Goal: Task Accomplishment & Management: Manage account settings

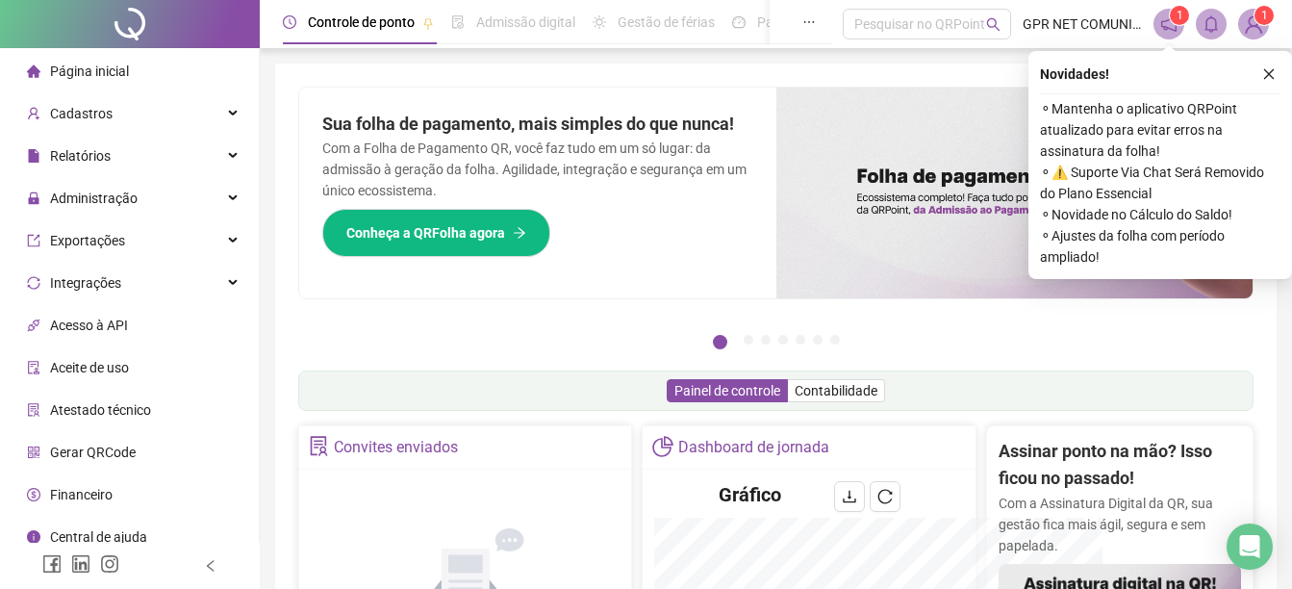
click at [89, 492] on span "Financeiro" at bounding box center [81, 494] width 63 height 15
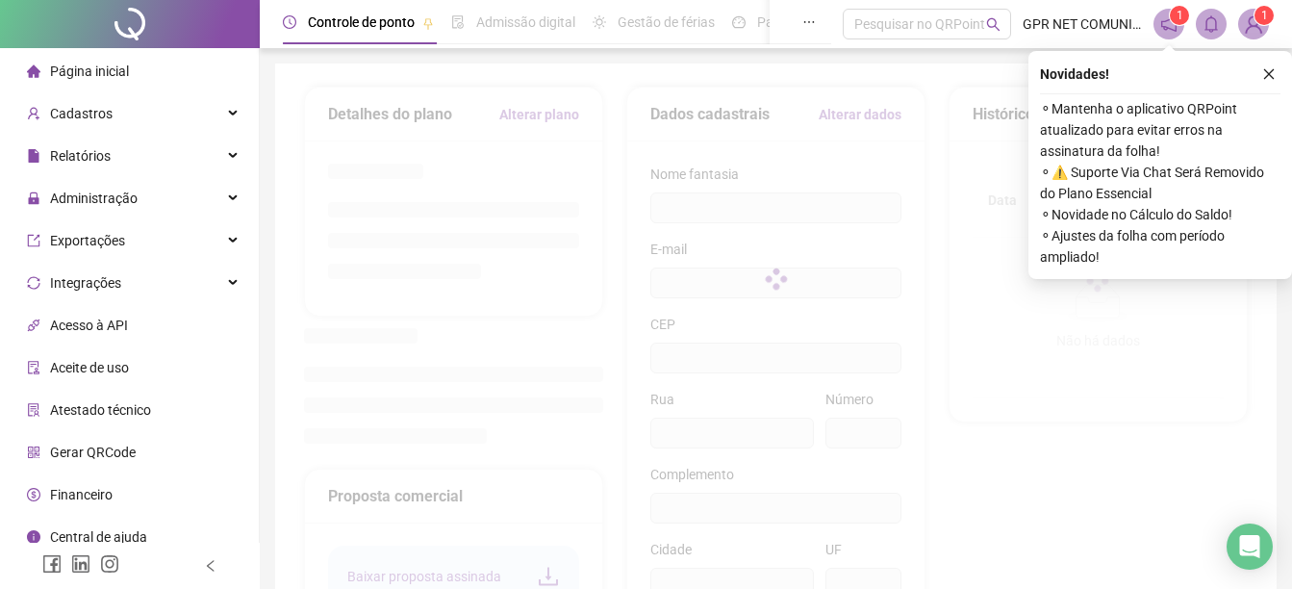
scroll to position [3, 0]
type input "**********"
type input "***"
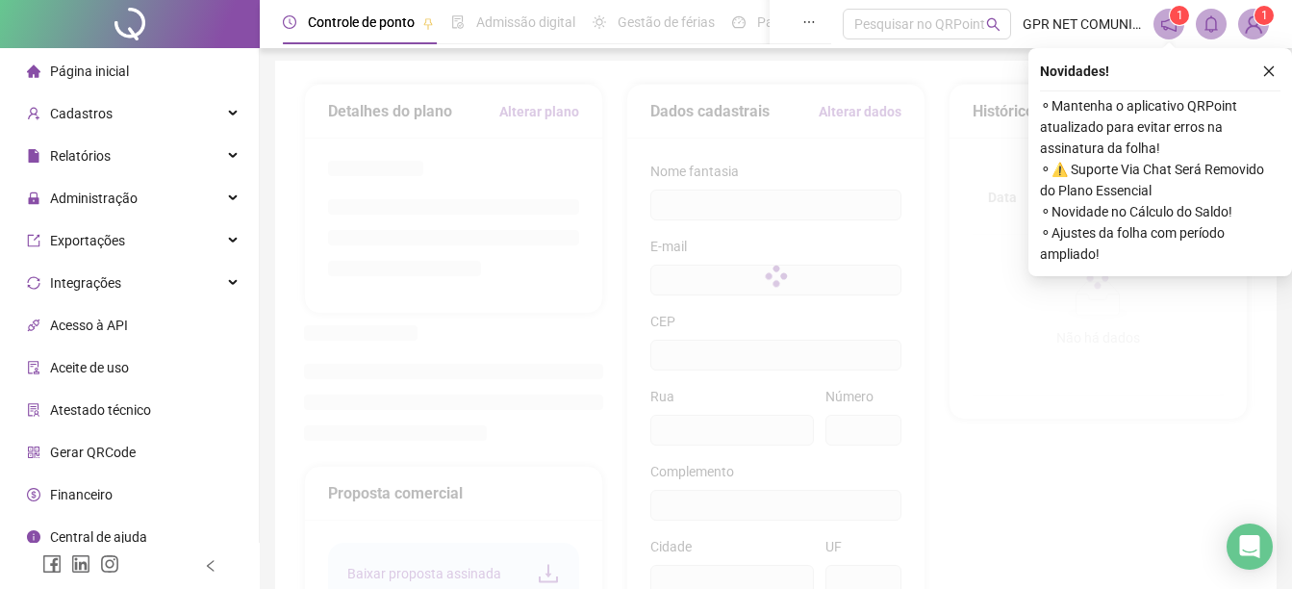
type input "**"
type input "******"
type input "**"
type input "*********"
type input "**********"
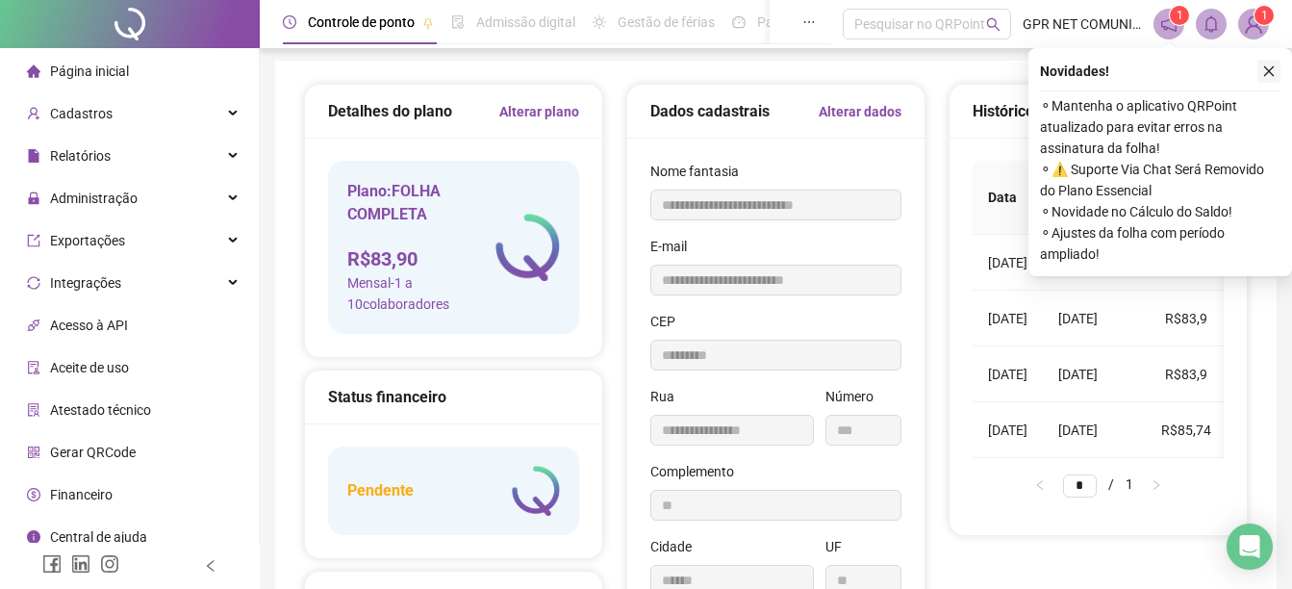
click at [1269, 69] on icon "close" at bounding box center [1268, 70] width 13 height 13
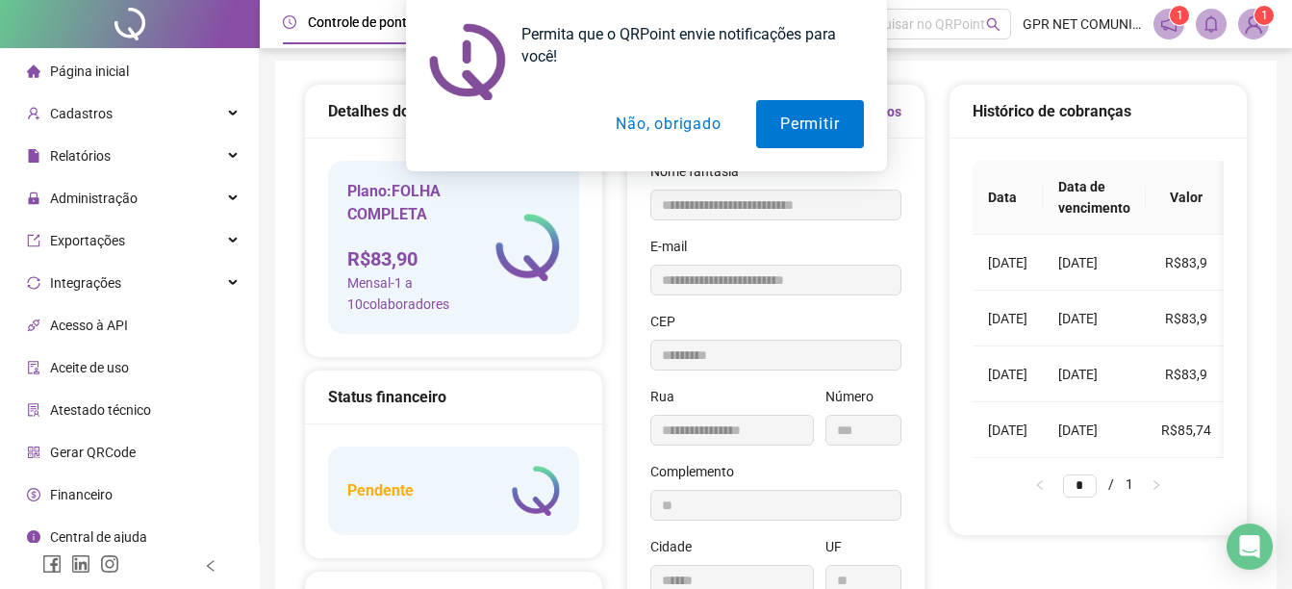
click at [694, 122] on button "Não, obrigado" at bounding box center [668, 124] width 153 height 48
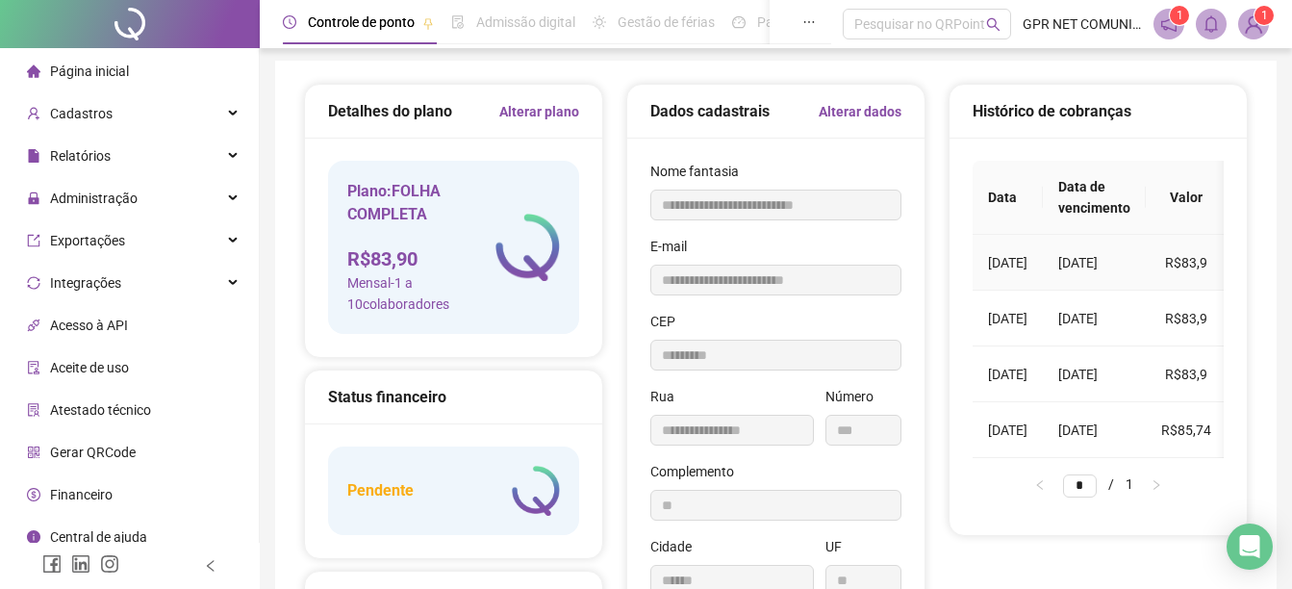
click at [1222, 263] on td "R$83,9" at bounding box center [1186, 263] width 81 height 56
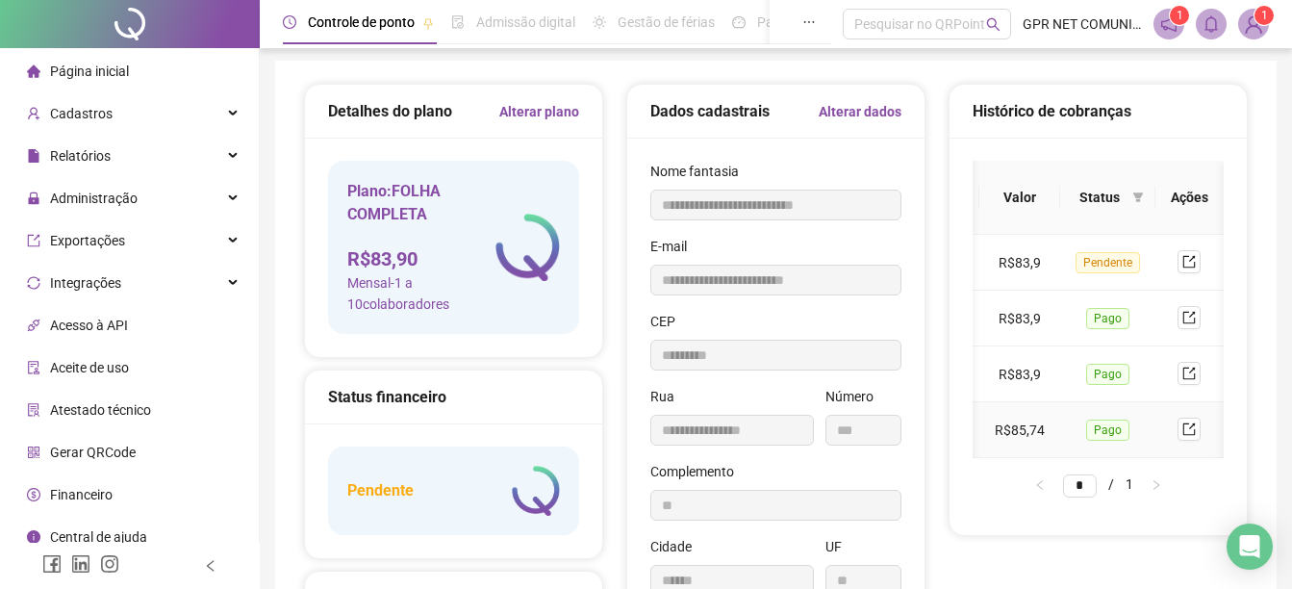
scroll to position [0, 173]
click at [1196, 264] on icon "export" at bounding box center [1188, 261] width 13 height 13
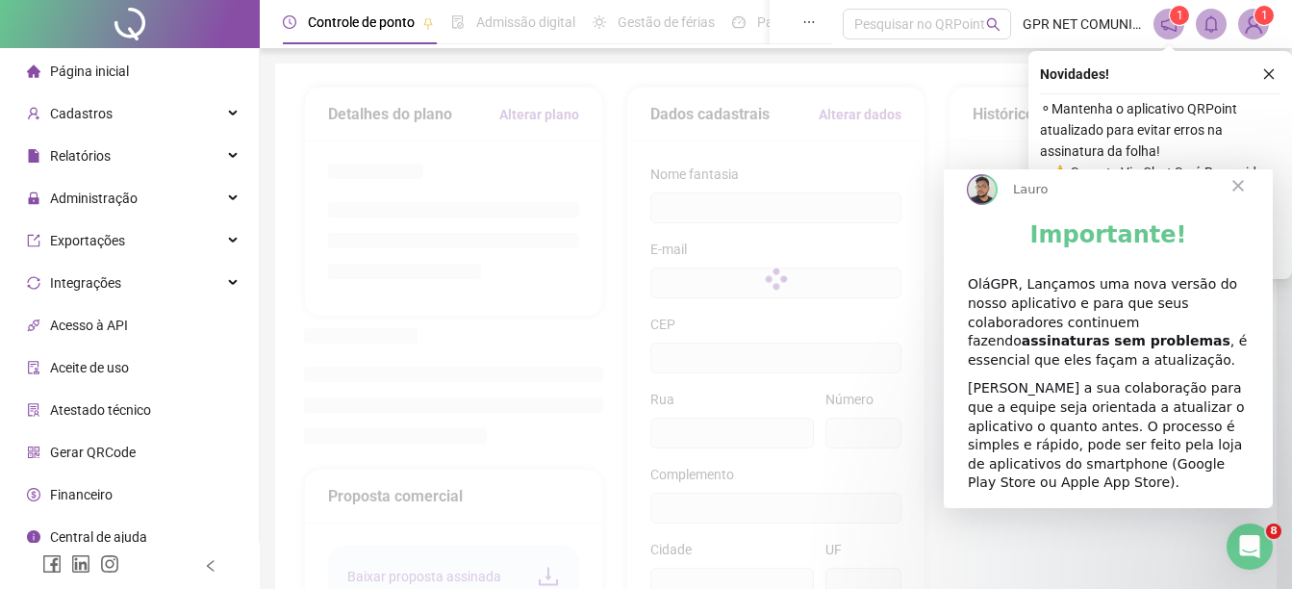
type input "**********"
type input "***"
type input "**"
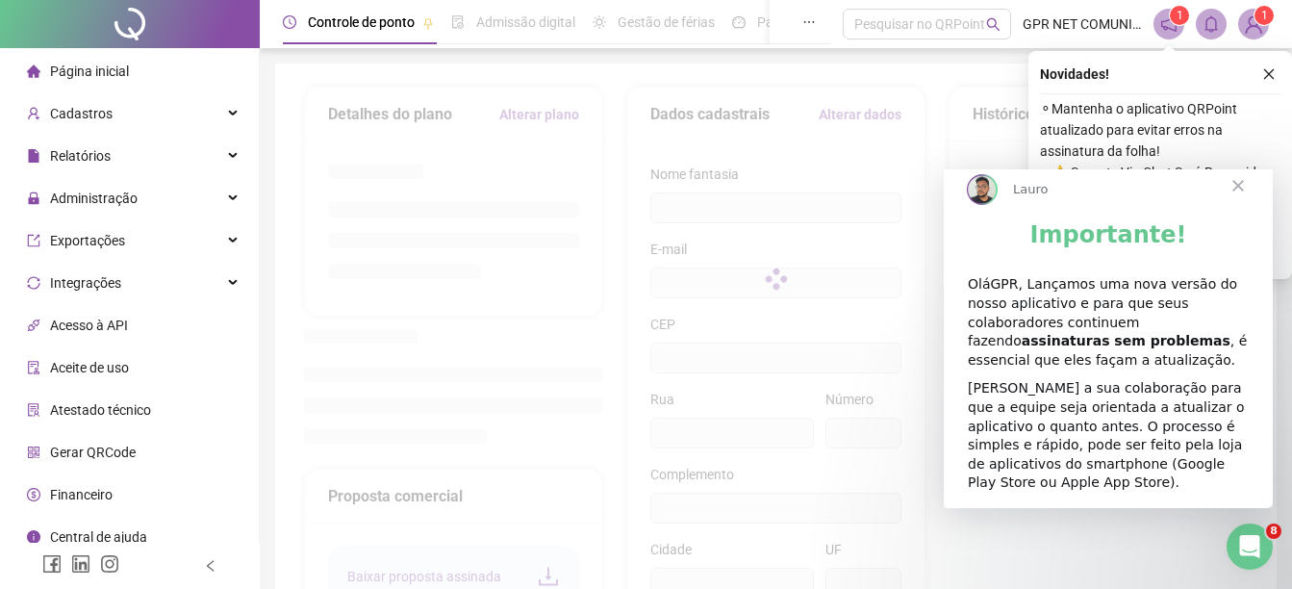
type input "******"
type input "**"
type input "*********"
type input "**********"
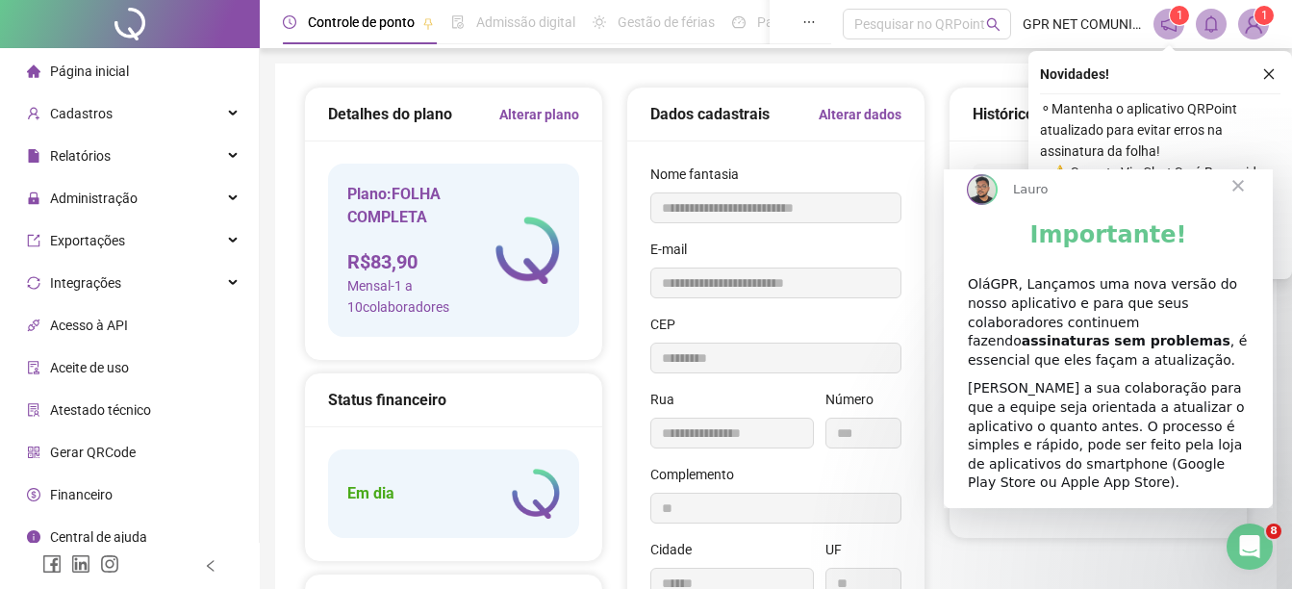
scroll to position [268, 0]
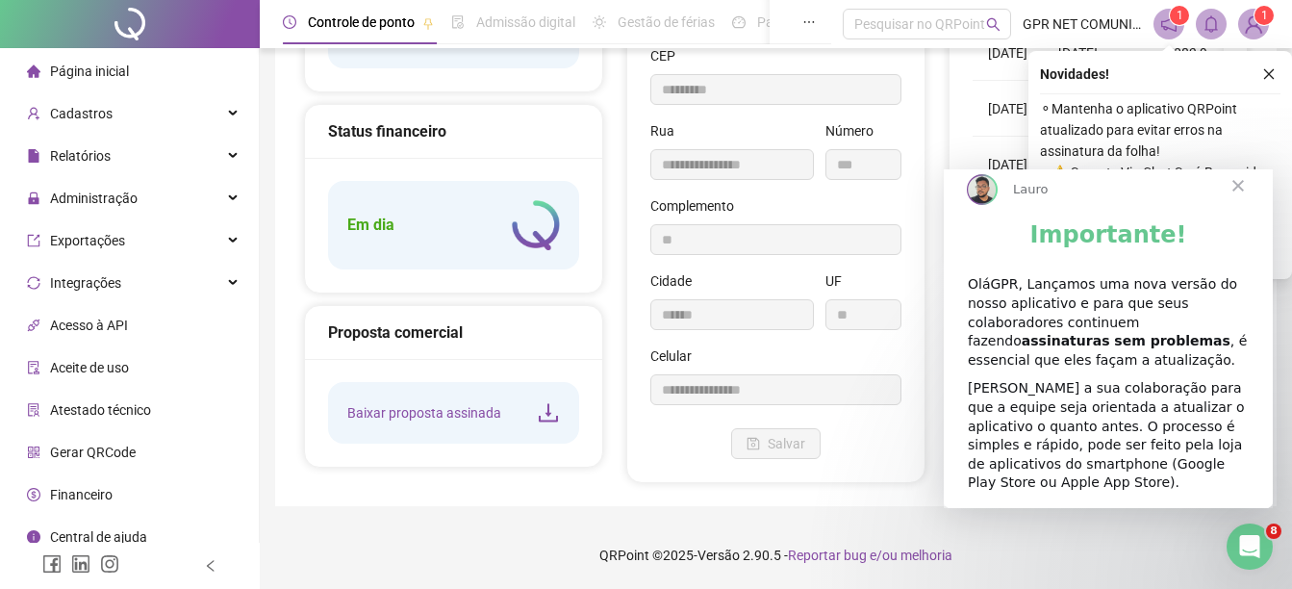
click at [1242, 205] on span "Fechar" at bounding box center [1237, 185] width 69 height 69
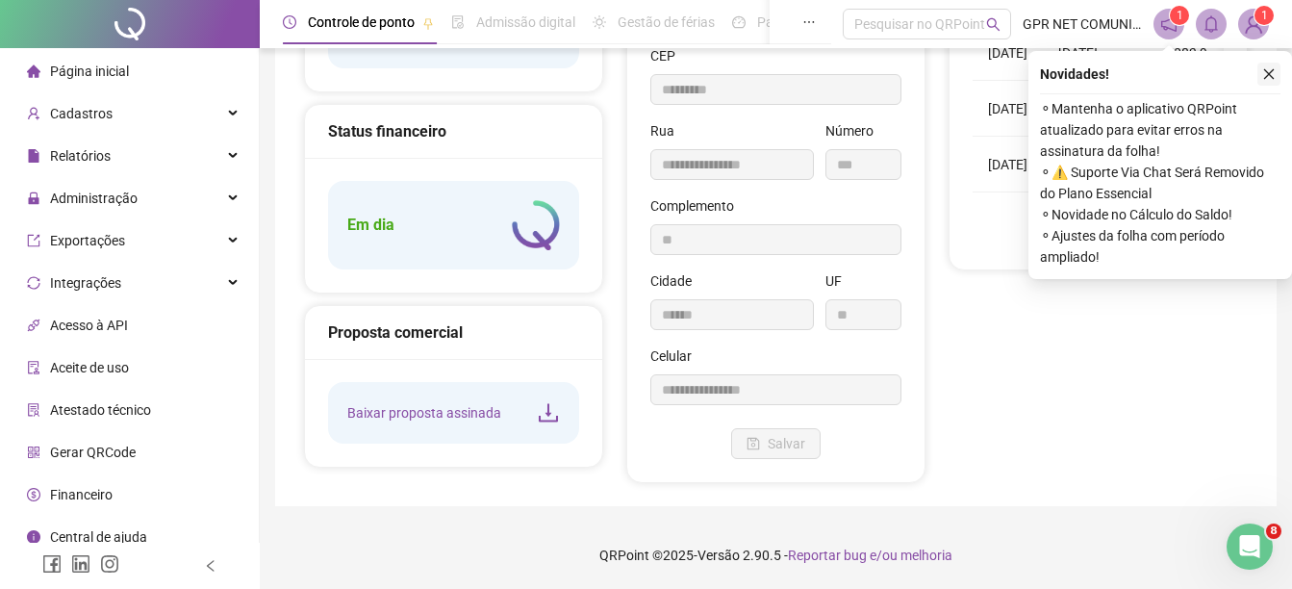
click at [1271, 72] on icon "close" at bounding box center [1269, 74] width 11 height 11
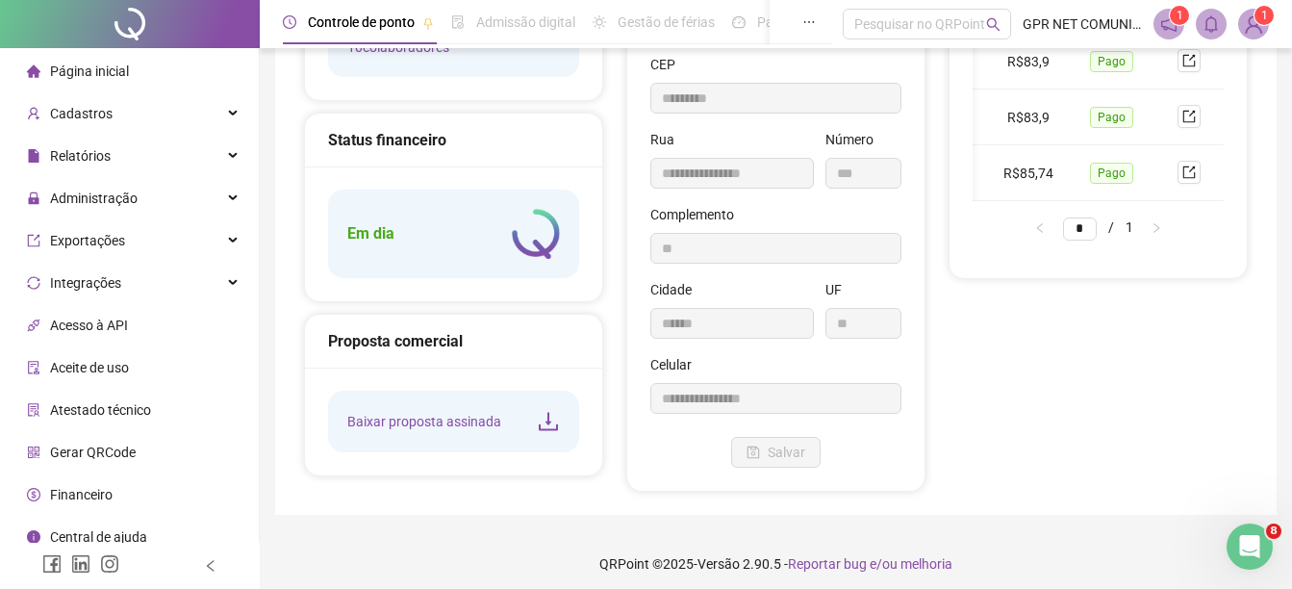
scroll to position [0, 0]
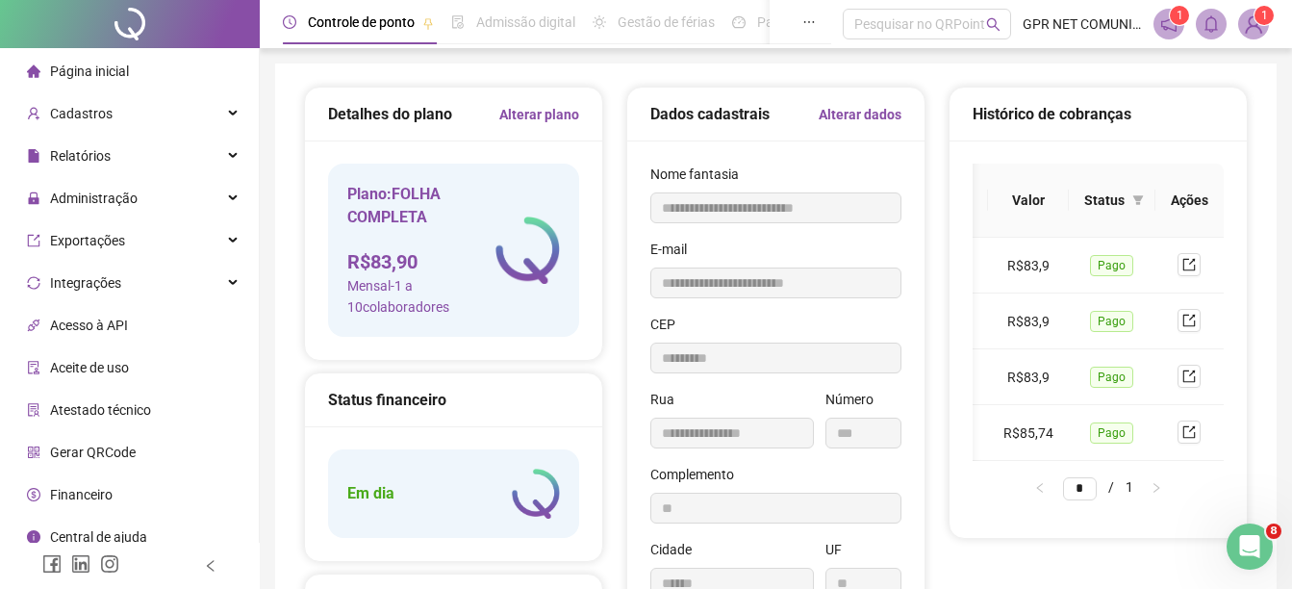
click at [78, 72] on span "Página inicial" at bounding box center [89, 70] width 79 height 15
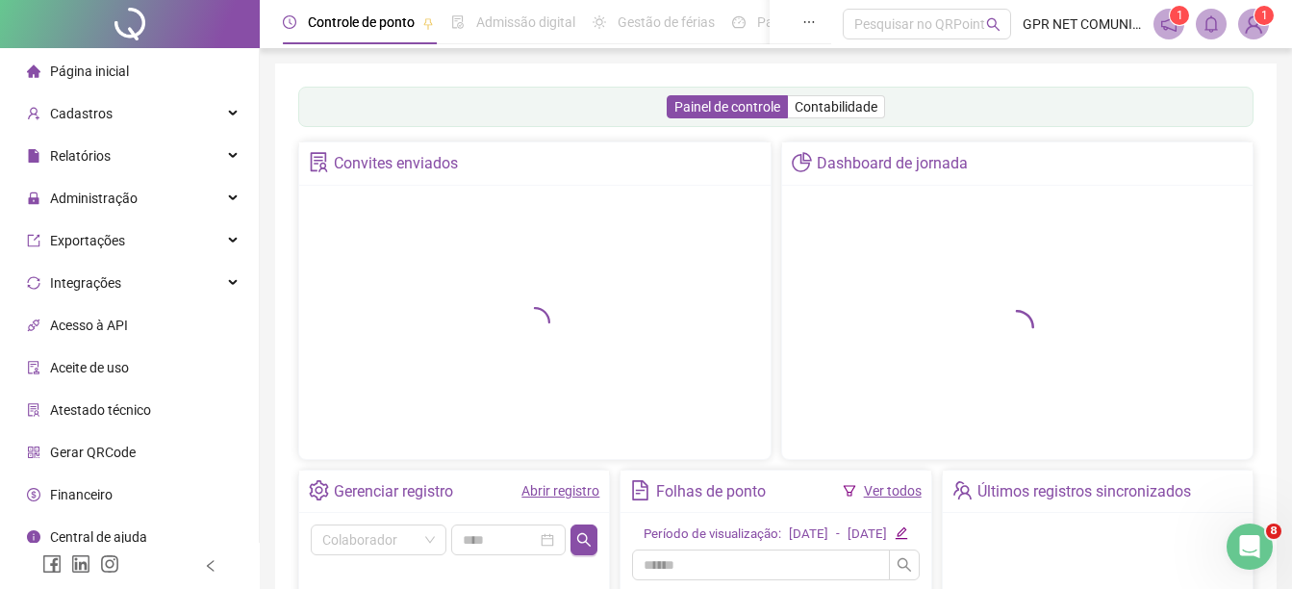
click at [78, 72] on span "Página inicial" at bounding box center [89, 70] width 79 height 15
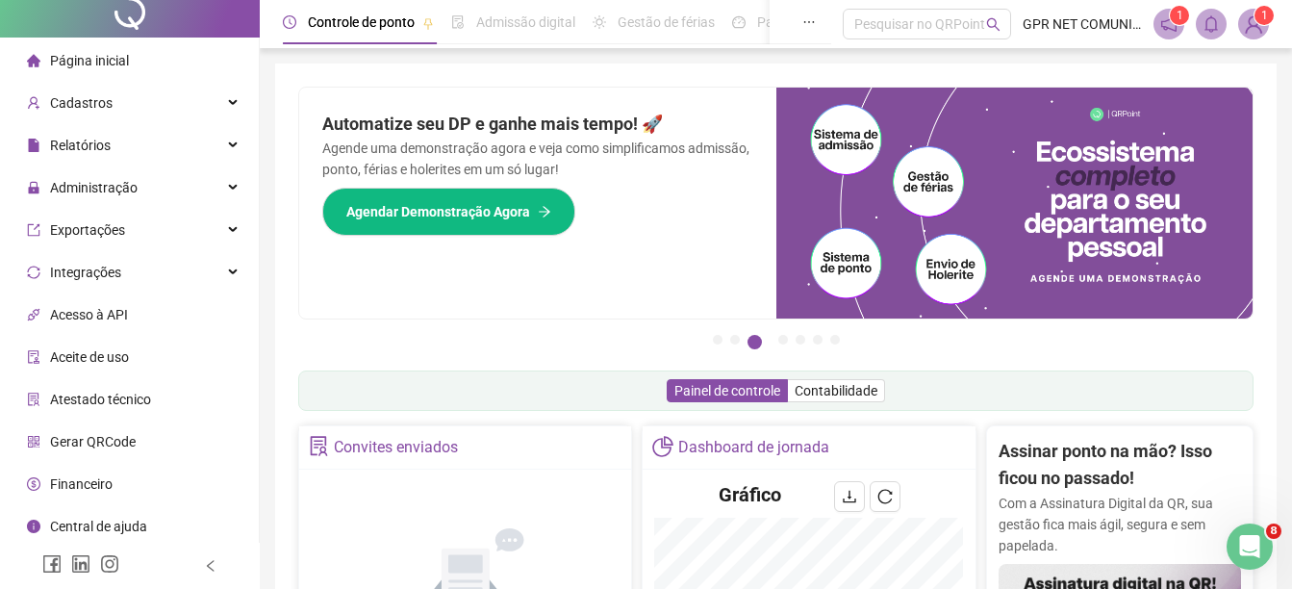
scroll to position [13, 0]
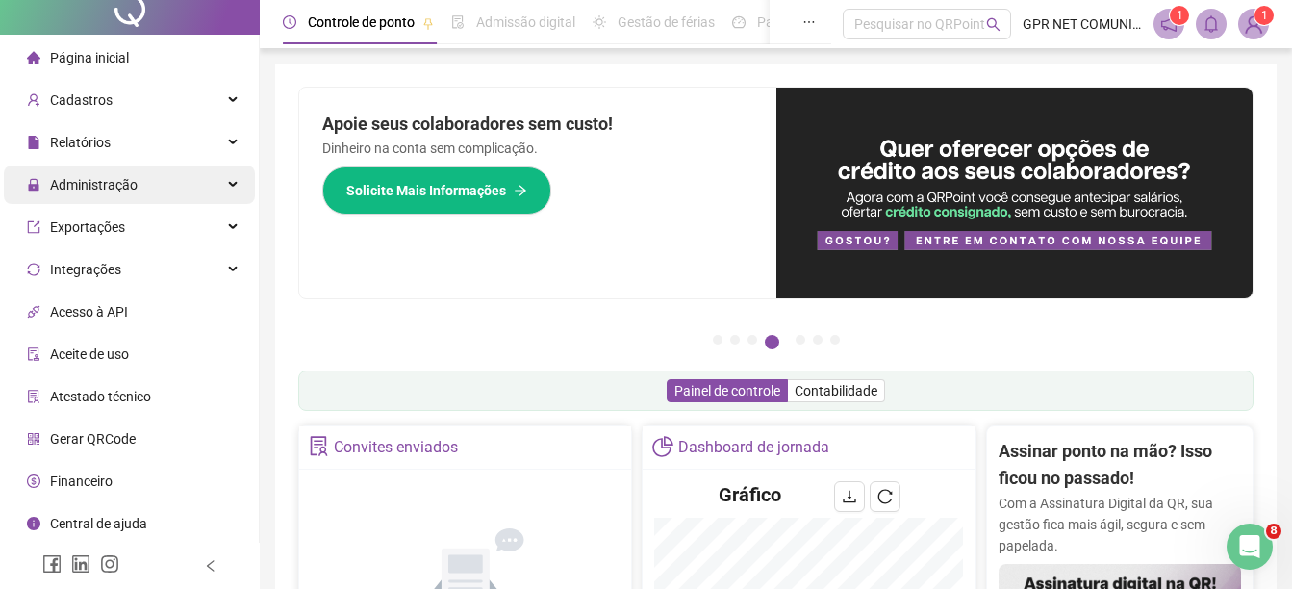
click at [107, 189] on span "Administração" at bounding box center [94, 184] width 88 height 15
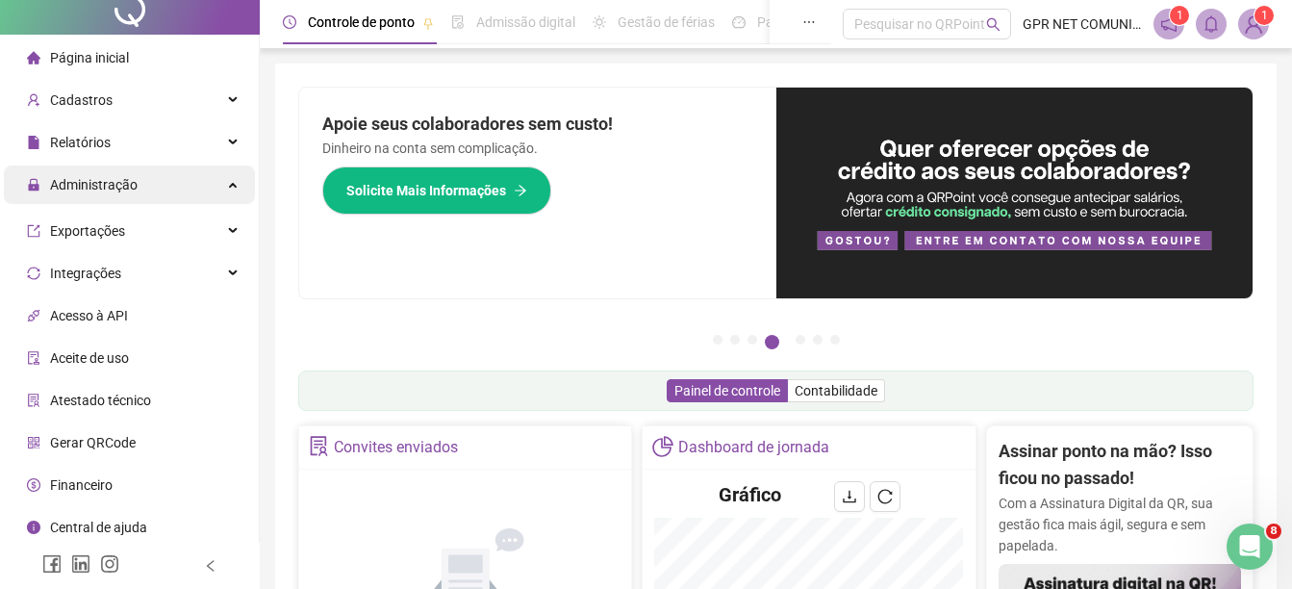
click at [107, 189] on span "Administração" at bounding box center [94, 184] width 88 height 15
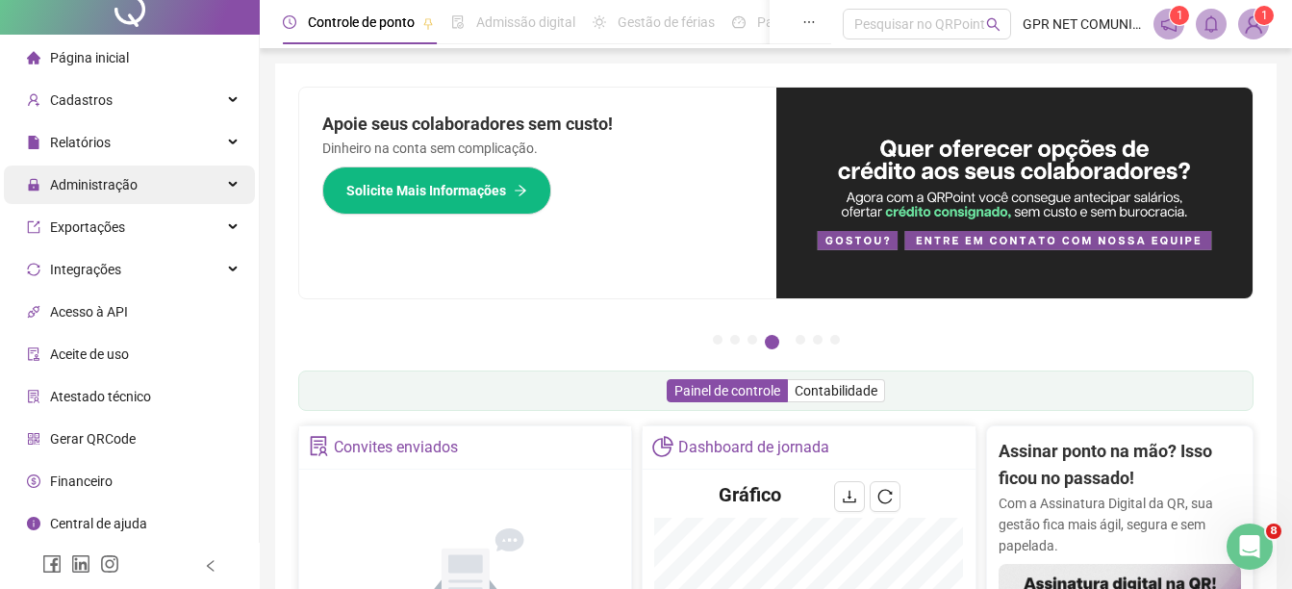
click at [110, 179] on span "Administração" at bounding box center [94, 184] width 88 height 15
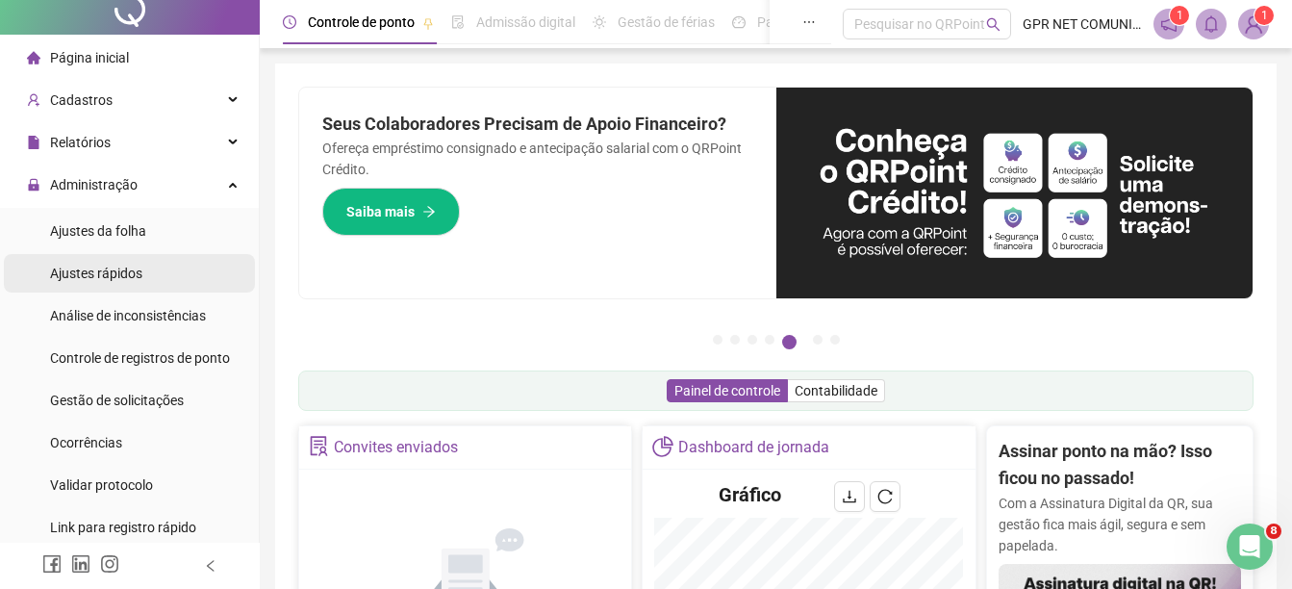
click at [113, 265] on span "Ajustes rápidos" at bounding box center [96, 272] width 92 height 15
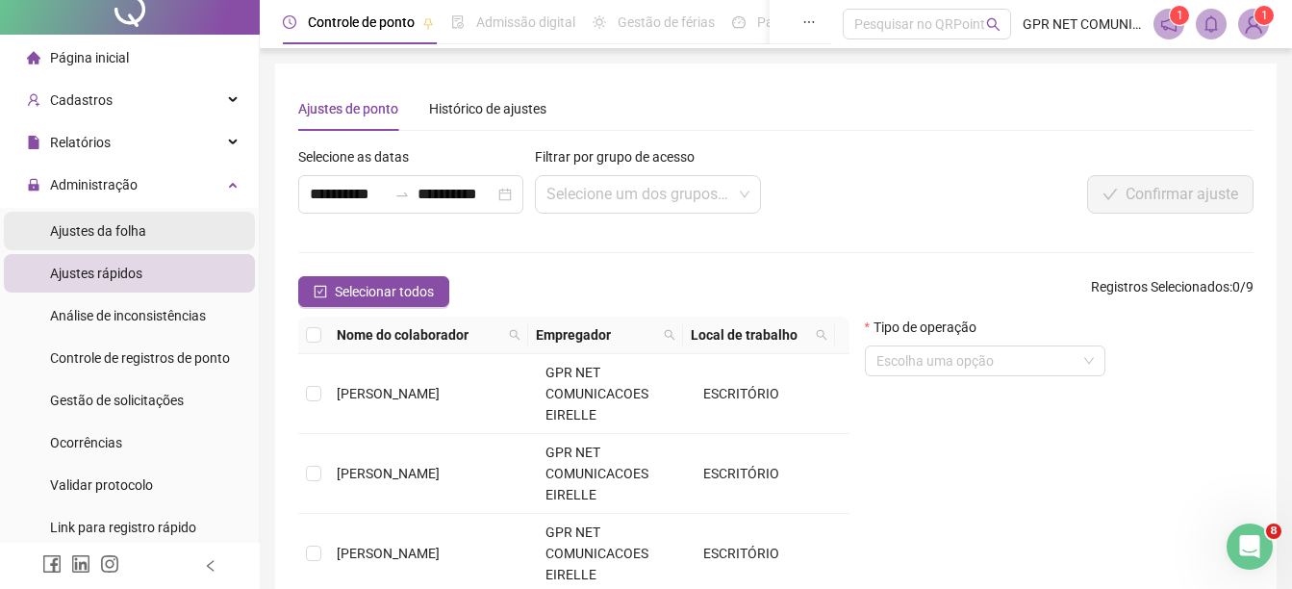
click at [98, 226] on span "Ajustes da folha" at bounding box center [98, 230] width 96 height 15
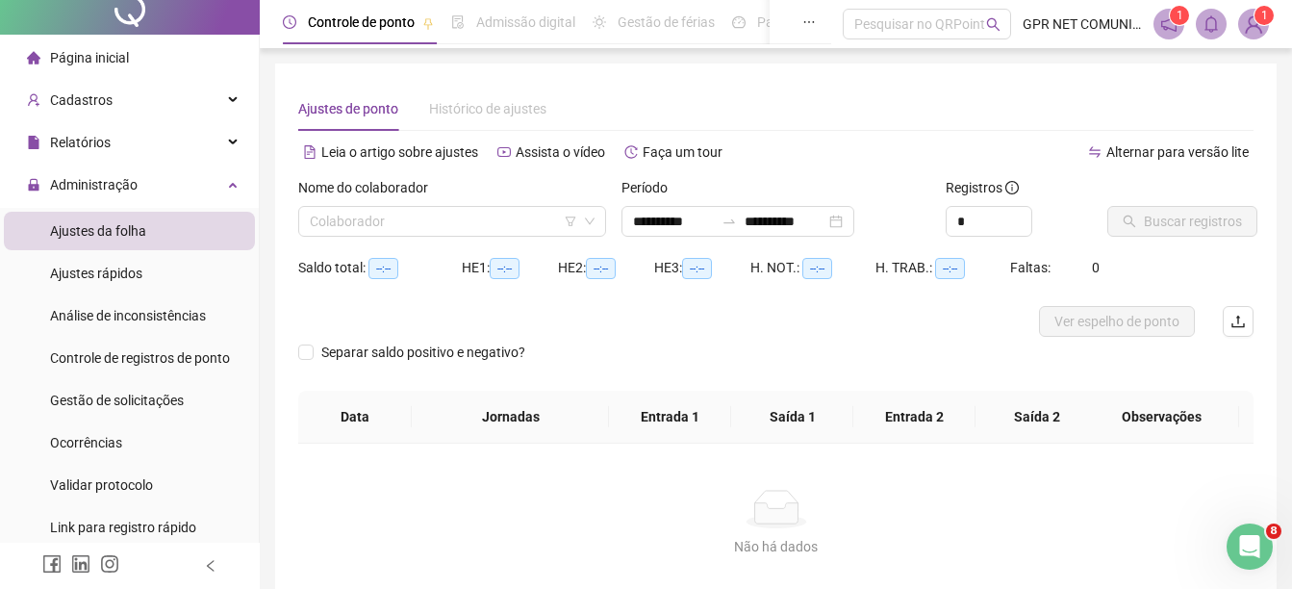
type input "**********"
click at [578, 218] on span at bounding box center [452, 221] width 285 height 29
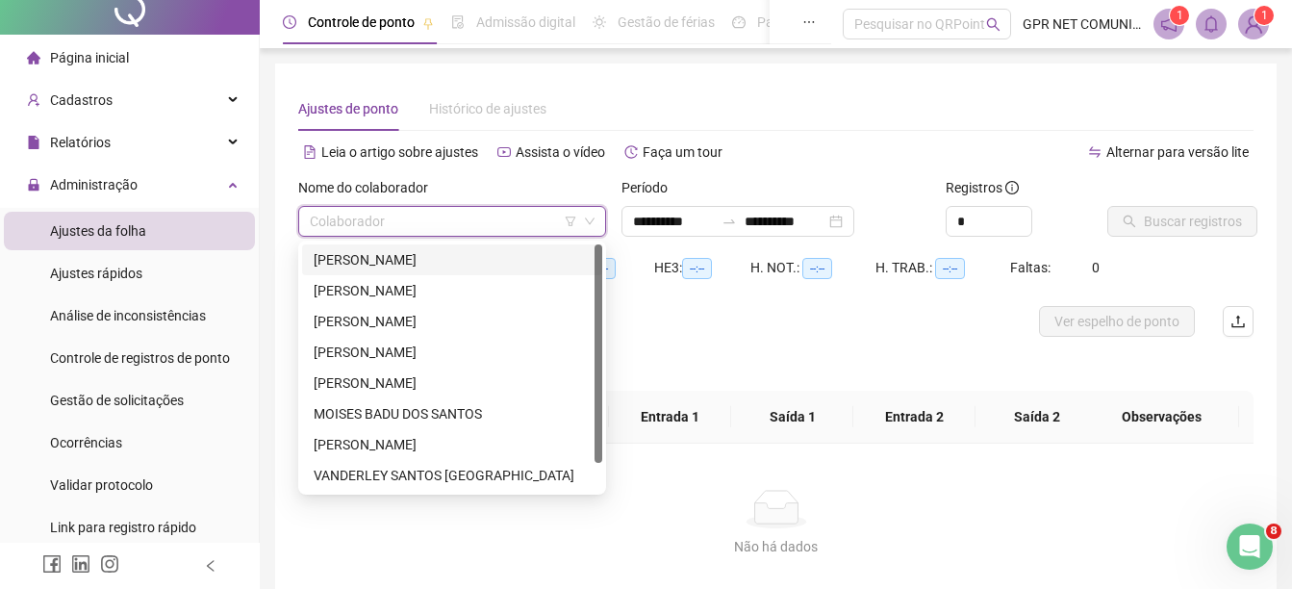
click at [532, 255] on div "[PERSON_NAME]" at bounding box center [452, 259] width 277 height 21
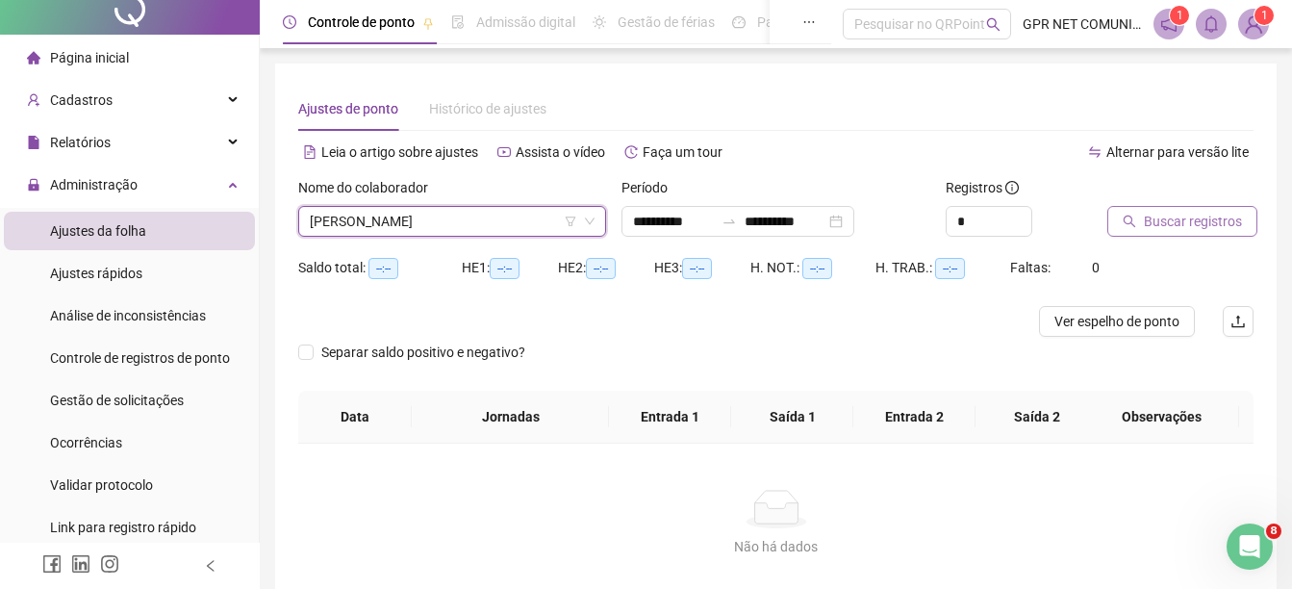
click at [1140, 223] on button "Buscar registros" at bounding box center [1182, 221] width 150 height 31
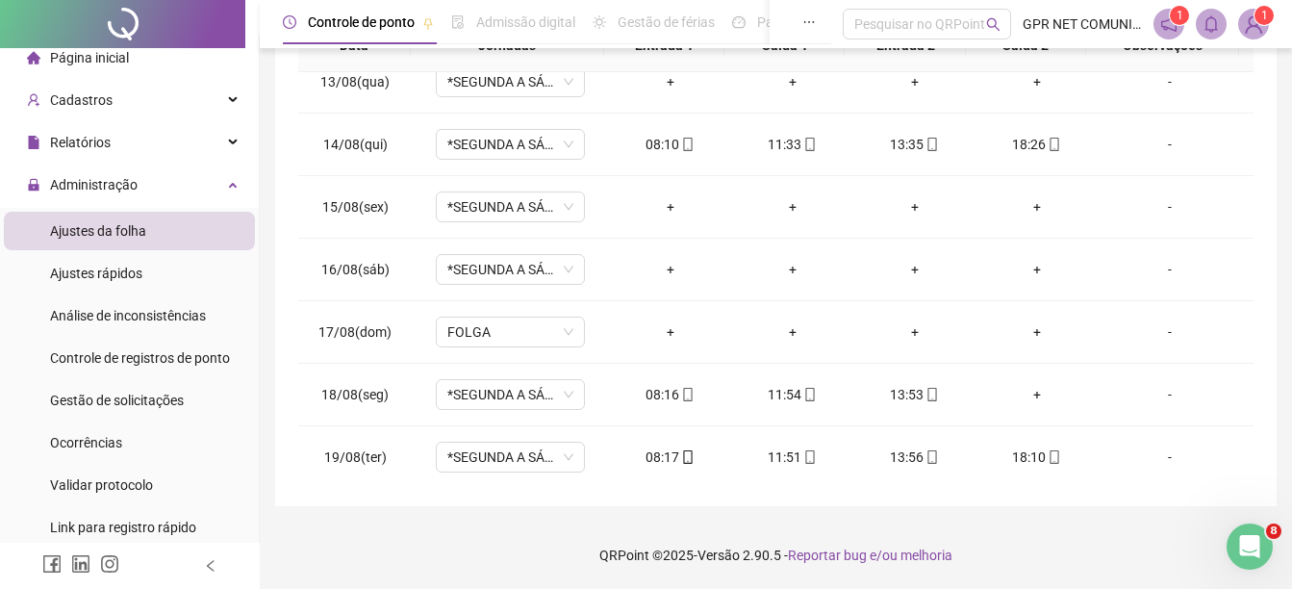
scroll to position [777, 0]
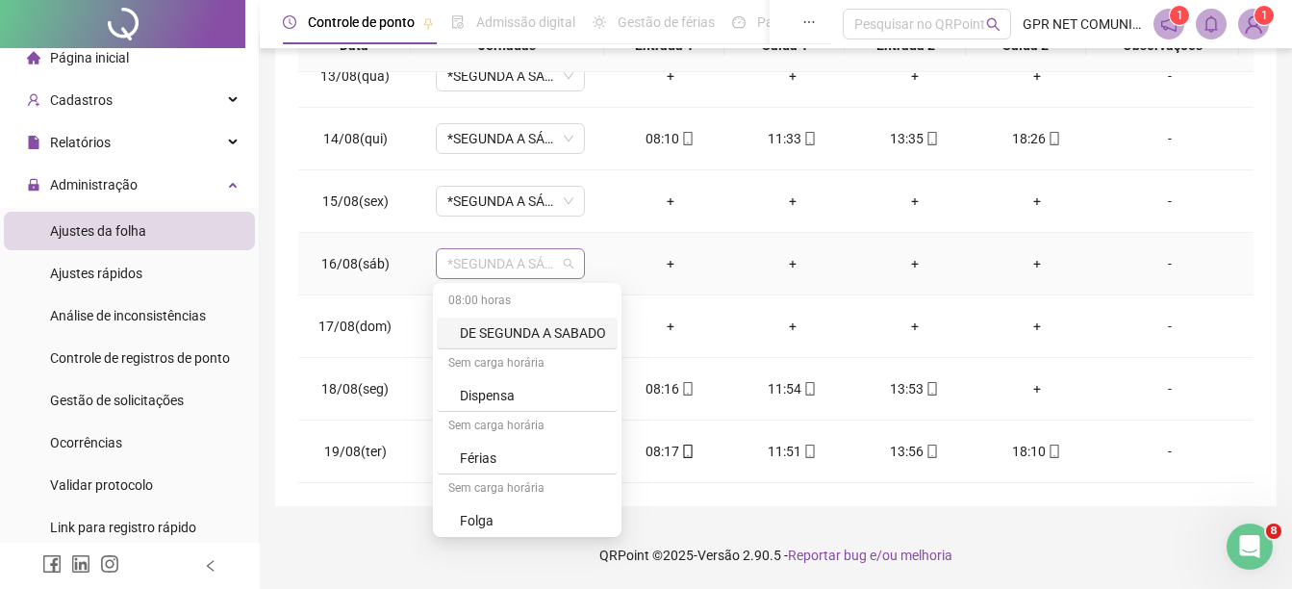
click at [547, 262] on span "*SEGUNDA A SÁBADO" at bounding box center [510, 263] width 126 height 29
click at [474, 518] on div "Folga" at bounding box center [533, 520] width 146 height 21
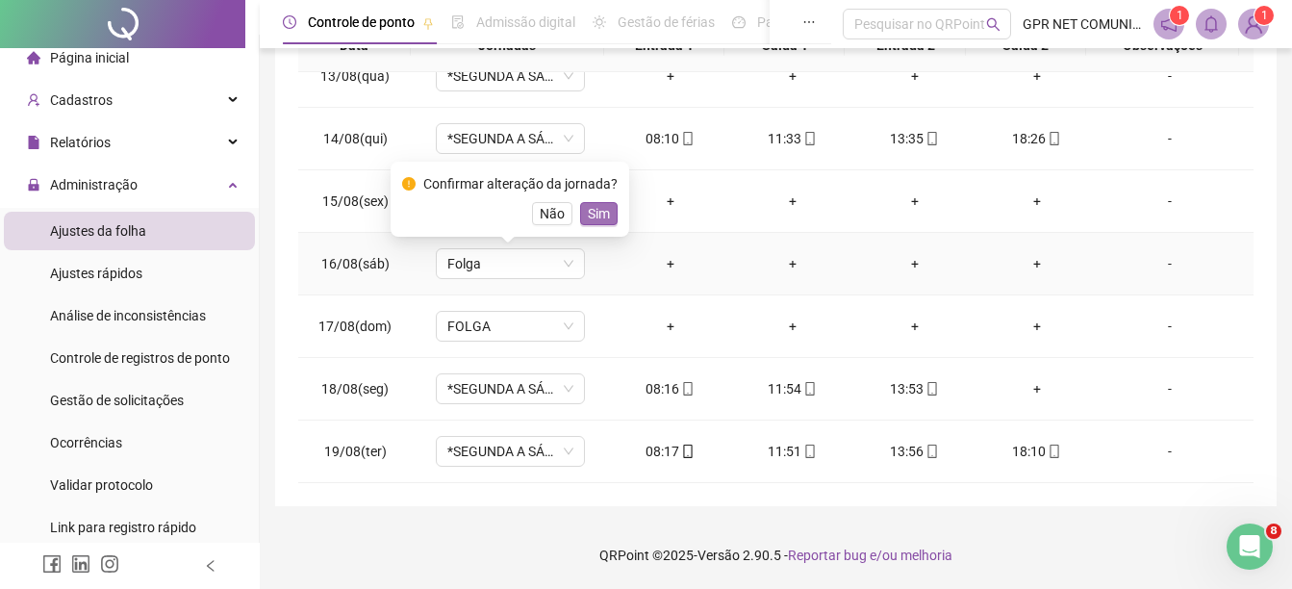
click at [588, 216] on span "Sim" at bounding box center [599, 213] width 22 height 21
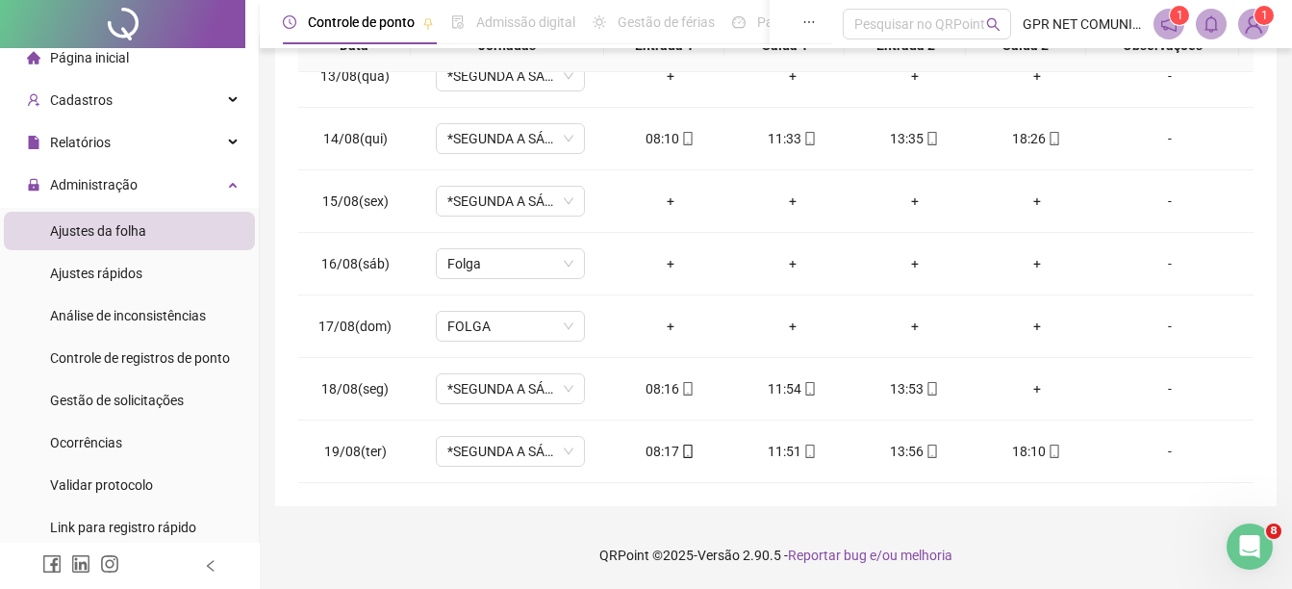
drag, startPoint x: 1264, startPoint y: 452, endPoint x: 1252, endPoint y: 309, distance: 143.8
click at [1252, 309] on div "**********" at bounding box center [775, 87] width 1001 height 837
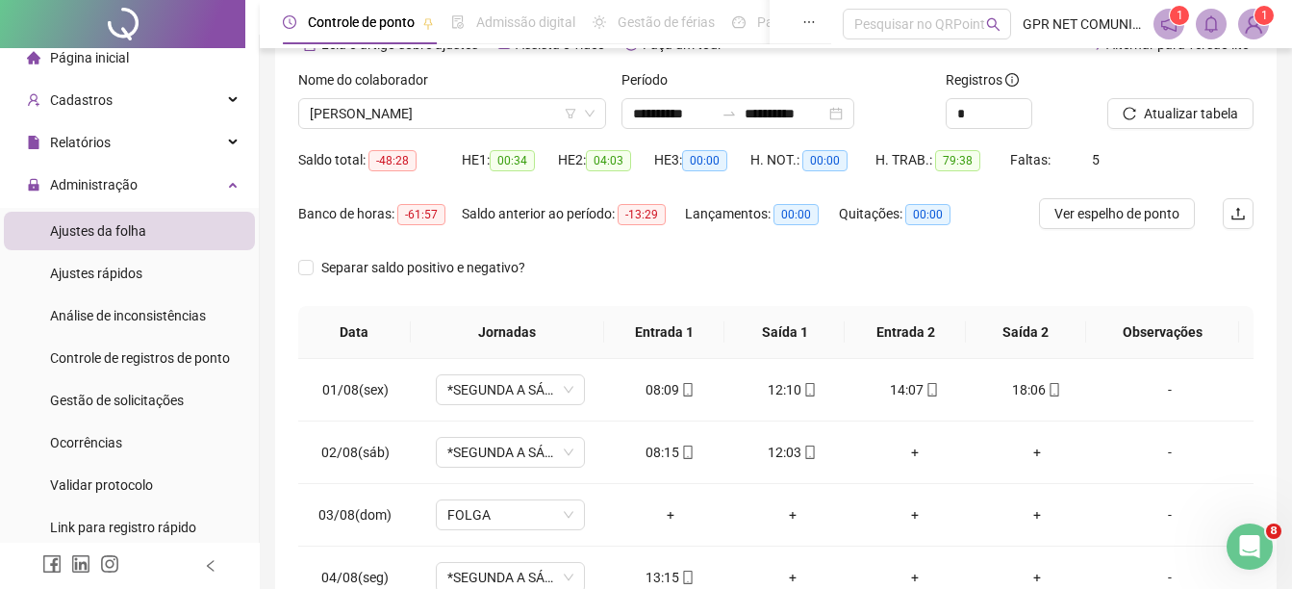
scroll to position [71, 0]
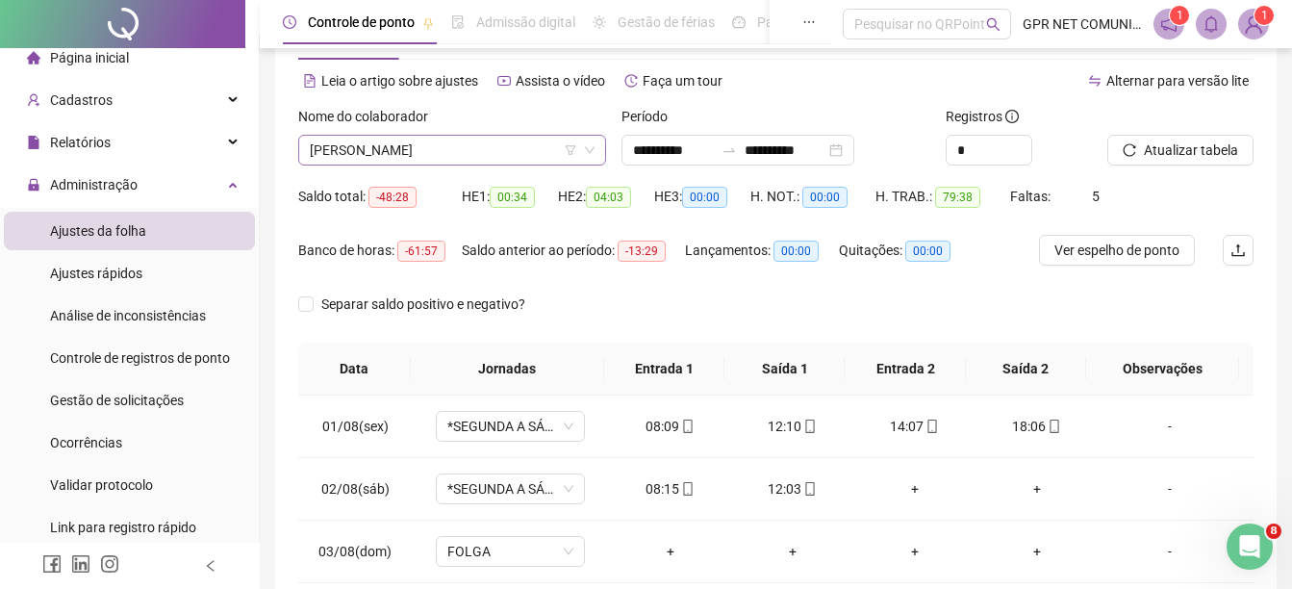
click at [584, 151] on icon "down" at bounding box center [590, 150] width 12 height 12
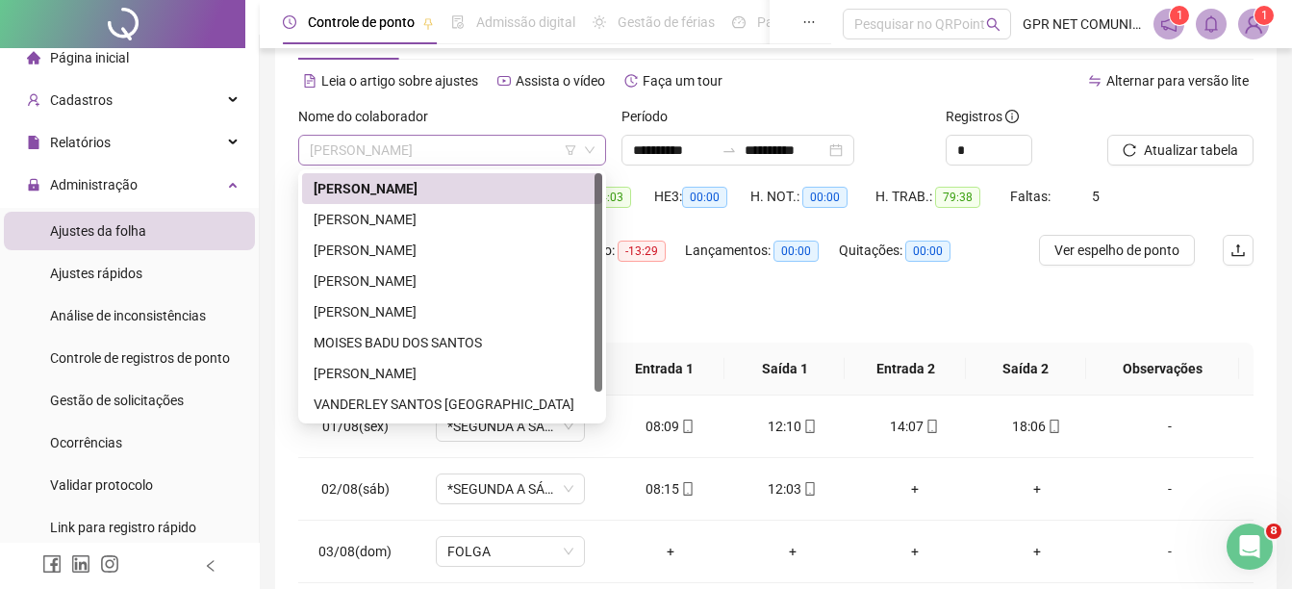
click at [546, 151] on span "[PERSON_NAME]" at bounding box center [452, 150] width 285 height 29
click at [505, 243] on div "[PERSON_NAME]" at bounding box center [452, 249] width 277 height 21
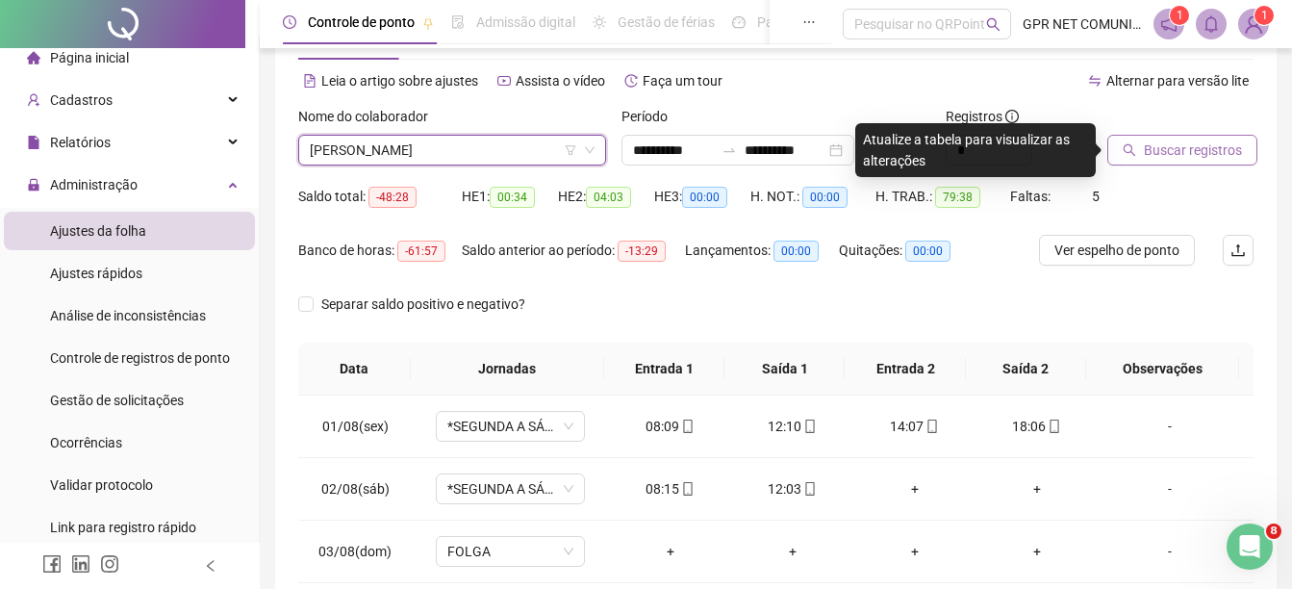
click at [1228, 141] on span "Buscar registros" at bounding box center [1193, 149] width 98 height 21
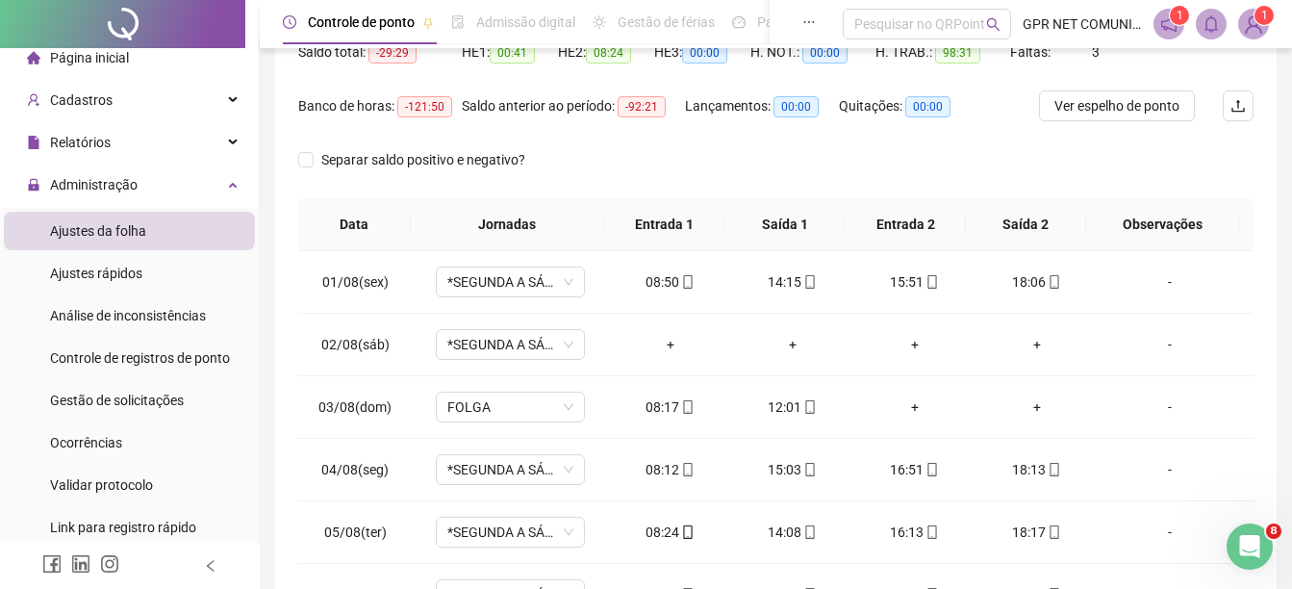
scroll to position [219, 0]
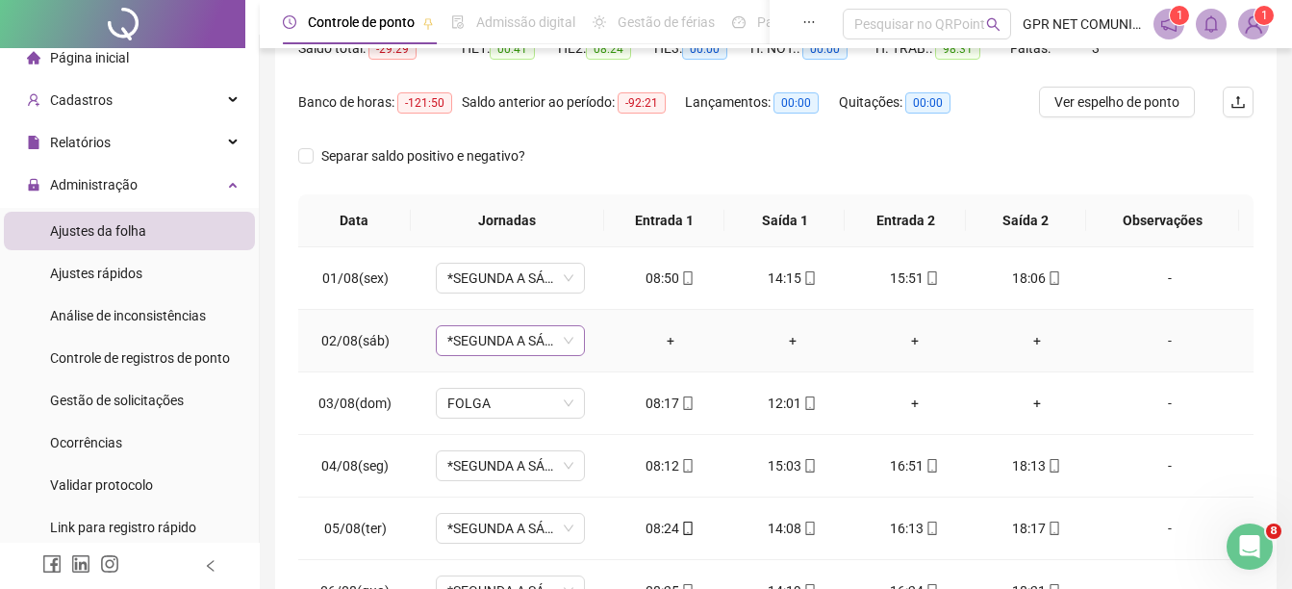
click at [549, 330] on span "*SEGUNDA A SÁBADO" at bounding box center [510, 340] width 126 height 29
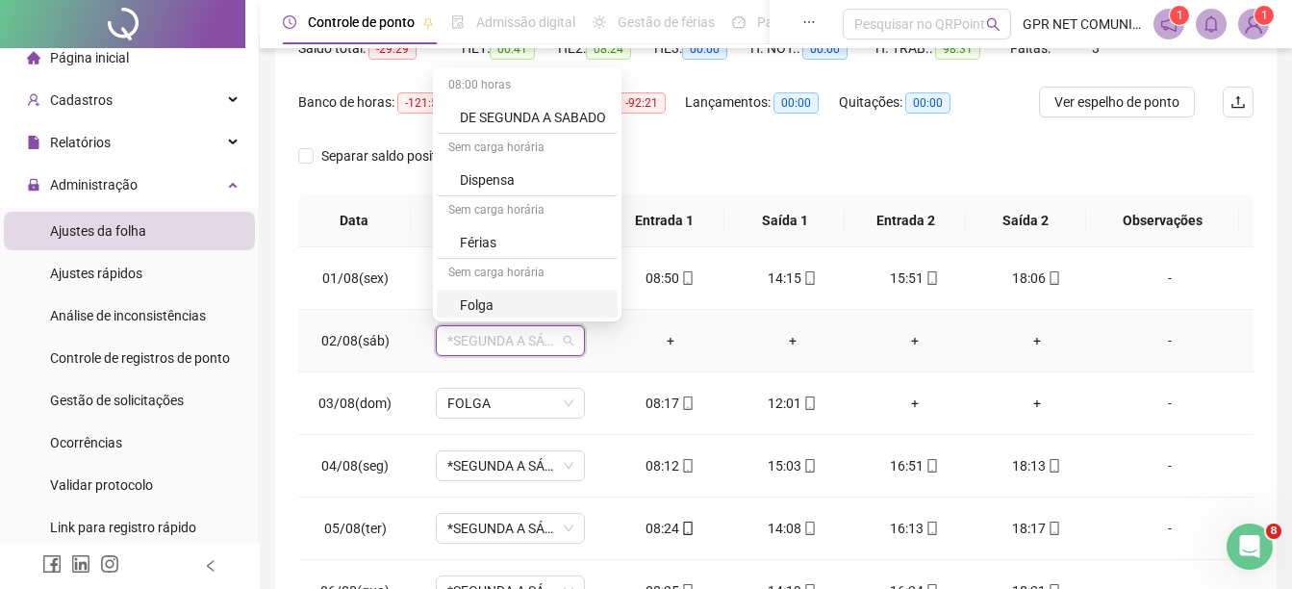
click at [510, 290] on div "Folga" at bounding box center [527, 306] width 181 height 32
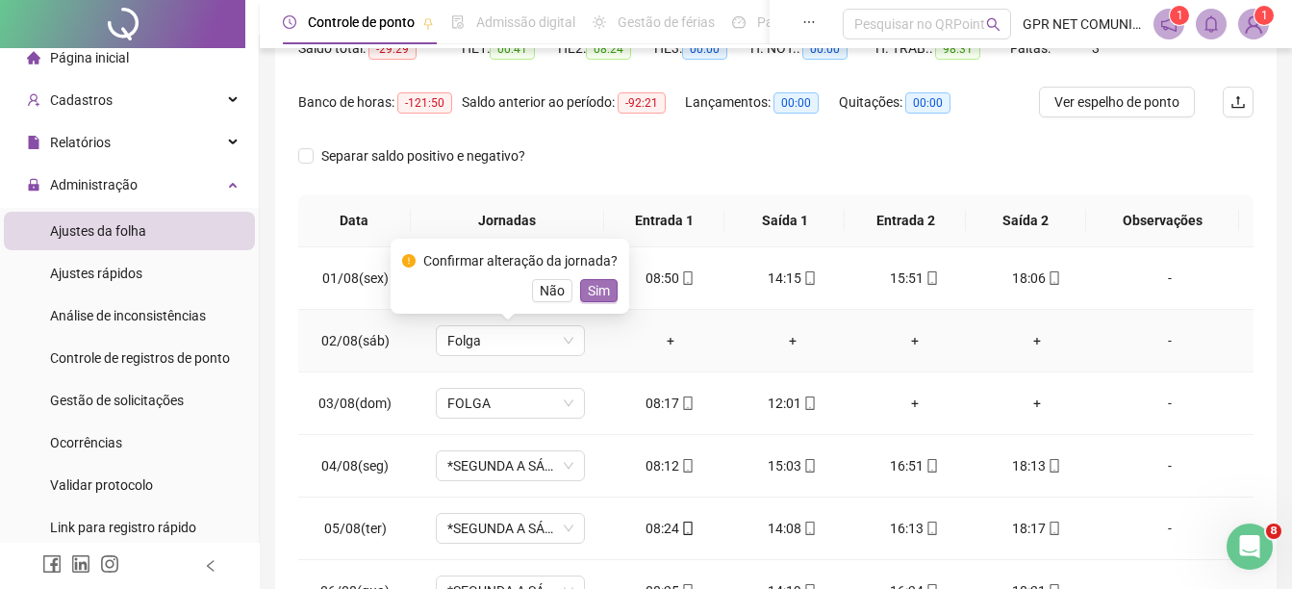
click at [599, 284] on span "Sim" at bounding box center [599, 290] width 22 height 21
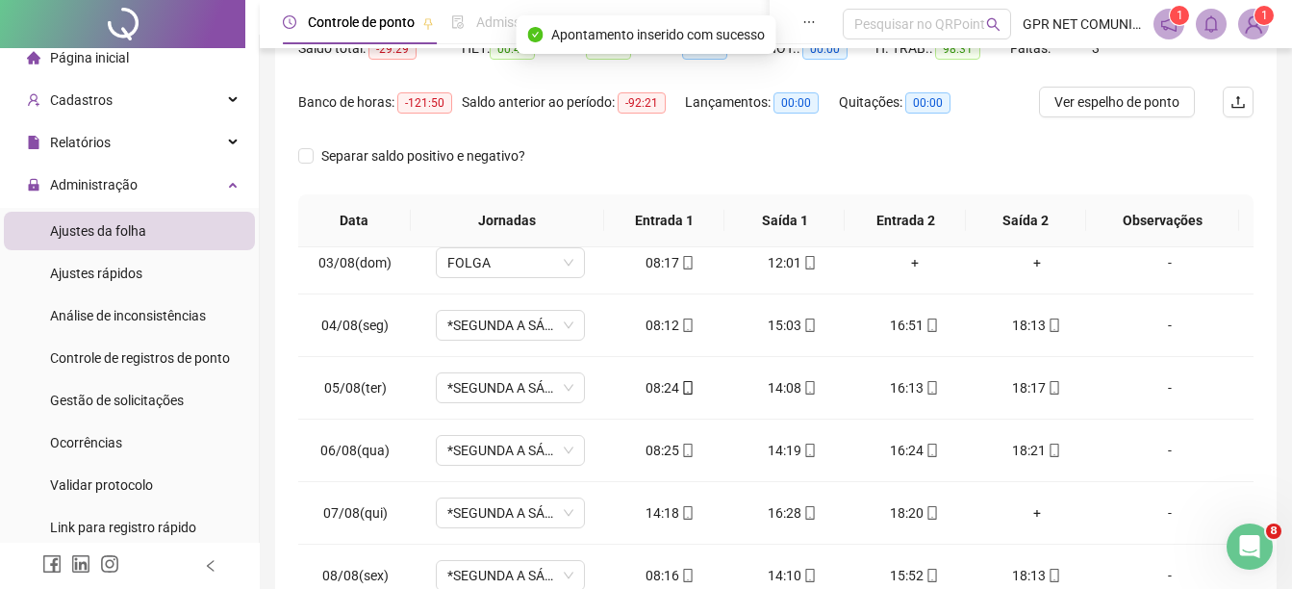
scroll to position [144, 0]
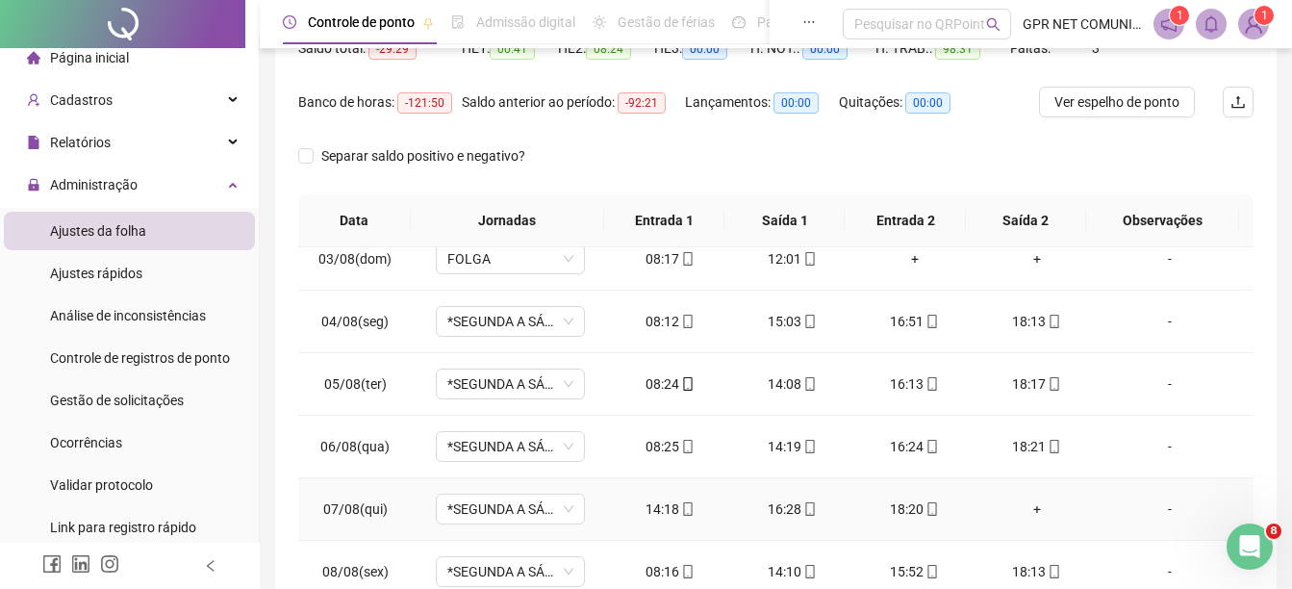
click at [1024, 509] on div "+" at bounding box center [1036, 508] width 91 height 21
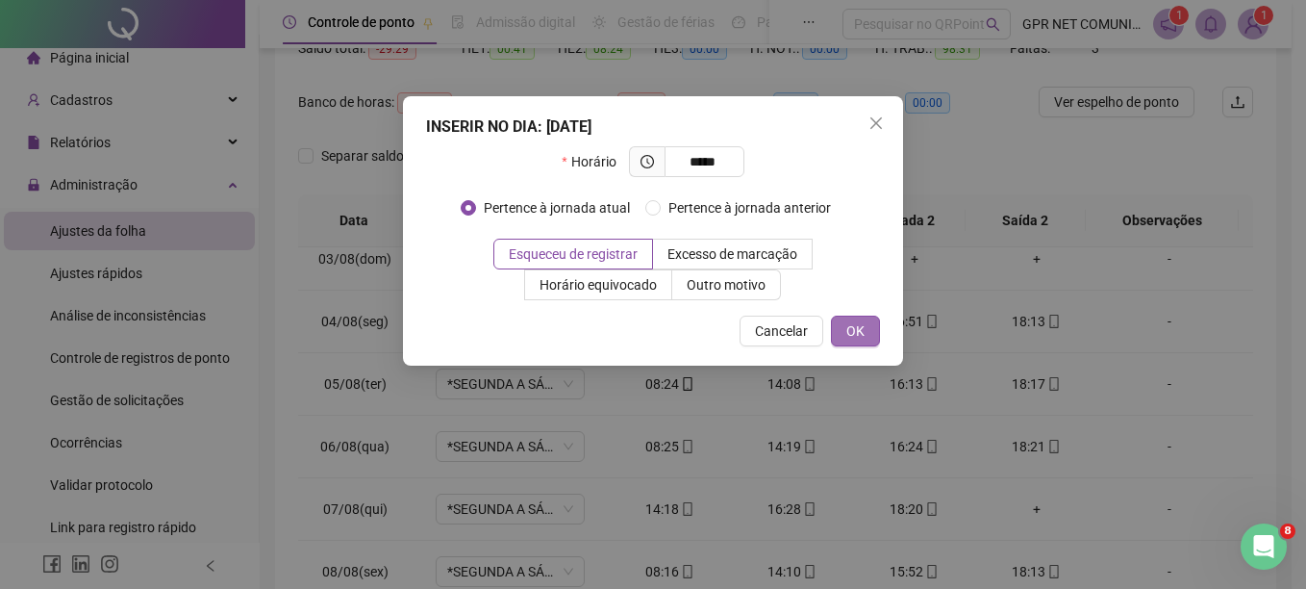
type input "*****"
click at [858, 332] on span "OK" at bounding box center [855, 330] width 18 height 21
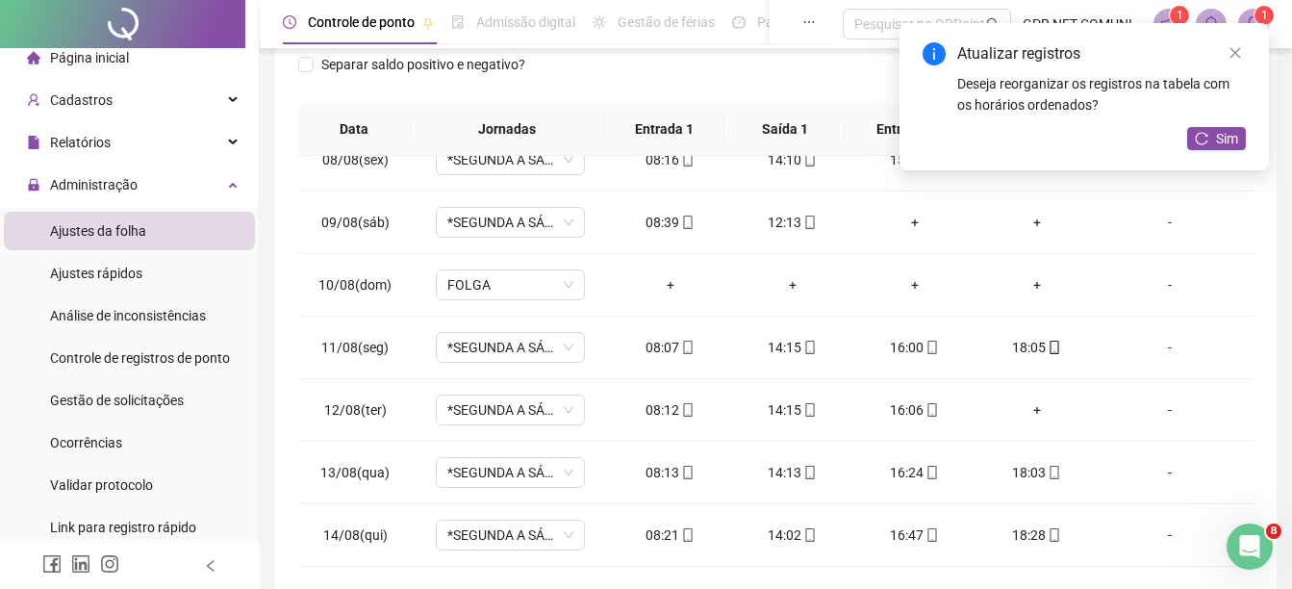
scroll to position [313, 0]
click at [1028, 405] on div "+" at bounding box center [1036, 407] width 91 height 21
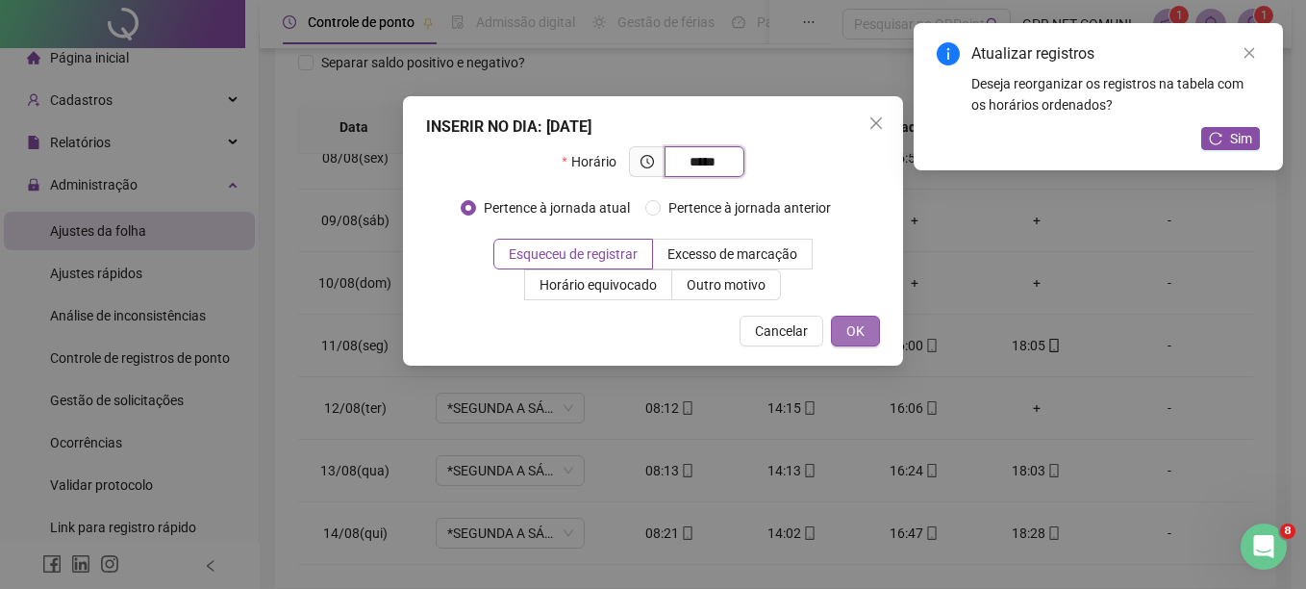
type input "*****"
click at [859, 339] on span "OK" at bounding box center [855, 330] width 18 height 21
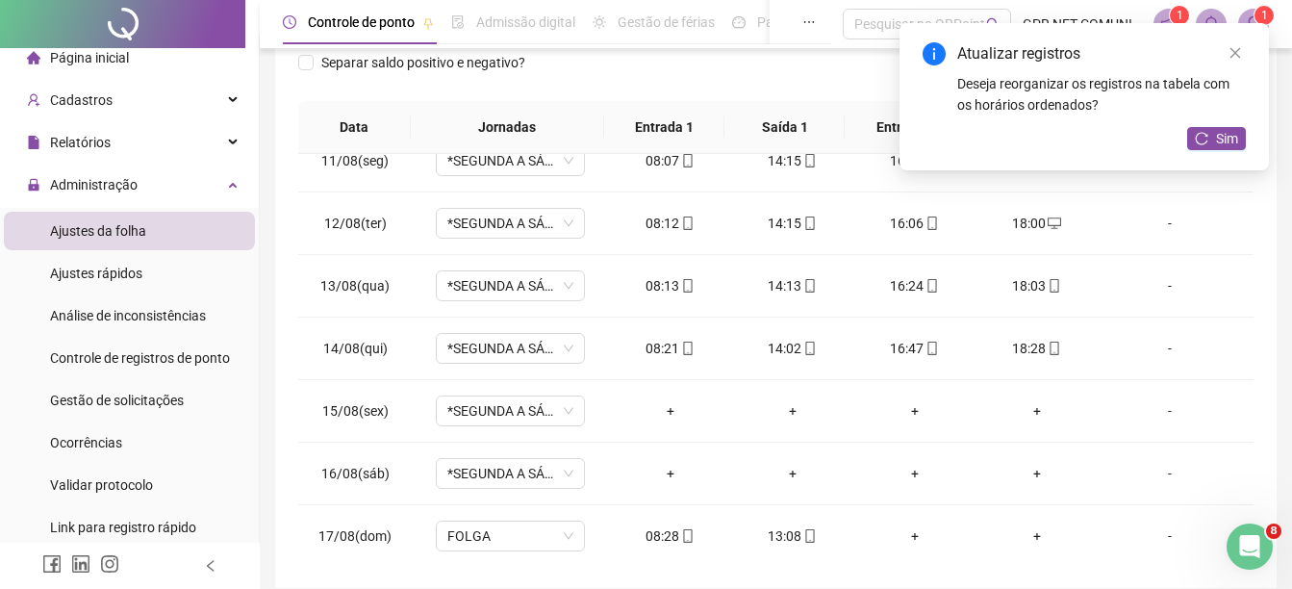
scroll to position [655, 0]
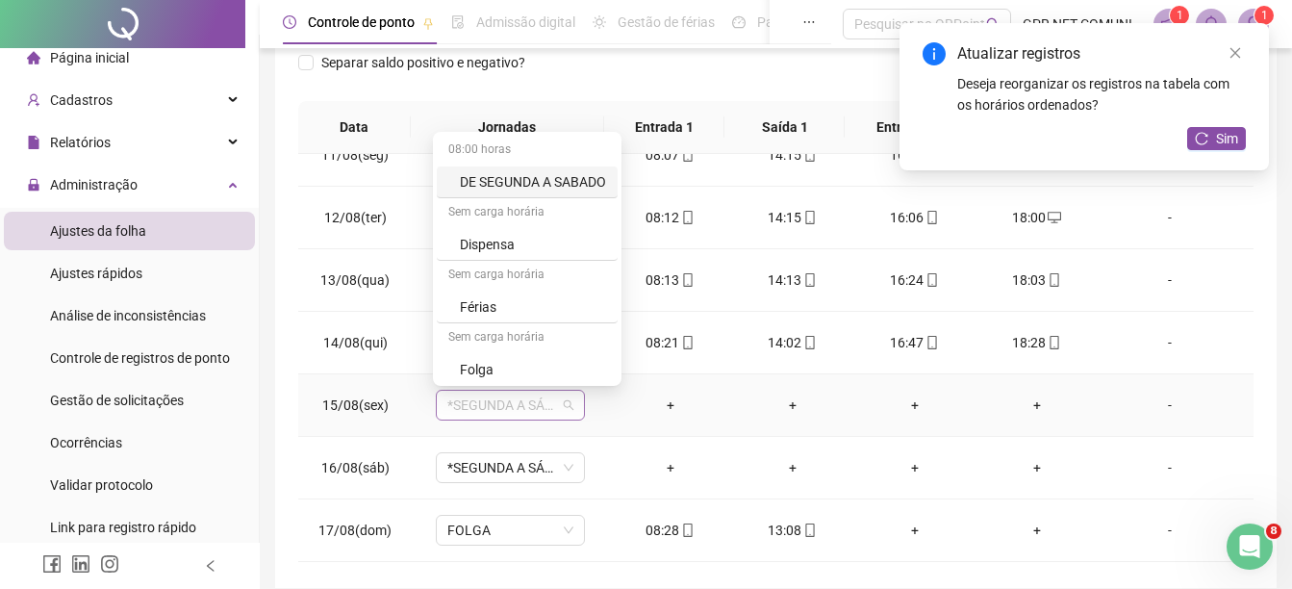
click at [557, 411] on span "*SEGUNDA A SÁBADO" at bounding box center [510, 404] width 126 height 29
click at [479, 243] on div "Dispensa" at bounding box center [533, 244] width 146 height 21
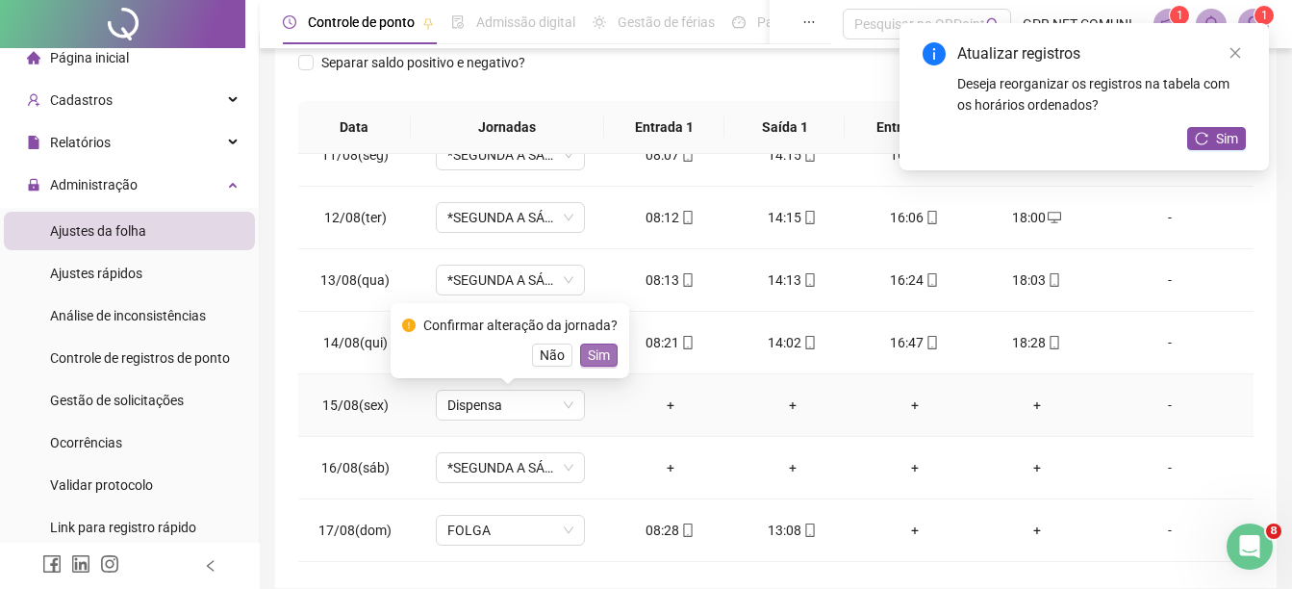
click at [595, 352] on span "Sim" at bounding box center [599, 354] width 22 height 21
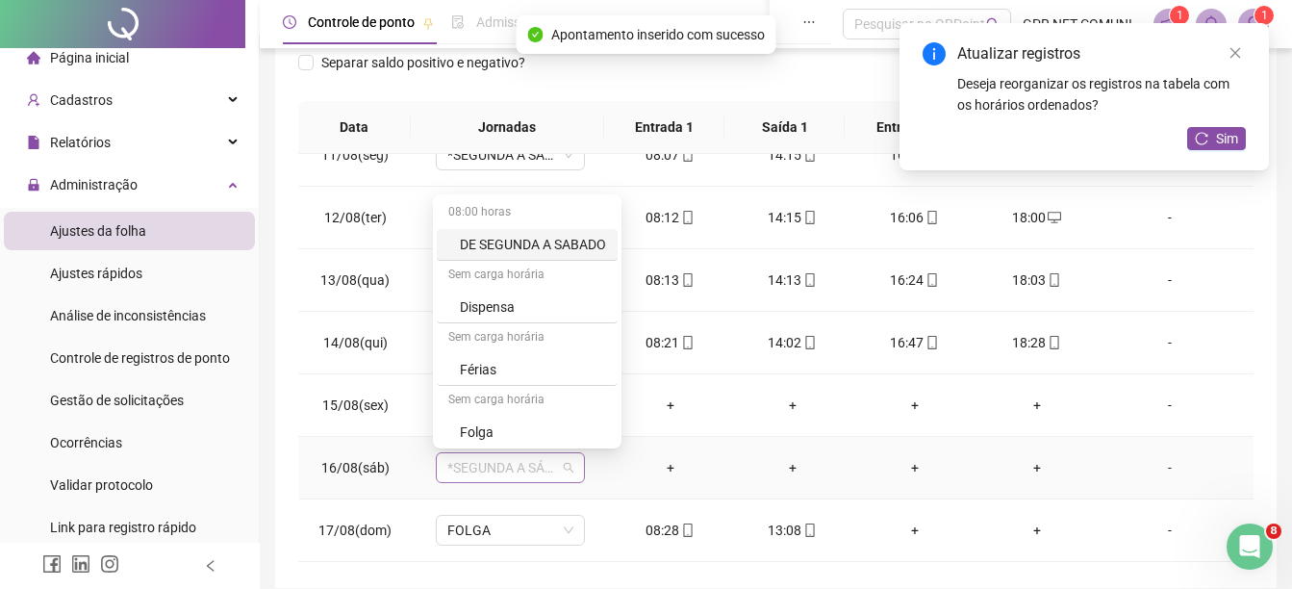
click at [567, 470] on span "*SEGUNDA A SÁBADO" at bounding box center [510, 467] width 126 height 29
click at [475, 432] on div "Folga" at bounding box center [533, 431] width 146 height 21
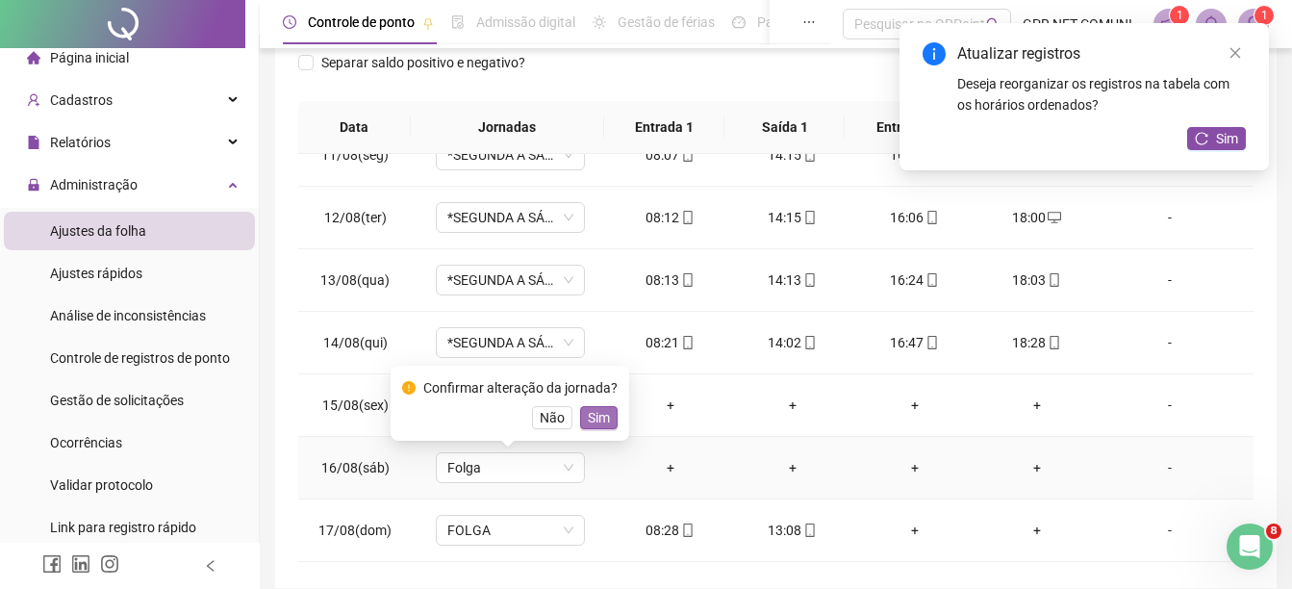
click at [594, 421] on span "Sim" at bounding box center [599, 417] width 22 height 21
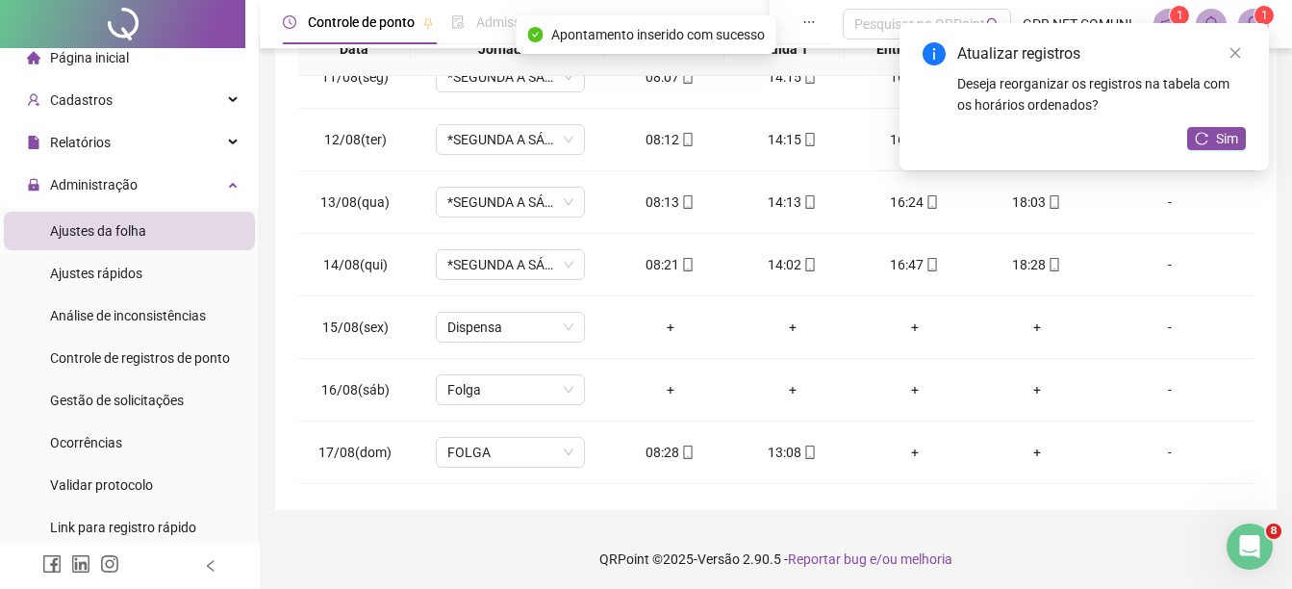
scroll to position [394, 0]
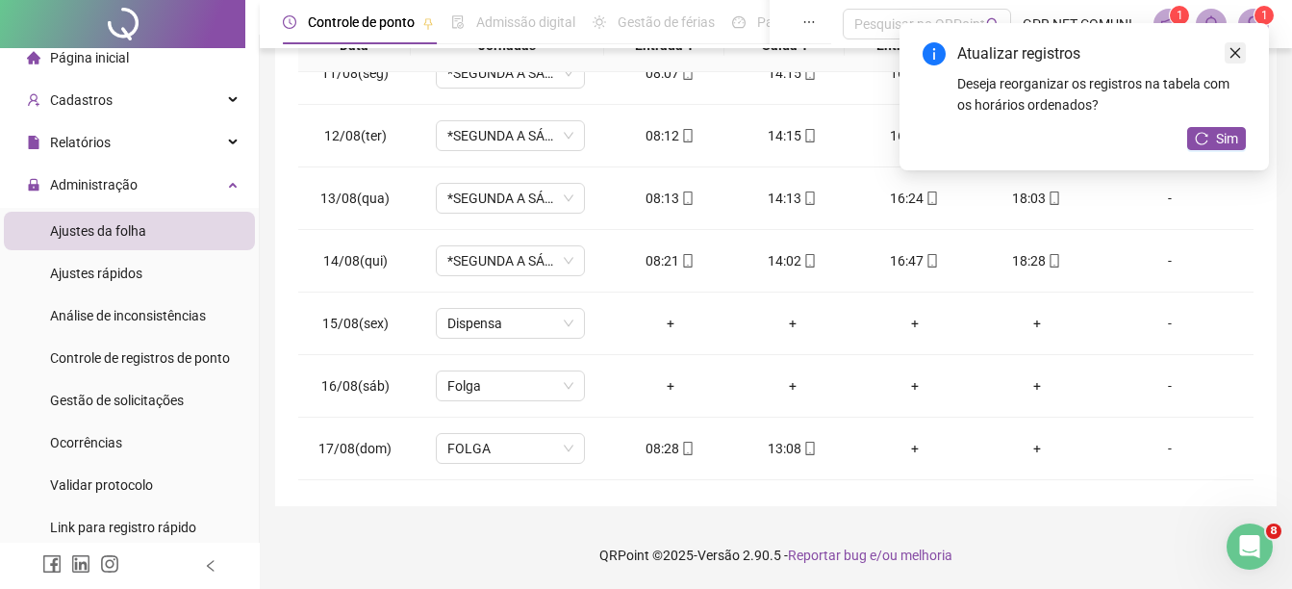
click at [1228, 54] on icon "close" at bounding box center [1234, 52] width 13 height 13
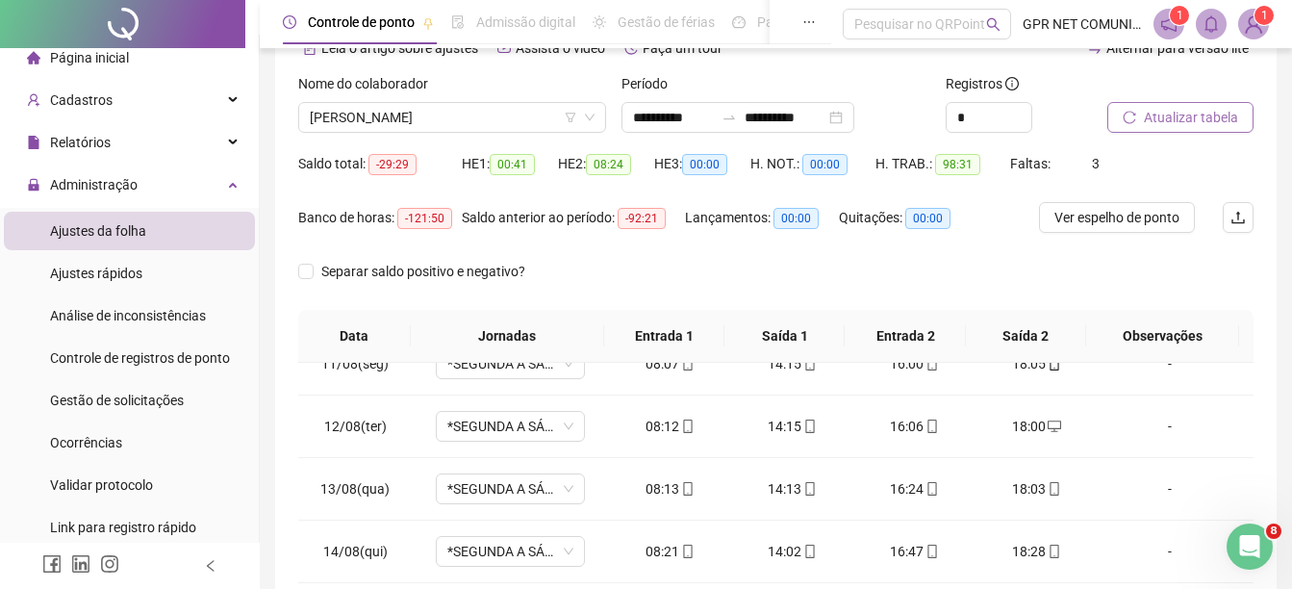
scroll to position [101, 0]
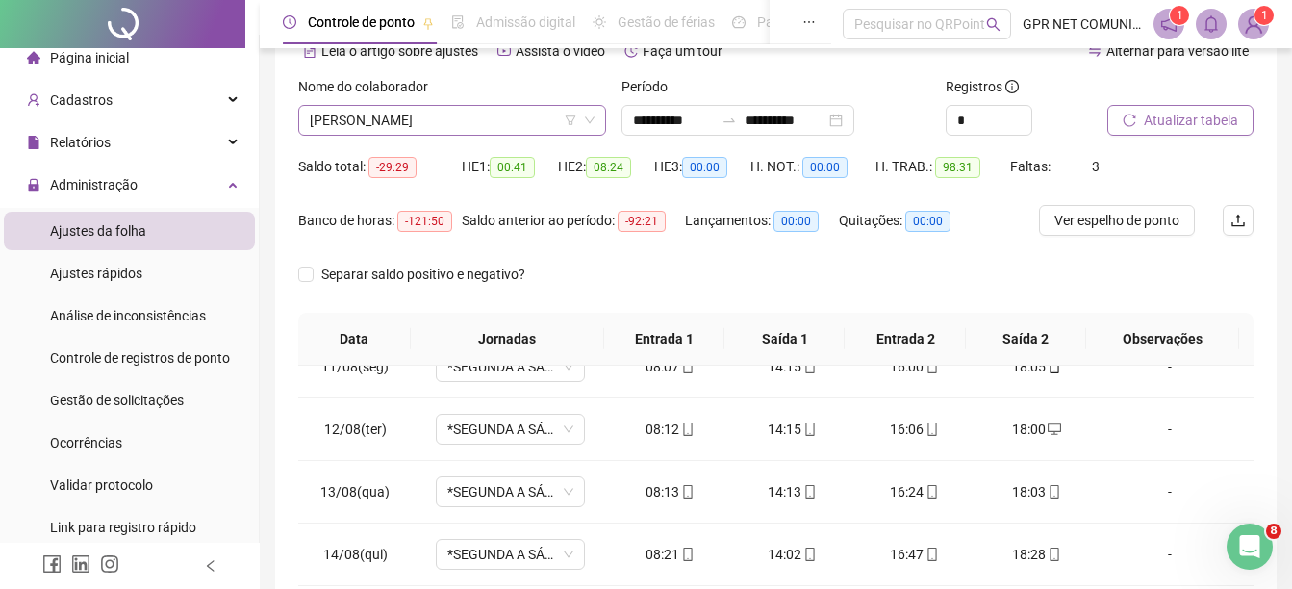
click at [568, 121] on icon "filter" at bounding box center [571, 120] width 12 height 12
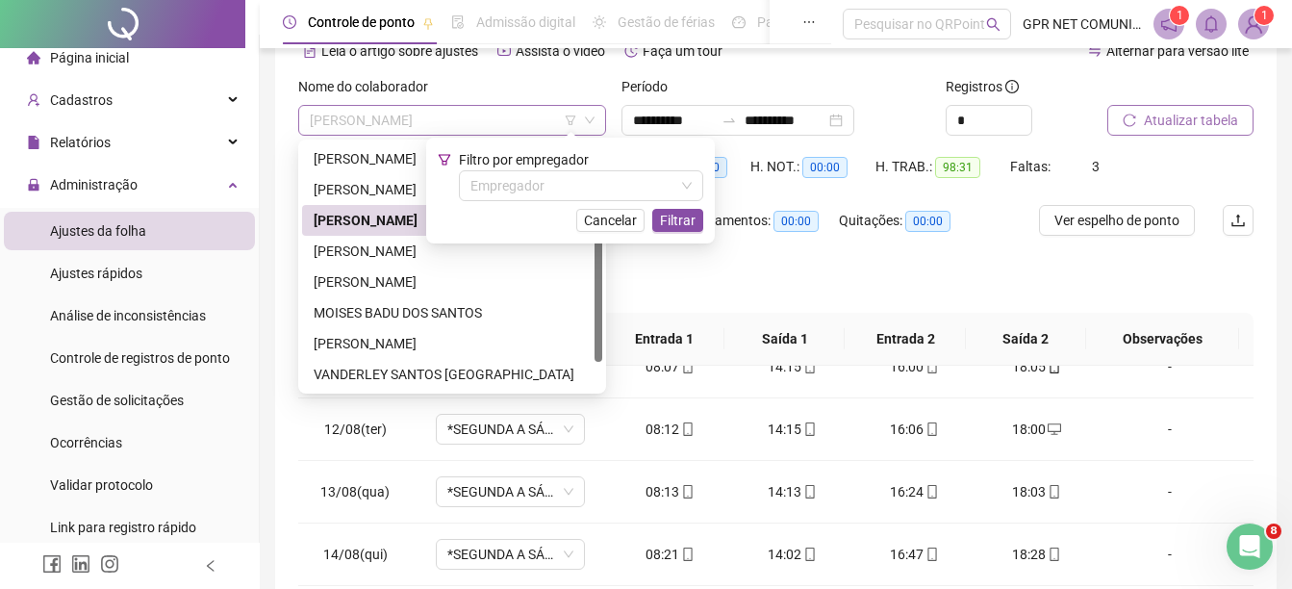
click at [591, 113] on span "[PERSON_NAME]" at bounding box center [452, 120] width 285 height 29
click at [373, 258] on div "[PERSON_NAME]" at bounding box center [452, 250] width 277 height 21
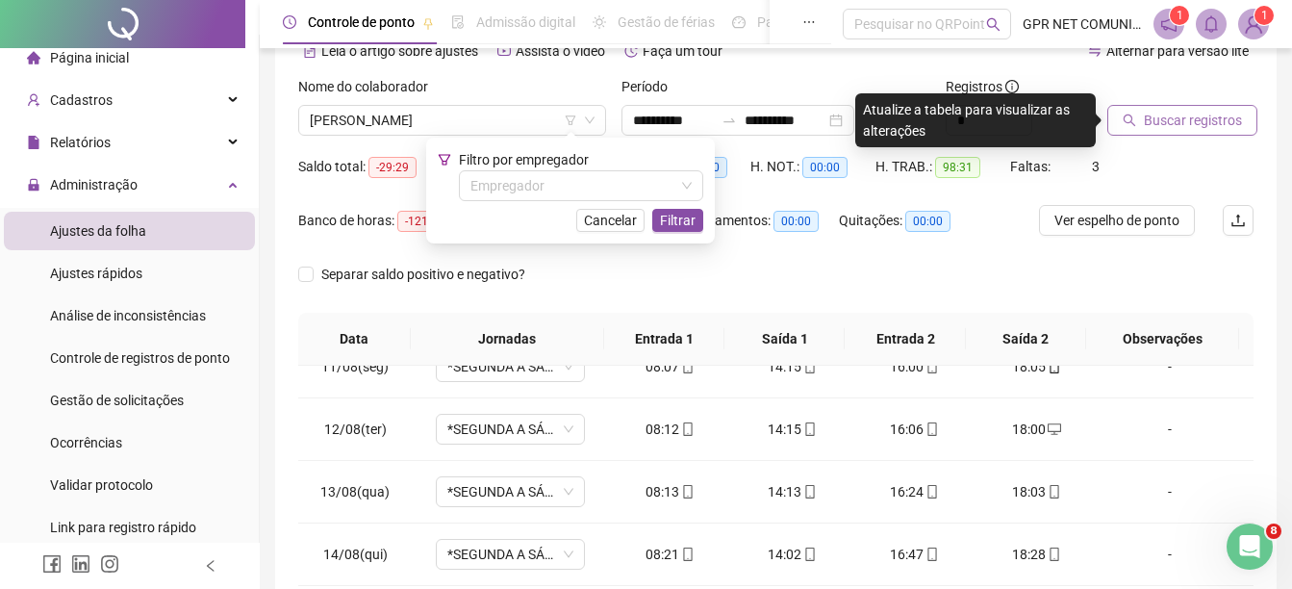
click at [1178, 123] on span "Buscar registros" at bounding box center [1193, 120] width 98 height 21
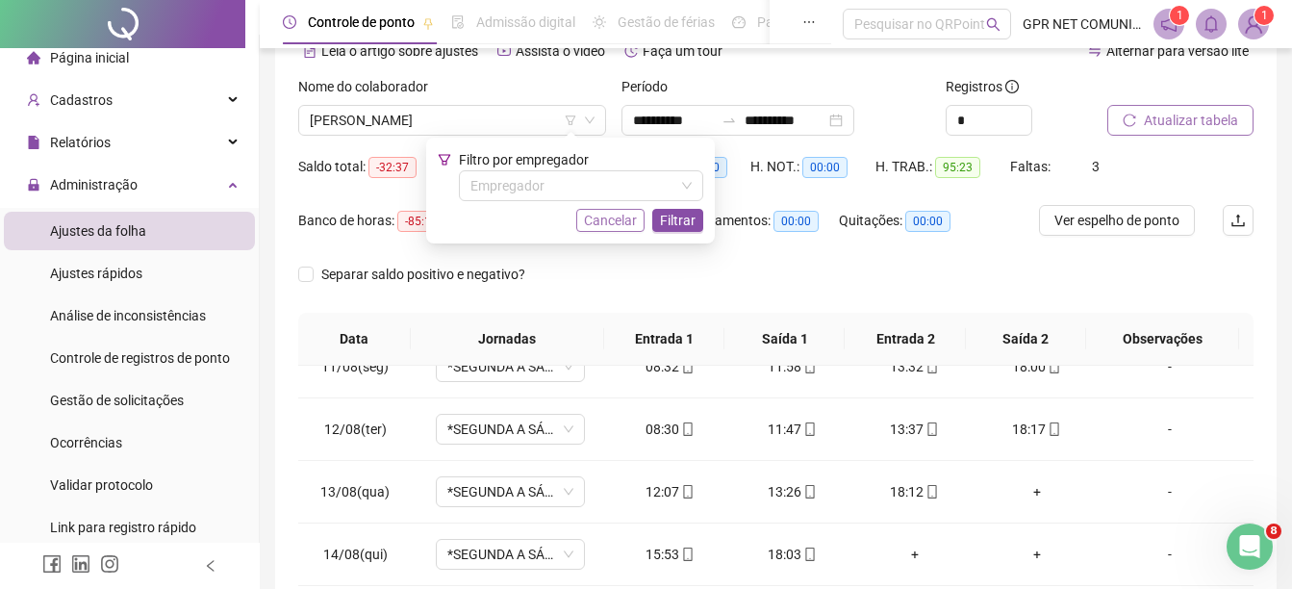
click at [613, 223] on span "Cancelar" at bounding box center [610, 220] width 53 height 21
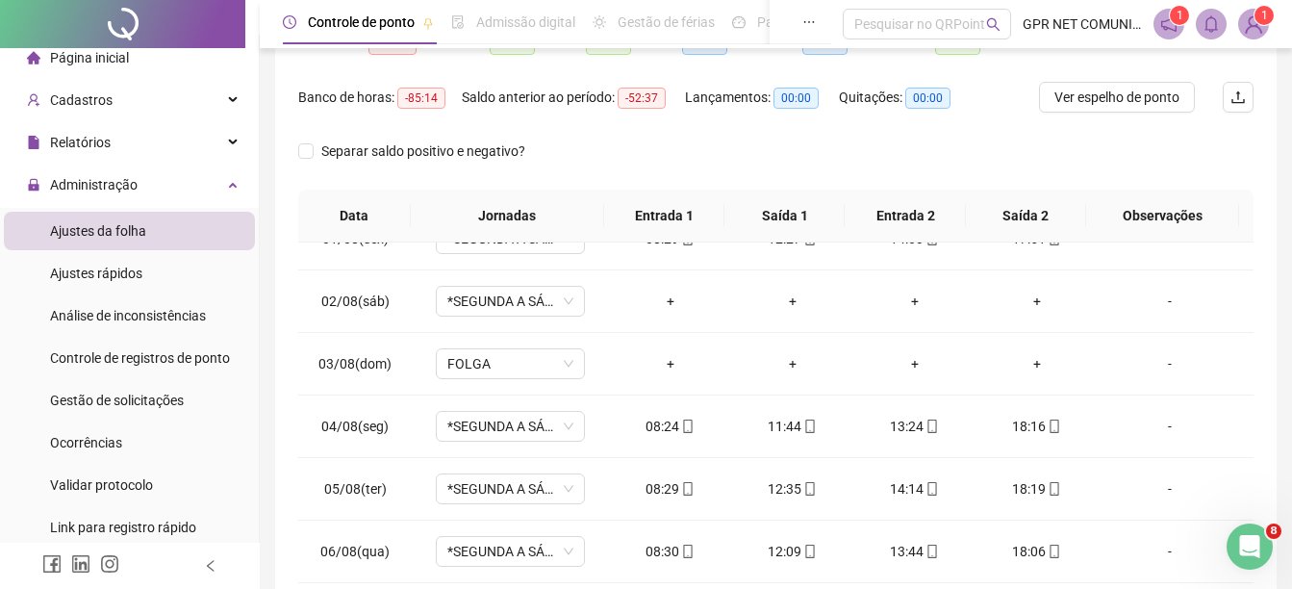
scroll to position [0, 0]
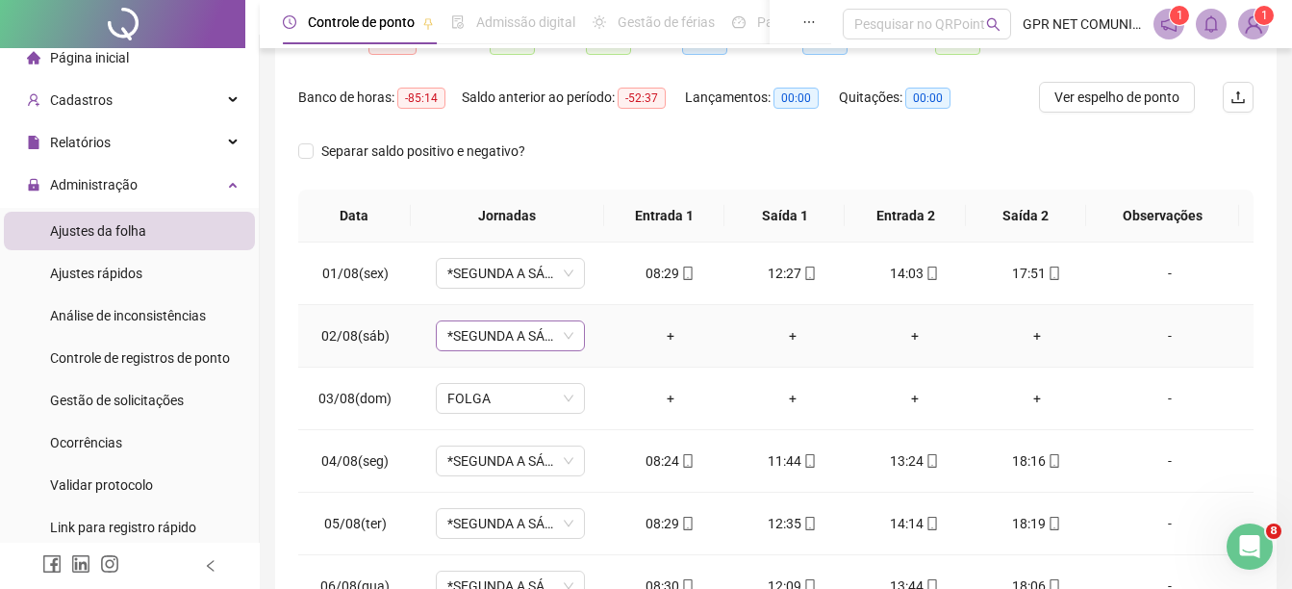
click at [549, 343] on span "*SEGUNDA A SÁBADO" at bounding box center [510, 335] width 126 height 29
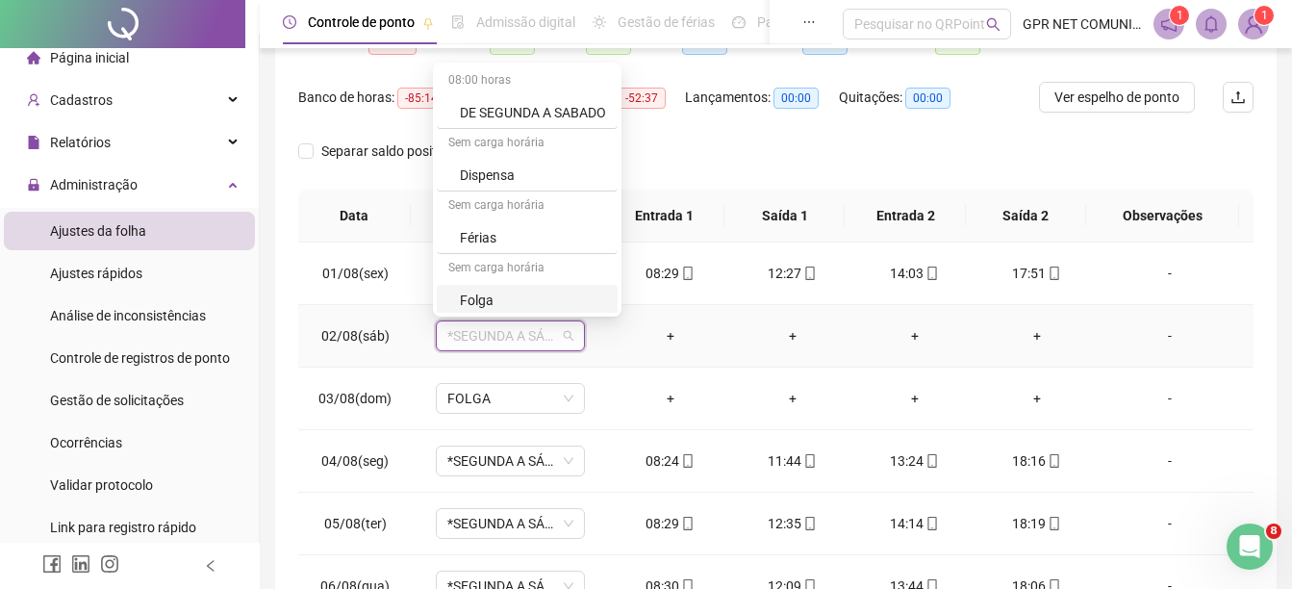
click at [504, 290] on div "Folga" at bounding box center [533, 300] width 146 height 21
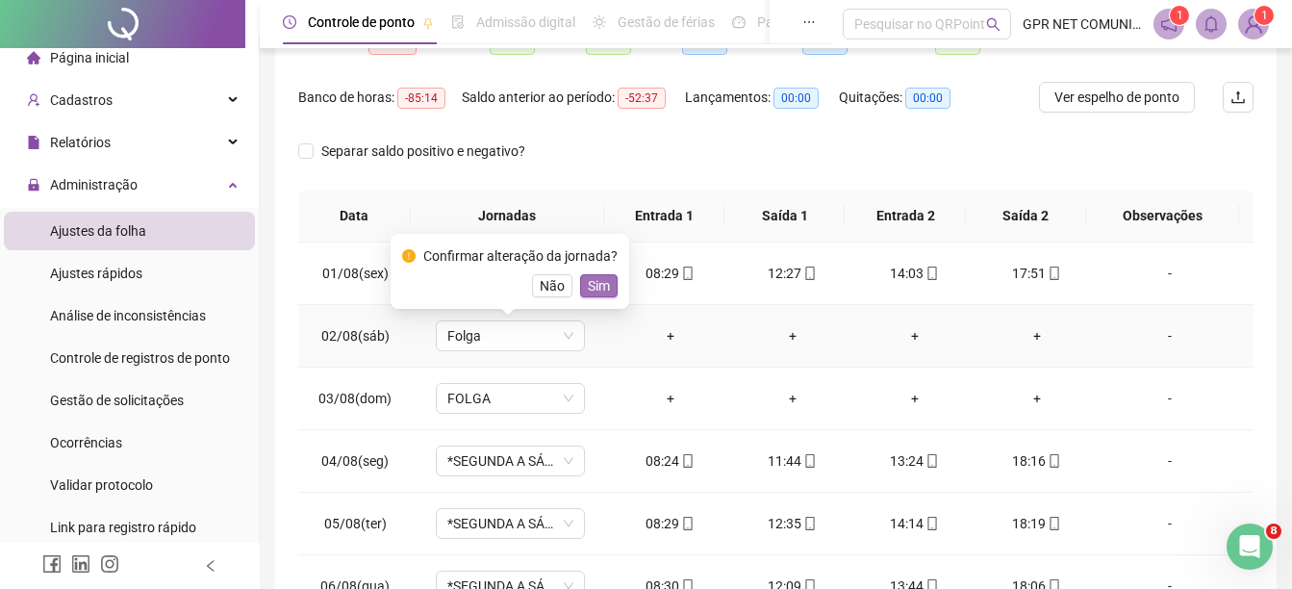
click at [592, 280] on span "Sim" at bounding box center [599, 285] width 22 height 21
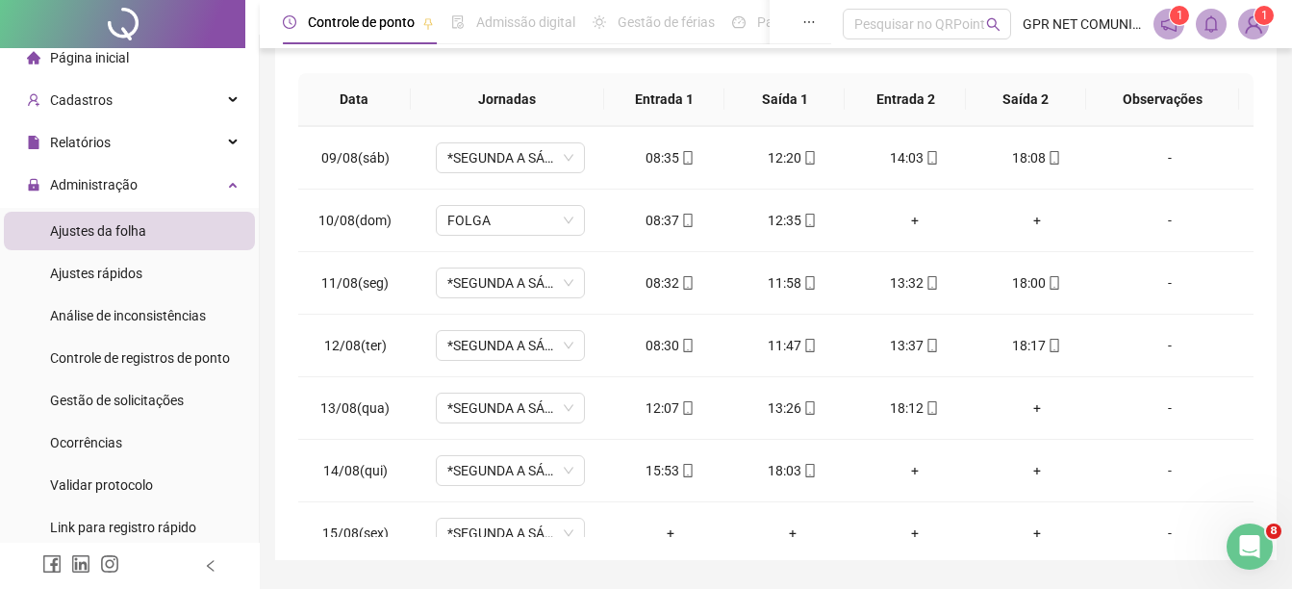
scroll to position [505, 0]
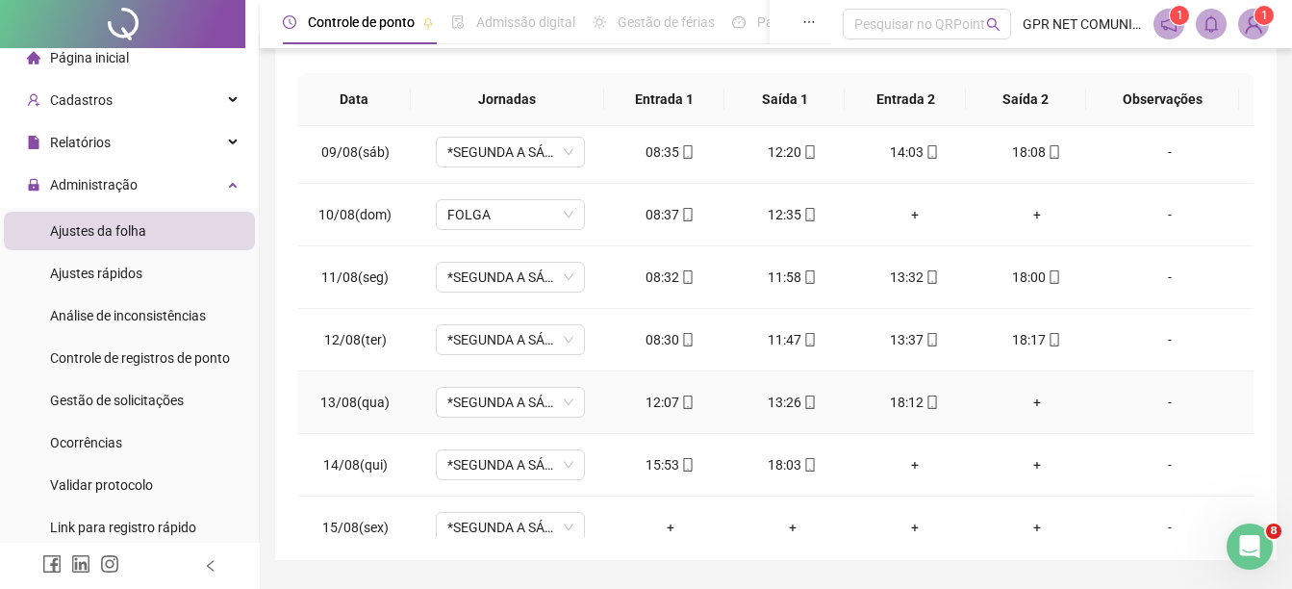
click at [1024, 399] on div "+" at bounding box center [1036, 401] width 91 height 21
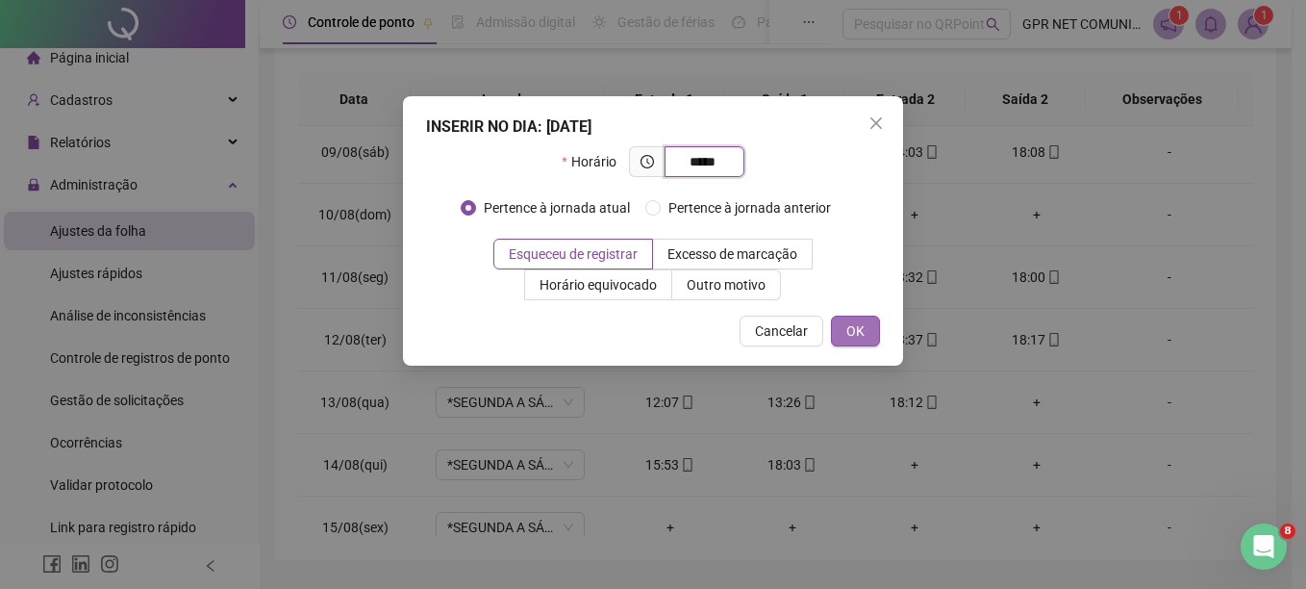
type input "*****"
click at [862, 336] on span "OK" at bounding box center [855, 330] width 18 height 21
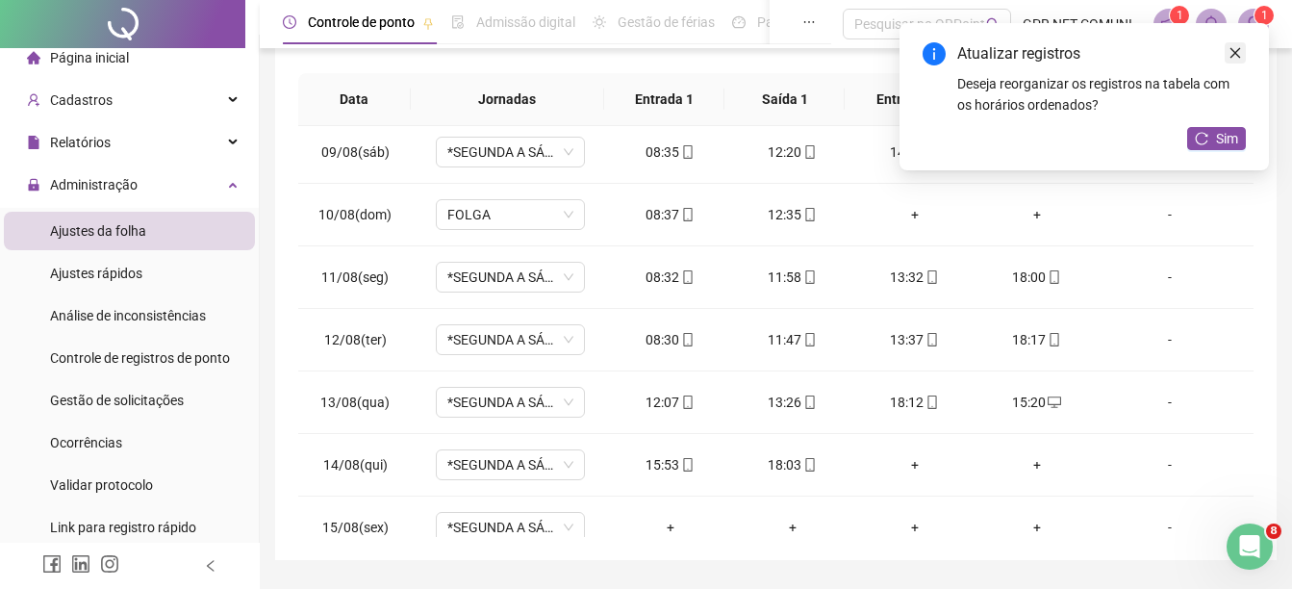
click at [1235, 49] on icon "close" at bounding box center [1234, 52] width 13 height 13
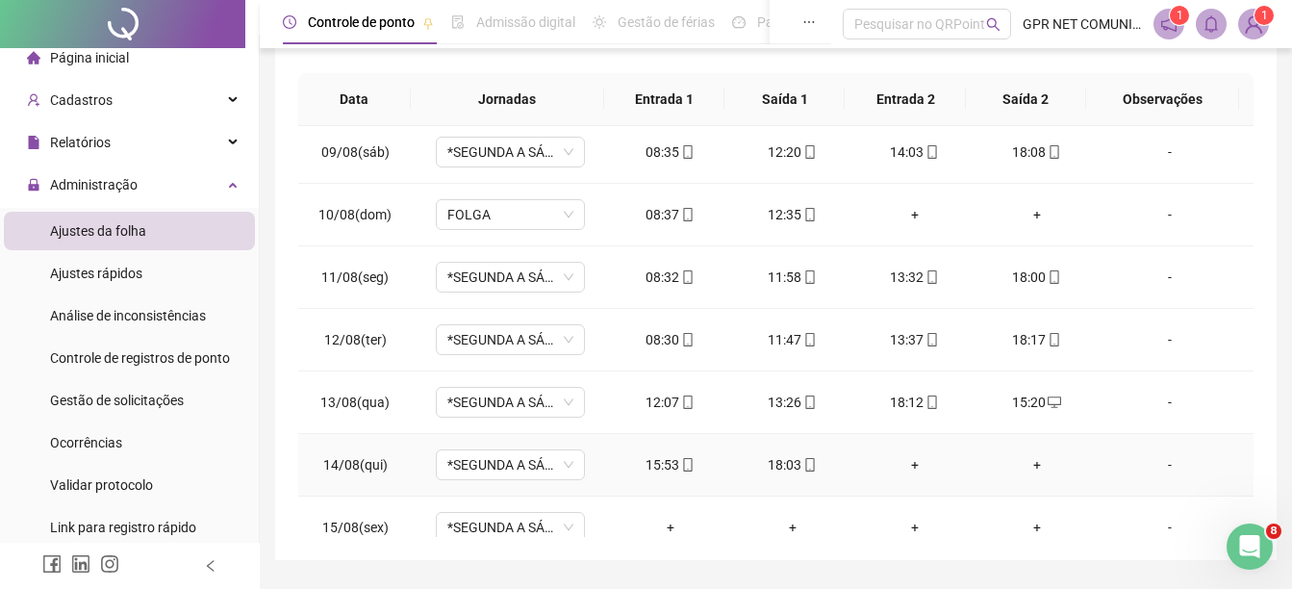
click at [905, 460] on div "+" at bounding box center [914, 464] width 91 height 21
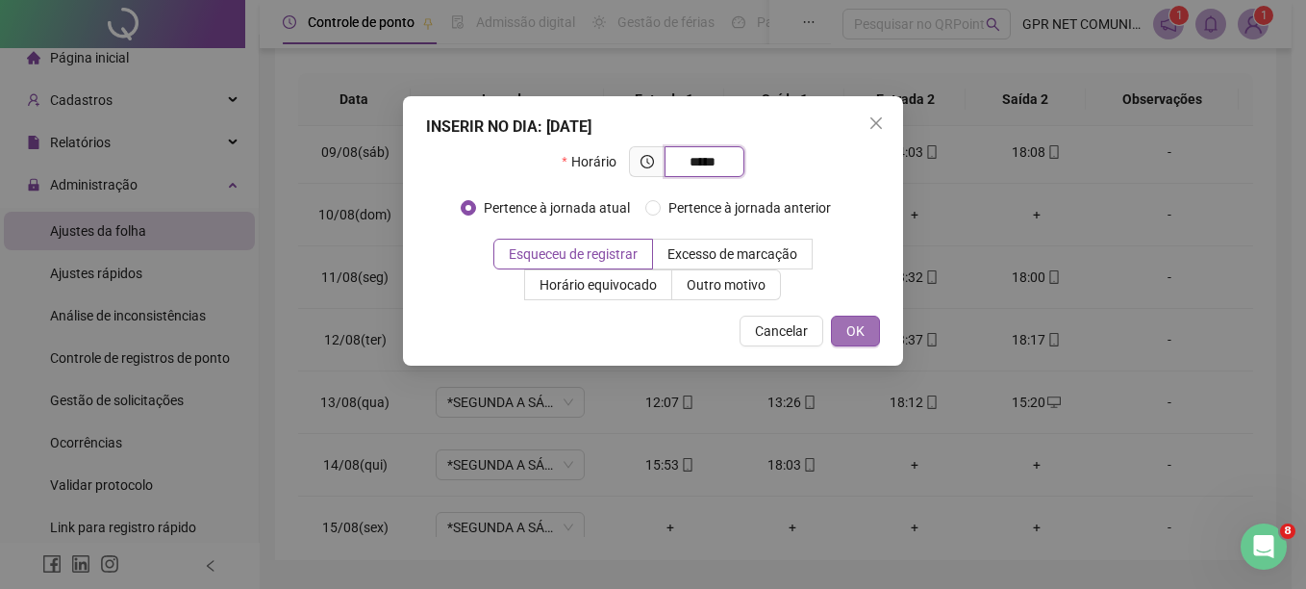
type input "*****"
click at [841, 333] on button "OK" at bounding box center [855, 330] width 49 height 31
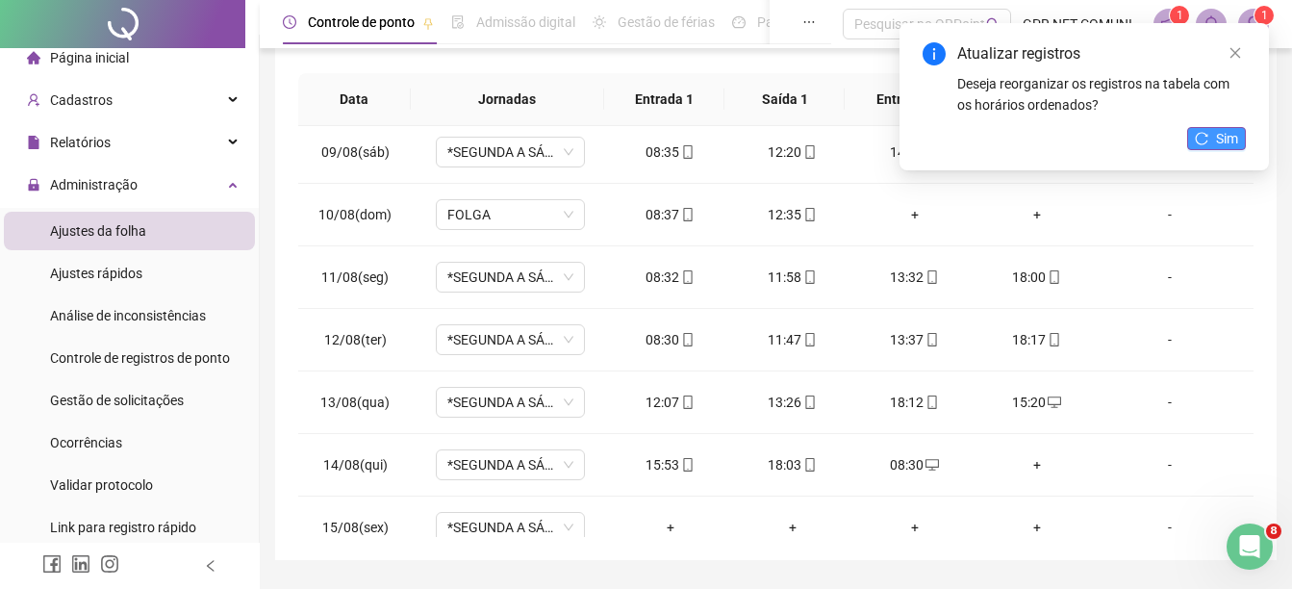
click at [1234, 133] on span "Sim" at bounding box center [1227, 138] width 22 height 21
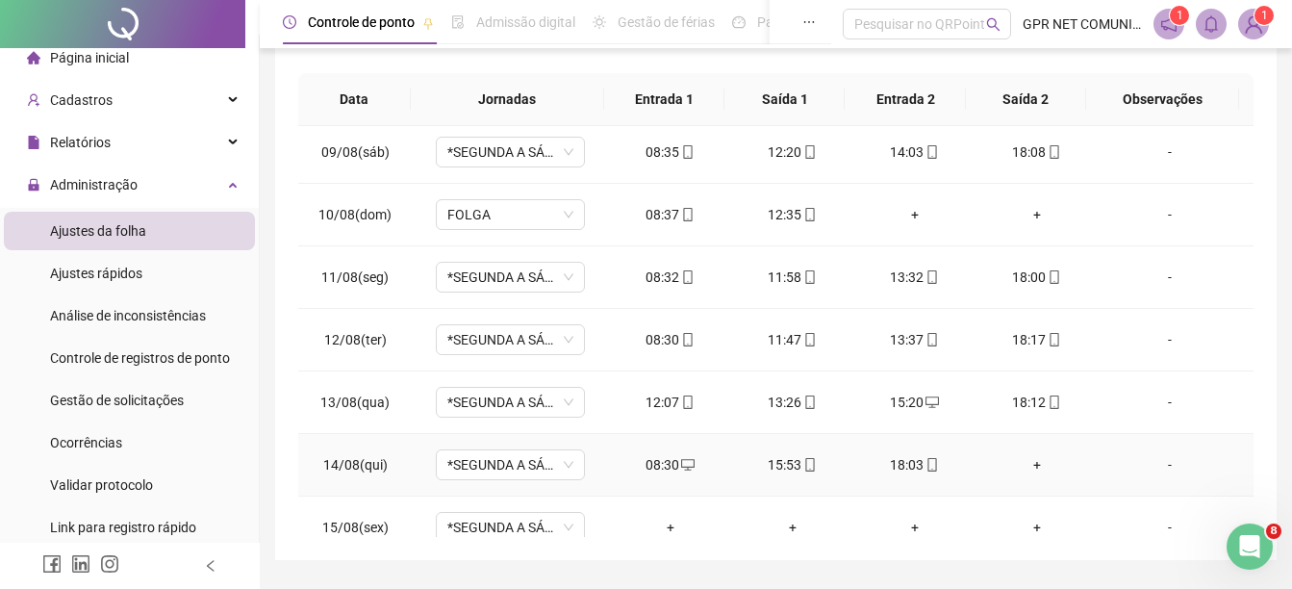
click at [1029, 465] on div "+" at bounding box center [1036, 464] width 91 height 21
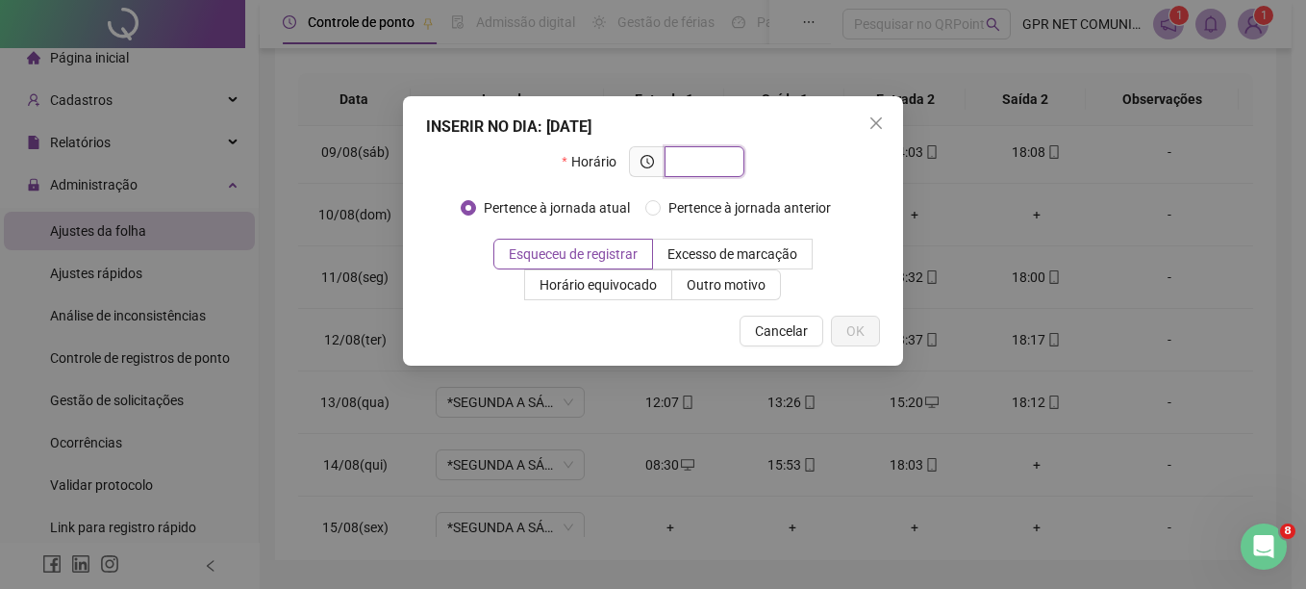
type input "*"
type input "*****"
click at [837, 337] on button "OK" at bounding box center [855, 330] width 49 height 31
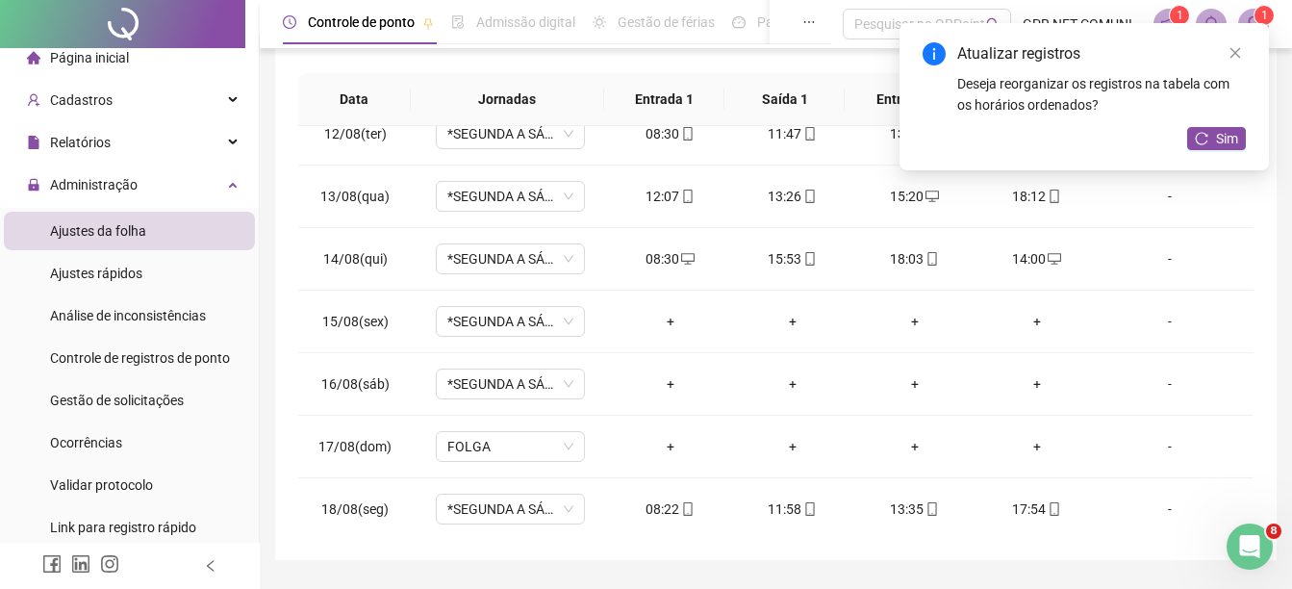
scroll to position [716, 0]
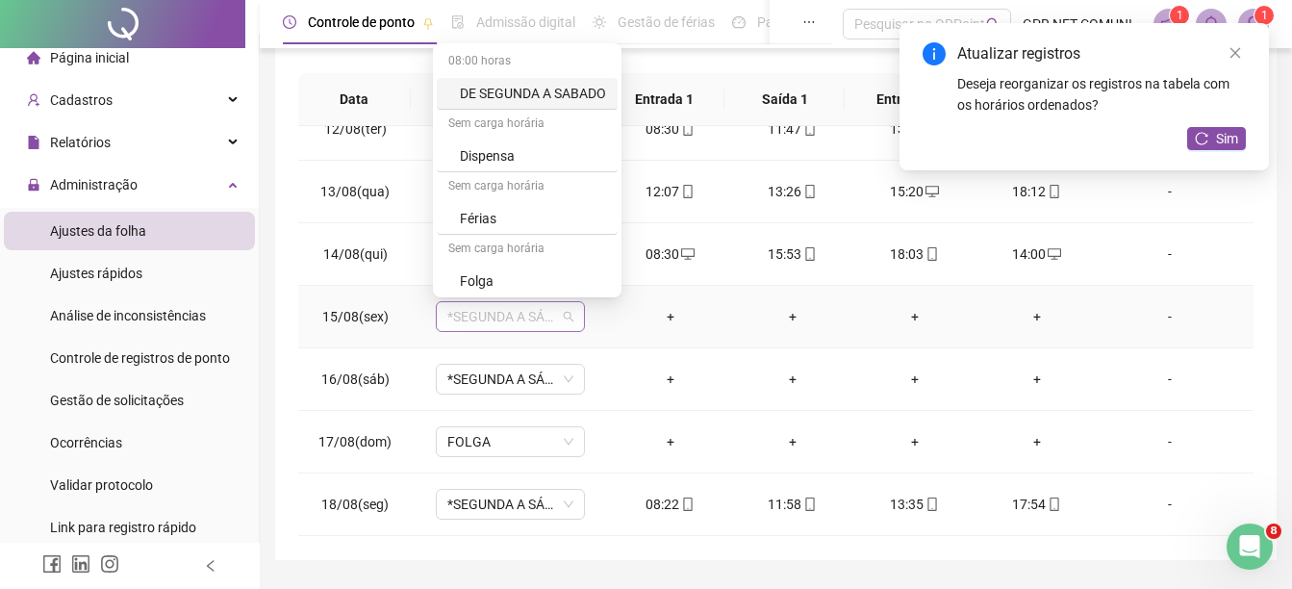
click at [552, 318] on span "*SEGUNDA A SÁBADO" at bounding box center [510, 316] width 126 height 29
click at [496, 161] on div "Dispensa" at bounding box center [533, 155] width 146 height 21
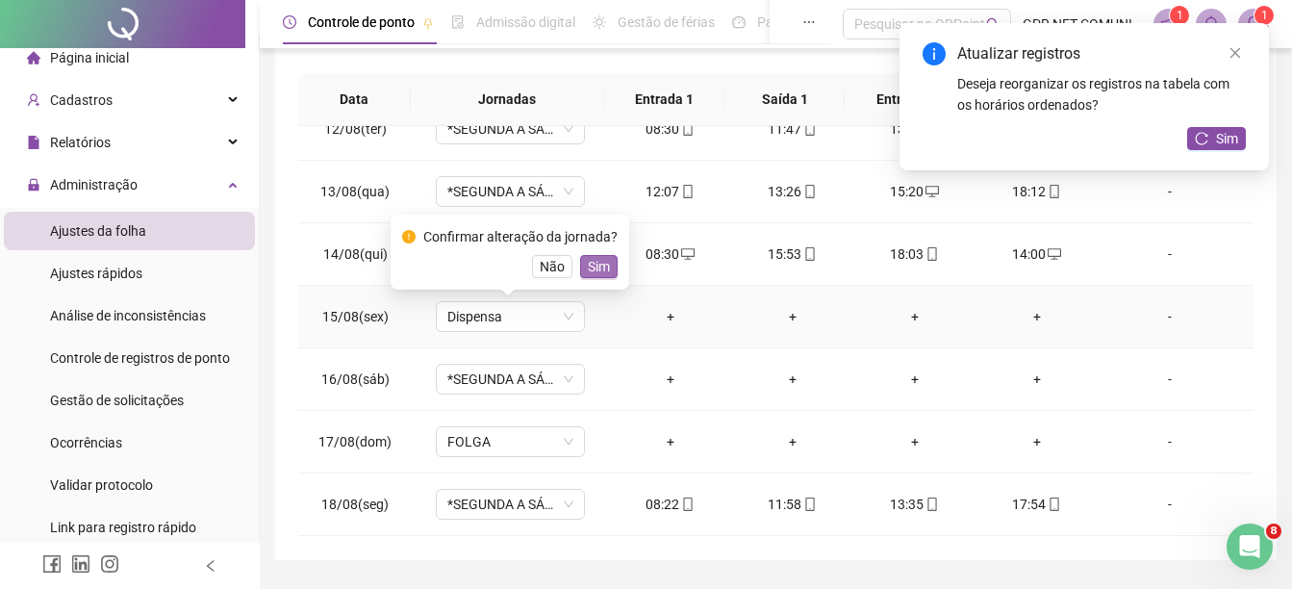
click at [588, 264] on span "Sim" at bounding box center [599, 266] width 22 height 21
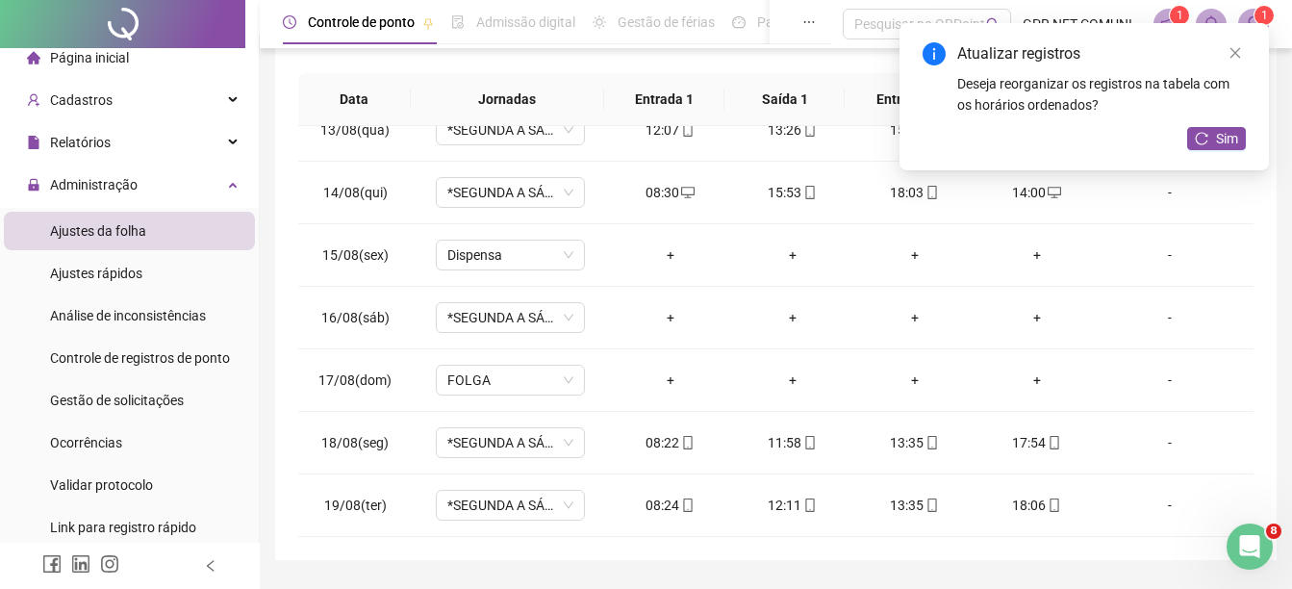
scroll to position [394, 0]
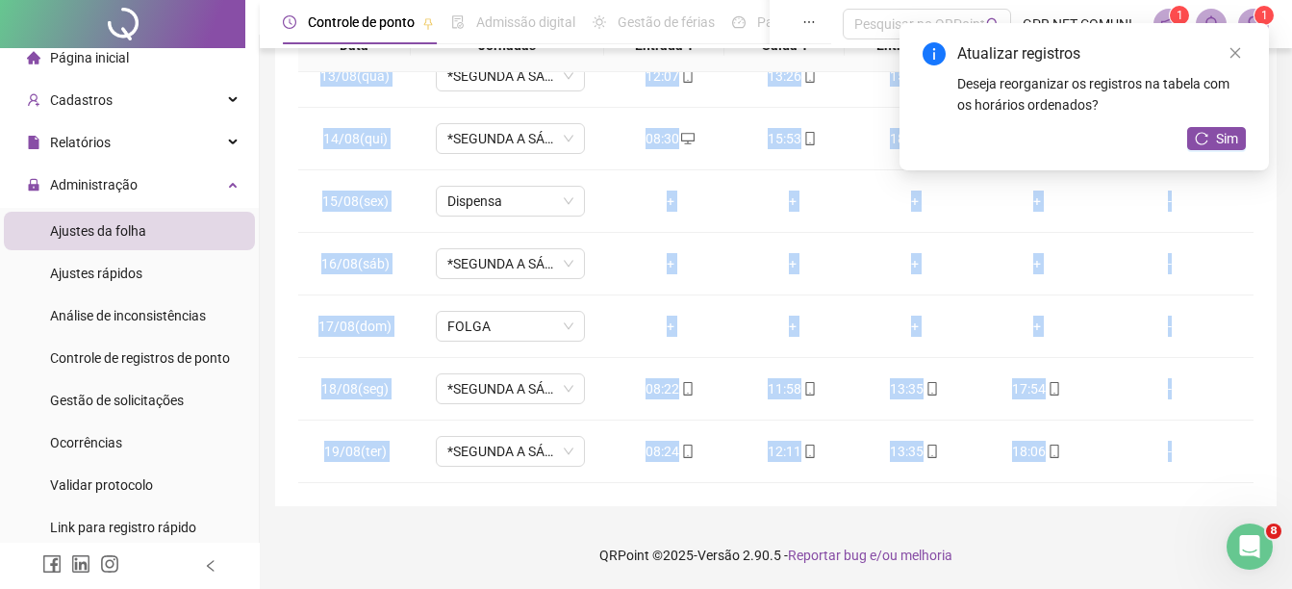
drag, startPoint x: 1238, startPoint y: 424, endPoint x: 1250, endPoint y: 428, distance: 13.1
click at [1250, 428] on div "01/08(sex) *SEGUNDA A SÁBADO 08:29 12:27 14:03 17:51 [DATE](sáb) FOLGA + + + + …" at bounding box center [775, 277] width 955 height 411
click at [1213, 134] on button "Sim" at bounding box center [1216, 138] width 59 height 23
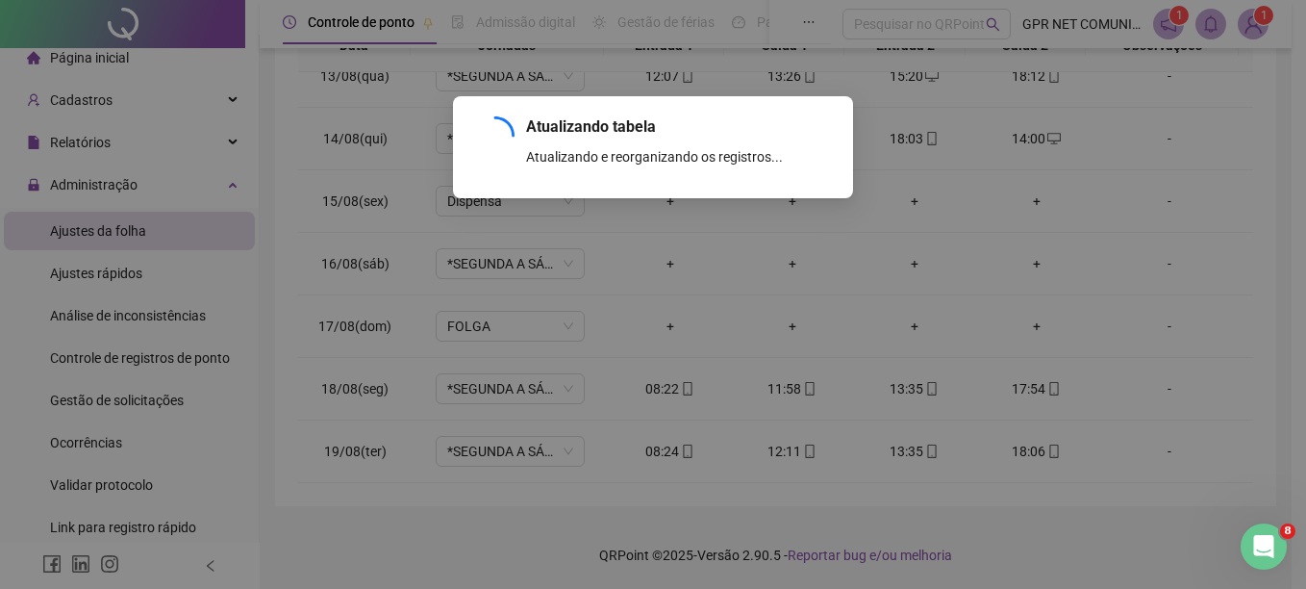
drag, startPoint x: 1248, startPoint y: 379, endPoint x: 1249, endPoint y: 464, distance: 84.6
click at [1249, 464] on div "Atualizando tabela Atualizando e reorganizando os registros... OK" at bounding box center [653, 294] width 1306 height 589
click at [1246, 472] on div "Atualizando tabela Atualizando e reorganizando os registros... OK" at bounding box center [653, 294] width 1306 height 589
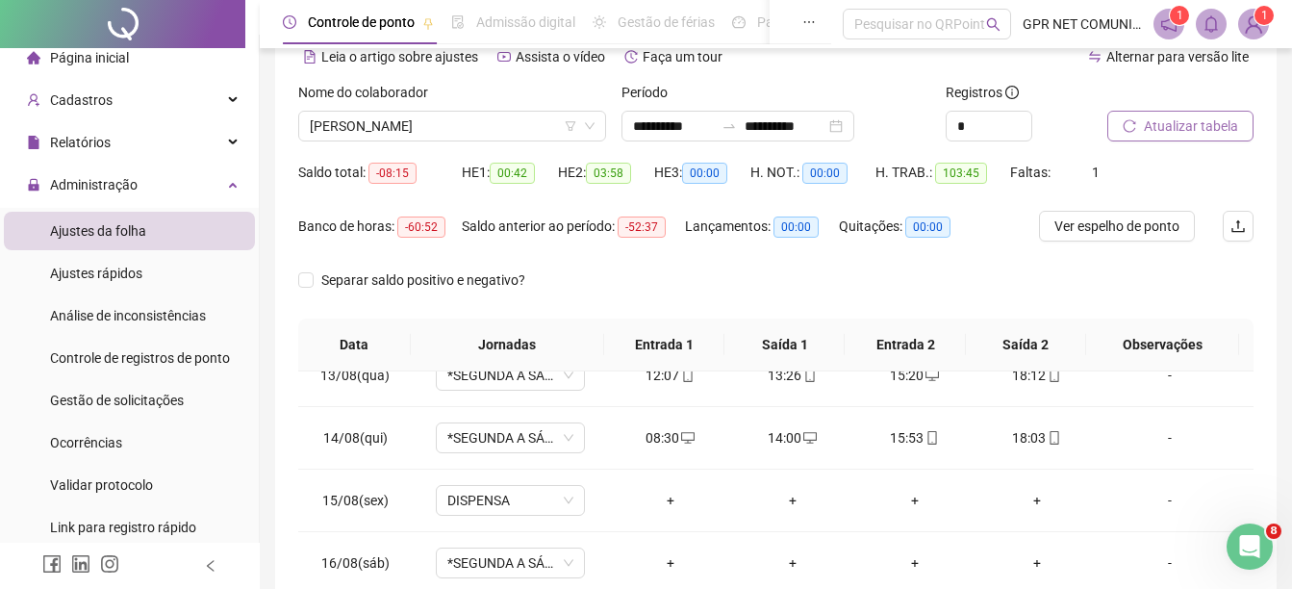
scroll to position [88, 0]
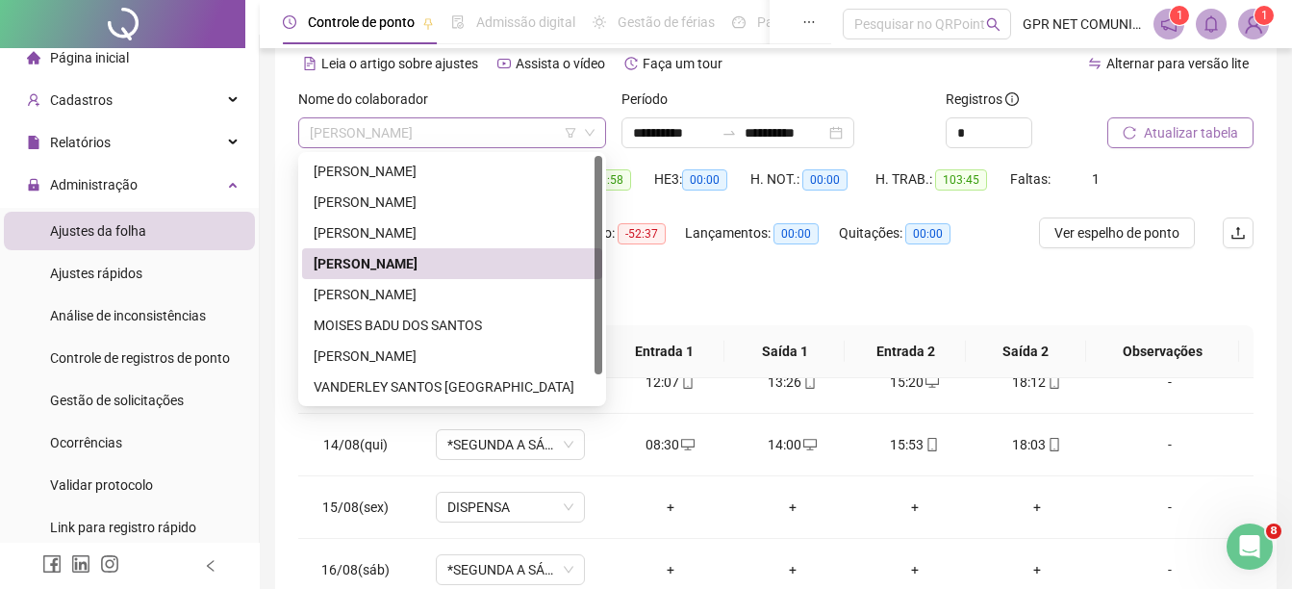
click at [572, 141] on span "[PERSON_NAME]" at bounding box center [452, 132] width 285 height 29
click at [464, 328] on div "MOISES BADU DOS SANTOS" at bounding box center [452, 325] width 277 height 21
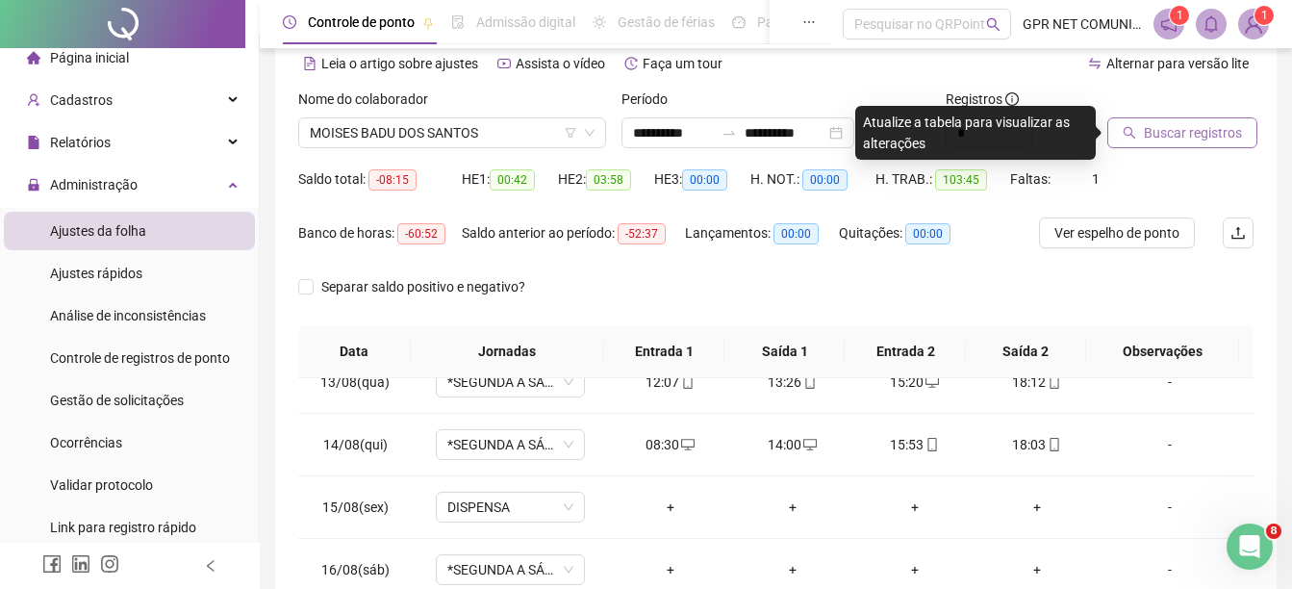
click at [1192, 134] on span "Buscar registros" at bounding box center [1193, 132] width 98 height 21
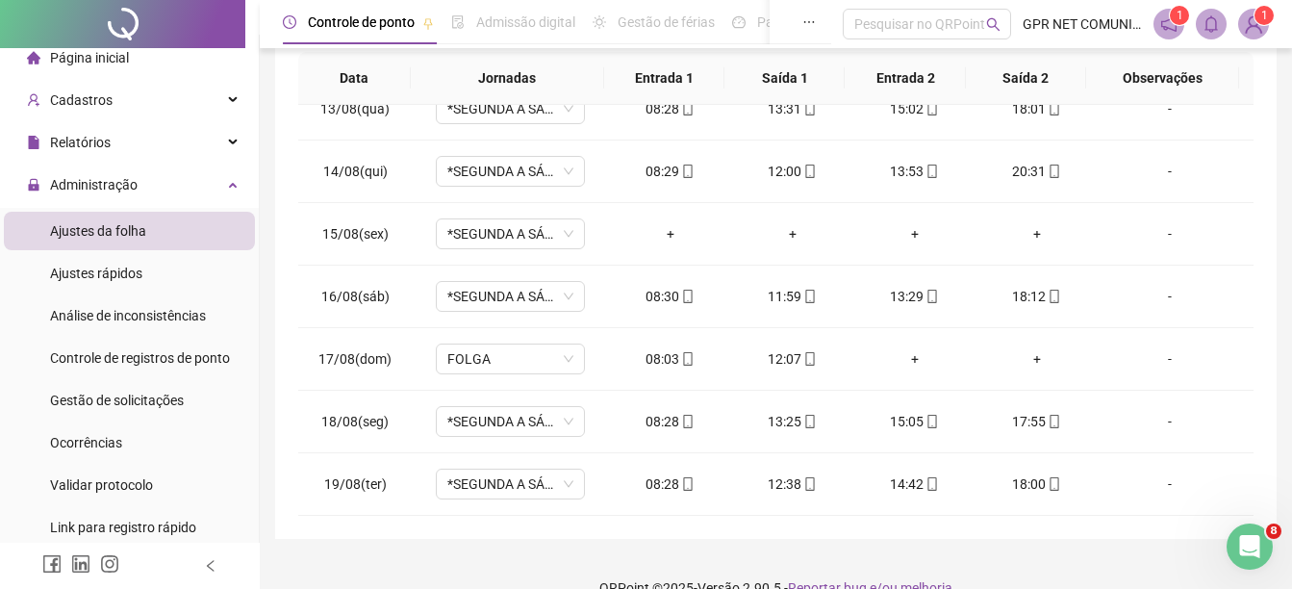
scroll to position [394, 0]
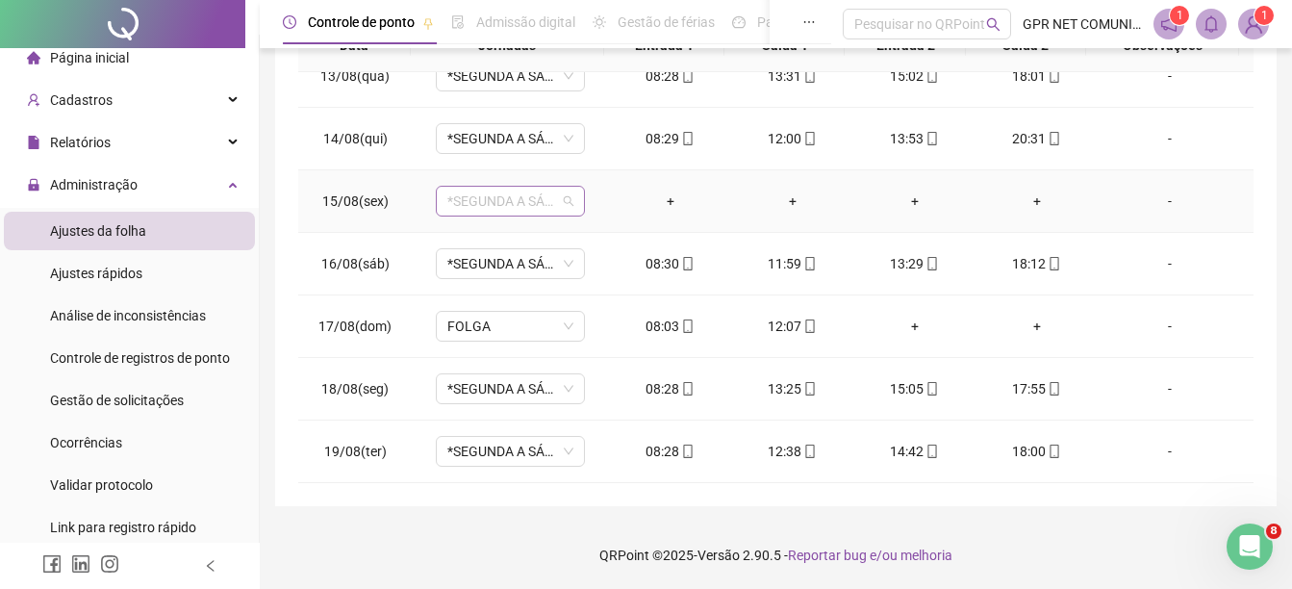
click at [555, 193] on span "*SEGUNDA A SÁBADO" at bounding box center [510, 201] width 126 height 29
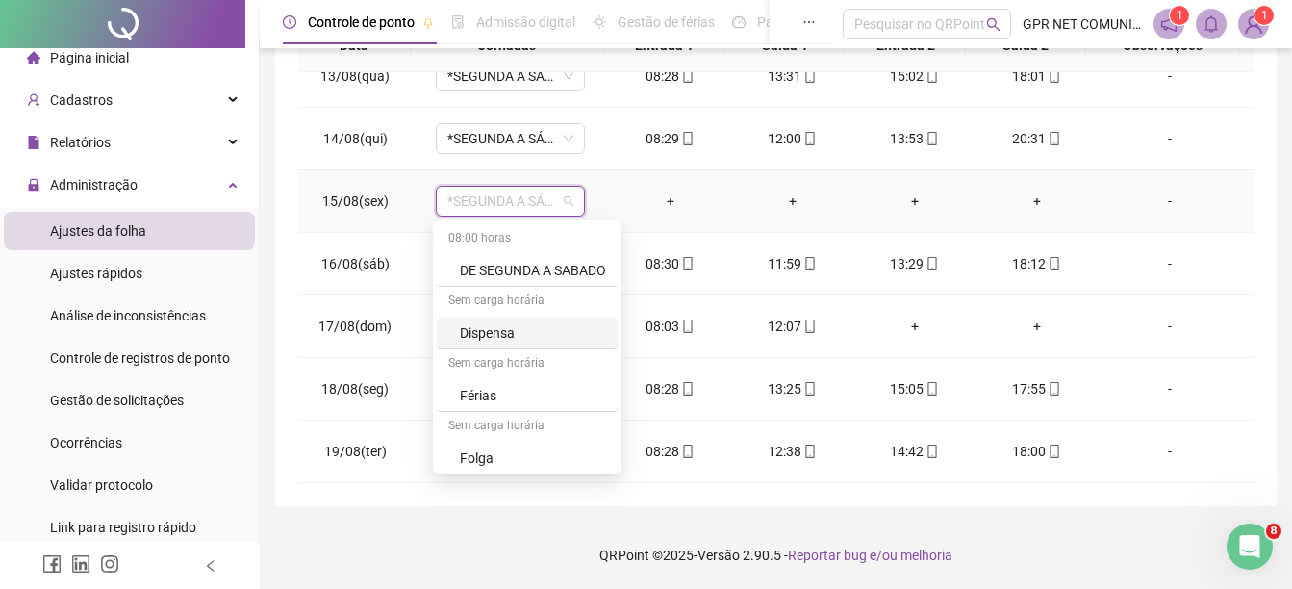
click at [514, 336] on div "Dispensa" at bounding box center [533, 332] width 146 height 21
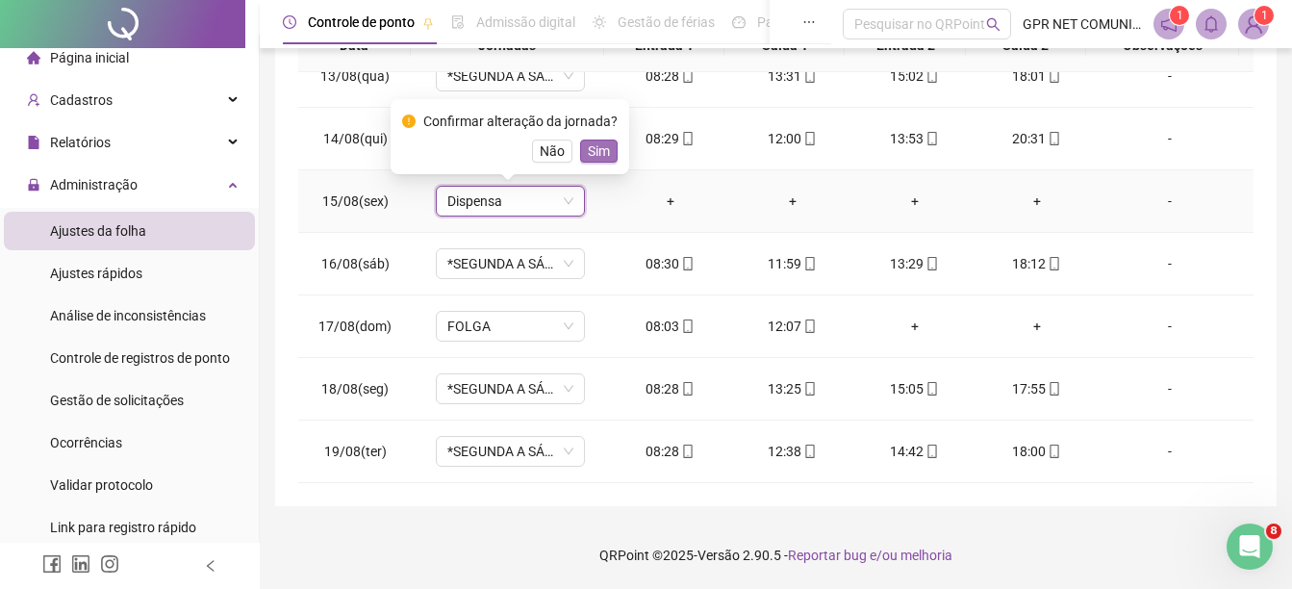
click at [592, 151] on span "Sim" at bounding box center [599, 150] width 22 height 21
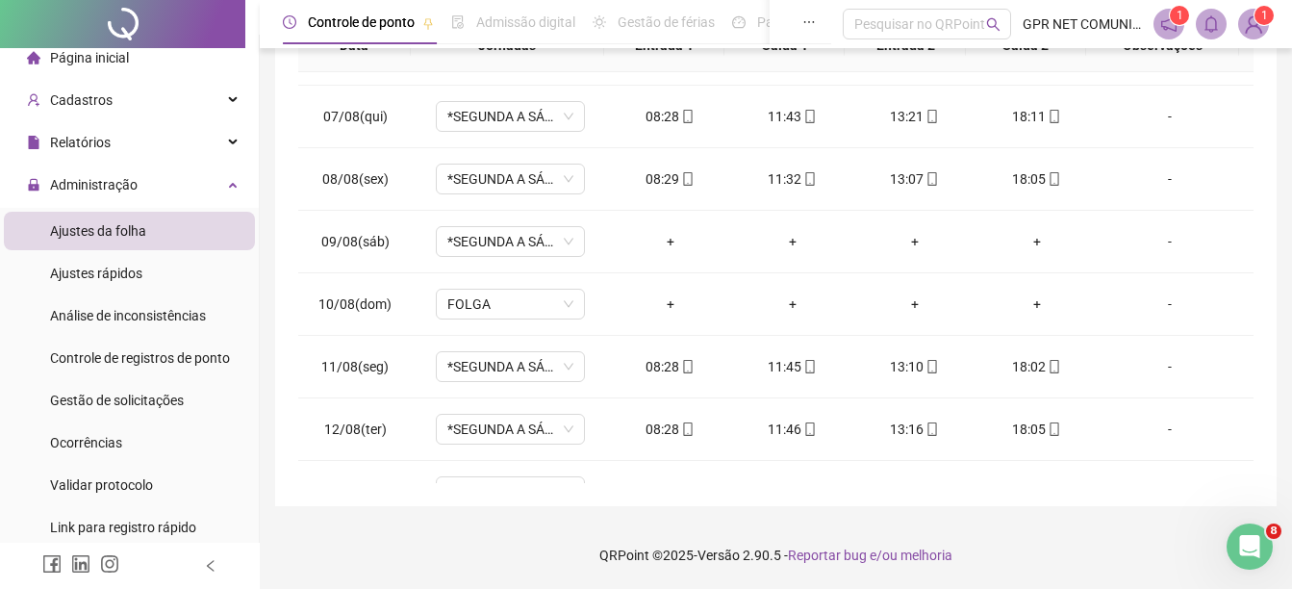
scroll to position [356, 0]
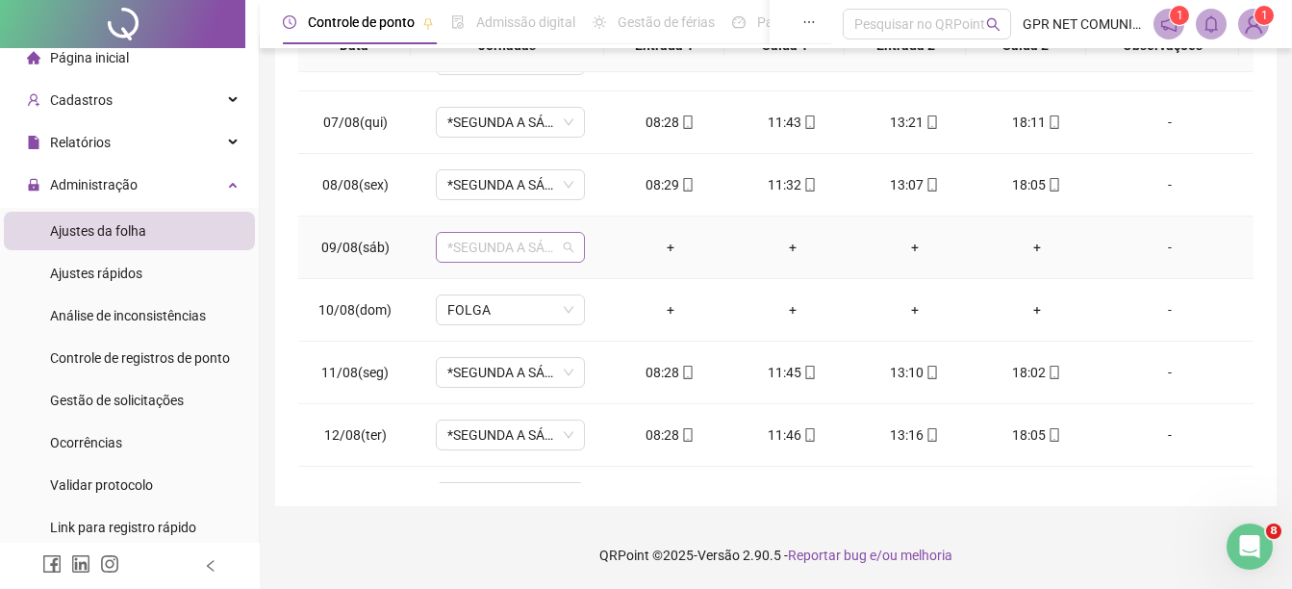
click at [504, 256] on span "*SEGUNDA A SÁBADO" at bounding box center [510, 247] width 126 height 29
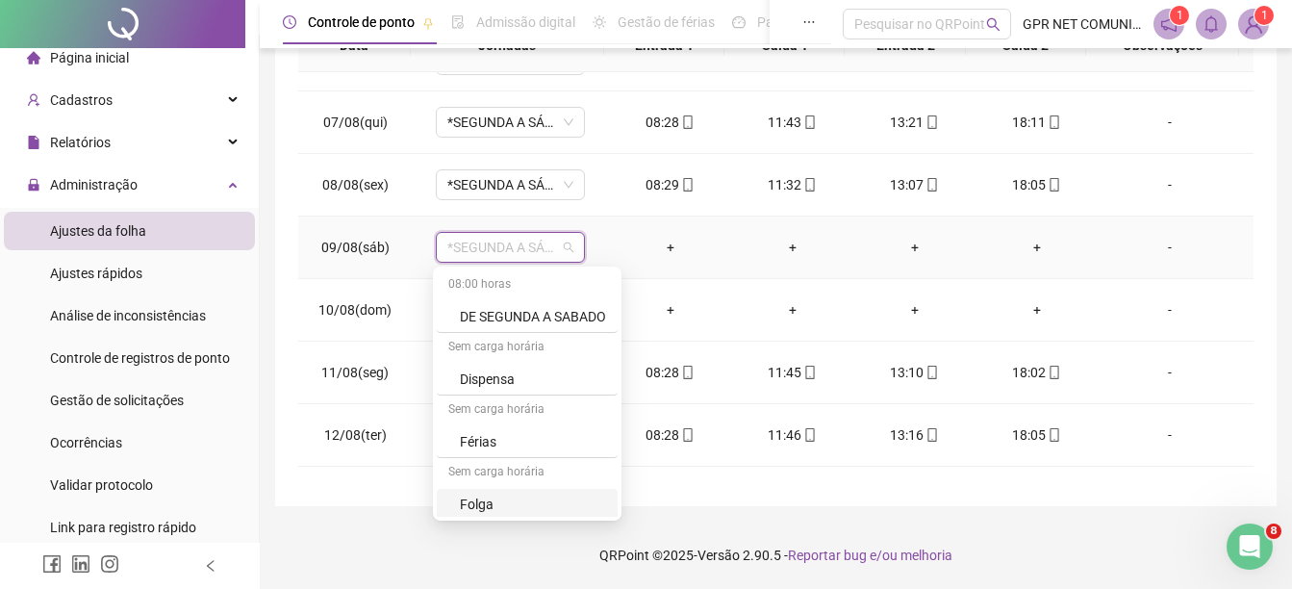
click at [486, 499] on div "Folga" at bounding box center [533, 503] width 146 height 21
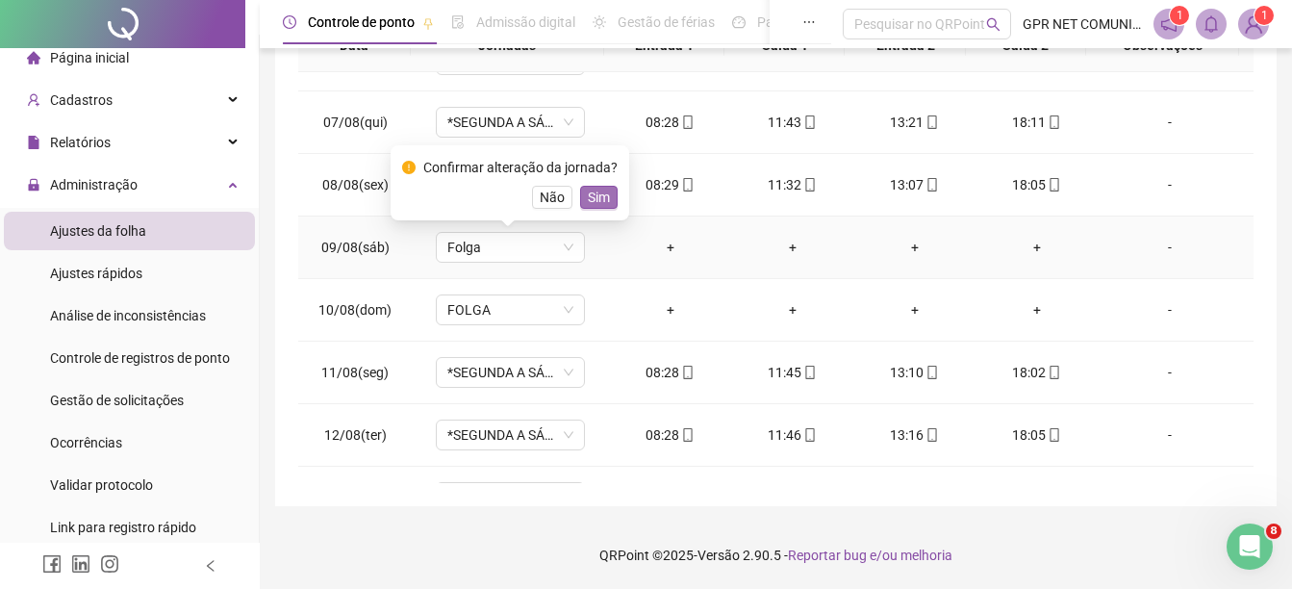
click at [595, 195] on span "Sim" at bounding box center [599, 197] width 22 height 21
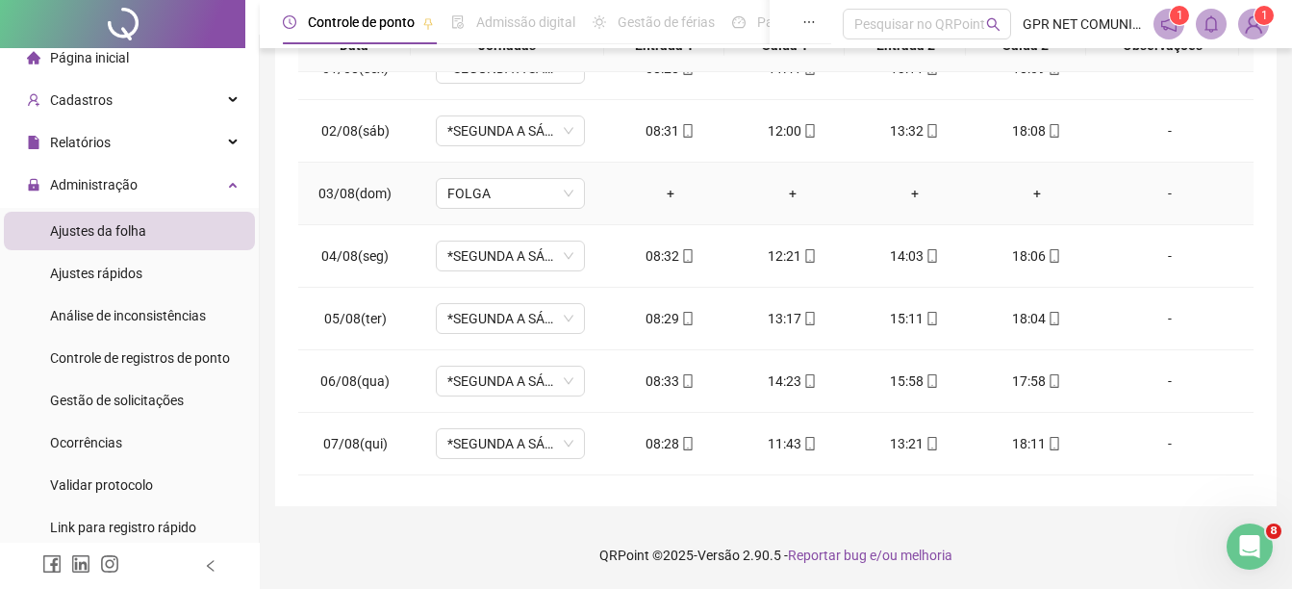
scroll to position [31, 0]
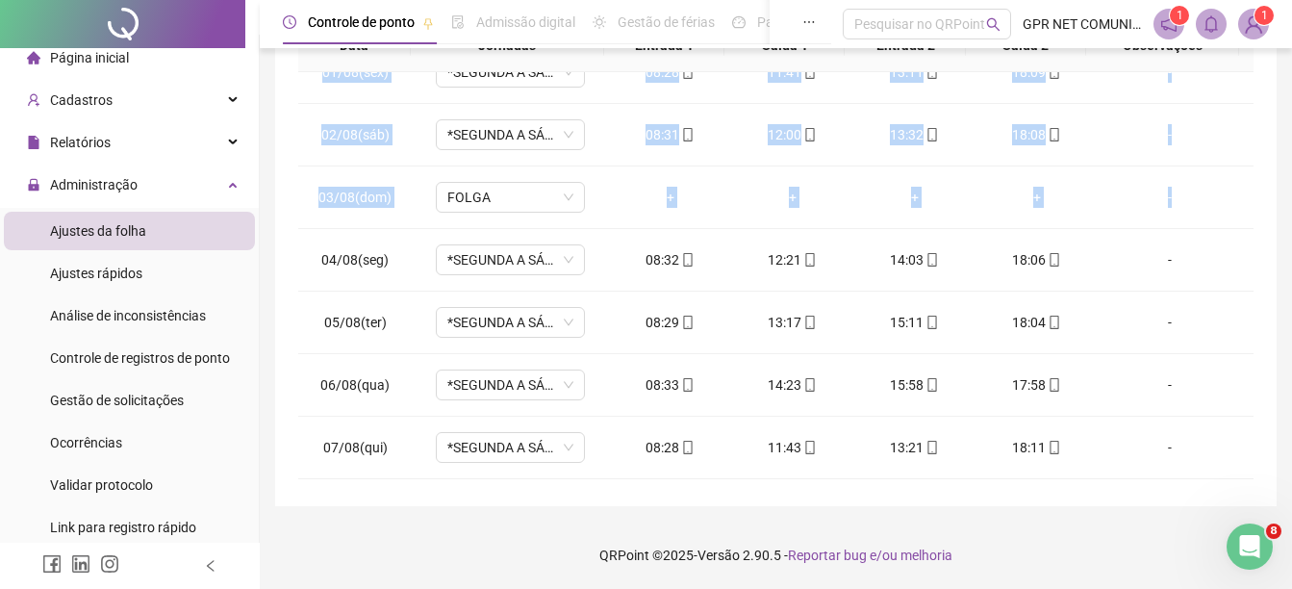
drag, startPoint x: 1237, startPoint y: 181, endPoint x: 1250, endPoint y: 159, distance: 25.9
click at [1250, 159] on div "01/08(sex) *SEGUNDA A SÁBADO 08:28 11:41 13:11 18:09 [DATE](sáb) *SEGUNDA A SÁB…" at bounding box center [775, 277] width 955 height 411
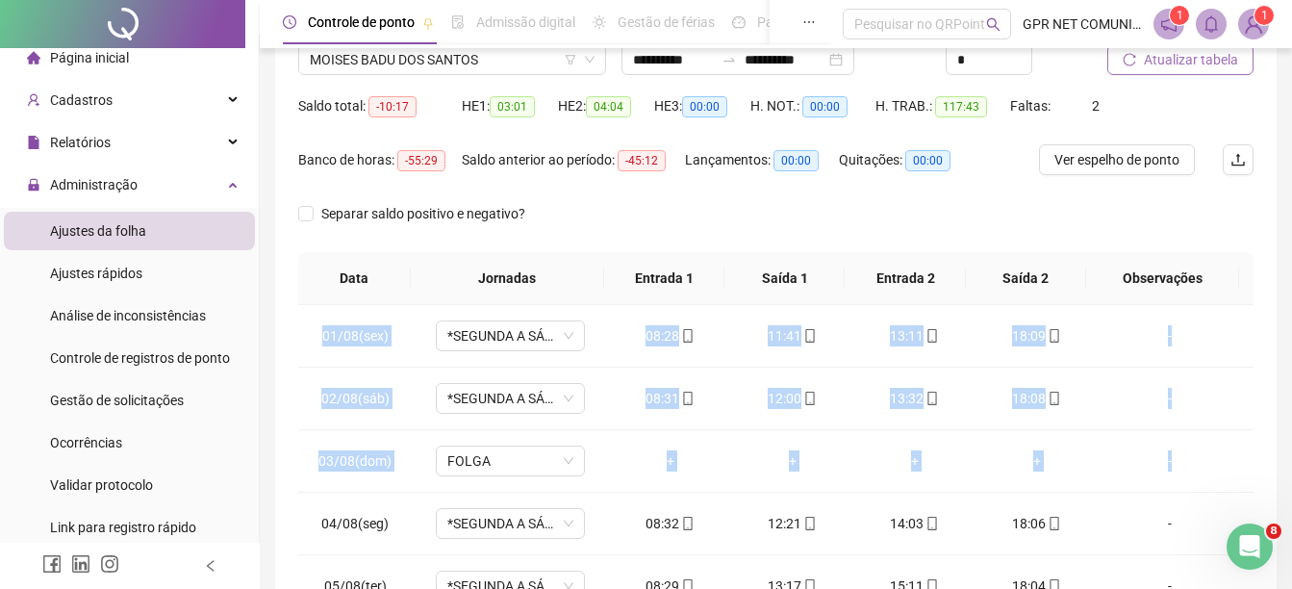
scroll to position [0, 0]
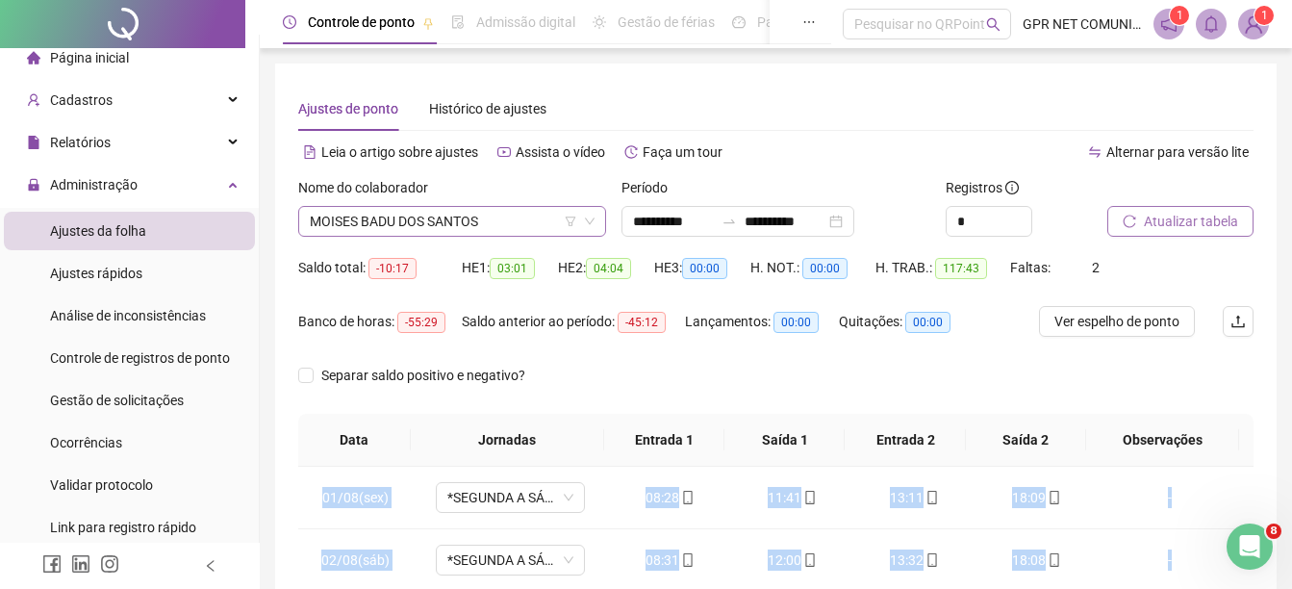
click at [534, 232] on span "MOISES BADU DOS SANTOS" at bounding box center [452, 221] width 285 height 29
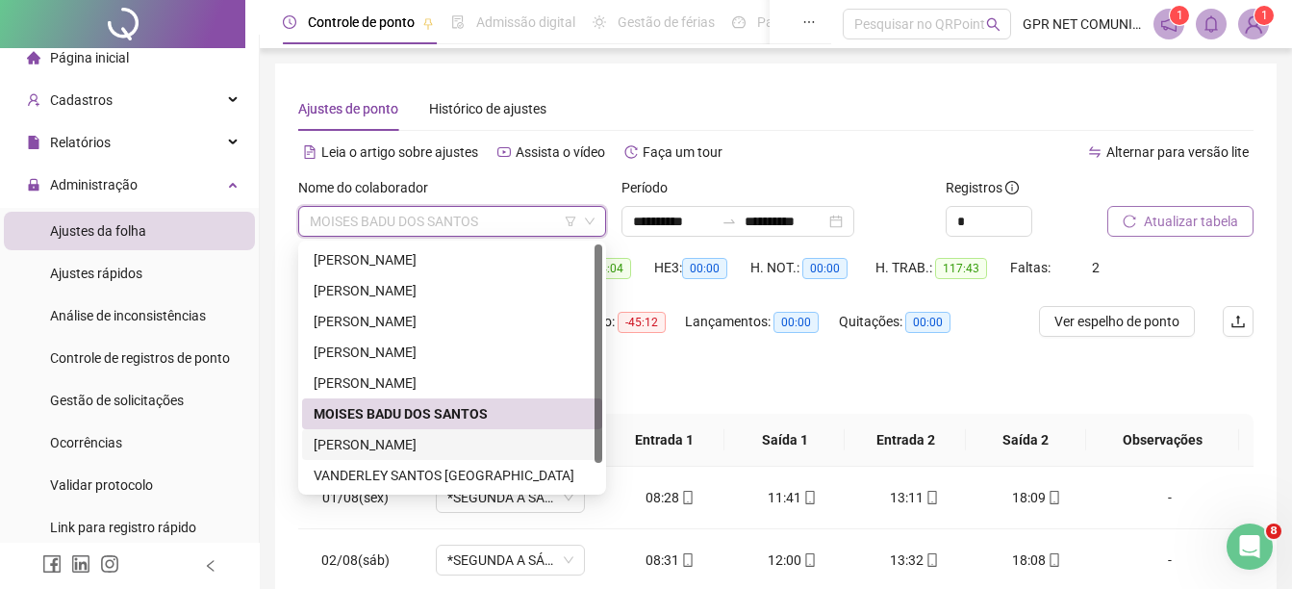
click at [451, 452] on div "[PERSON_NAME]" at bounding box center [452, 444] width 277 height 21
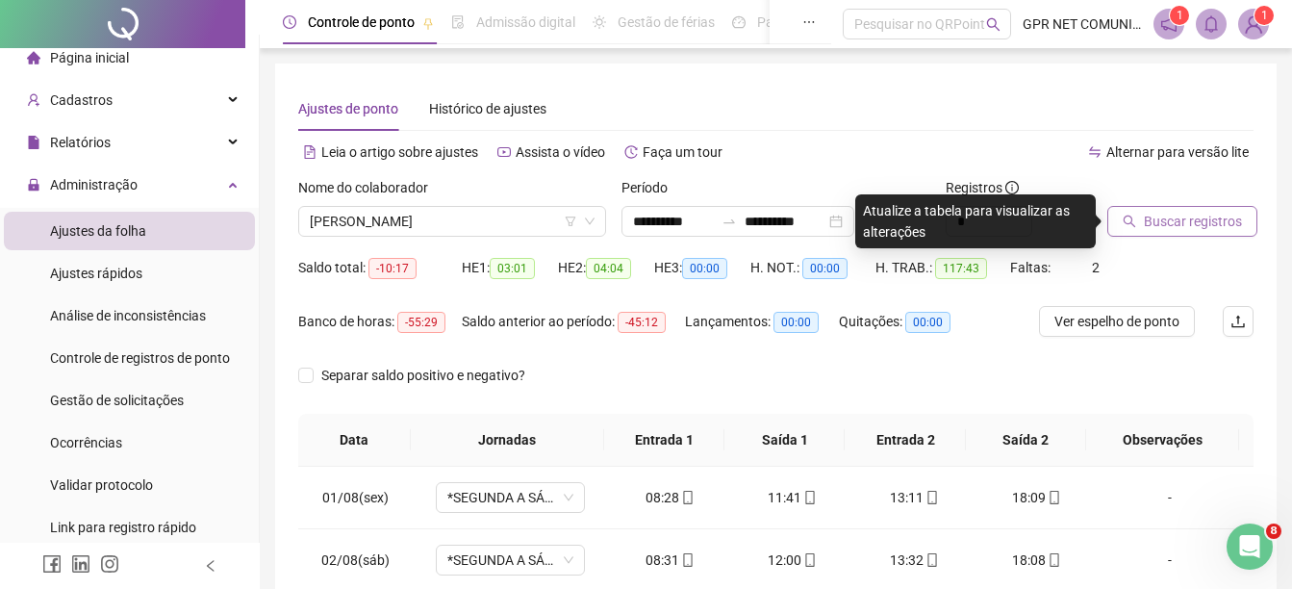
click at [1214, 220] on span "Buscar registros" at bounding box center [1193, 221] width 98 height 21
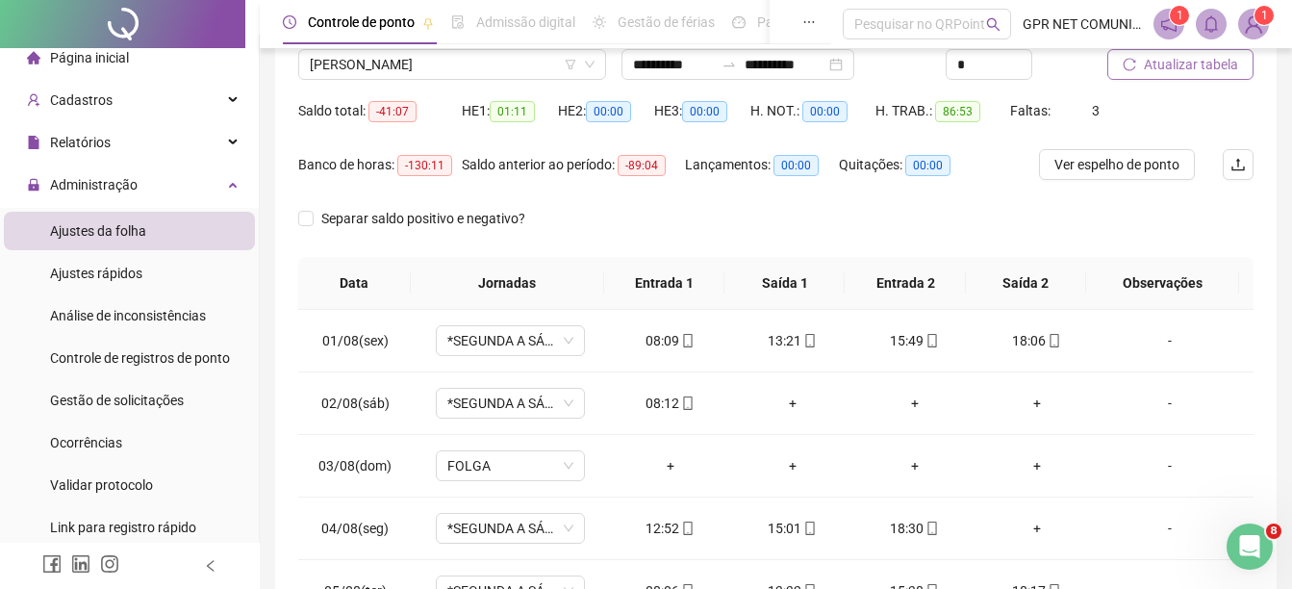
scroll to position [165, 0]
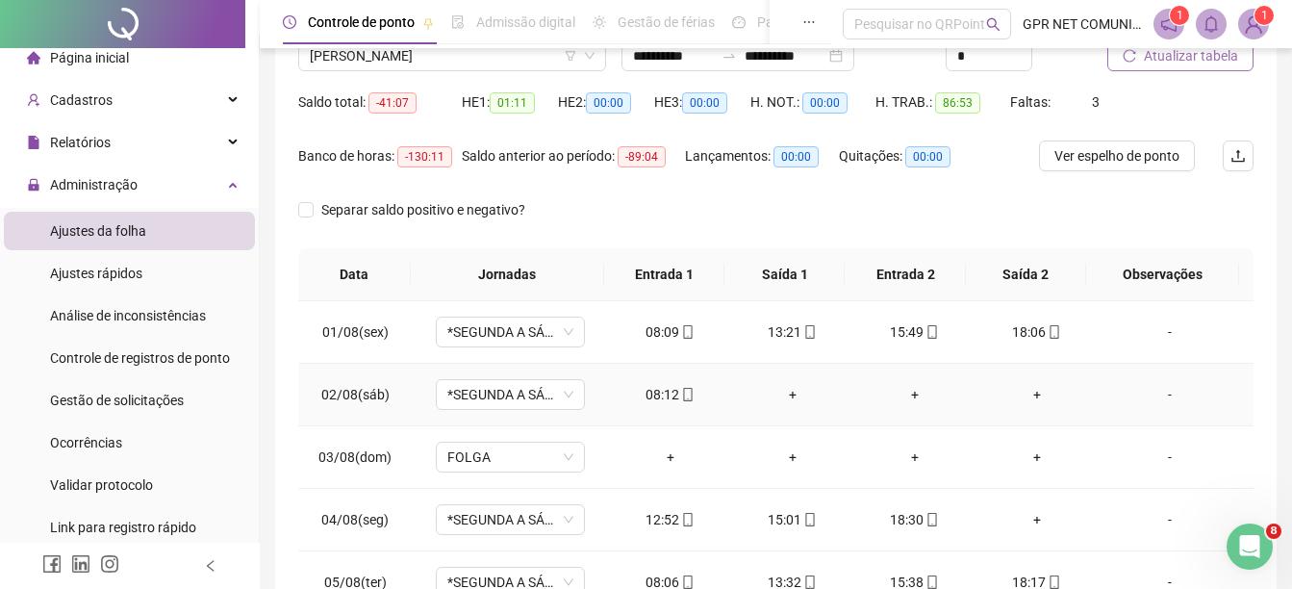
click at [784, 390] on div "+" at bounding box center [791, 394] width 91 height 21
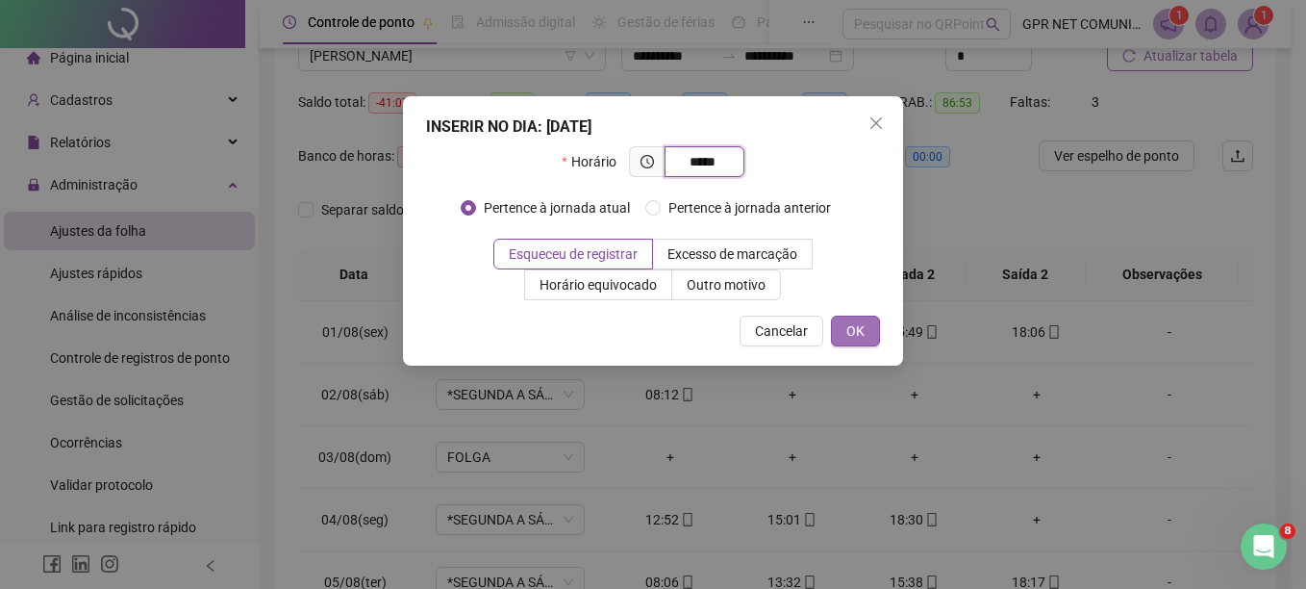
type input "*****"
click at [879, 328] on button "OK" at bounding box center [855, 330] width 49 height 31
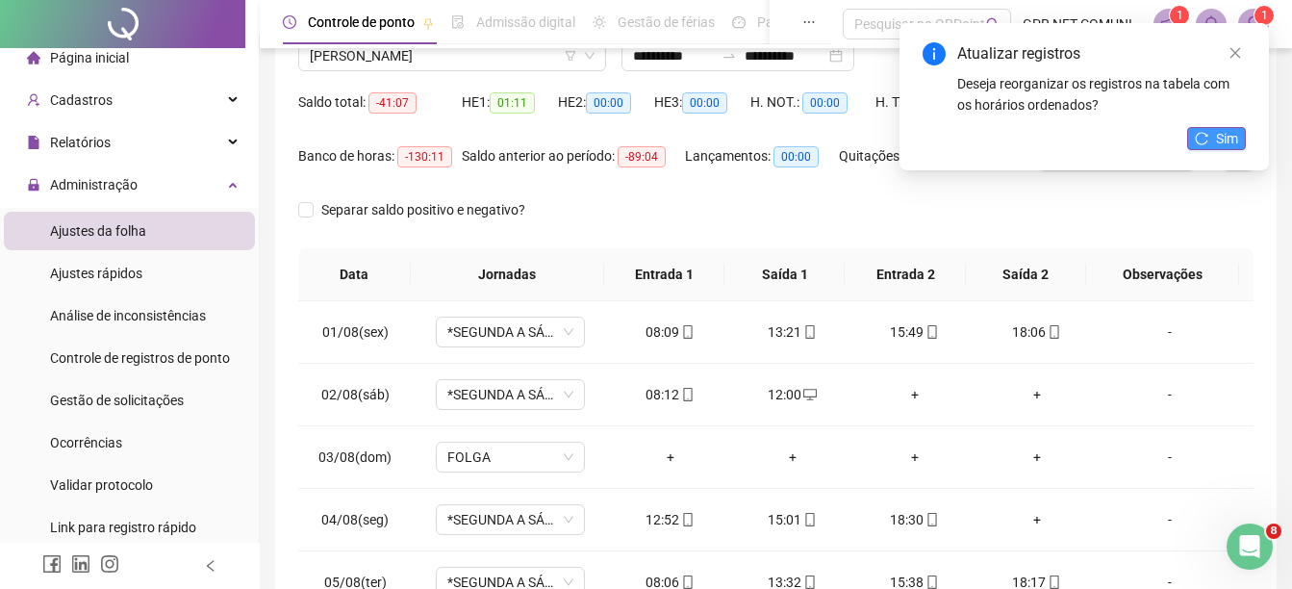
click at [1219, 143] on span "Sim" at bounding box center [1227, 138] width 22 height 21
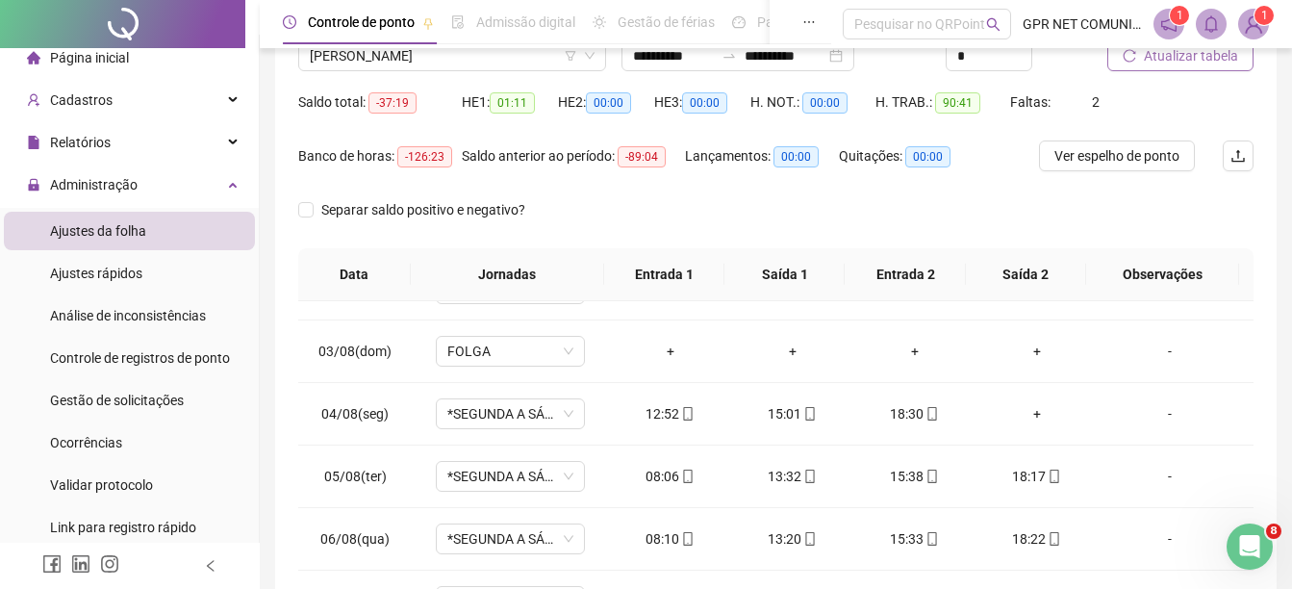
scroll to position [116, 0]
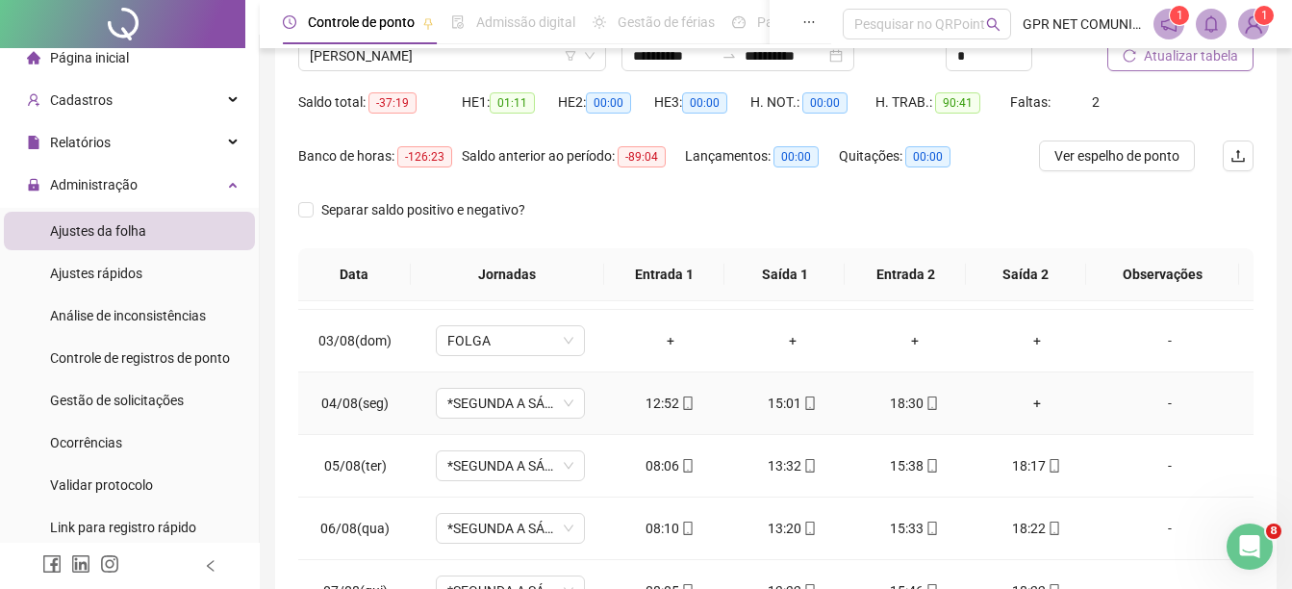
click at [1053, 401] on div "+" at bounding box center [1036, 402] width 91 height 21
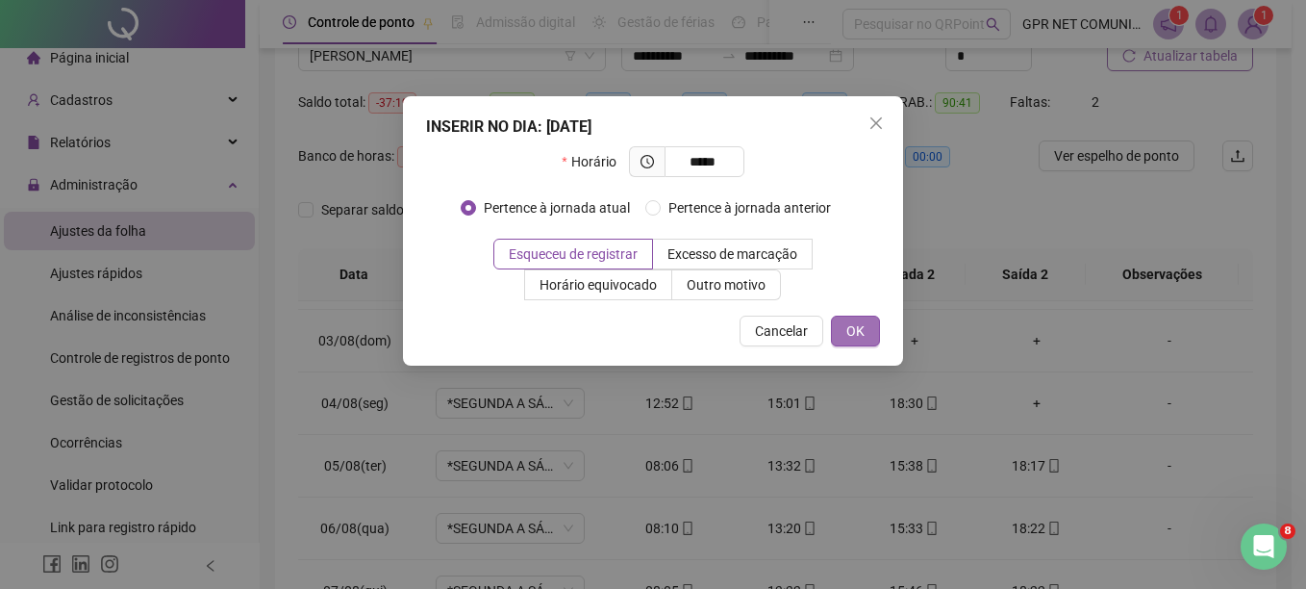
type input "*****"
click at [870, 332] on button "OK" at bounding box center [855, 330] width 49 height 31
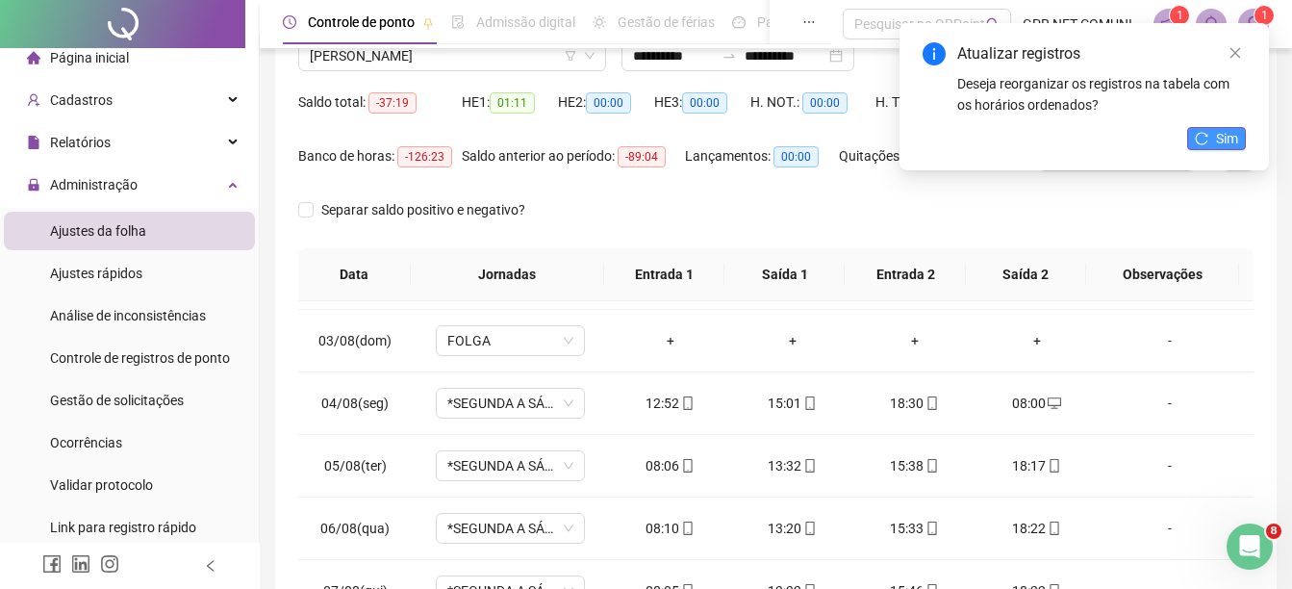
click at [1203, 136] on icon "reload" at bounding box center [1201, 138] width 13 height 13
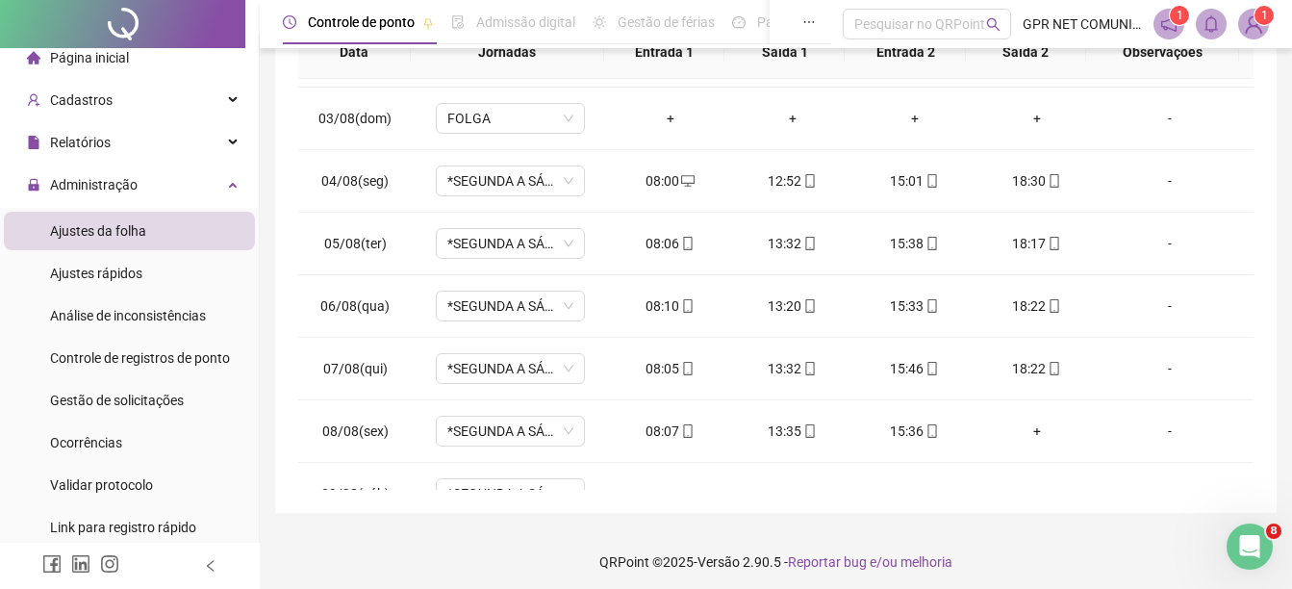
scroll to position [390, 0]
click at [1023, 428] on div "+" at bounding box center [1036, 428] width 91 height 21
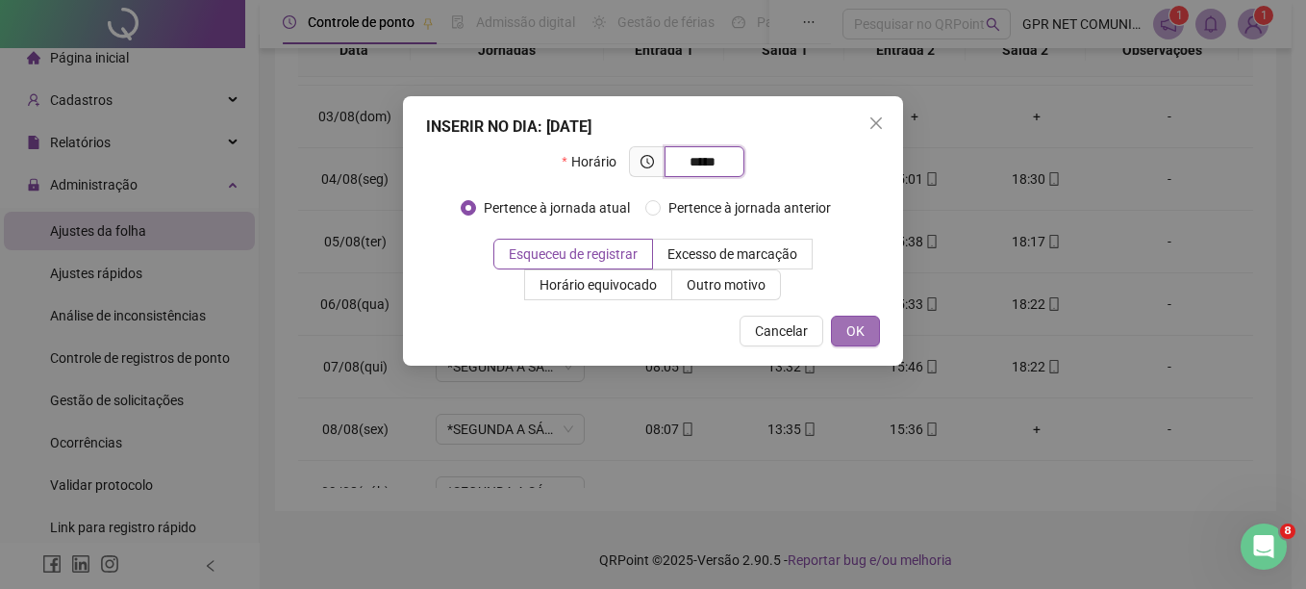
type input "*****"
click at [857, 338] on span "OK" at bounding box center [855, 330] width 18 height 21
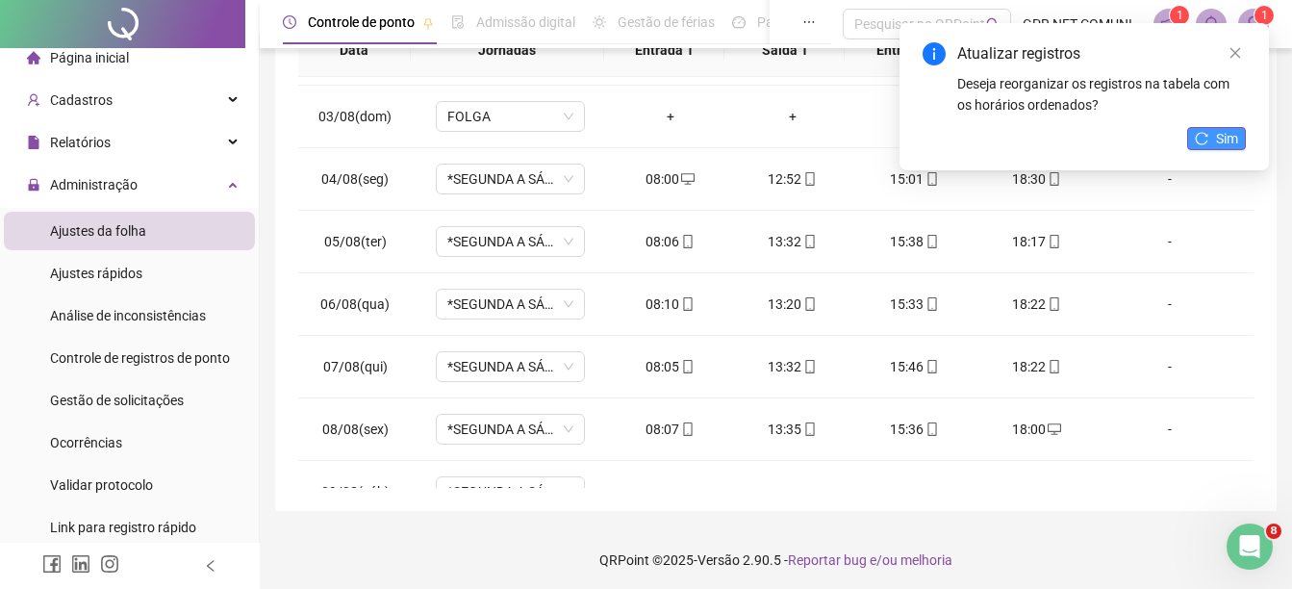
click at [1211, 143] on button "Sim" at bounding box center [1216, 138] width 59 height 23
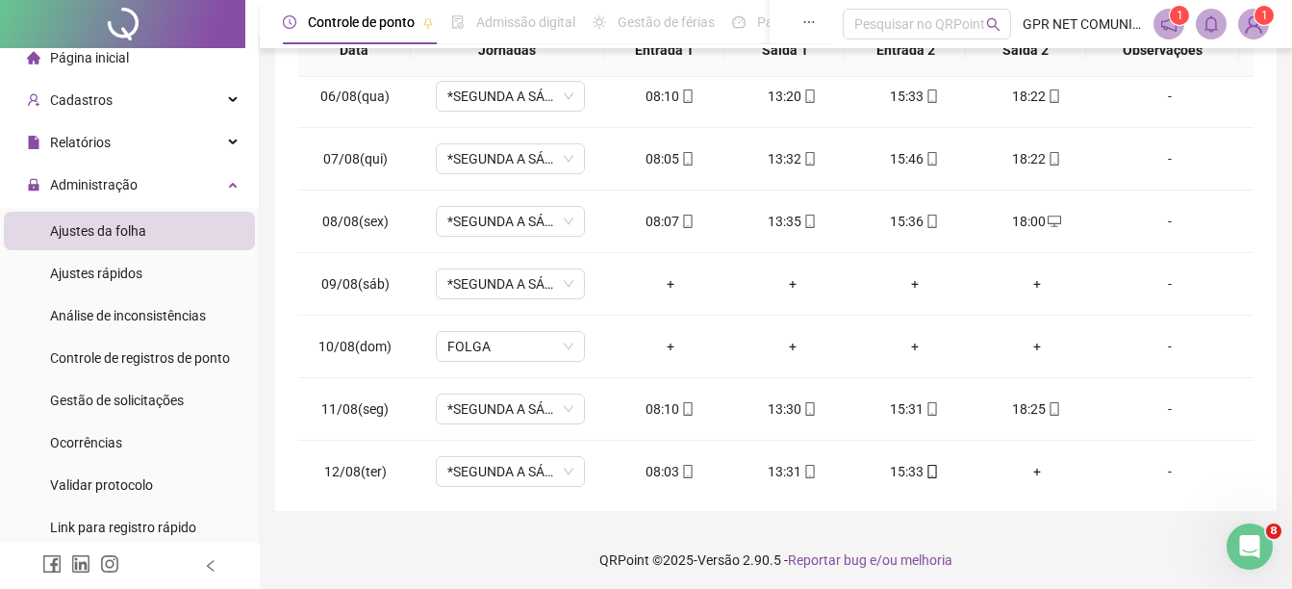
scroll to position [328, 0]
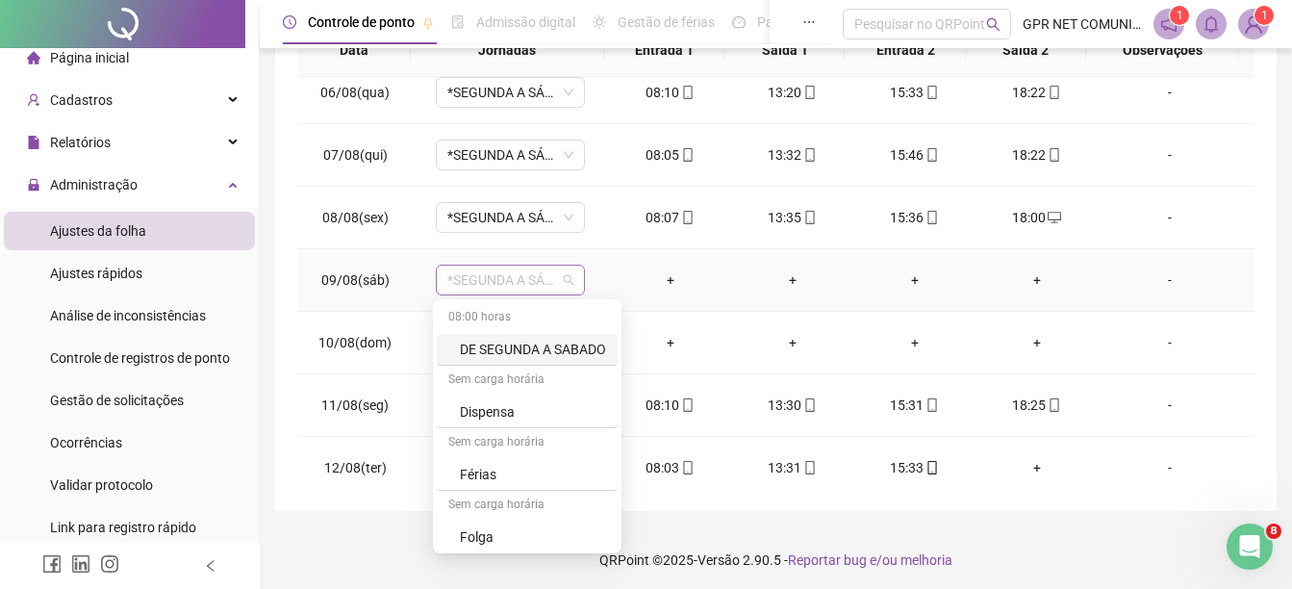
click at [539, 292] on span "*SEGUNDA A SÁBADO" at bounding box center [510, 279] width 126 height 29
click at [474, 539] on div "Folga" at bounding box center [533, 536] width 146 height 21
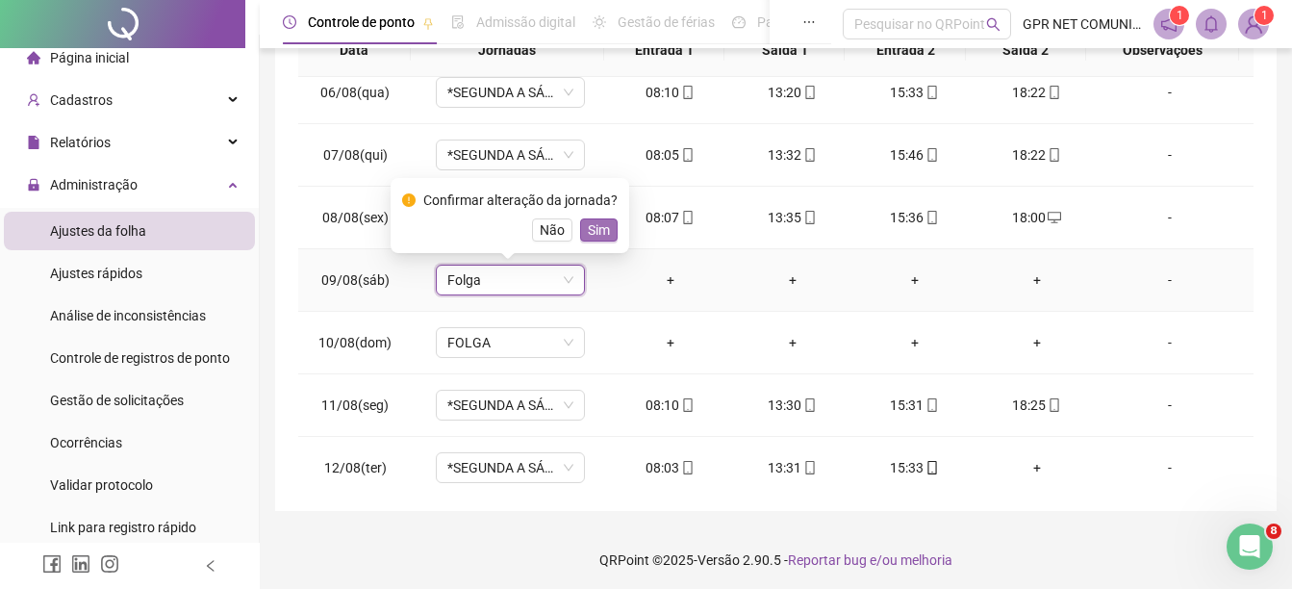
click at [594, 227] on span "Sim" at bounding box center [599, 229] width 22 height 21
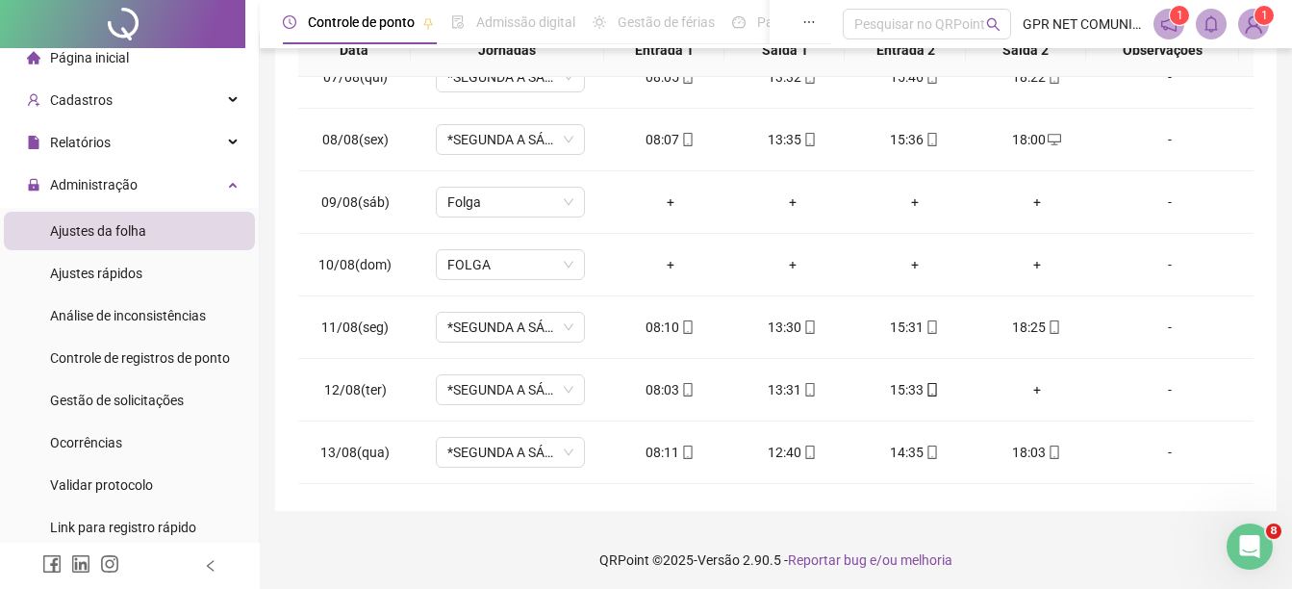
scroll to position [409, 0]
click at [1020, 381] on div "+" at bounding box center [1036, 386] width 91 height 21
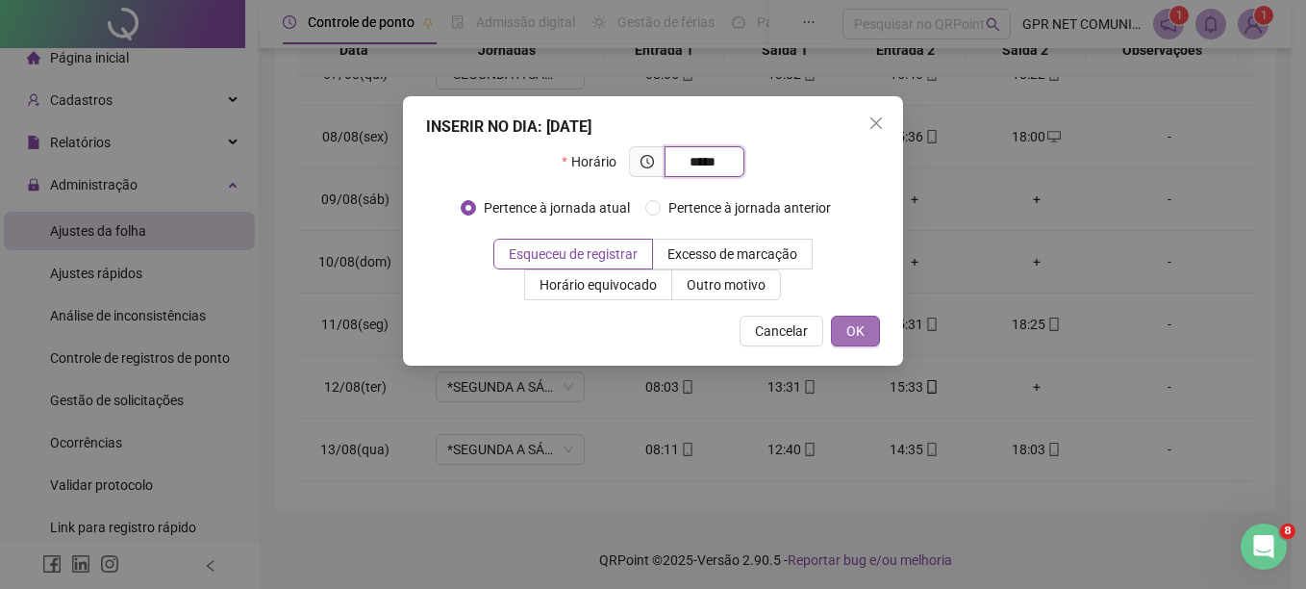
type input "*****"
click at [869, 319] on button "OK" at bounding box center [855, 330] width 49 height 31
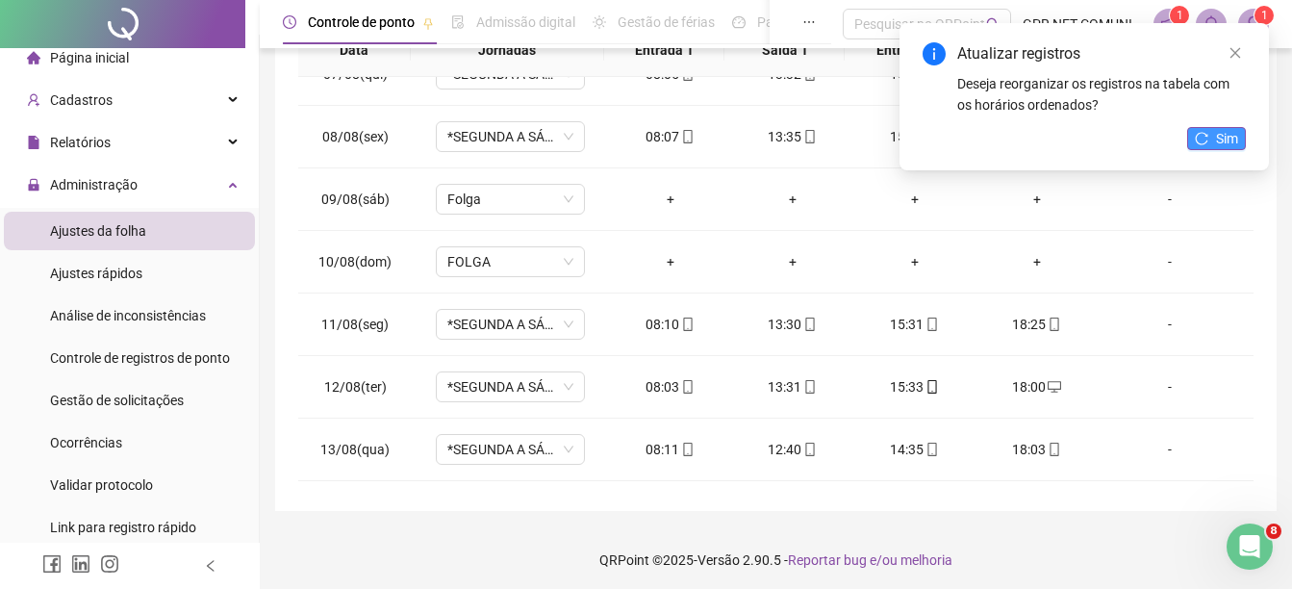
click at [1223, 135] on span "Sim" at bounding box center [1227, 138] width 22 height 21
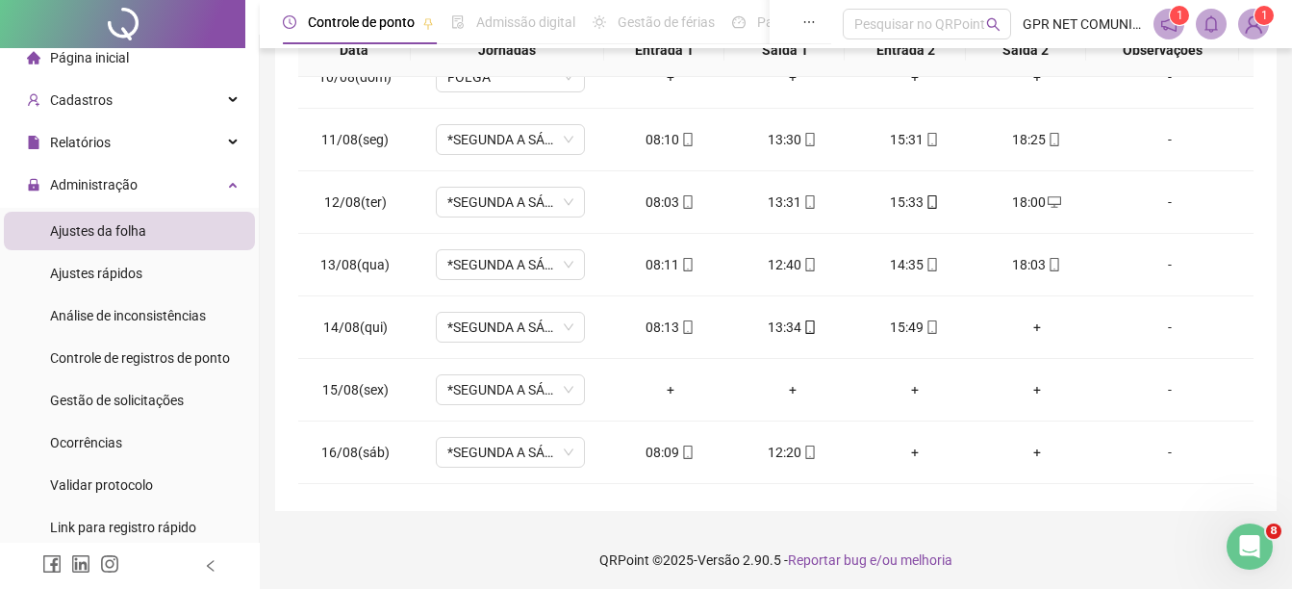
scroll to position [595, 0]
click at [1026, 315] on div "+" at bounding box center [1036, 325] width 91 height 21
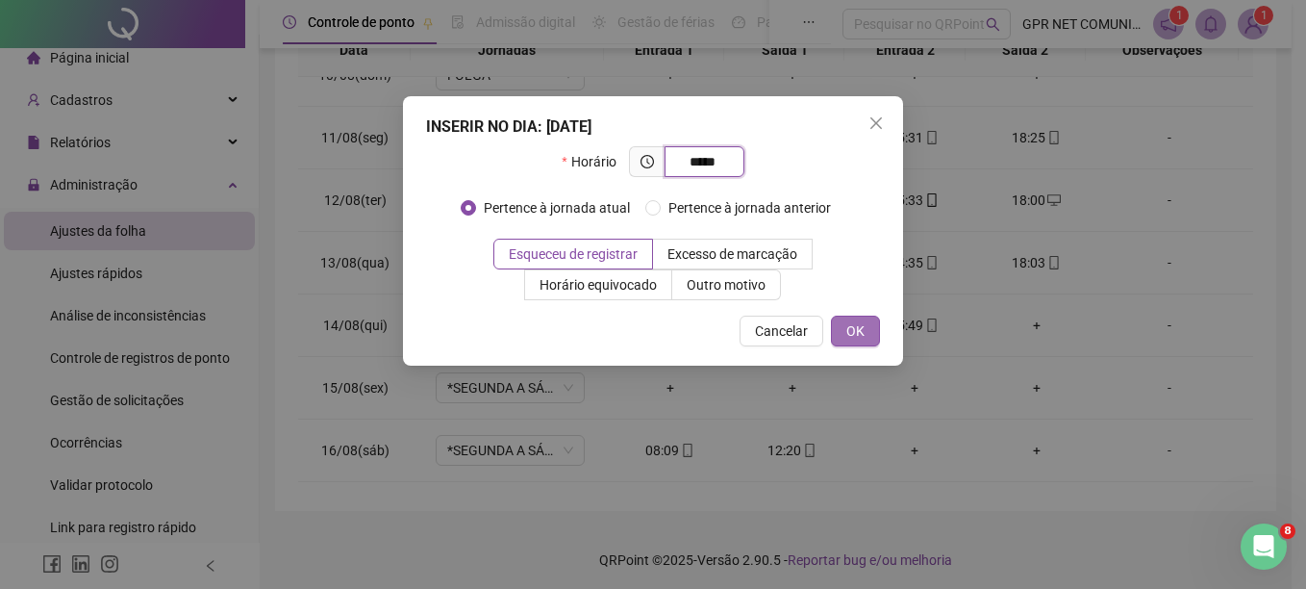
type input "*****"
click at [844, 329] on button "OK" at bounding box center [855, 330] width 49 height 31
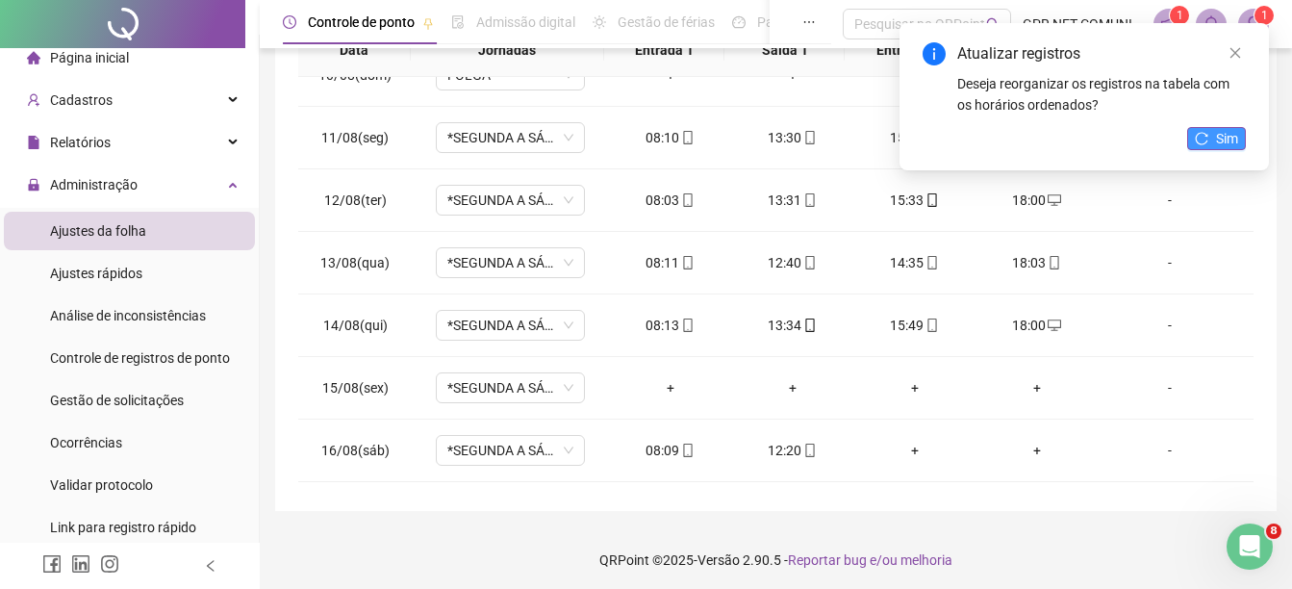
click at [1206, 143] on icon "reload" at bounding box center [1201, 138] width 13 height 13
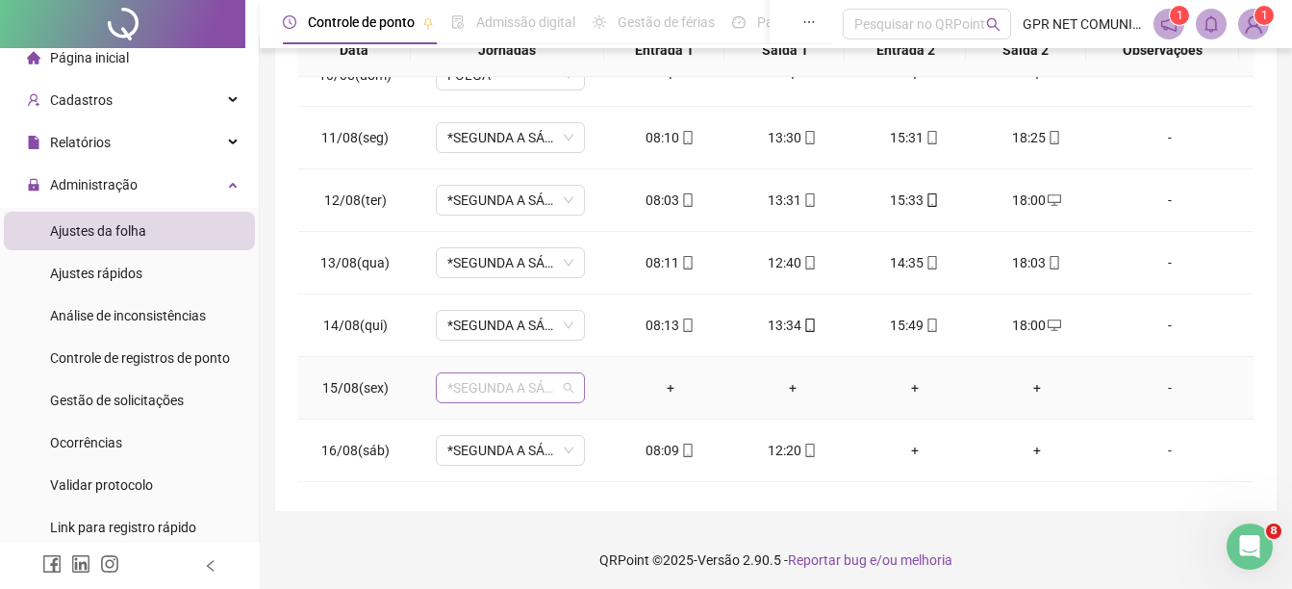
click at [559, 389] on span "*SEGUNDA A SÁBADO" at bounding box center [510, 387] width 126 height 29
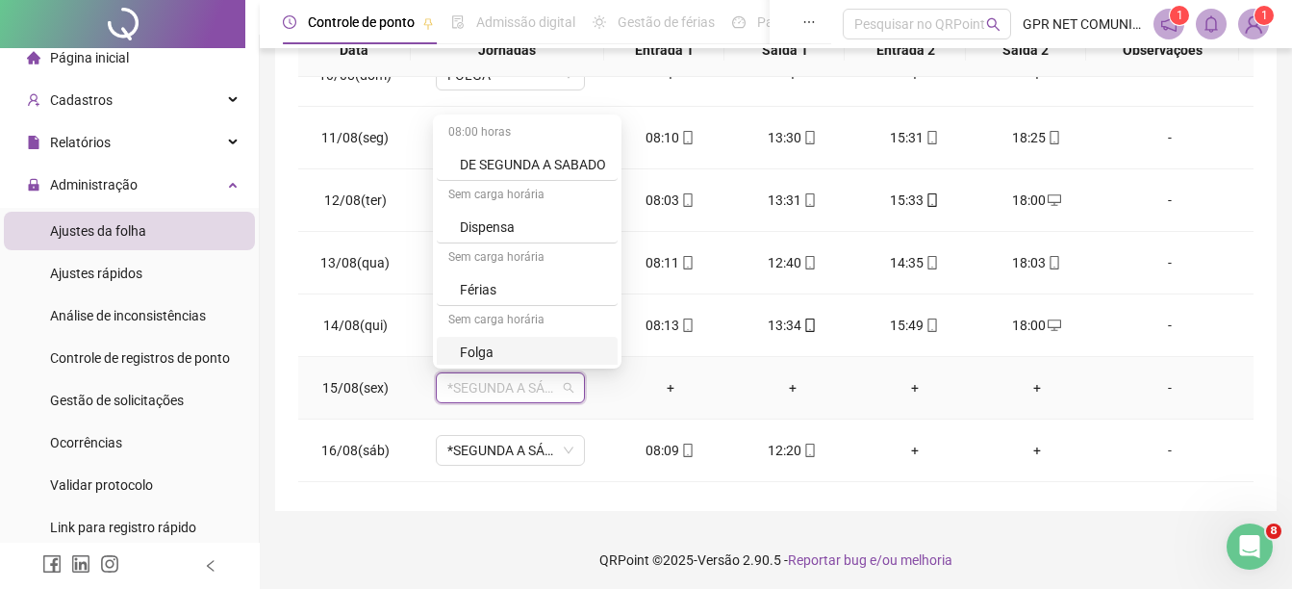
click at [511, 346] on div "Folga" at bounding box center [533, 351] width 146 height 21
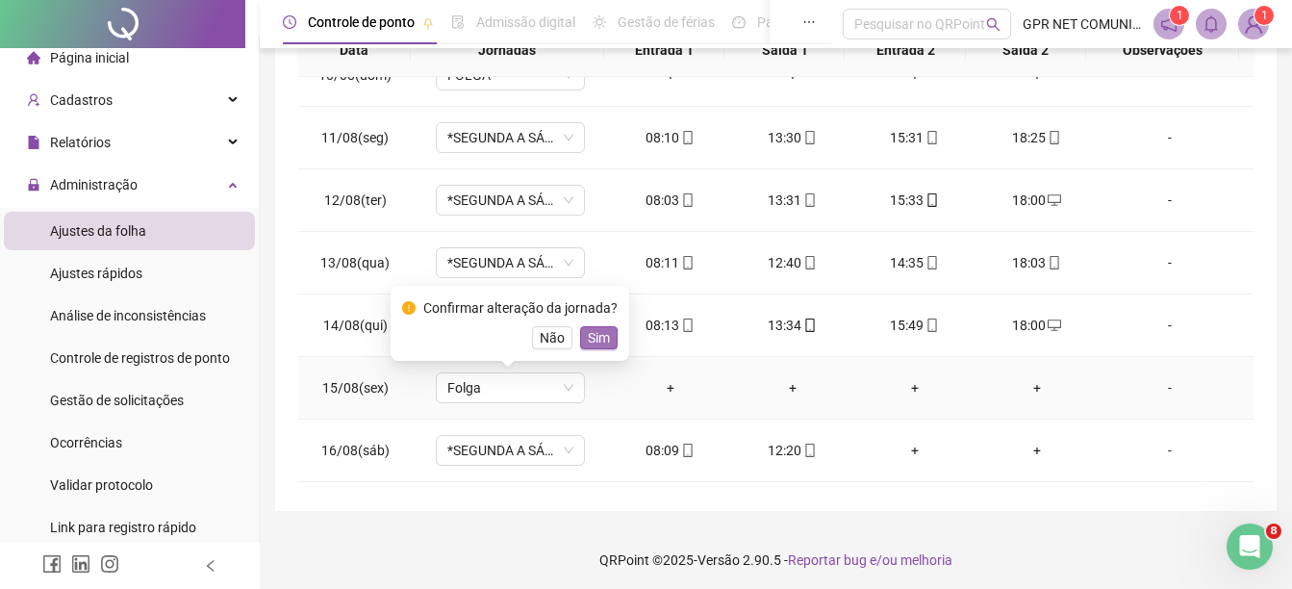
click at [592, 339] on span "Sim" at bounding box center [599, 337] width 22 height 21
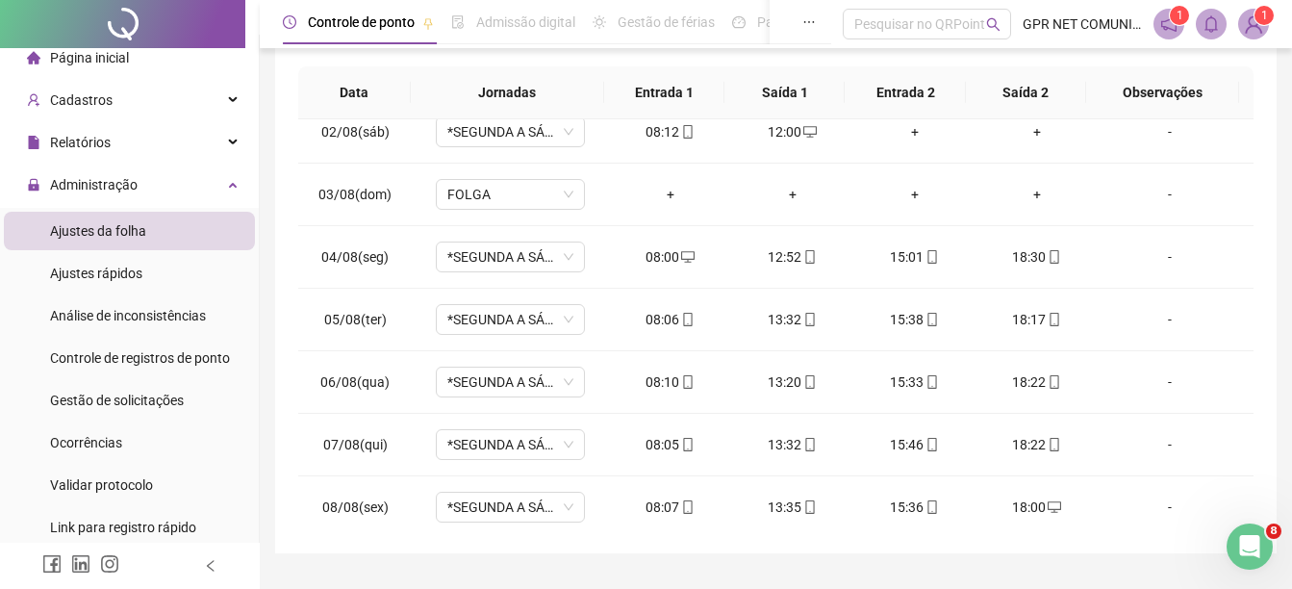
scroll to position [0, 0]
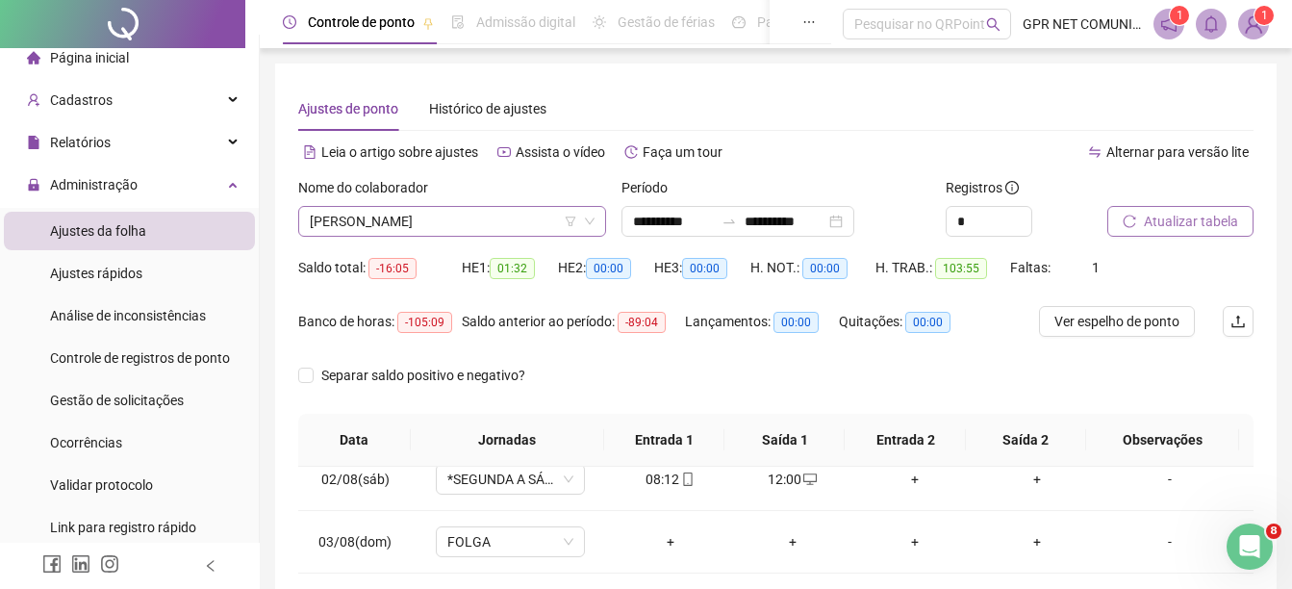
click at [520, 215] on span "[PERSON_NAME]" at bounding box center [452, 221] width 285 height 29
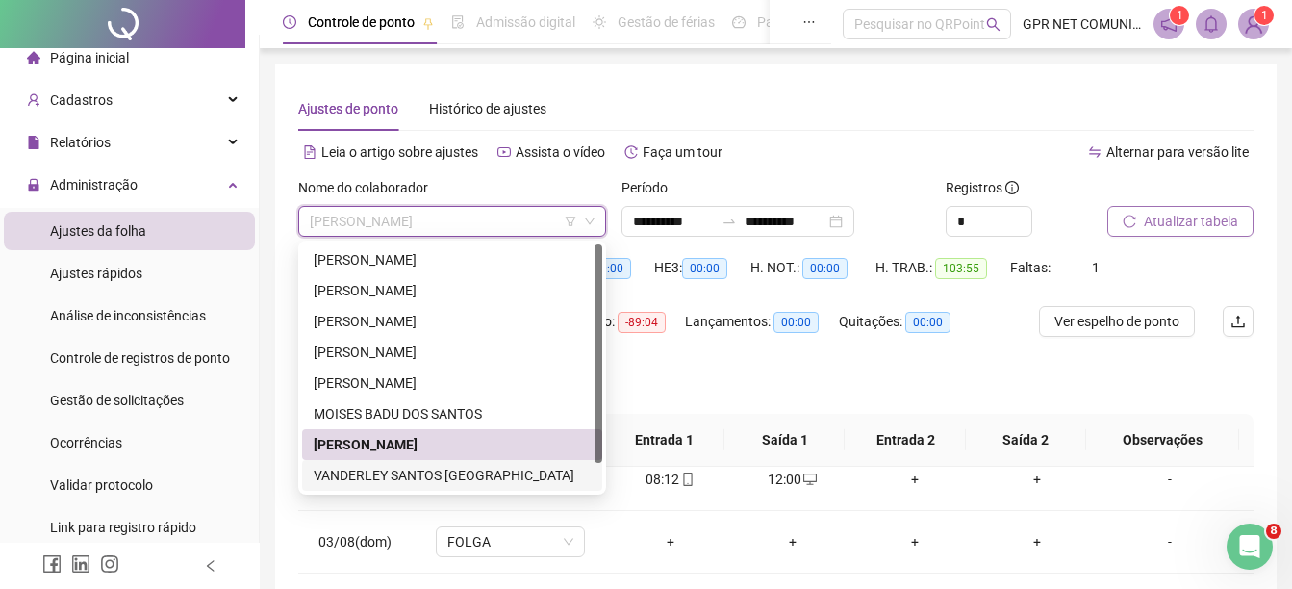
click at [507, 477] on div "VANDERLEY SANTOS [GEOGRAPHIC_DATA]" at bounding box center [452, 475] width 277 height 21
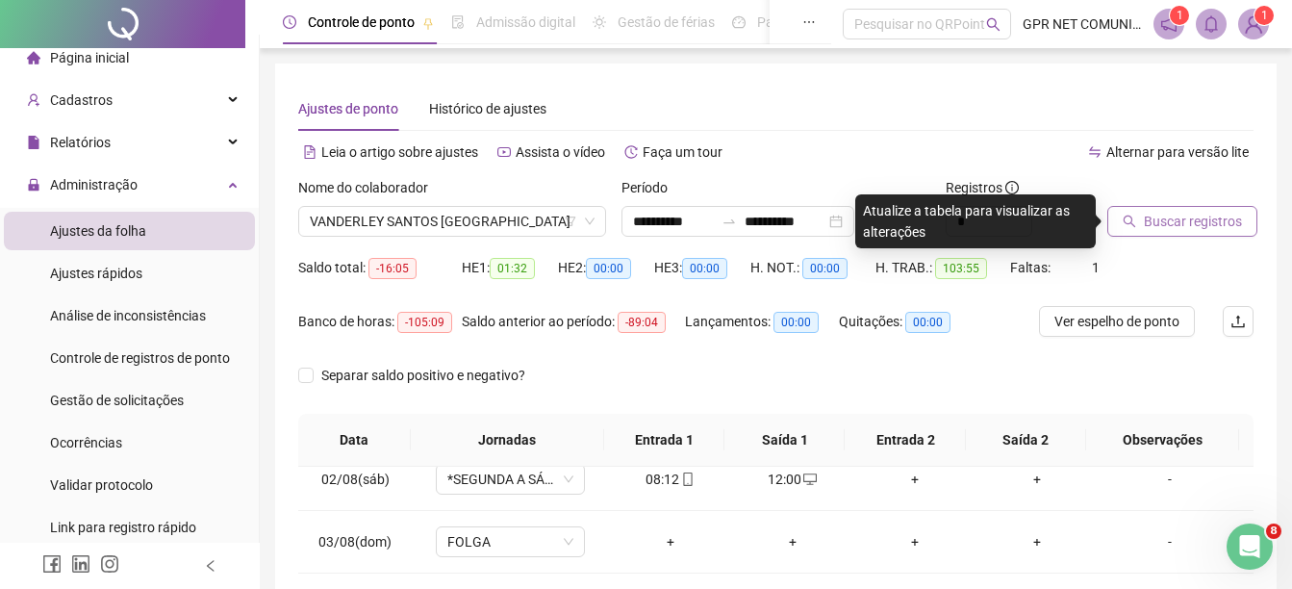
click at [1151, 218] on span "Buscar registros" at bounding box center [1193, 221] width 98 height 21
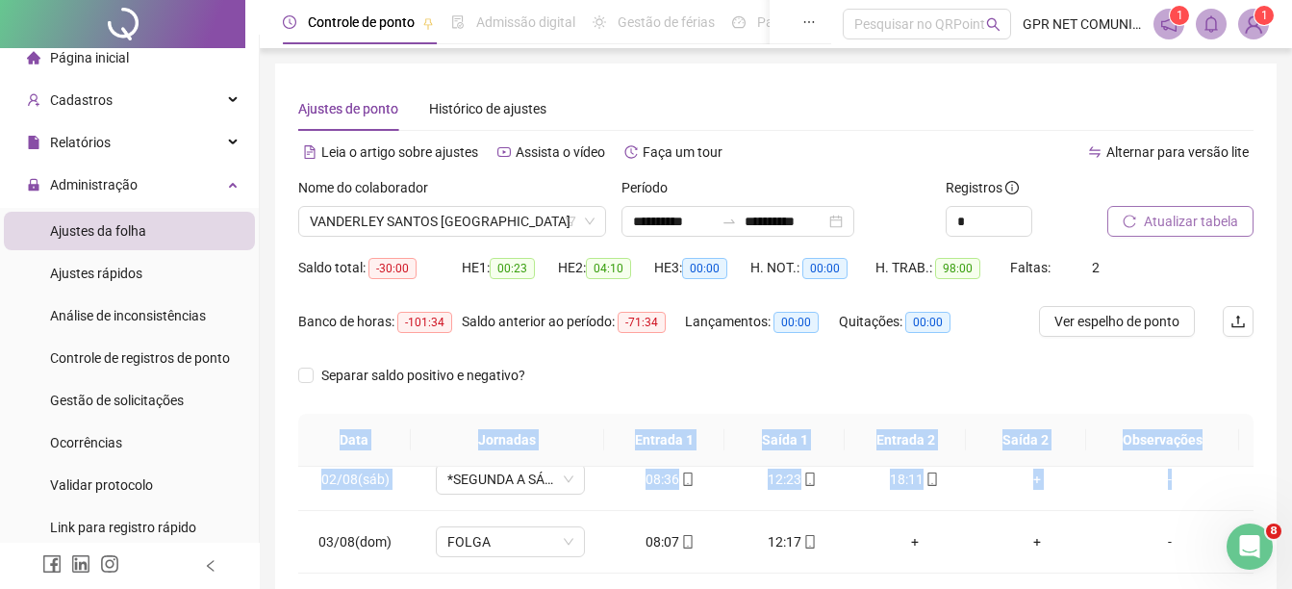
drag, startPoint x: 1229, startPoint y: 490, endPoint x: 1237, endPoint y: 374, distance: 115.7
click at [1237, 374] on div "**********" at bounding box center [775, 511] width 955 height 731
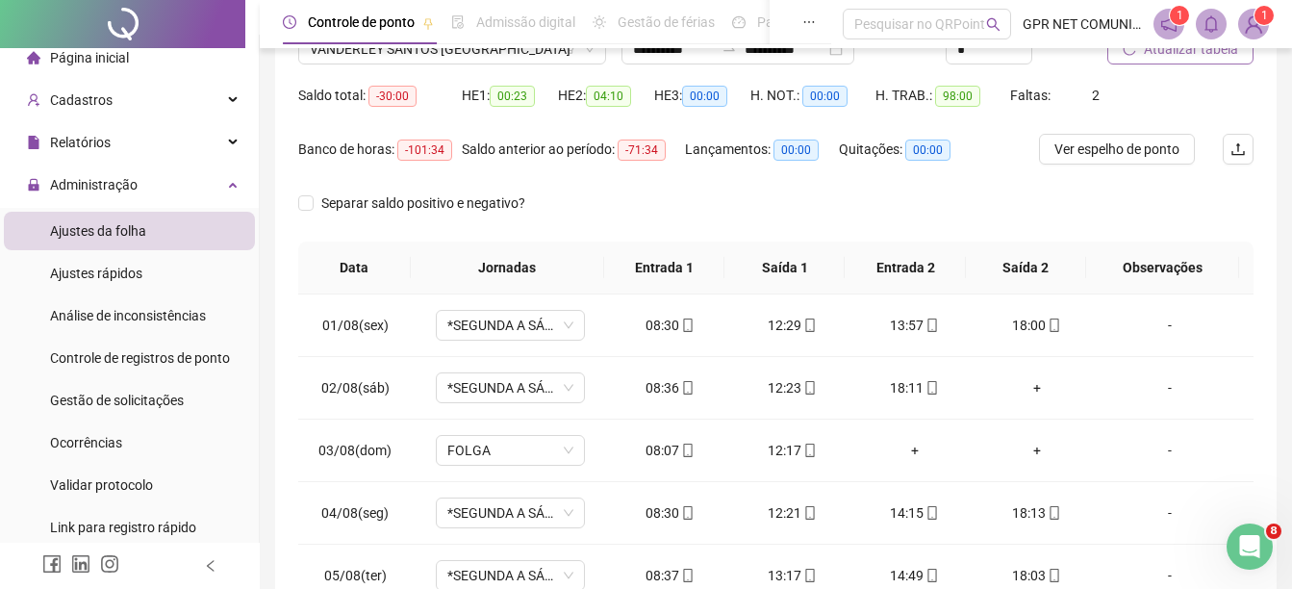
click at [1109, 183] on div "Ver espelho de ponto" at bounding box center [1119, 161] width 160 height 54
click at [1021, 391] on div "+" at bounding box center [1036, 387] width 91 height 21
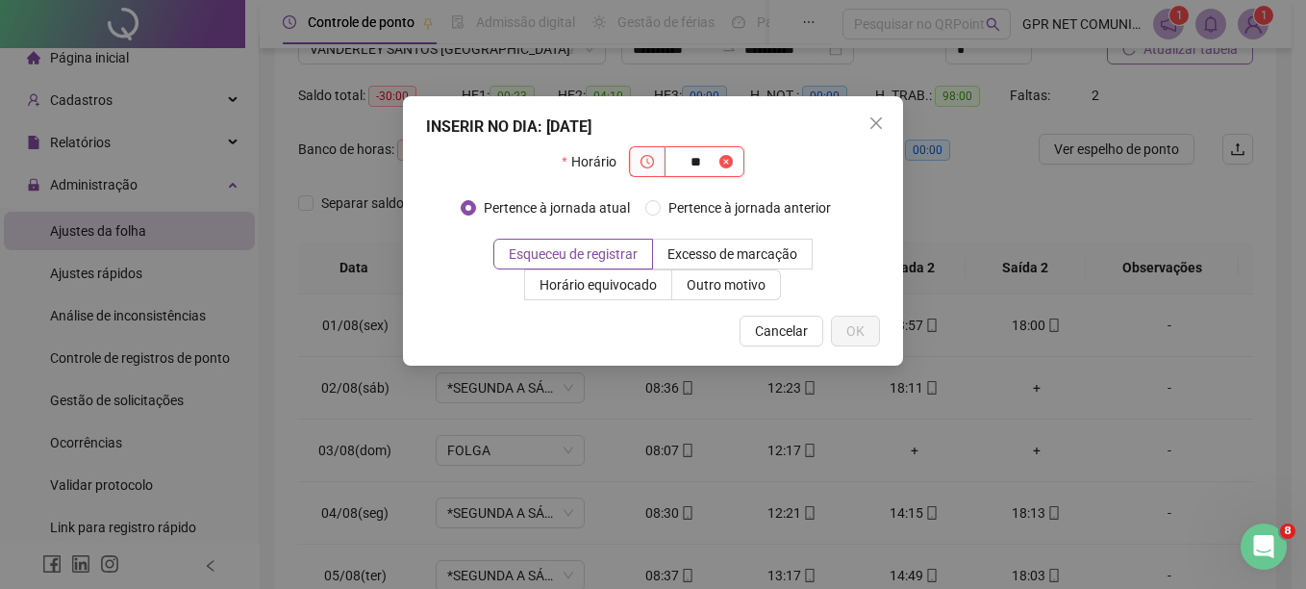
type input "*"
type input "*****"
click at [853, 340] on span "OK" at bounding box center [855, 330] width 18 height 21
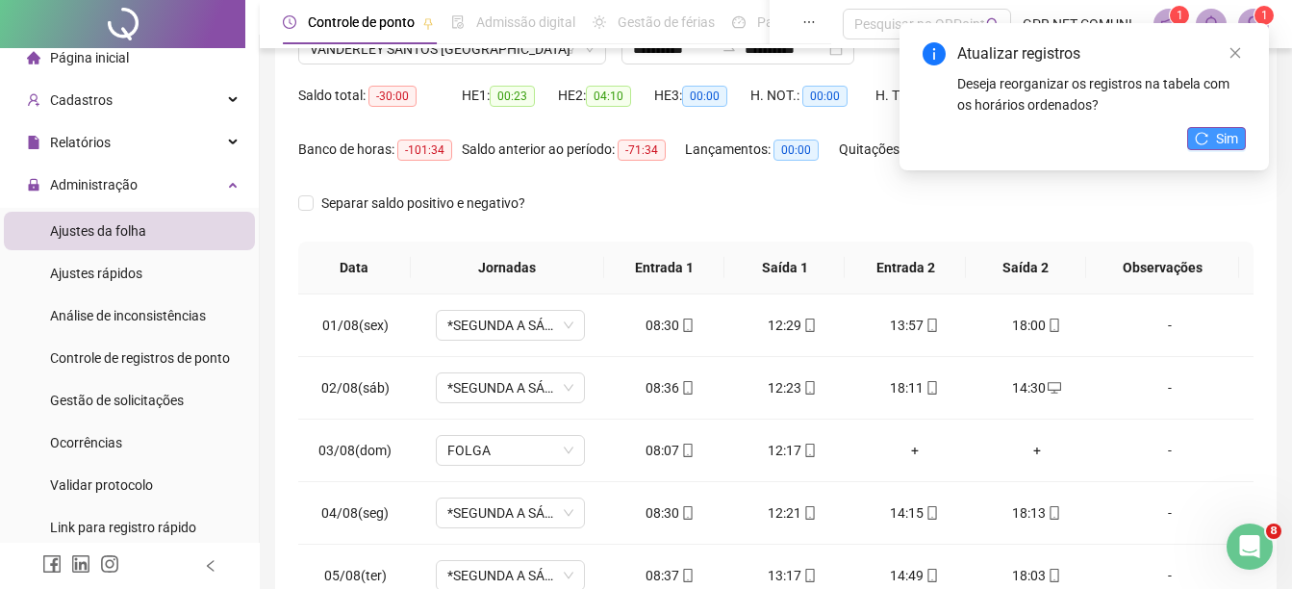
click at [1224, 134] on span "Sim" at bounding box center [1227, 138] width 22 height 21
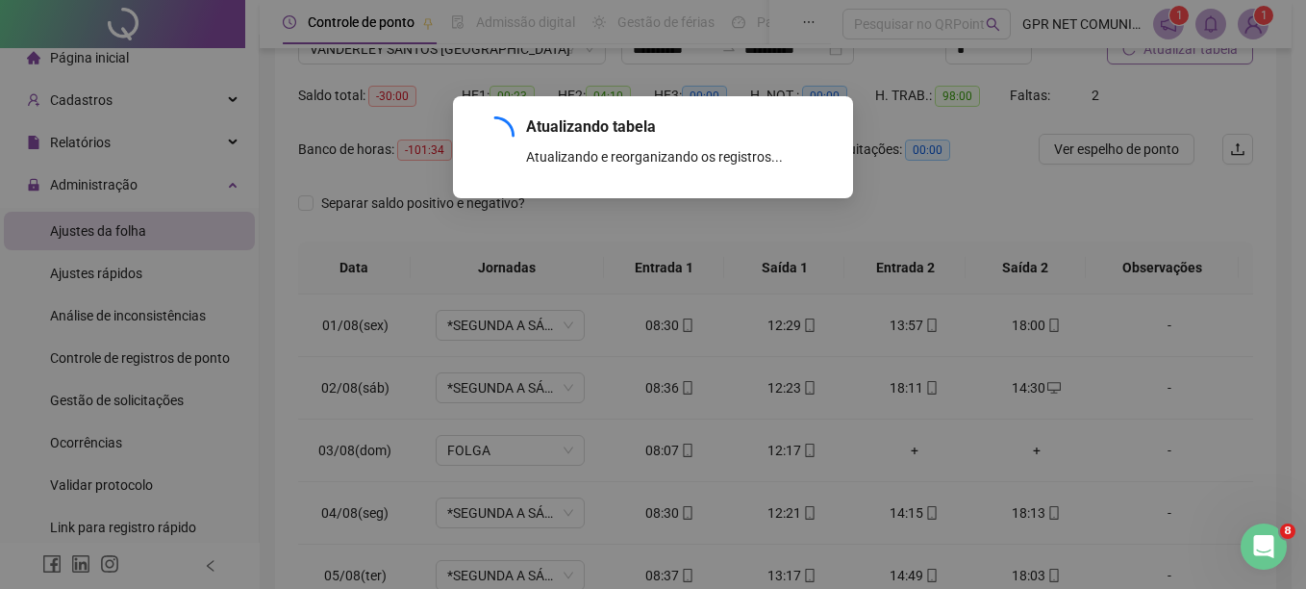
drag, startPoint x: 1244, startPoint y: 408, endPoint x: 1249, endPoint y: 455, distance: 47.5
click at [1249, 455] on div "Atualizando tabela Atualizando e reorganizando os registros... OK" at bounding box center [653, 294] width 1306 height 589
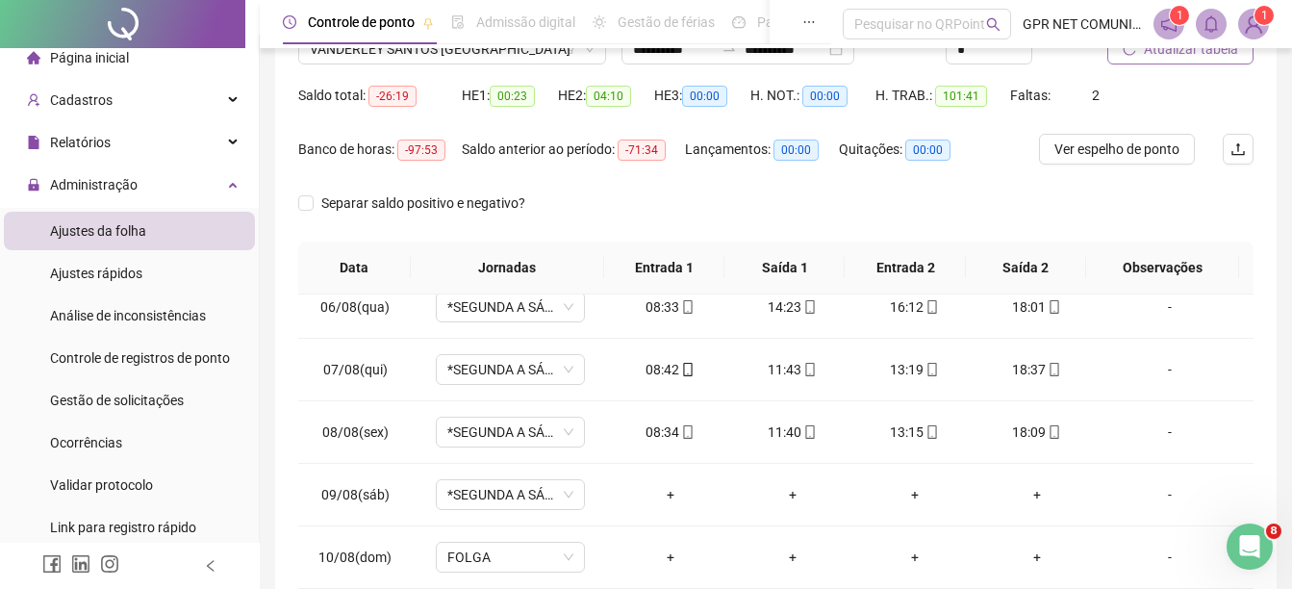
scroll to position [334, 0]
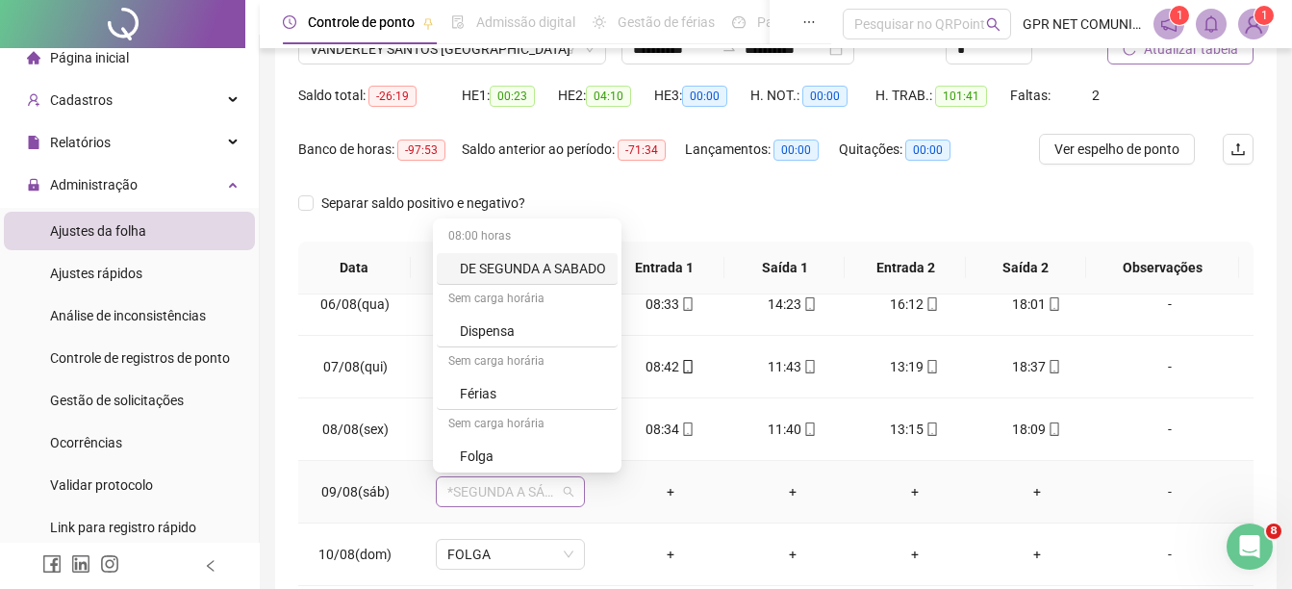
click at [521, 486] on span "*SEGUNDA A SÁBADO" at bounding box center [510, 491] width 126 height 29
click at [486, 454] on div "Folga" at bounding box center [533, 455] width 146 height 21
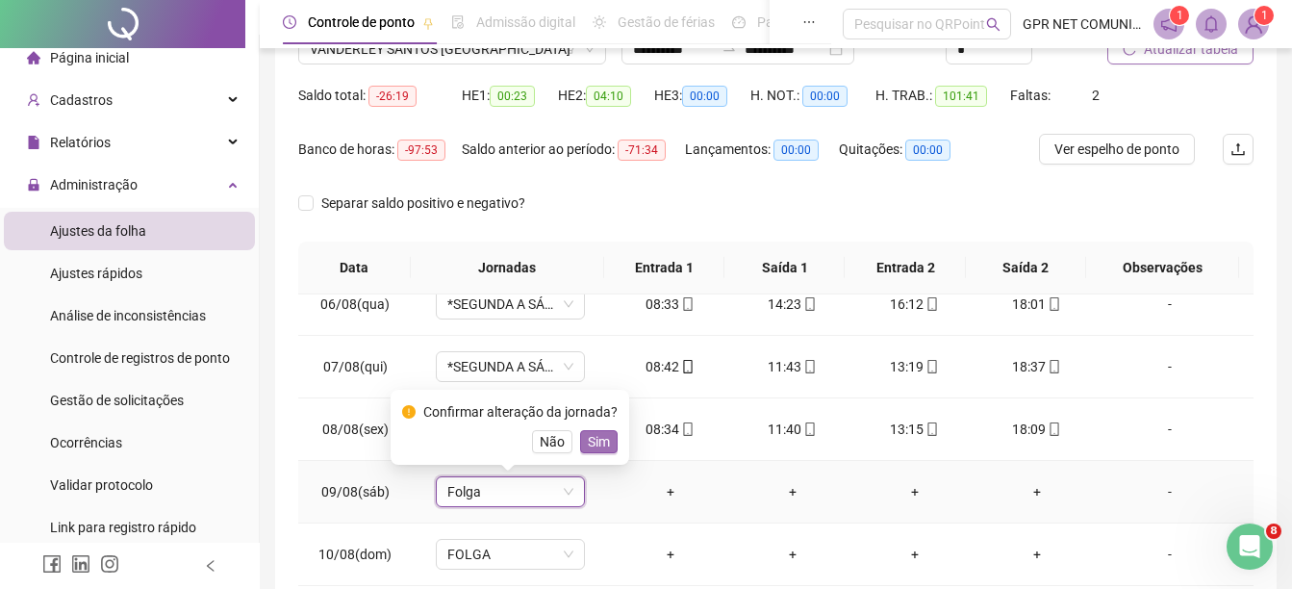
click at [607, 434] on button "Sim" at bounding box center [599, 441] width 38 height 23
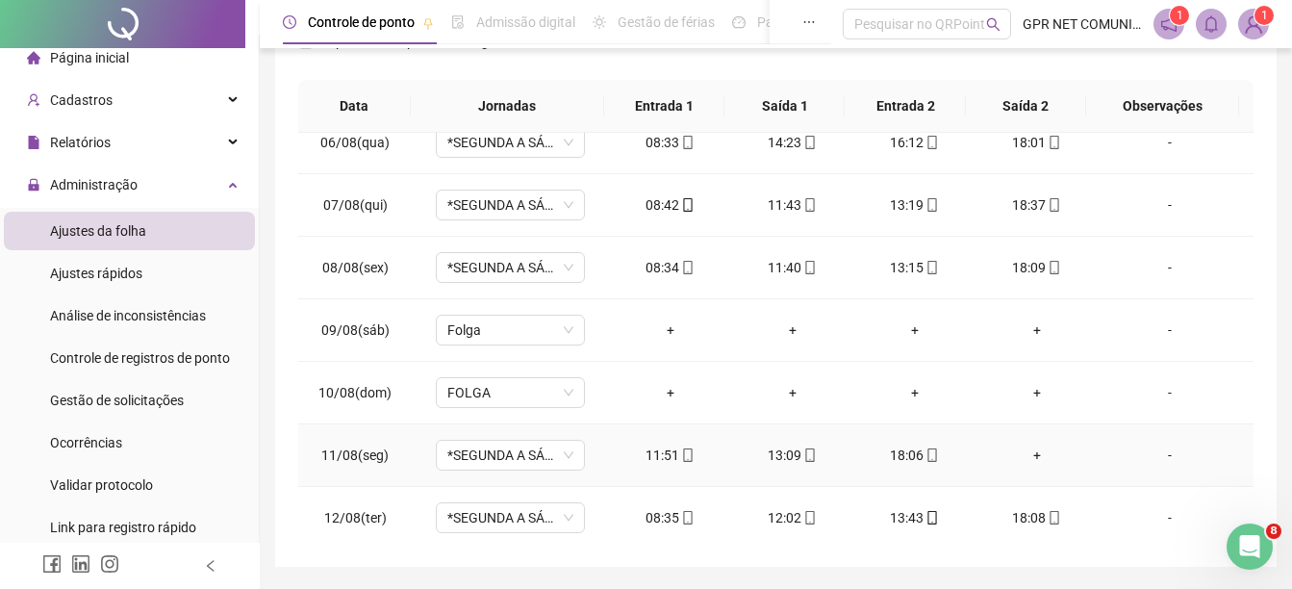
click at [1021, 456] on div "+" at bounding box center [1036, 454] width 91 height 21
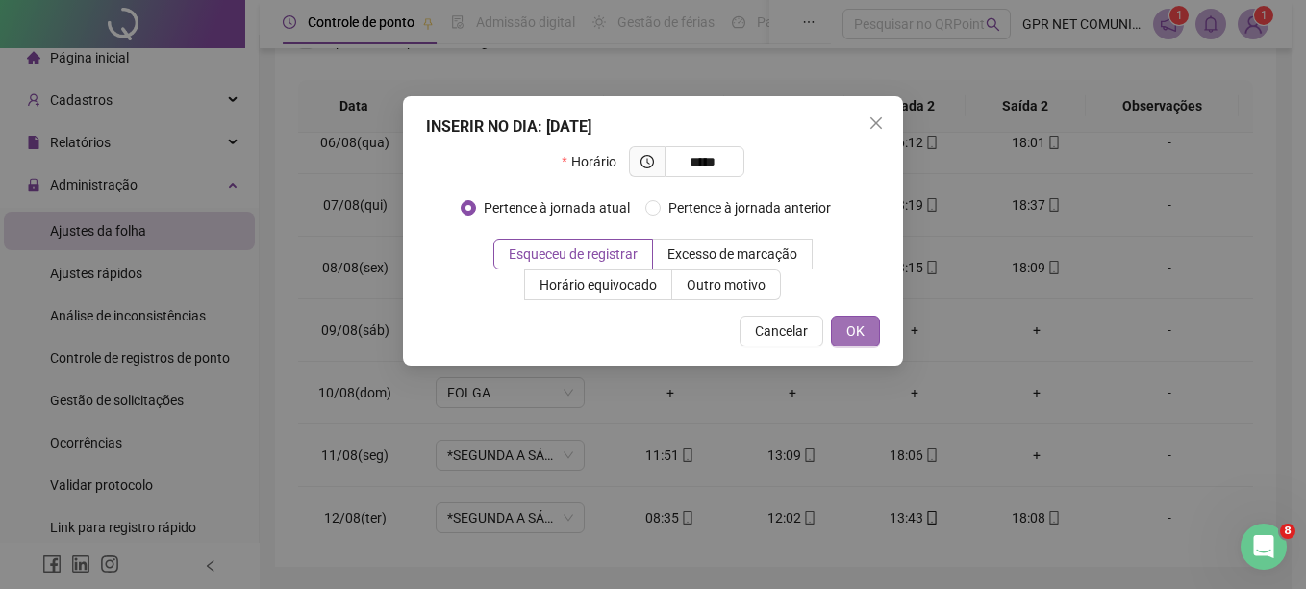
type input "*****"
click at [848, 316] on button "OK" at bounding box center [855, 330] width 49 height 31
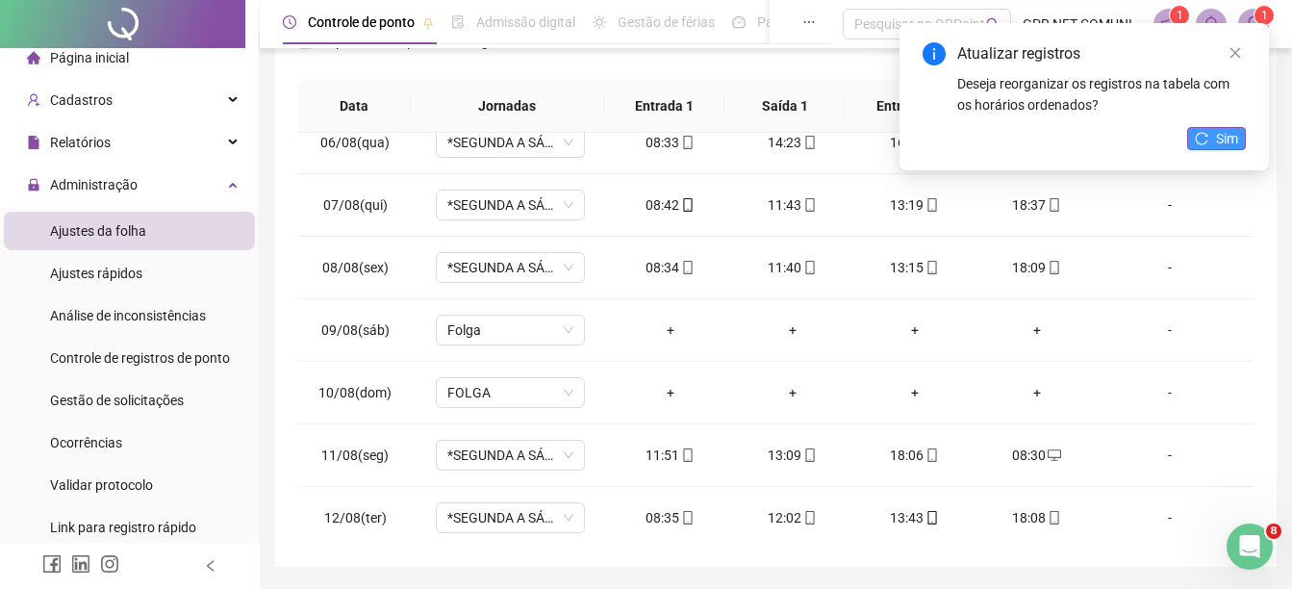
click at [1209, 134] on button "Sim" at bounding box center [1216, 138] width 59 height 23
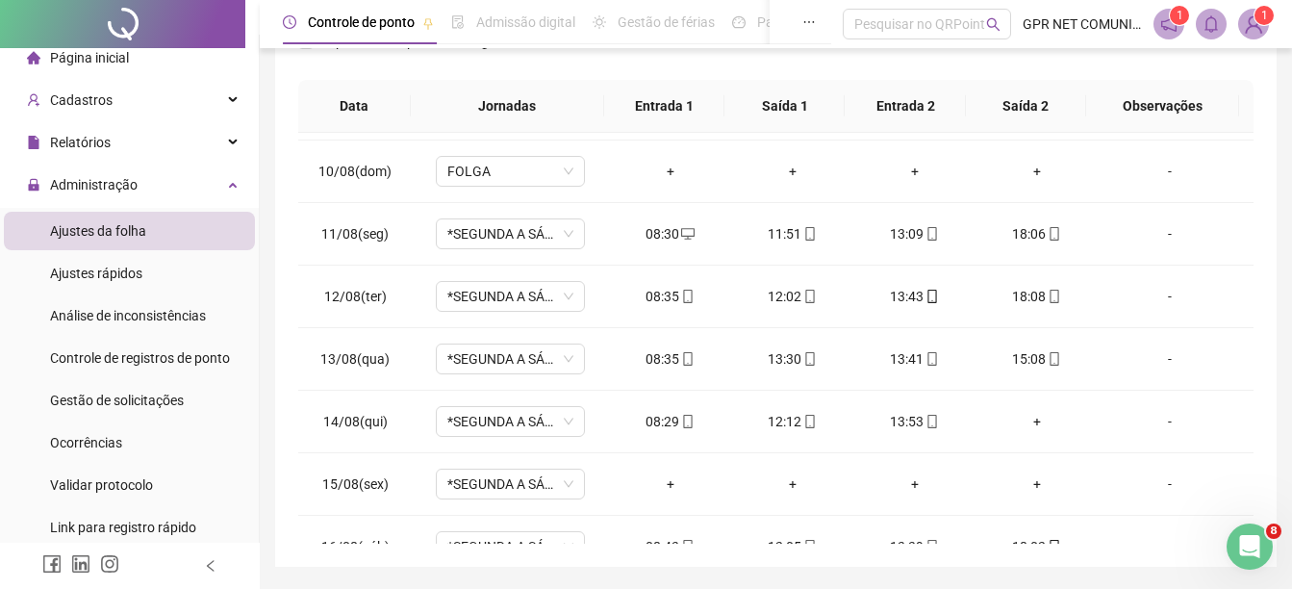
scroll to position [559, 0]
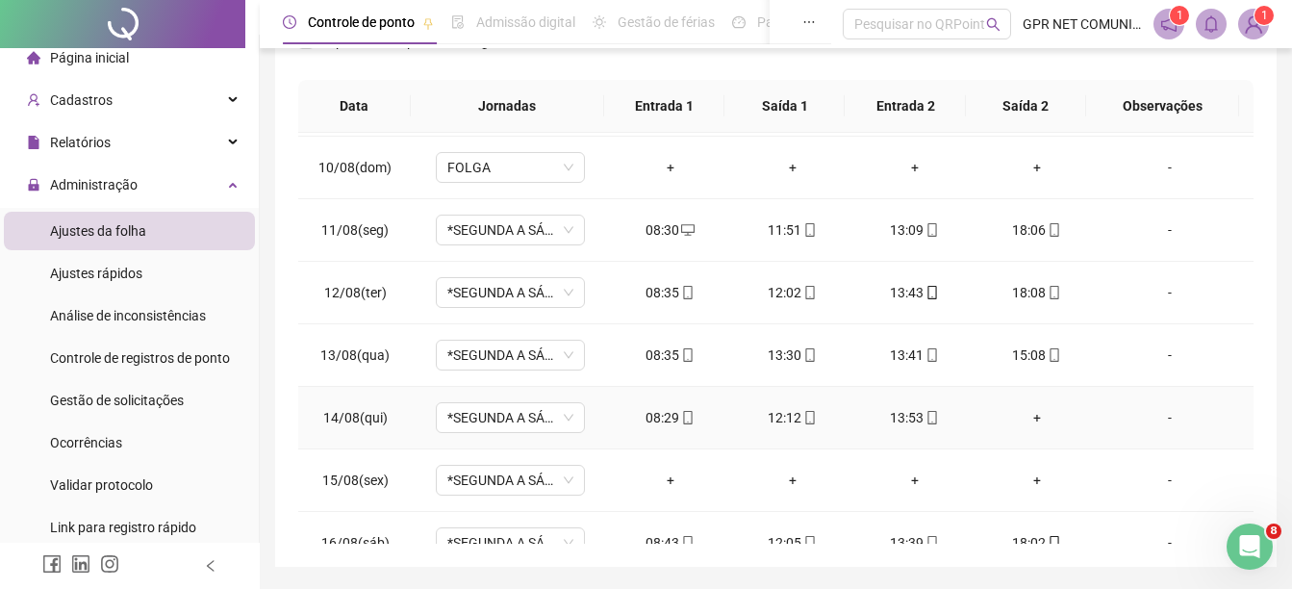
click at [1031, 407] on div "+" at bounding box center [1036, 417] width 91 height 21
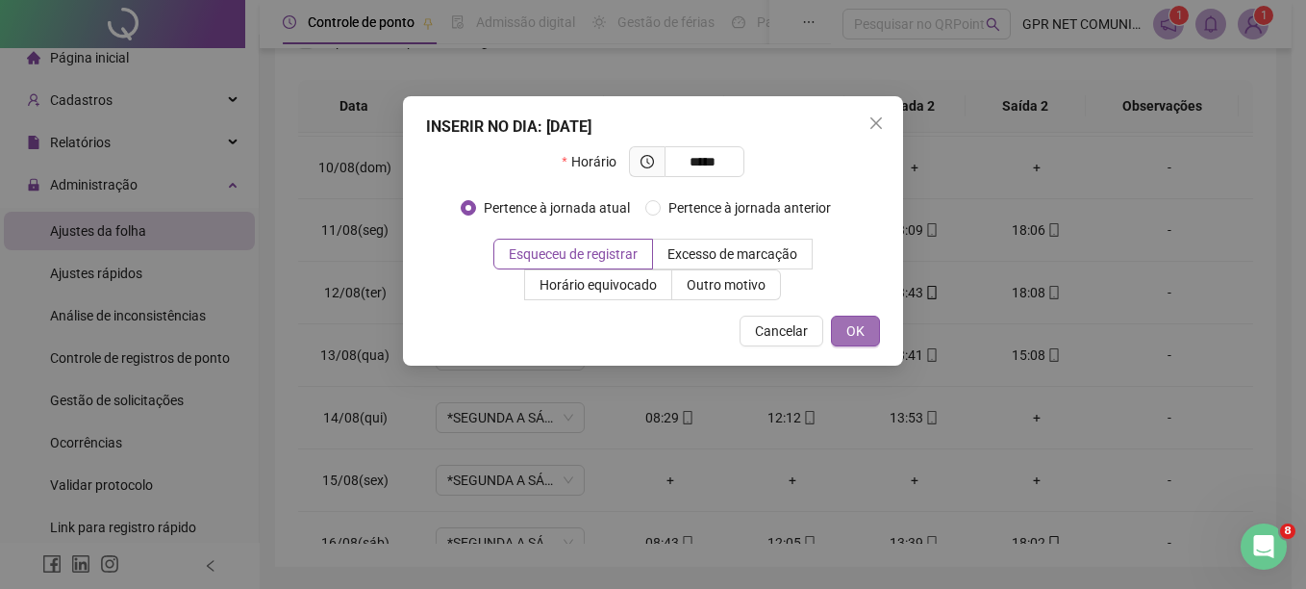
type input "*****"
click at [848, 328] on span "OK" at bounding box center [855, 330] width 18 height 21
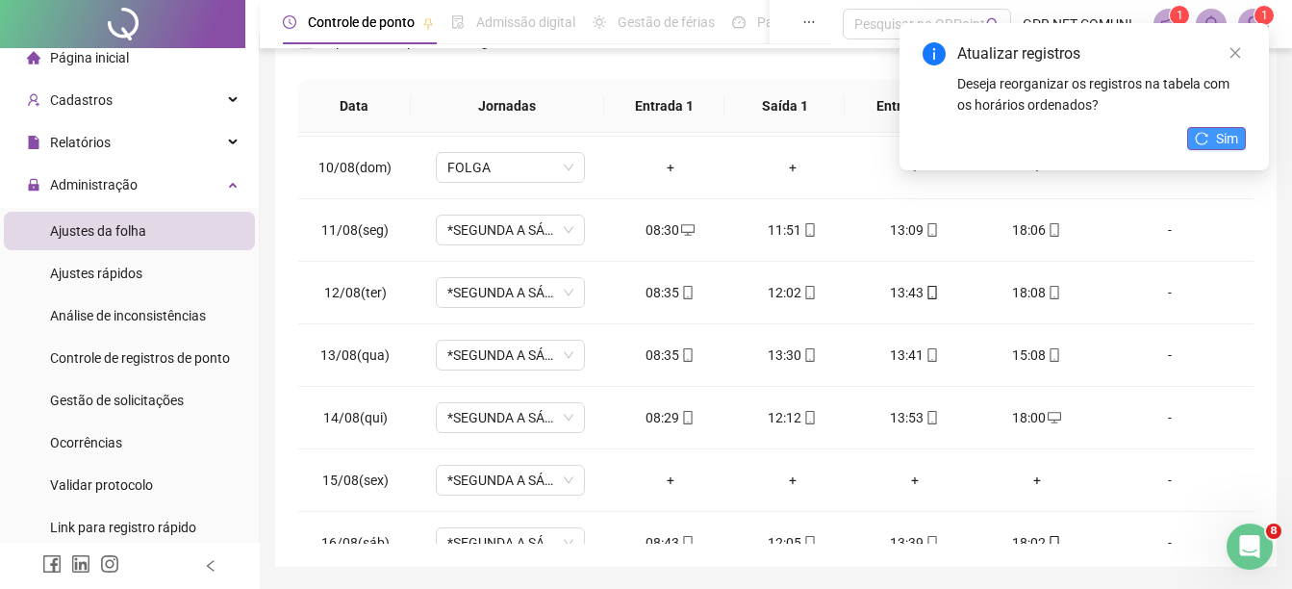
click at [1221, 135] on span "Sim" at bounding box center [1227, 138] width 22 height 21
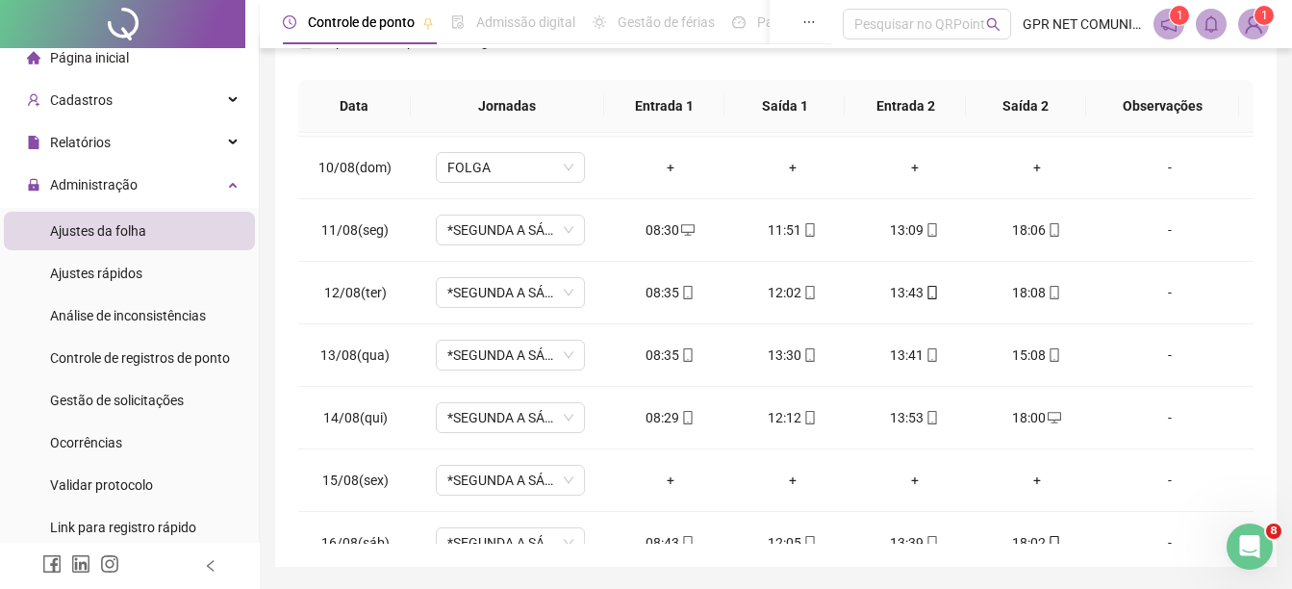
drag, startPoint x: 1250, startPoint y: 372, endPoint x: 1245, endPoint y: 409, distance: 37.0
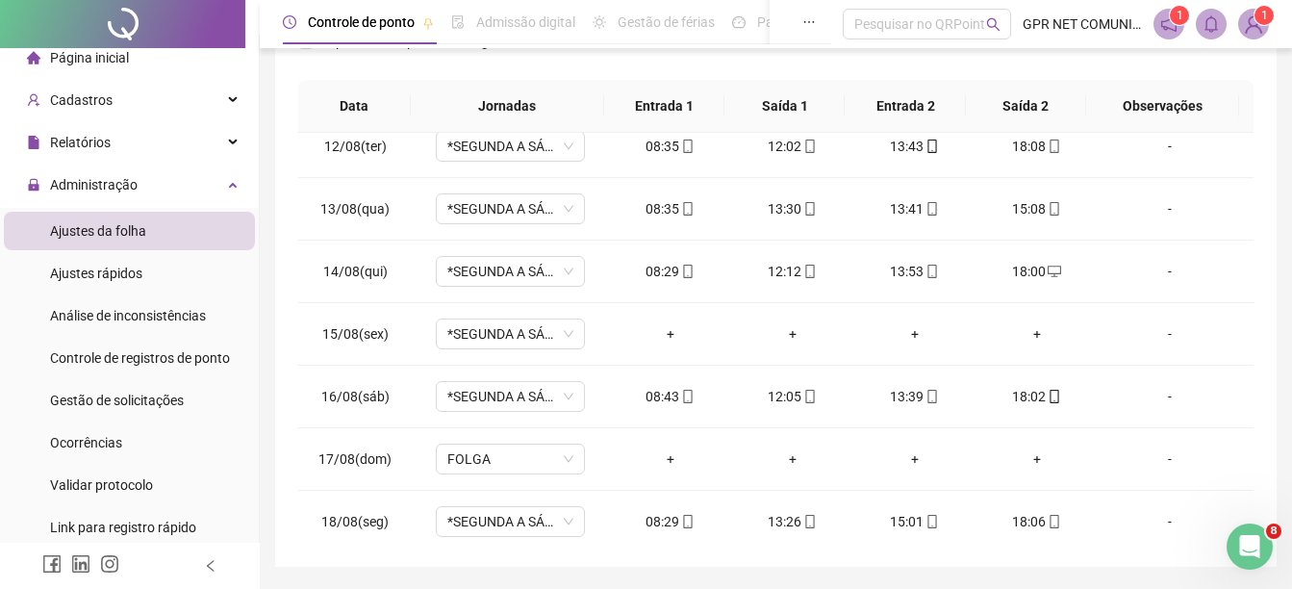
scroll to position [711, 0]
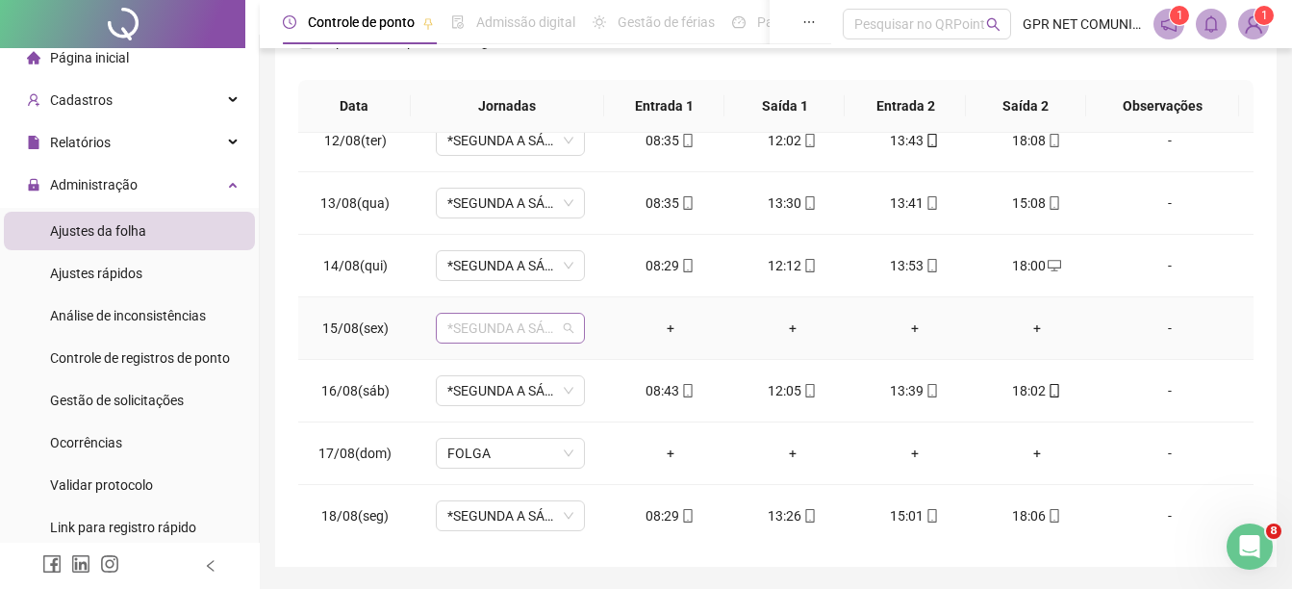
click at [532, 325] on span "*SEGUNDA A SÁBADO" at bounding box center [510, 328] width 126 height 29
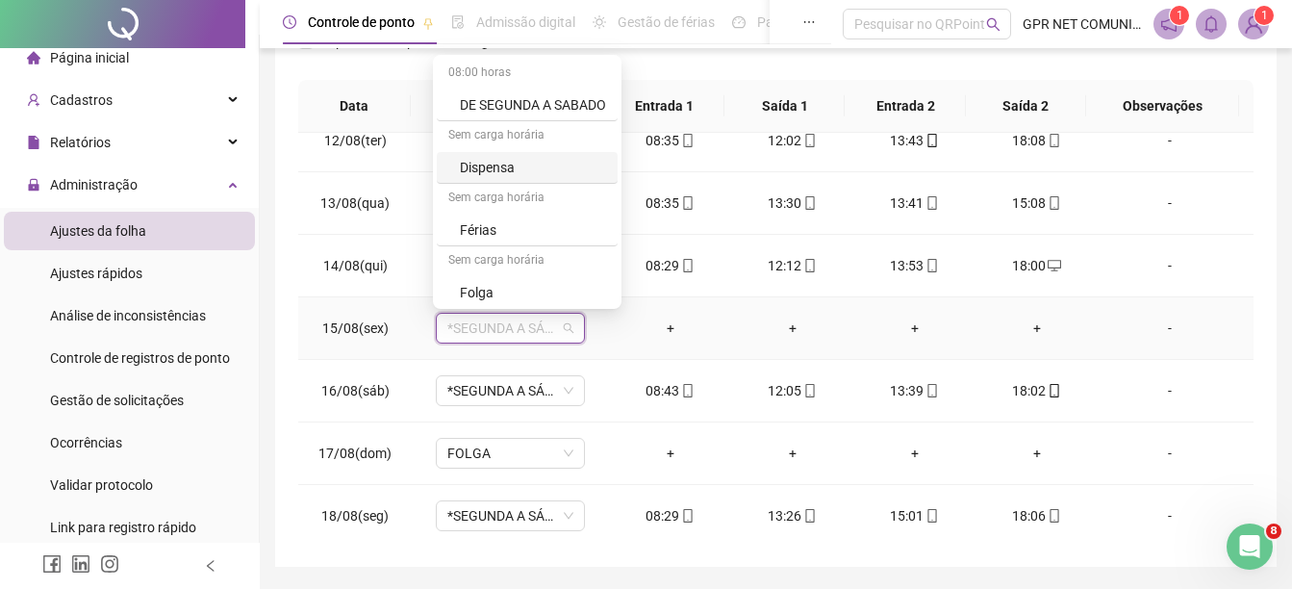
click at [491, 167] on div "Dispensa" at bounding box center [533, 167] width 146 height 21
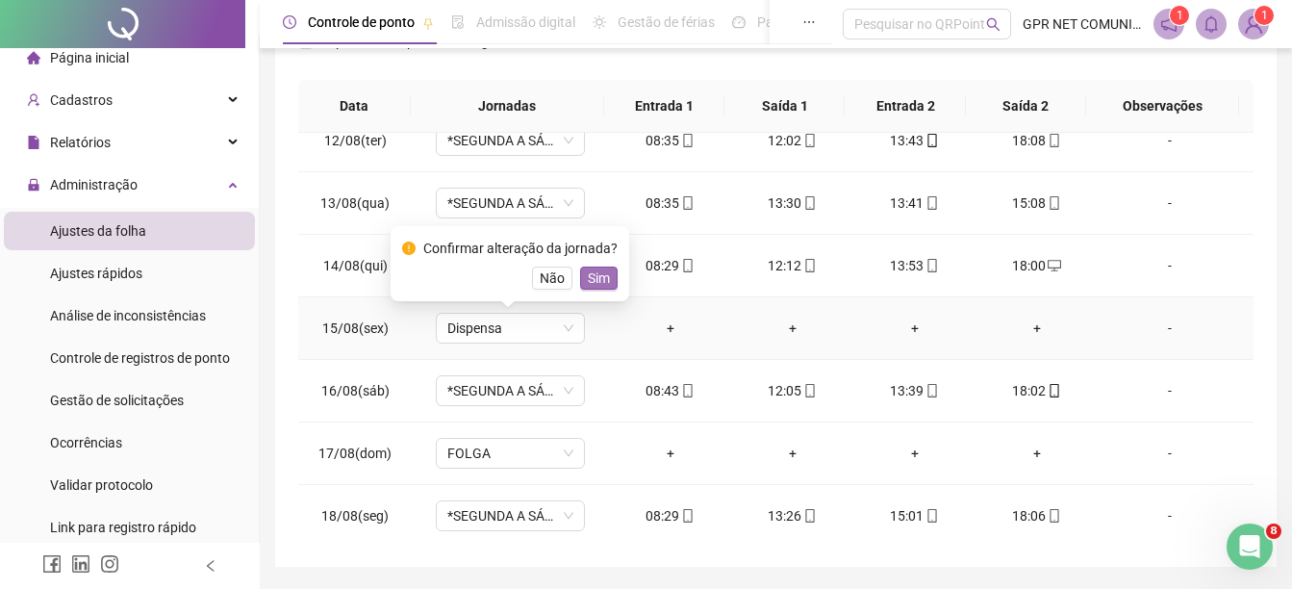
click at [599, 281] on span "Sim" at bounding box center [599, 277] width 22 height 21
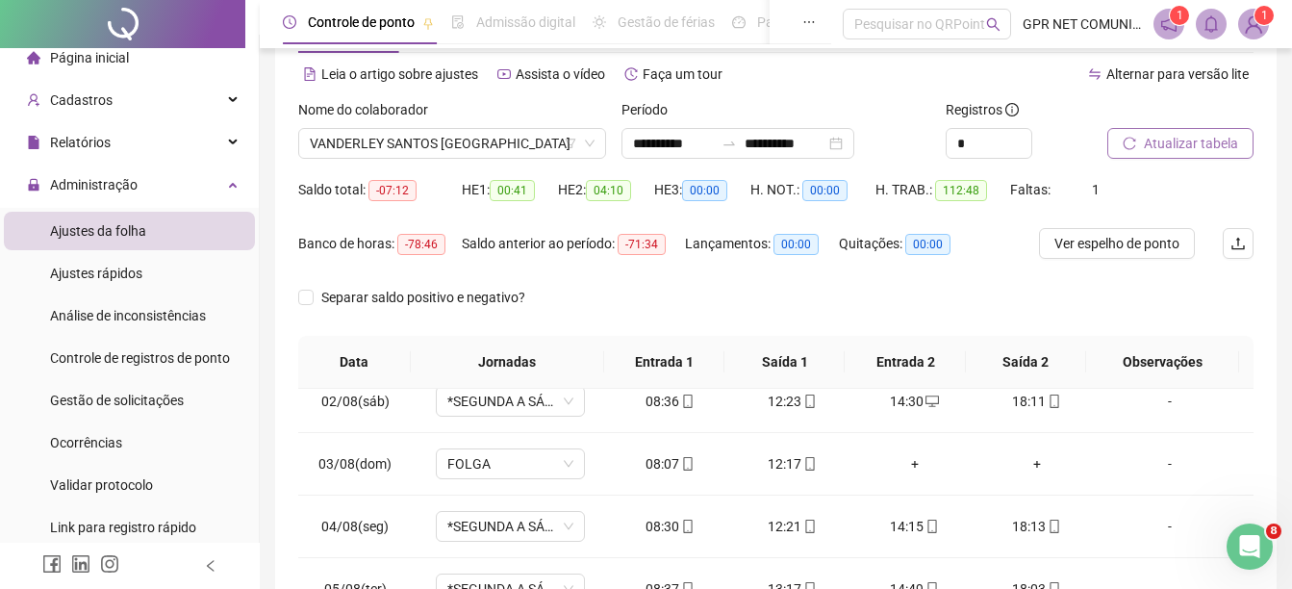
scroll to position [76, 0]
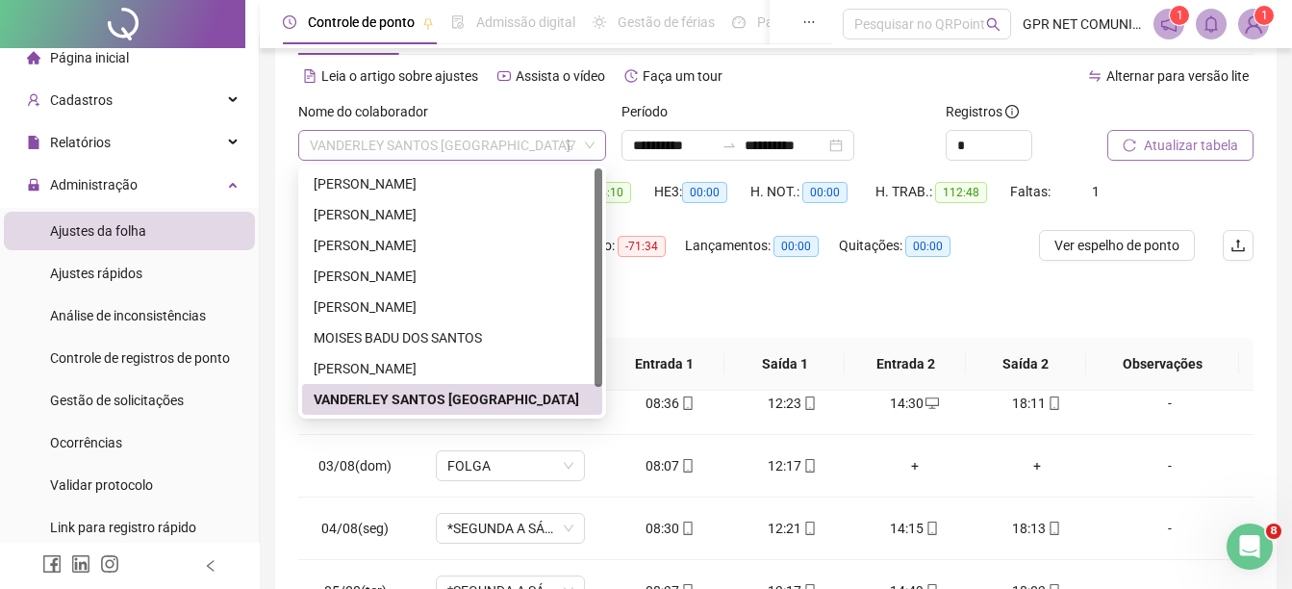
click at [582, 148] on span "VANDERLEY SANTOS [GEOGRAPHIC_DATA]" at bounding box center [452, 145] width 285 height 29
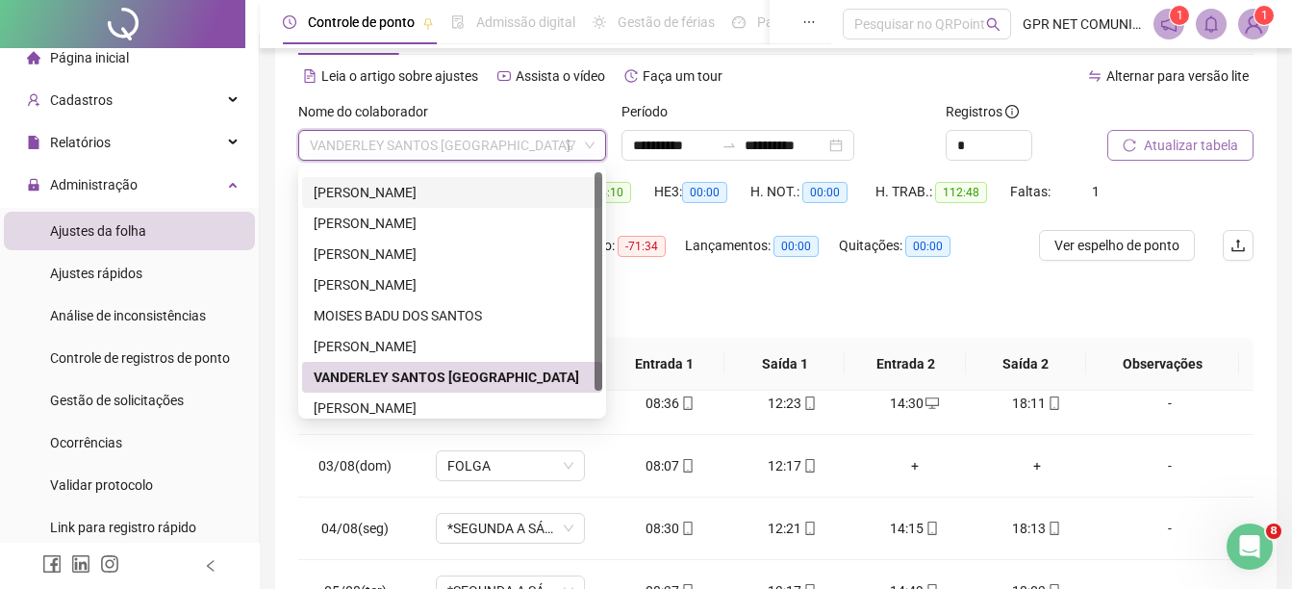
scroll to position [31, 0]
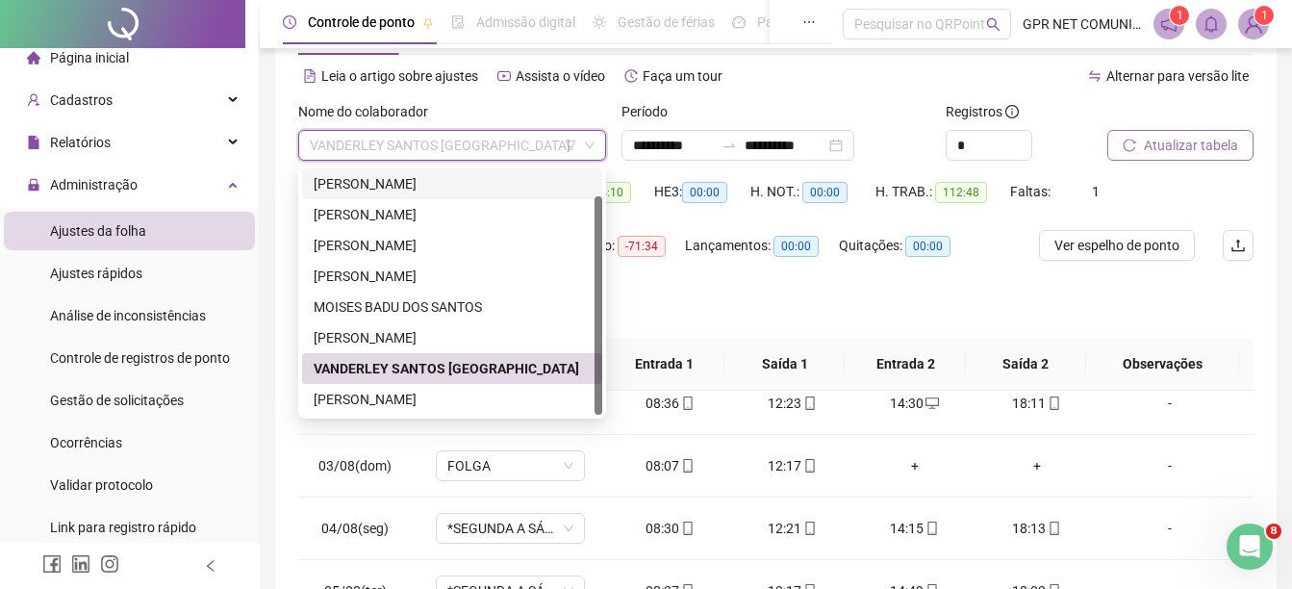
drag, startPoint x: 601, startPoint y: 181, endPoint x: 610, endPoint y: 243, distance: 63.1
click at [610, 243] on body "**********" at bounding box center [646, 218] width 1292 height 589
click at [430, 393] on div "[PERSON_NAME]" at bounding box center [452, 399] width 277 height 21
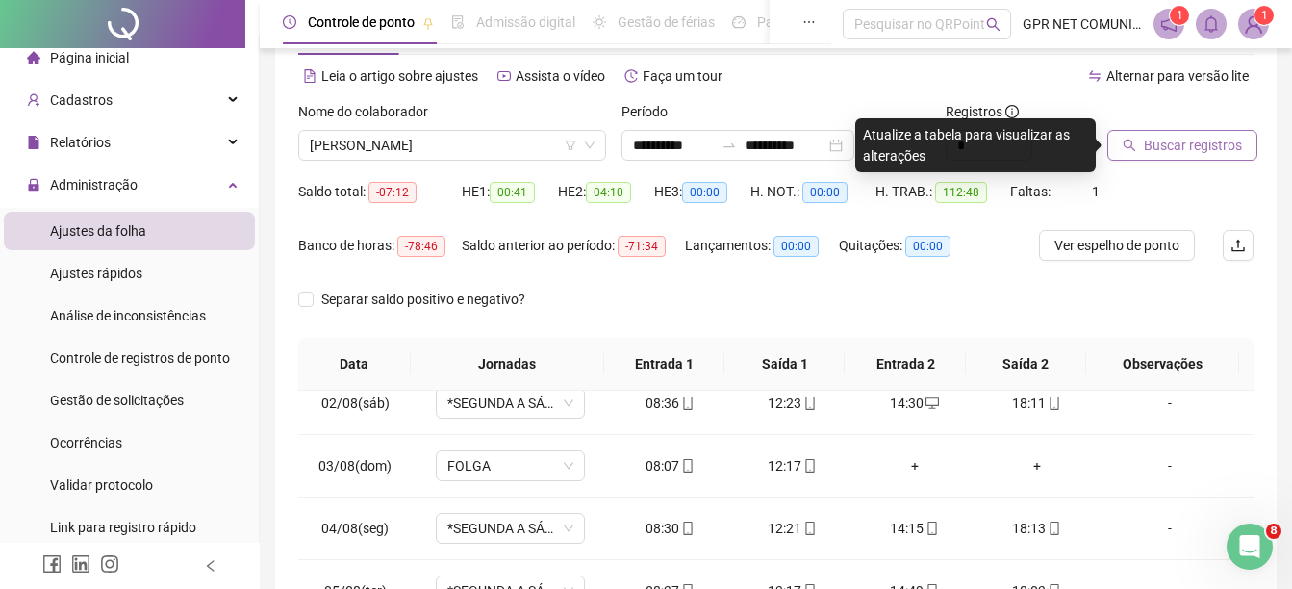
click at [1190, 138] on span "Buscar registros" at bounding box center [1193, 145] width 98 height 21
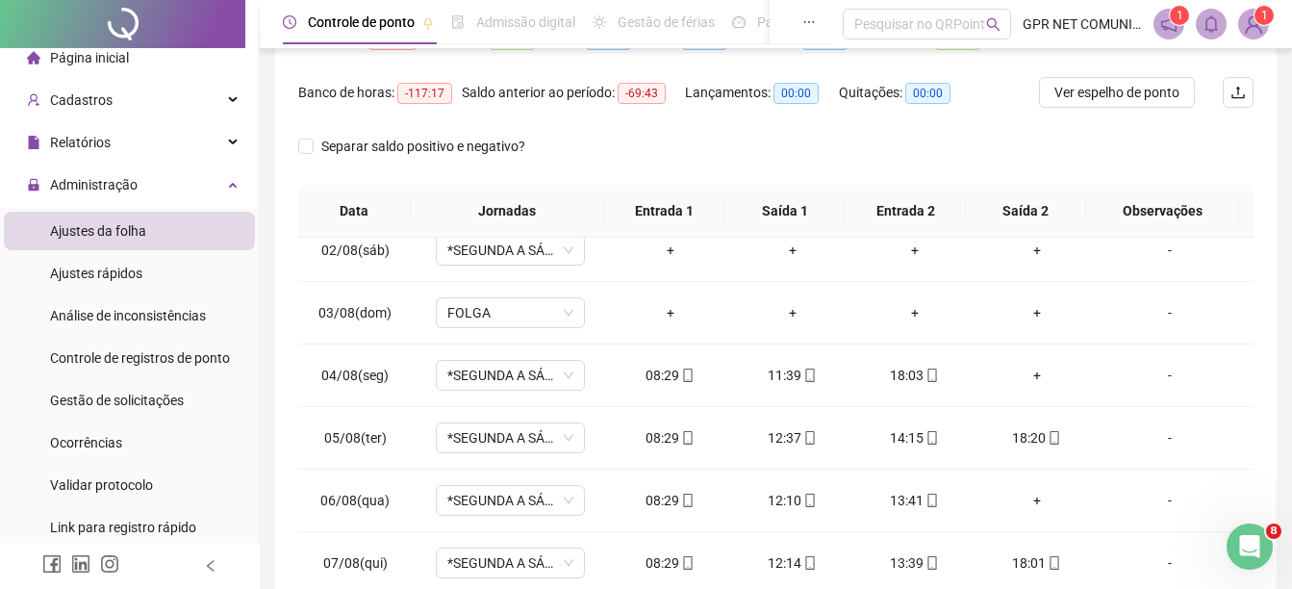
scroll to position [0, 0]
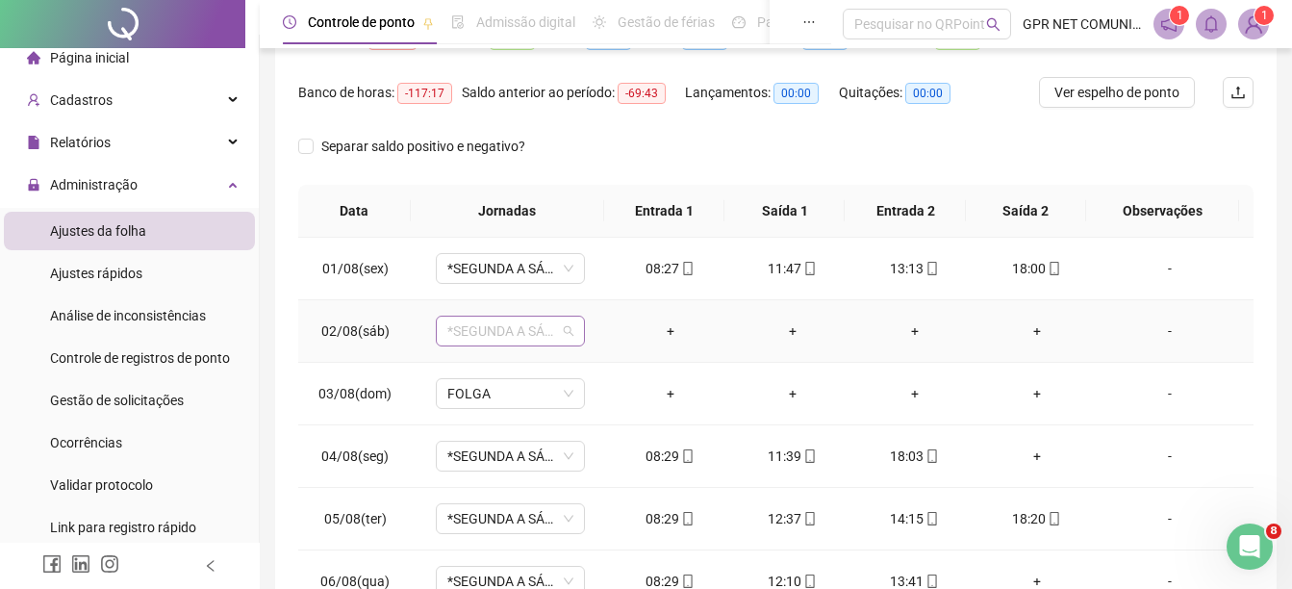
click at [536, 328] on span "*SEGUNDA A SÁBADO" at bounding box center [510, 330] width 126 height 29
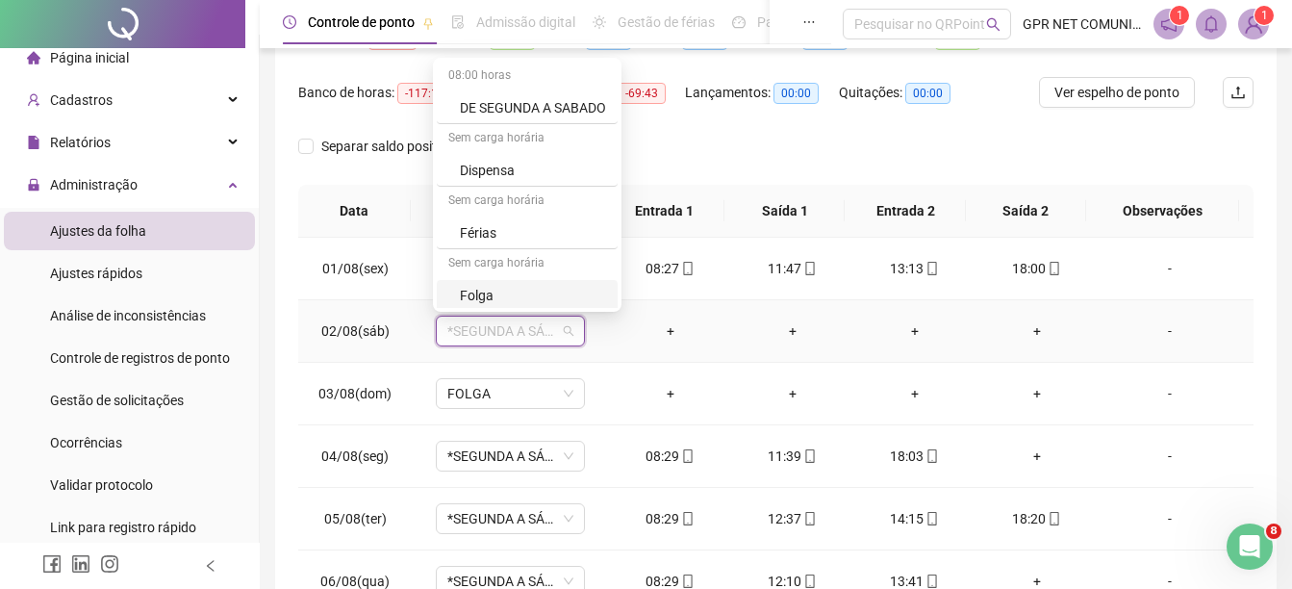
click at [519, 294] on div "Folga" at bounding box center [533, 295] width 146 height 21
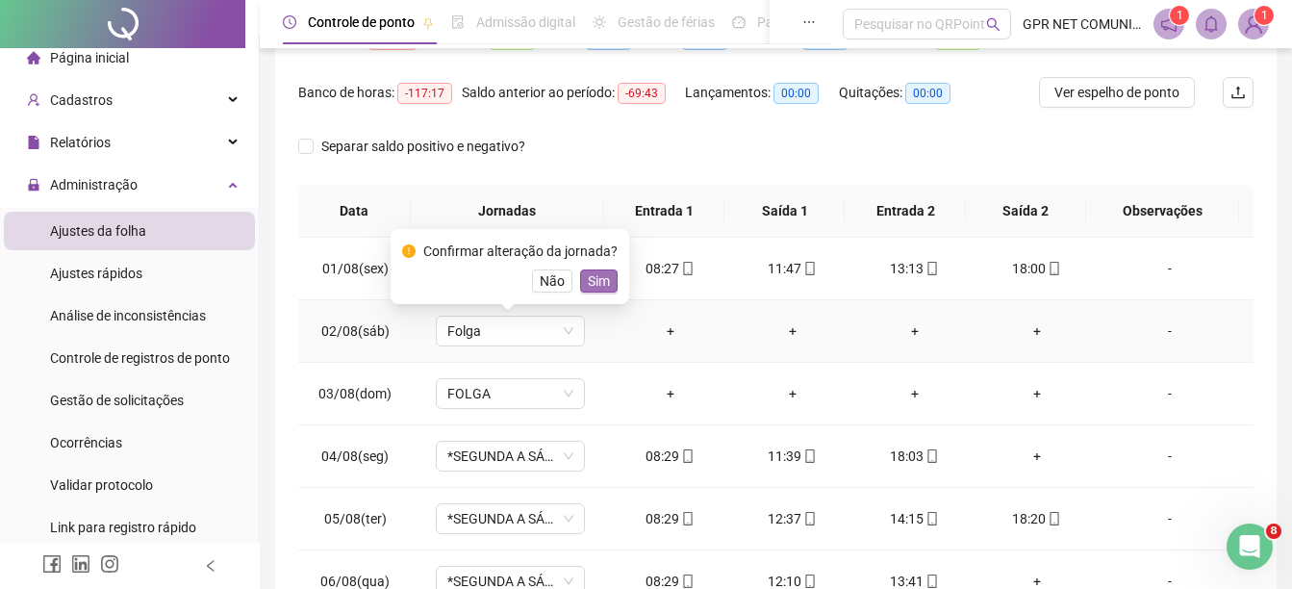
click at [597, 279] on span "Sim" at bounding box center [599, 280] width 22 height 21
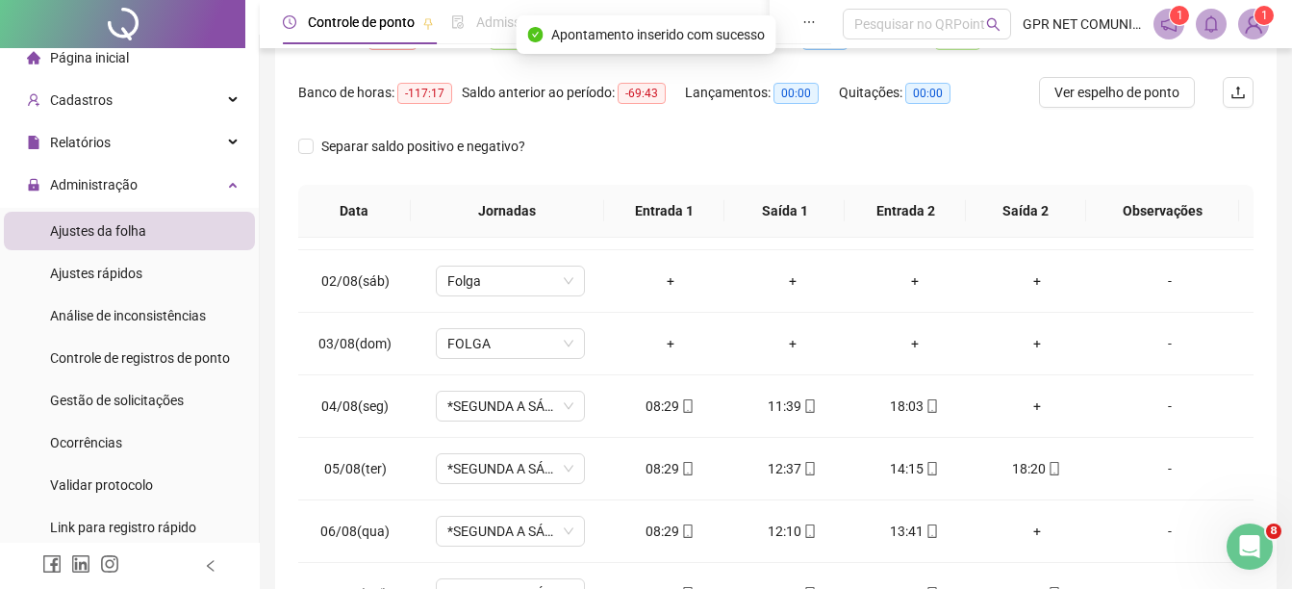
scroll to position [62, 0]
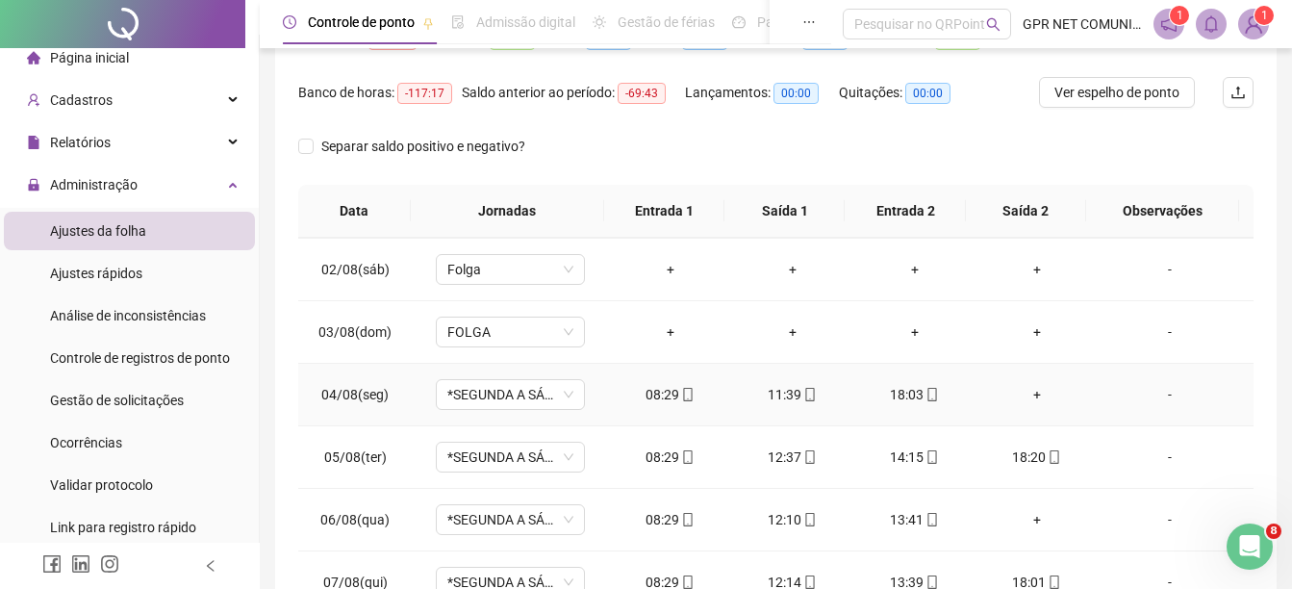
click at [1028, 398] on div "+" at bounding box center [1036, 394] width 91 height 21
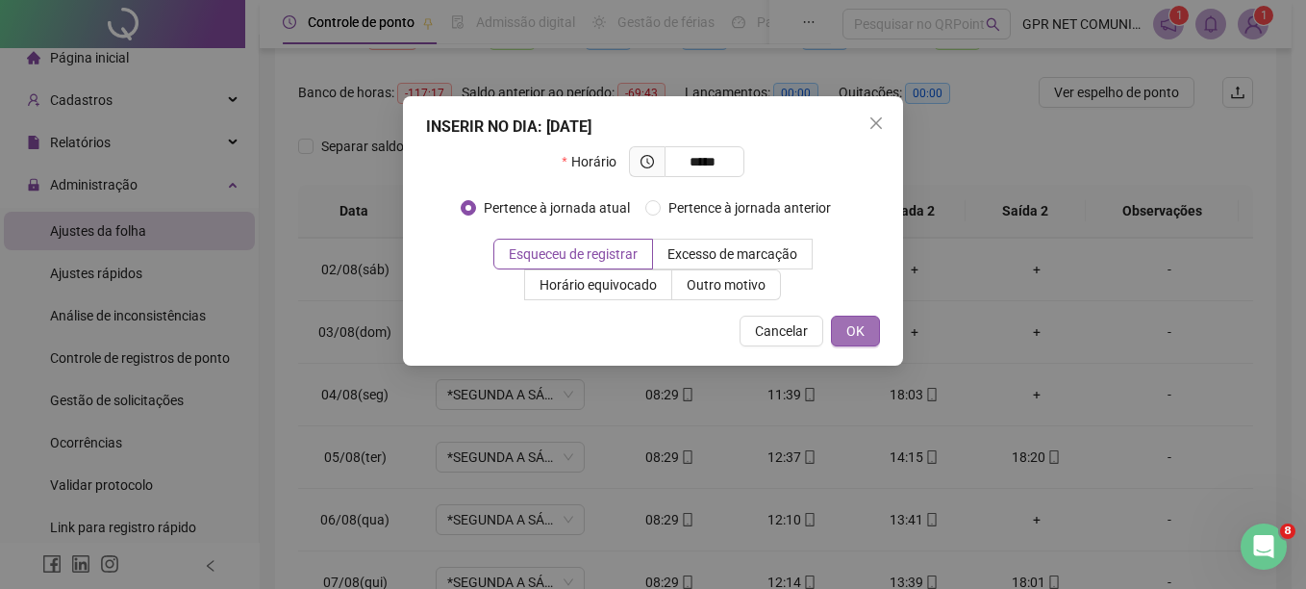
type input "*****"
click at [864, 326] on span "OK" at bounding box center [855, 330] width 18 height 21
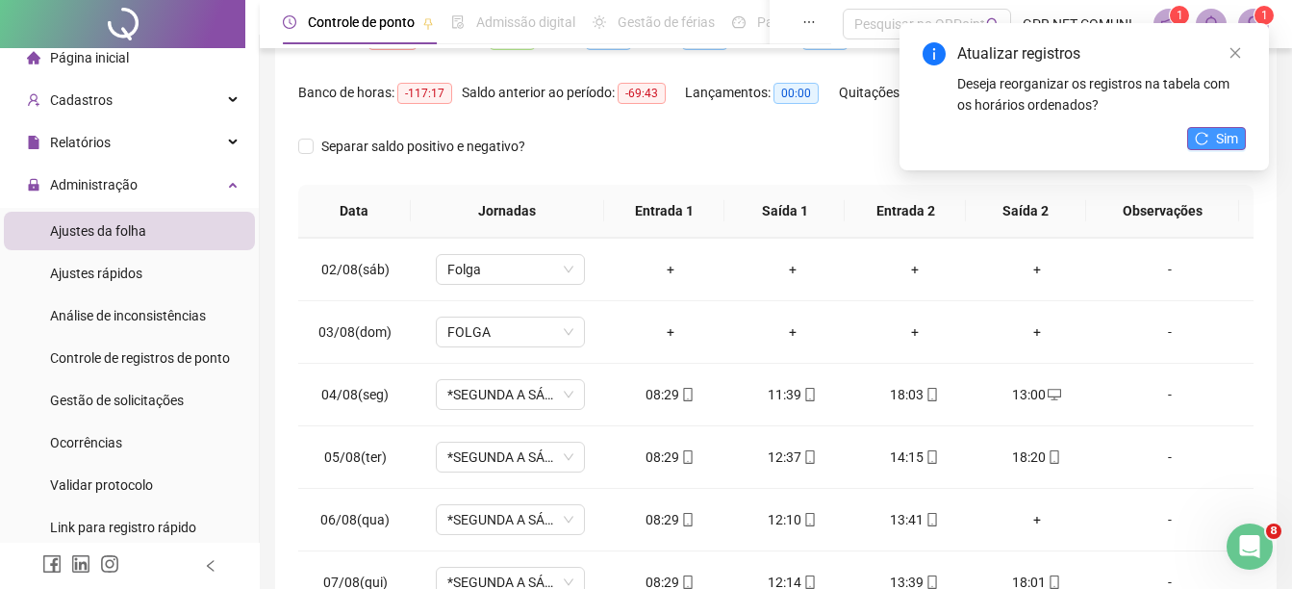
click at [1219, 138] on span "Sim" at bounding box center [1227, 138] width 22 height 21
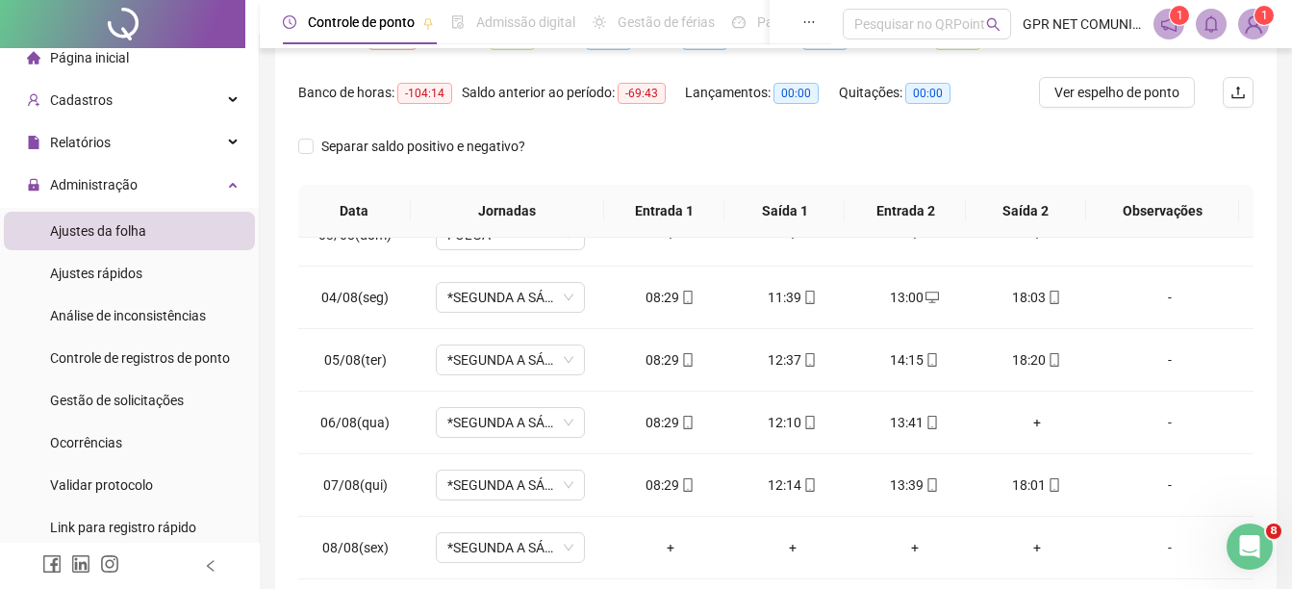
scroll to position [163, 0]
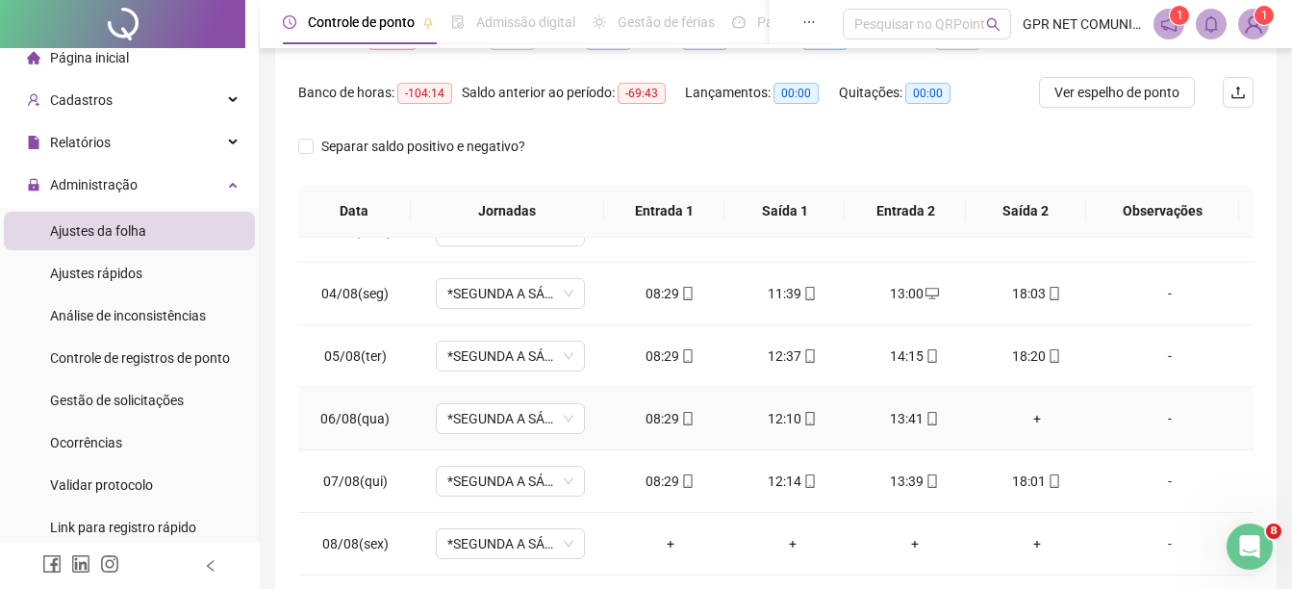
click at [1015, 412] on div "+" at bounding box center [1036, 418] width 91 height 21
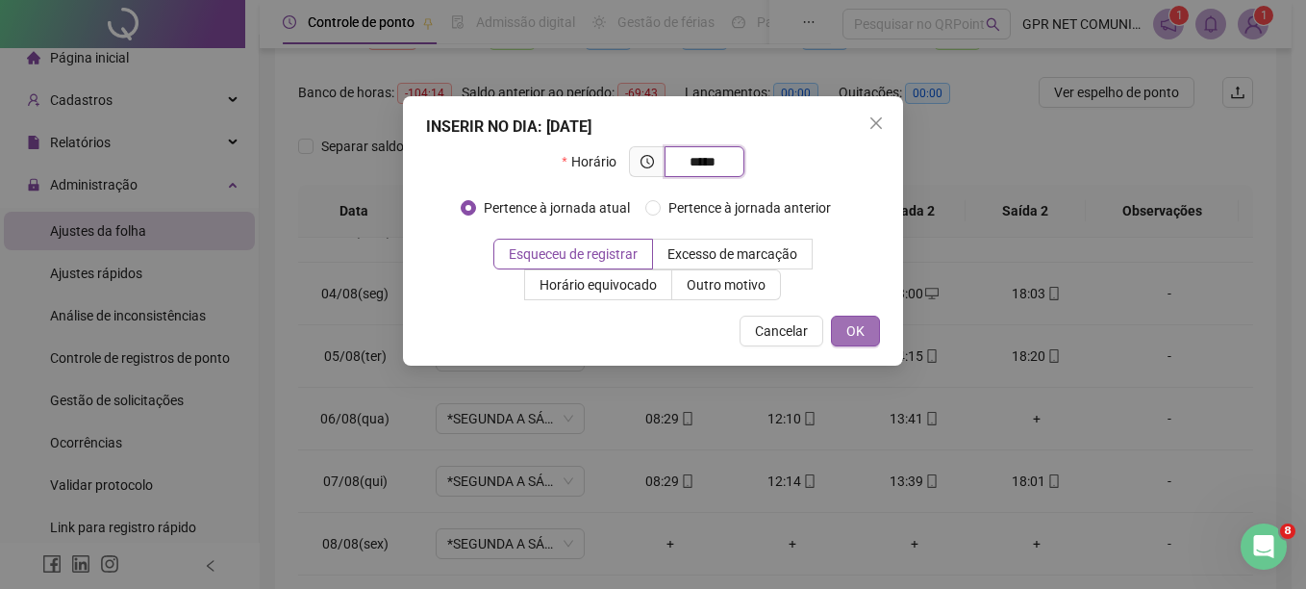
type input "*****"
click at [848, 327] on span "OK" at bounding box center [855, 330] width 18 height 21
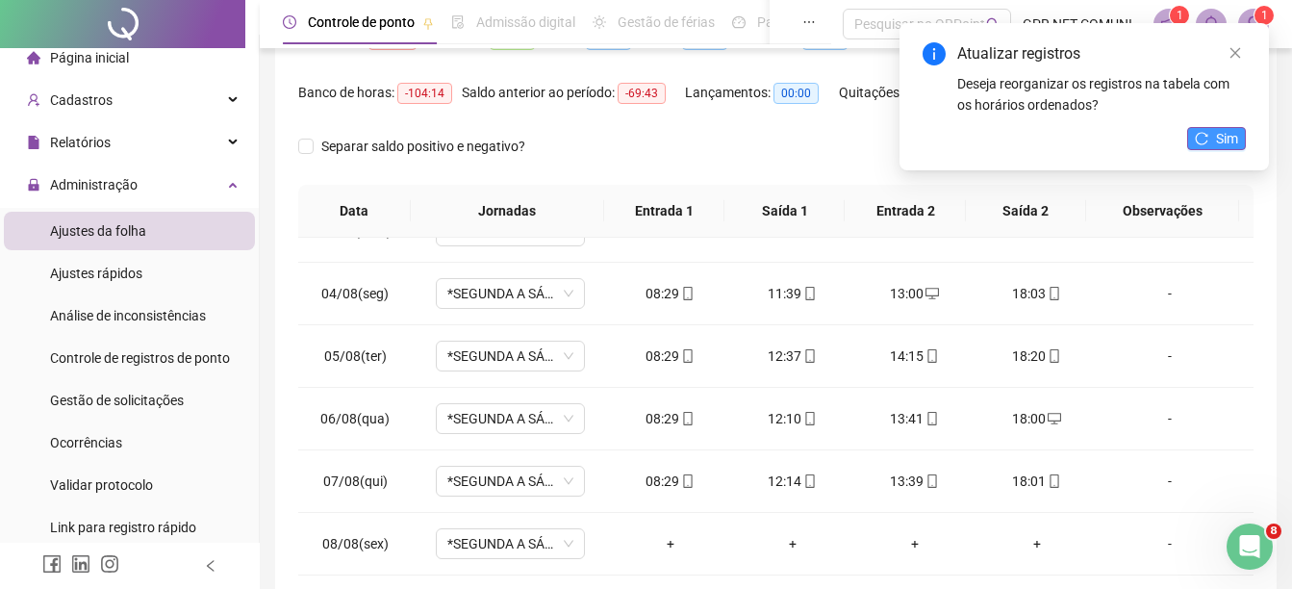
click at [1227, 138] on span "Sim" at bounding box center [1227, 138] width 22 height 21
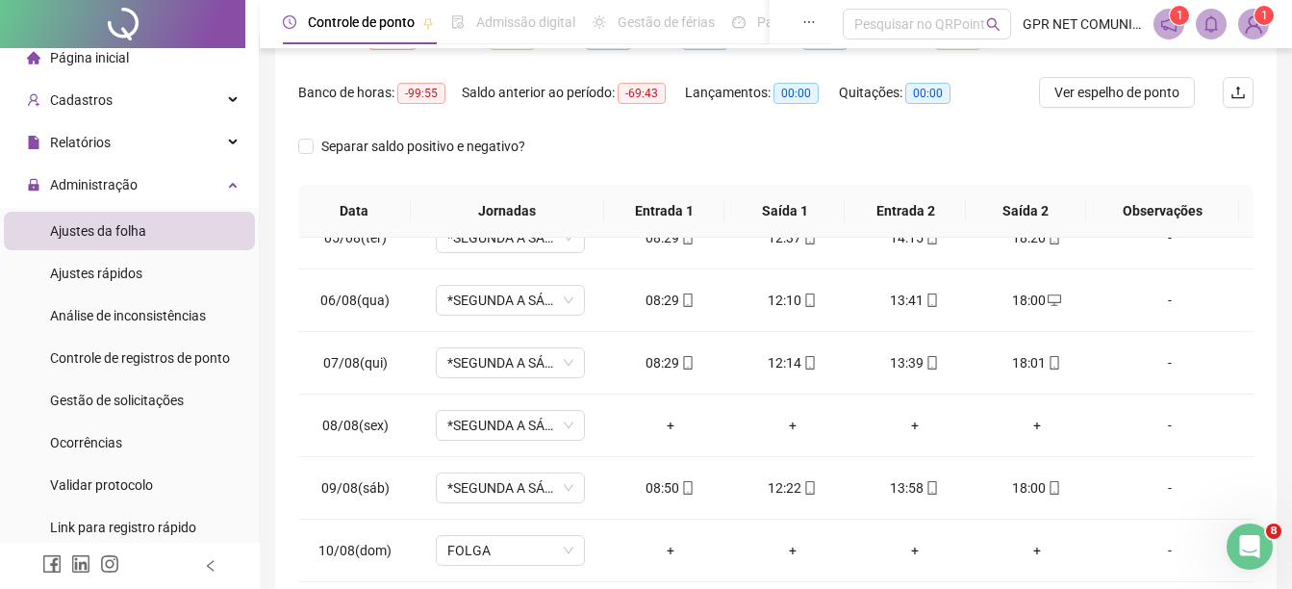
scroll to position [284, 0]
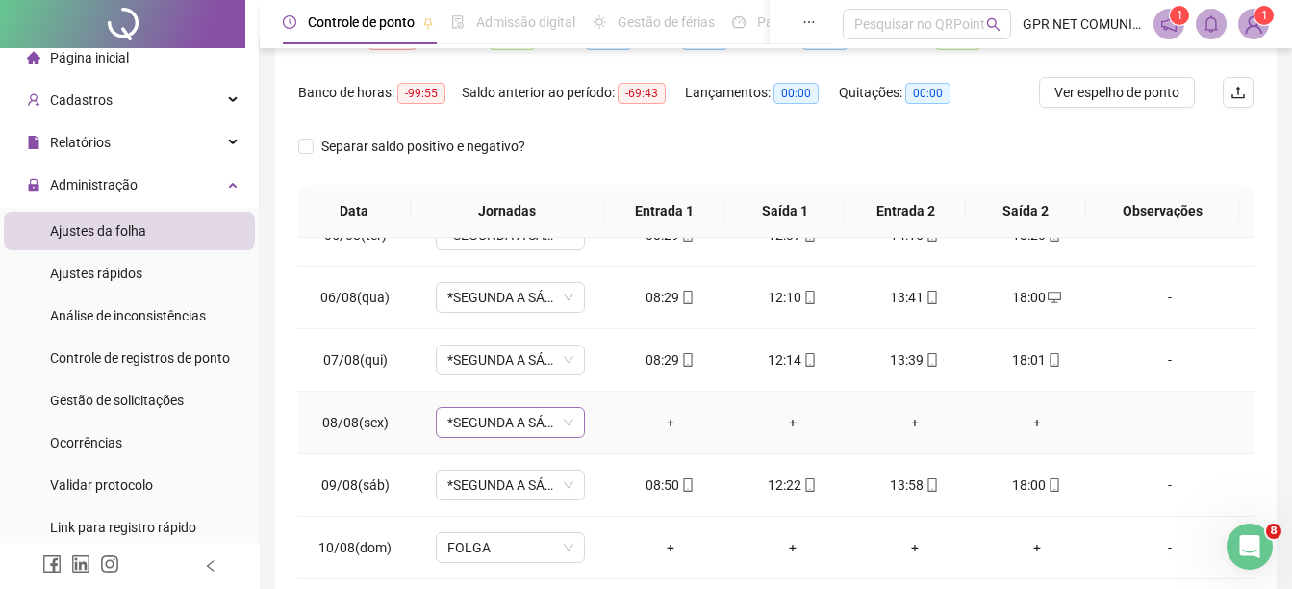
click at [522, 428] on span "*SEGUNDA A SÁBADO" at bounding box center [510, 422] width 126 height 29
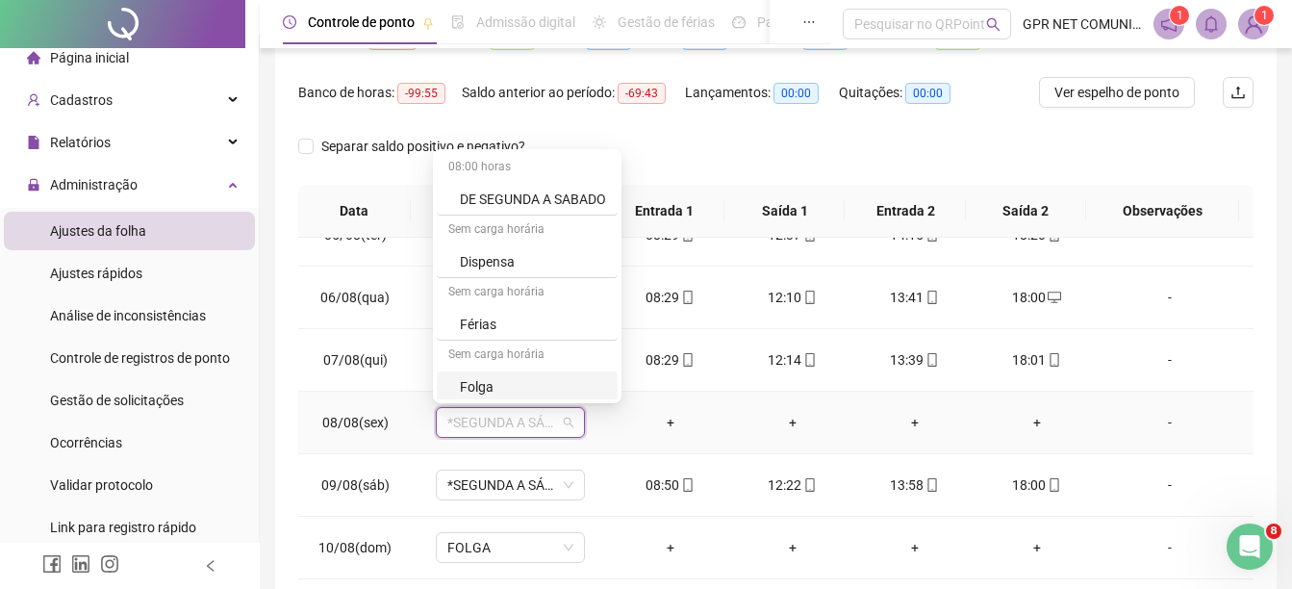
click at [507, 389] on div "Folga" at bounding box center [533, 386] width 146 height 21
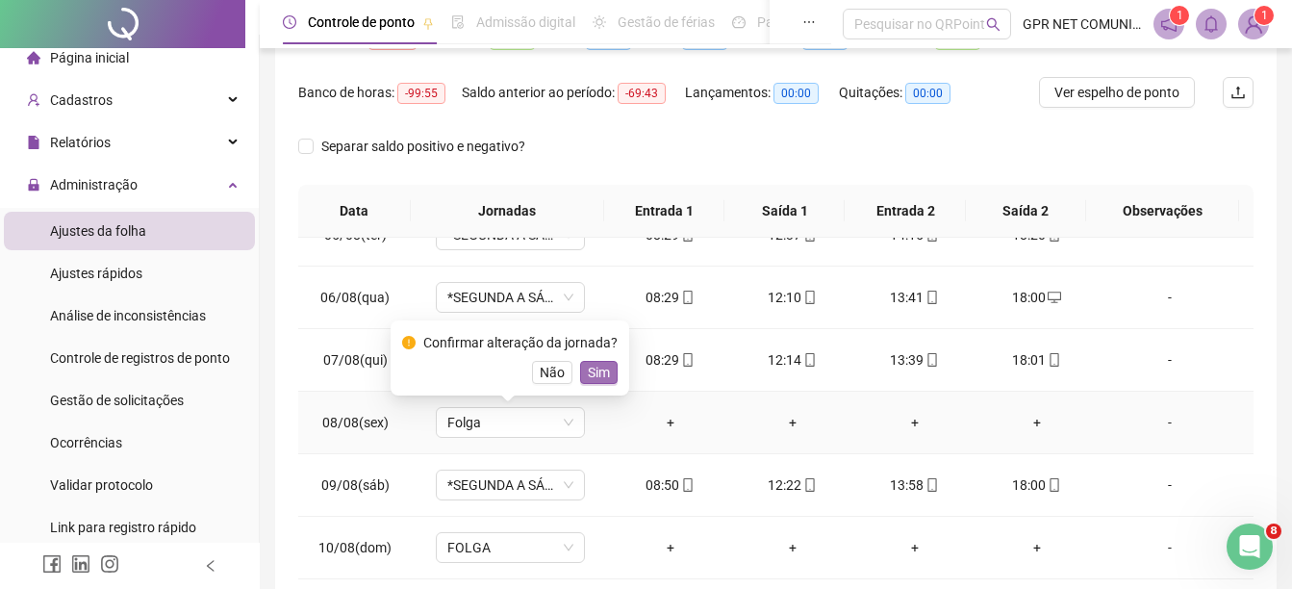
click at [592, 373] on span "Sim" at bounding box center [599, 372] width 22 height 21
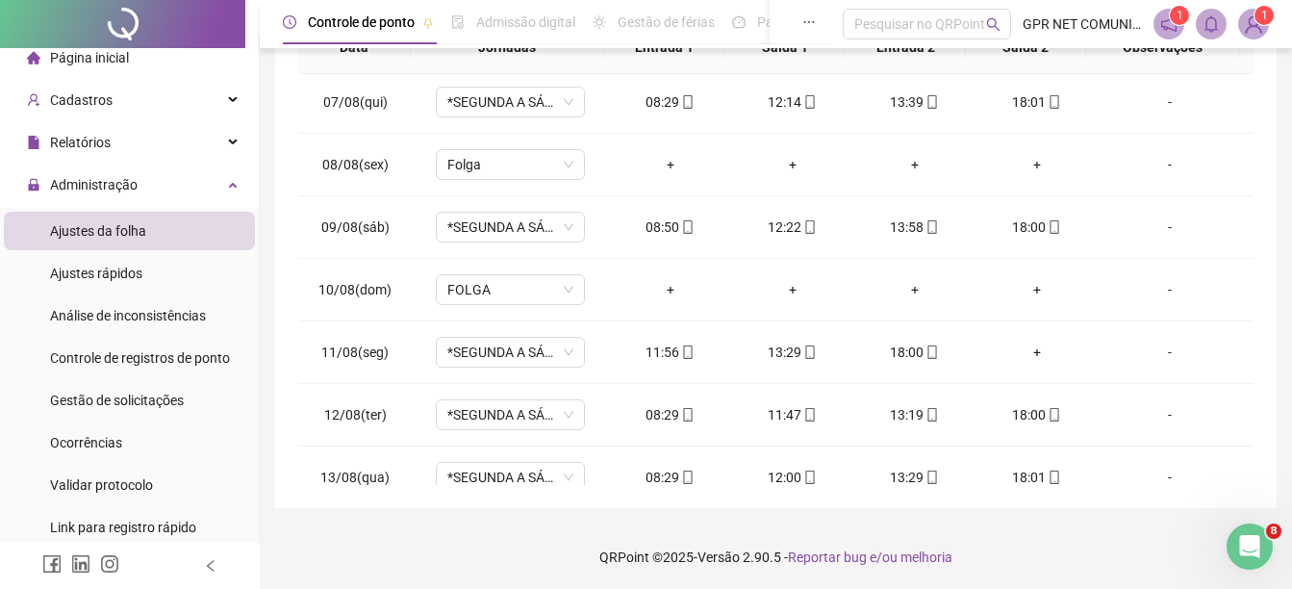
scroll to position [385, 0]
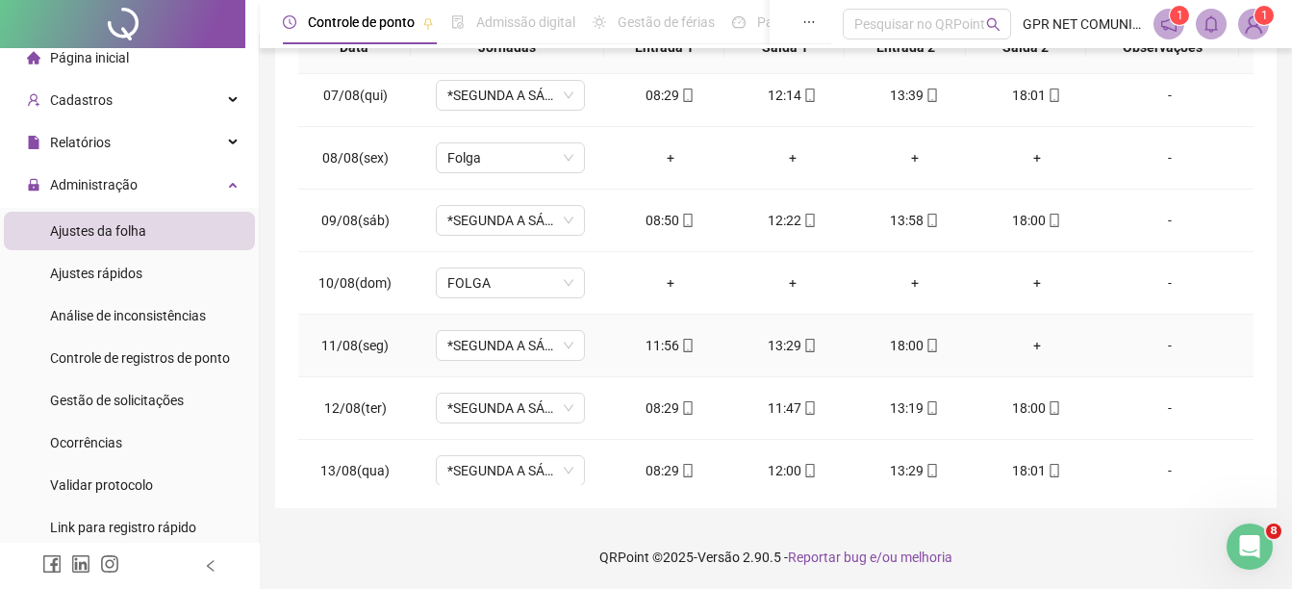
click at [1029, 346] on div "+" at bounding box center [1036, 345] width 91 height 21
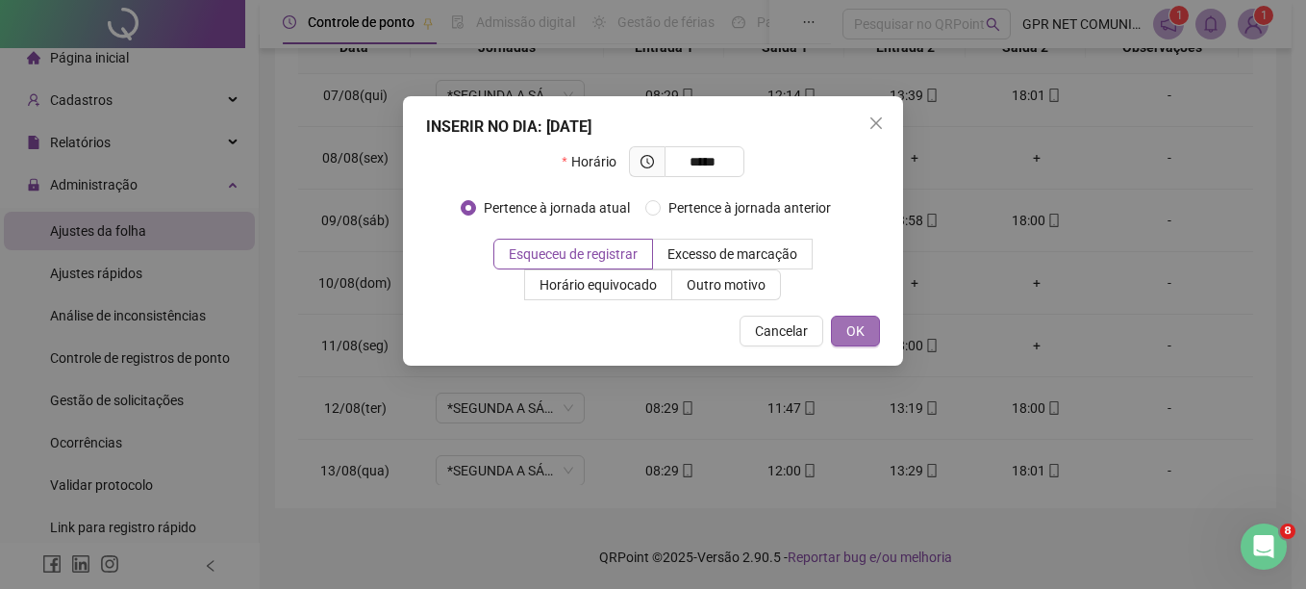
type input "*****"
click at [866, 323] on button "OK" at bounding box center [855, 330] width 49 height 31
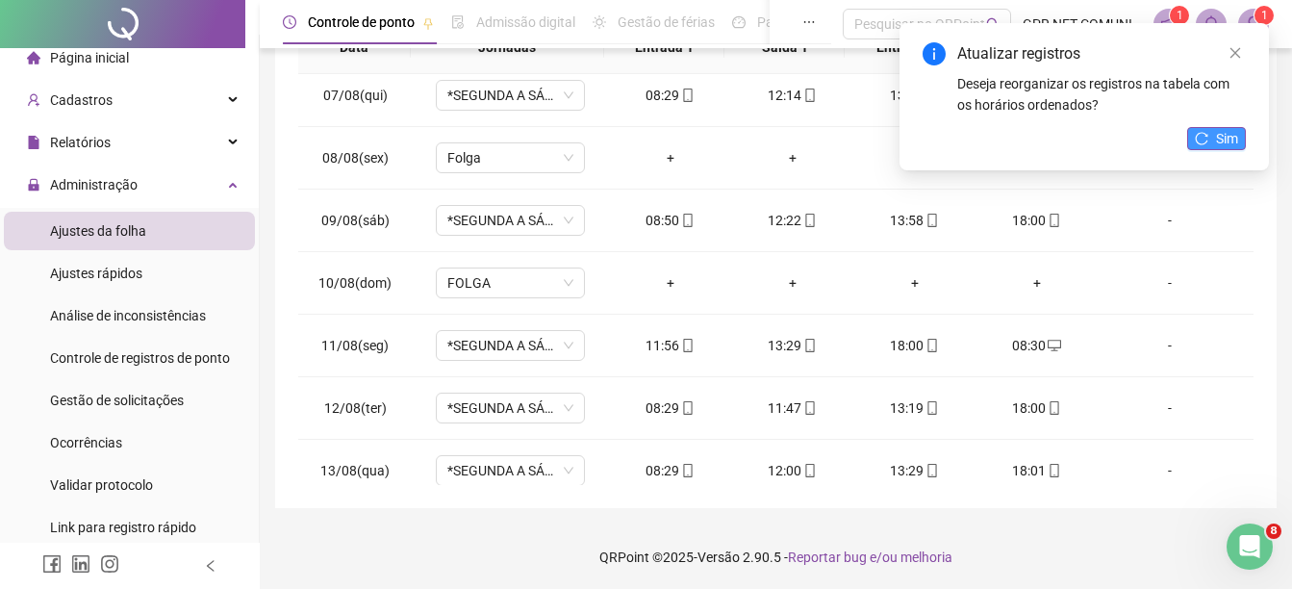
click at [1232, 147] on span "Sim" at bounding box center [1227, 138] width 22 height 21
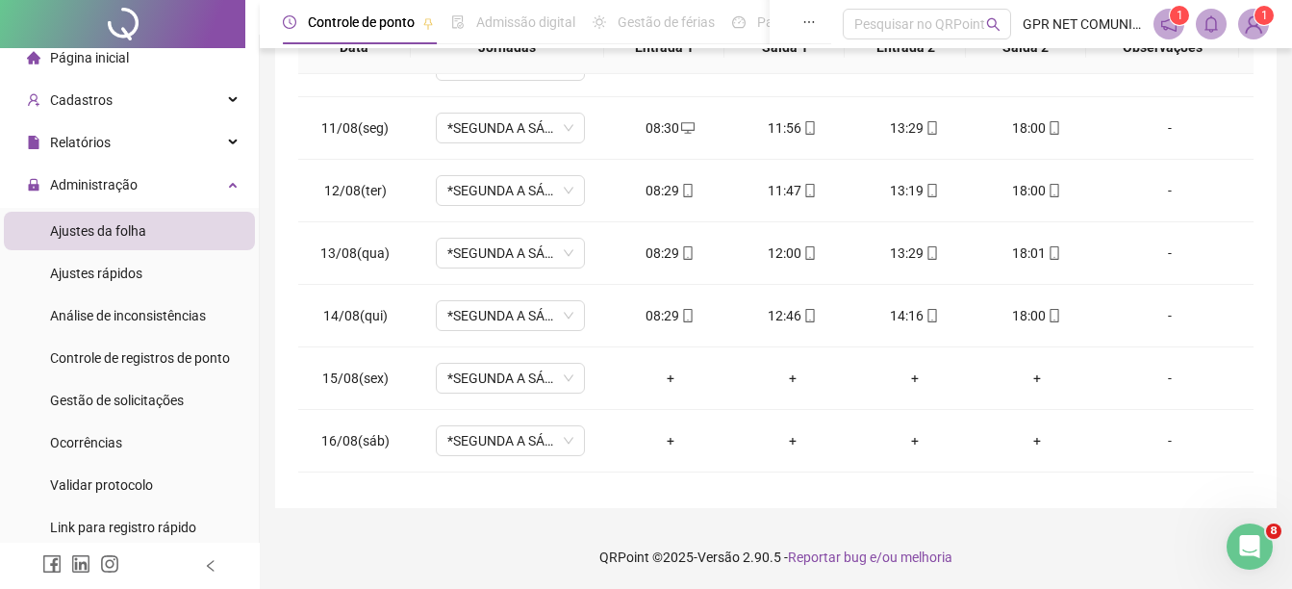
scroll to position [624, 0]
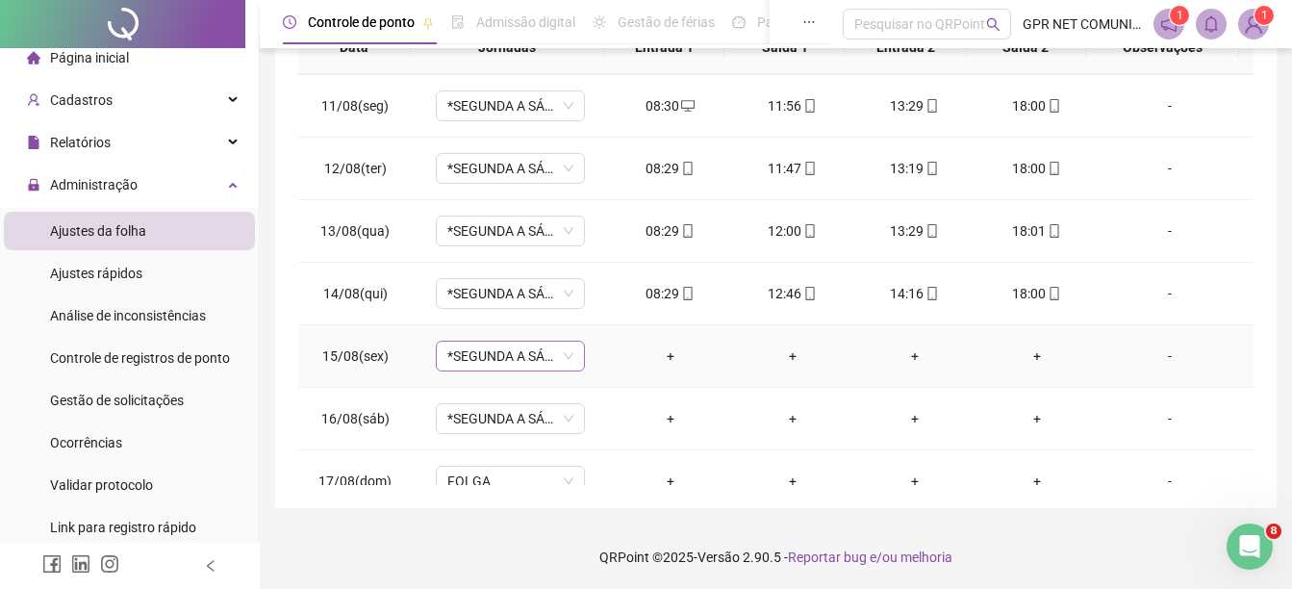
click at [559, 356] on span "*SEGUNDA A SÁBADO" at bounding box center [510, 355] width 126 height 29
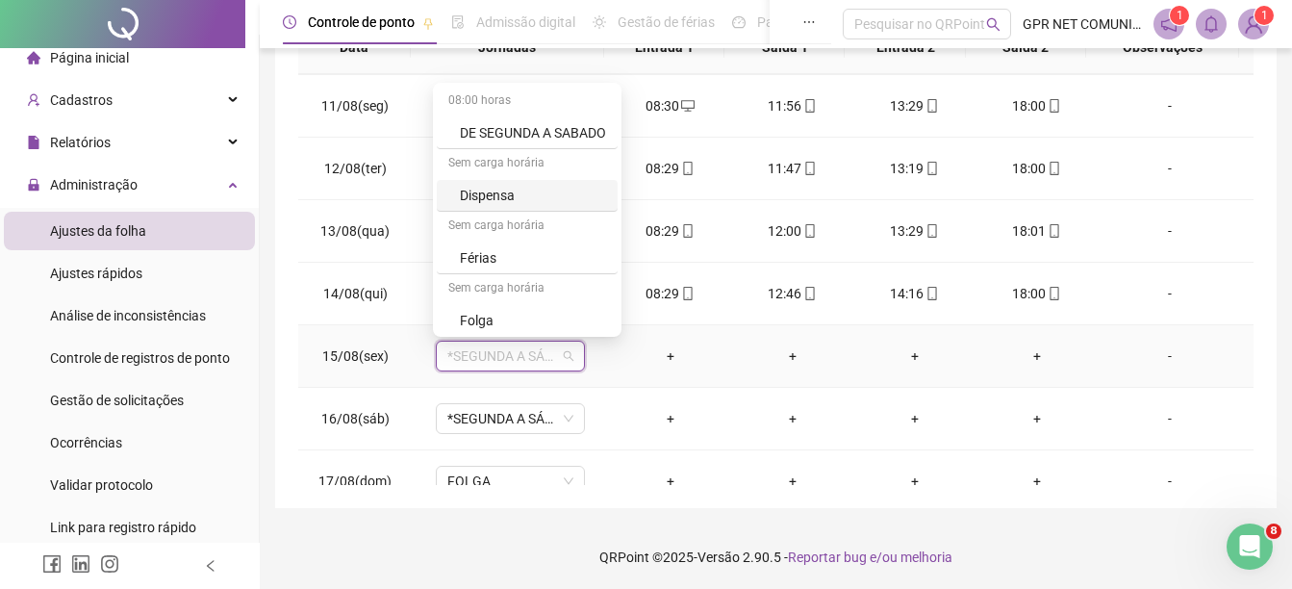
click at [520, 188] on div "Dispensa" at bounding box center [533, 195] width 146 height 21
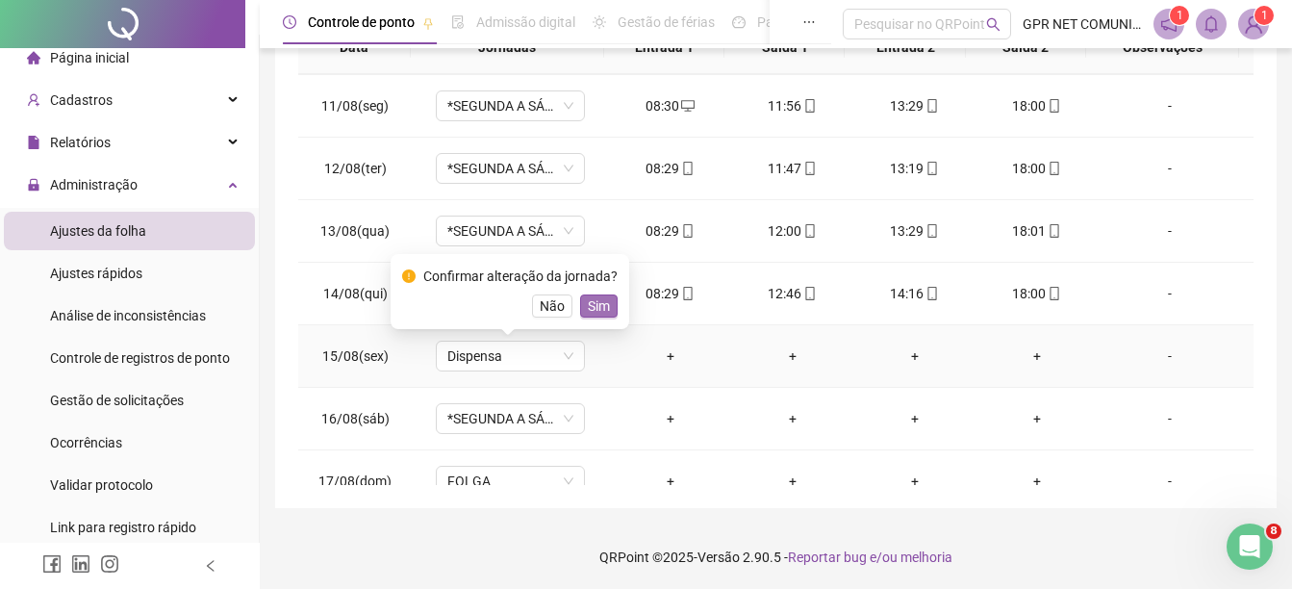
click at [600, 302] on span "Sim" at bounding box center [599, 305] width 22 height 21
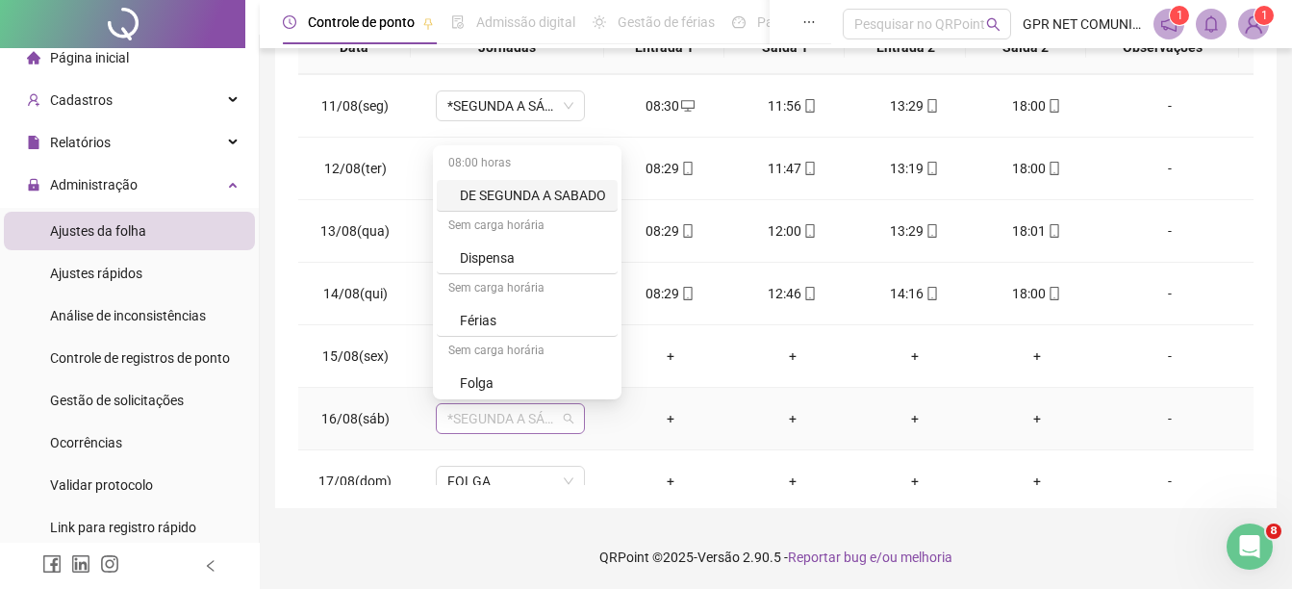
click at [473, 414] on span "*SEGUNDA A SÁBADO" at bounding box center [510, 418] width 126 height 29
click at [466, 378] on div "Folga" at bounding box center [533, 382] width 146 height 21
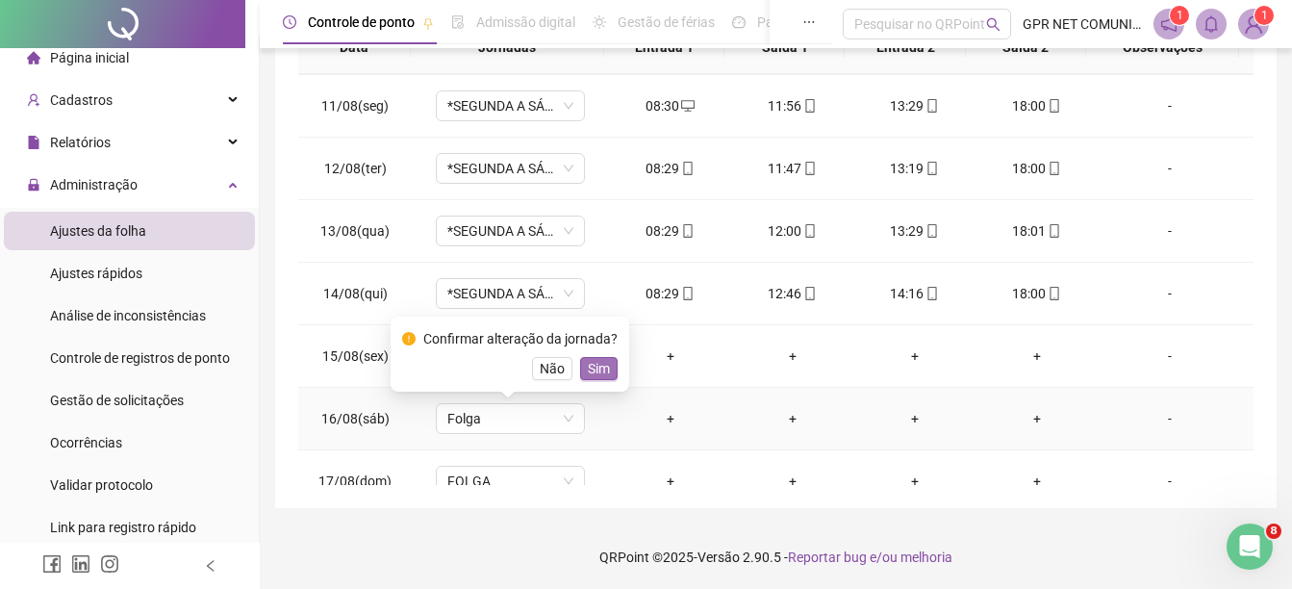
click at [588, 367] on span "Sim" at bounding box center [599, 368] width 22 height 21
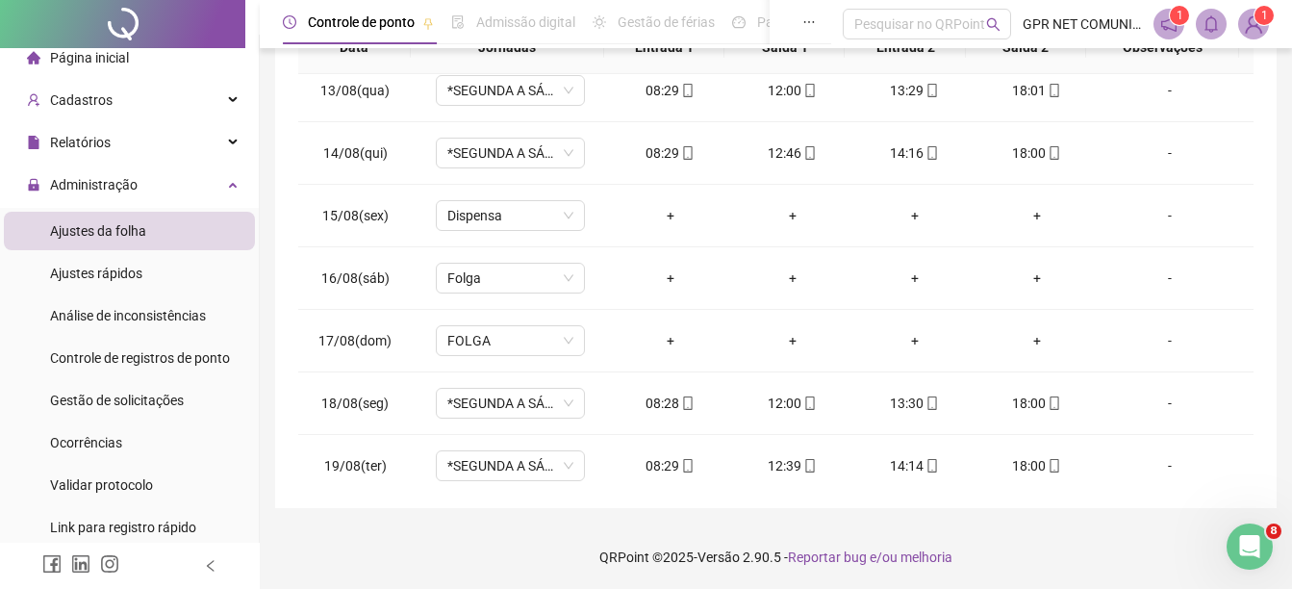
scroll to position [777, 0]
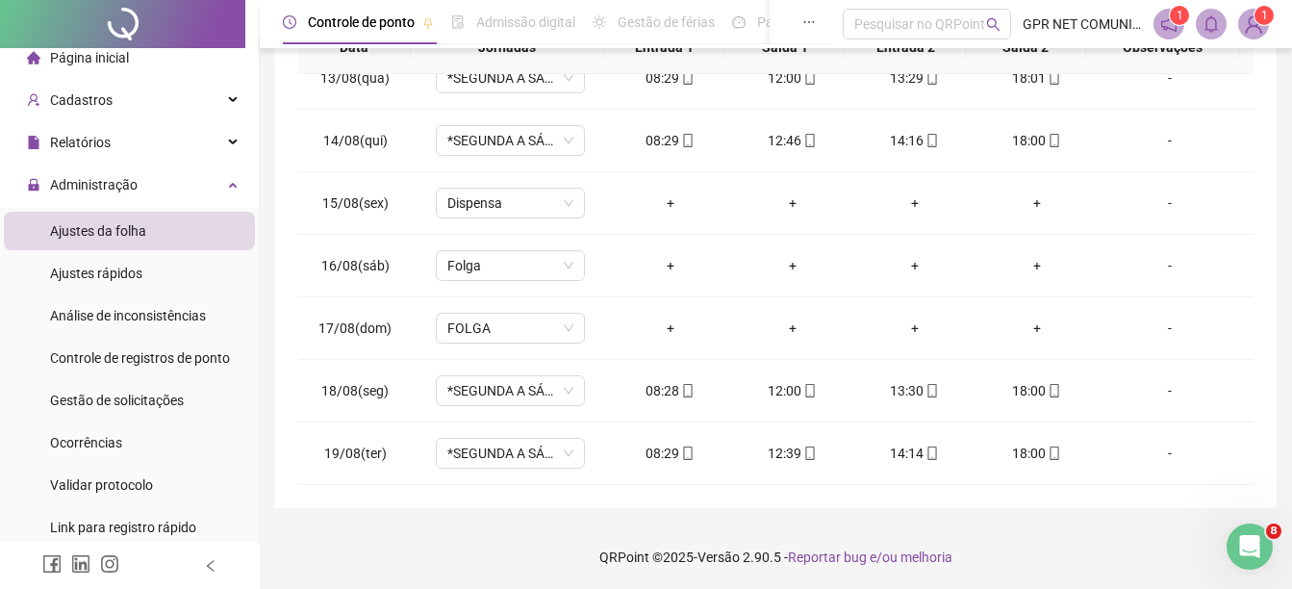
click at [90, 58] on span "Página inicial" at bounding box center [89, 57] width 79 height 15
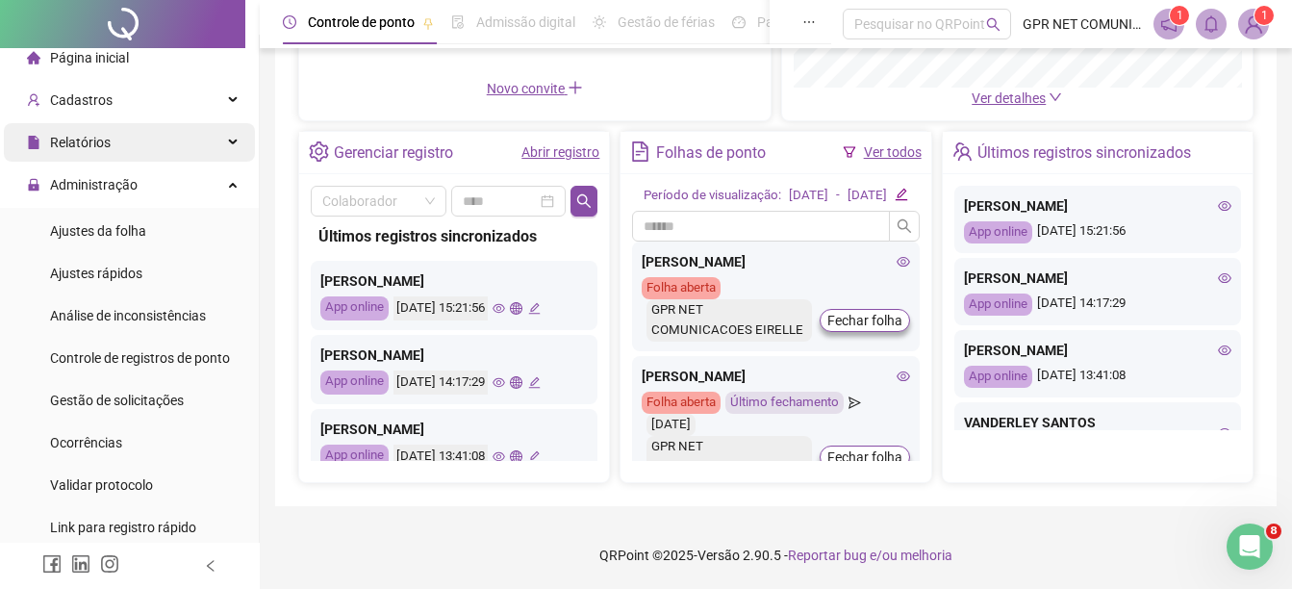
scroll to position [359, 0]
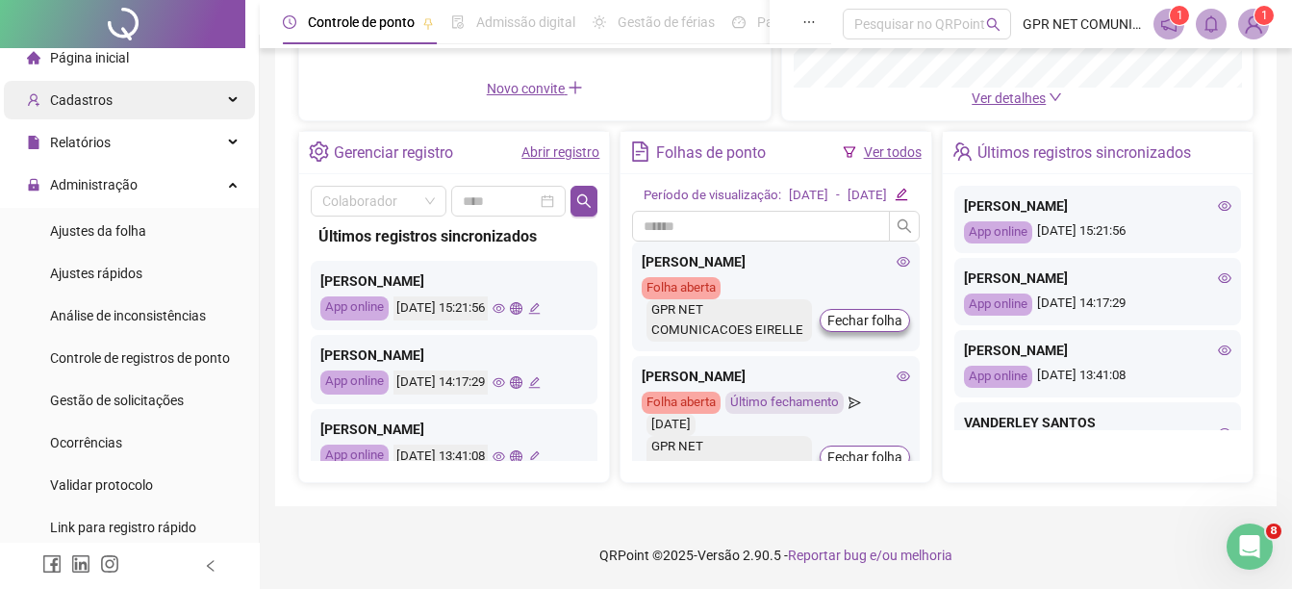
click at [87, 100] on span "Cadastros" at bounding box center [81, 99] width 63 height 15
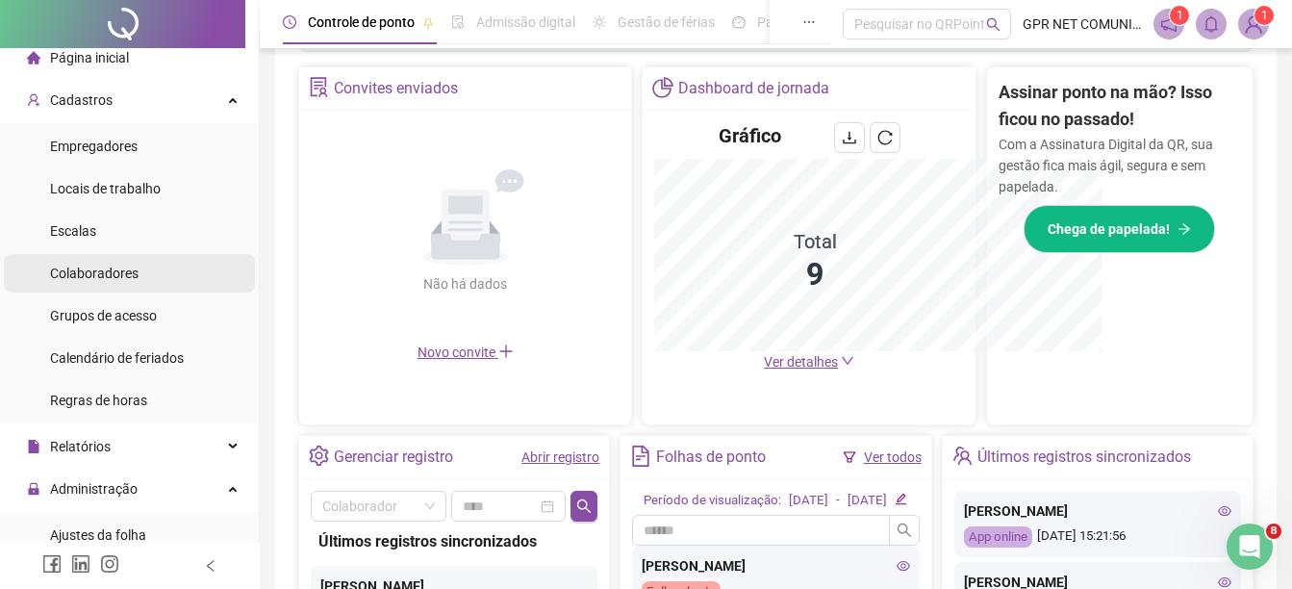
scroll to position [642, 0]
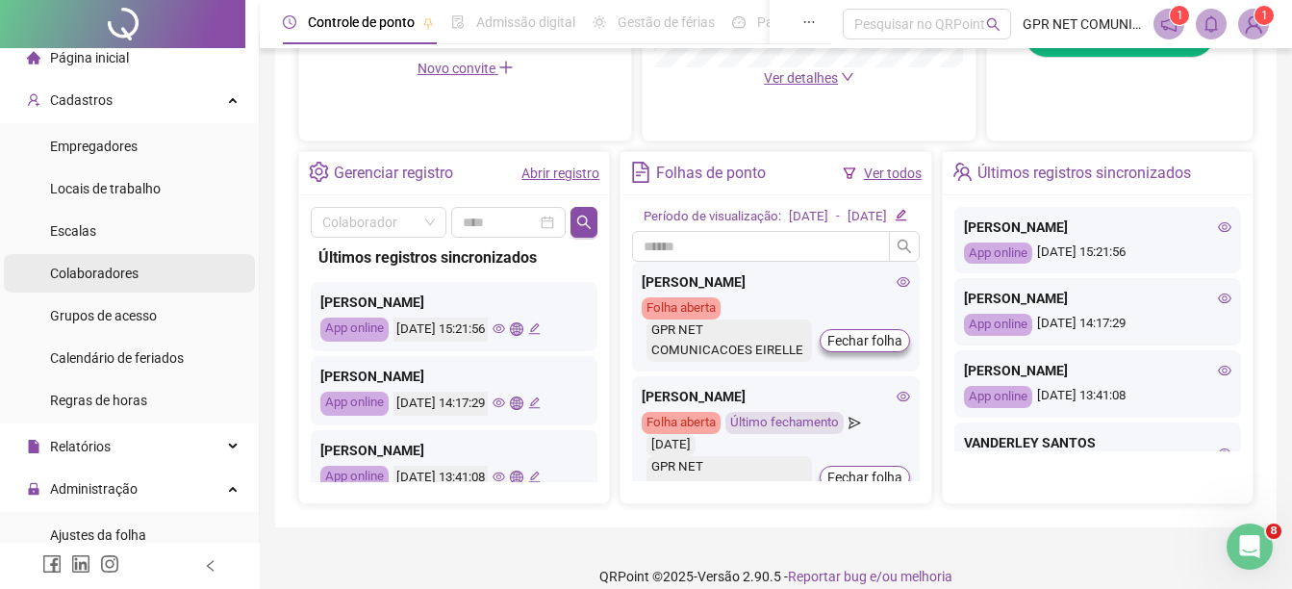
click at [106, 272] on span "Colaboradores" at bounding box center [94, 272] width 88 height 15
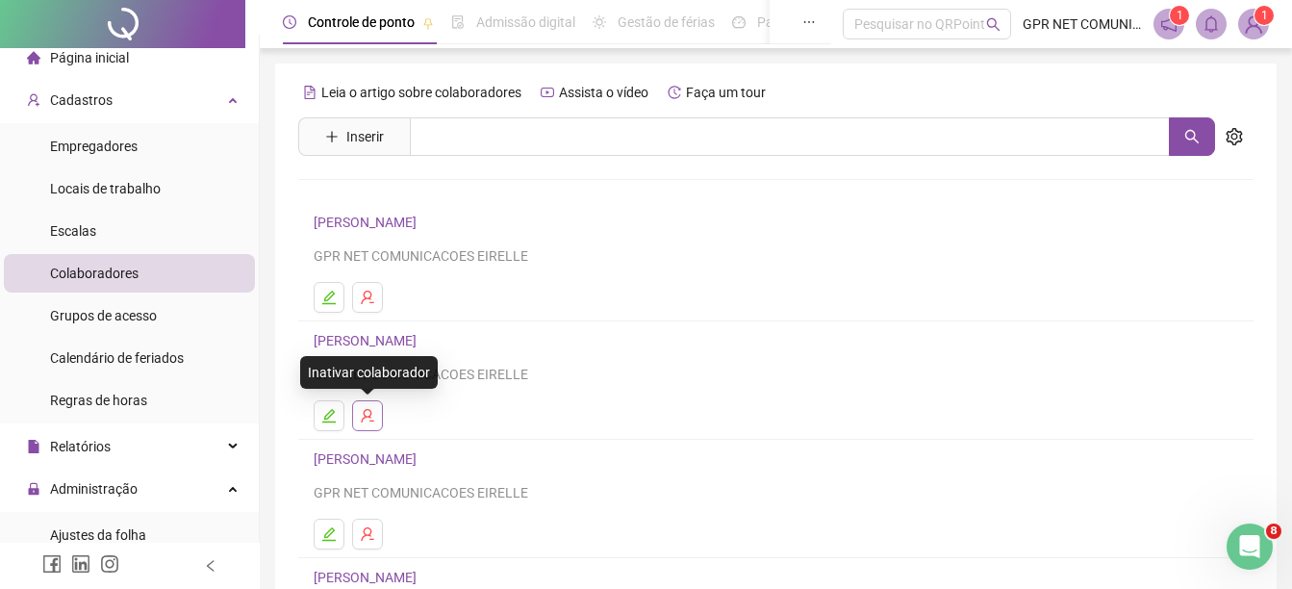
click at [368, 408] on icon "user-delete" at bounding box center [367, 415] width 15 height 15
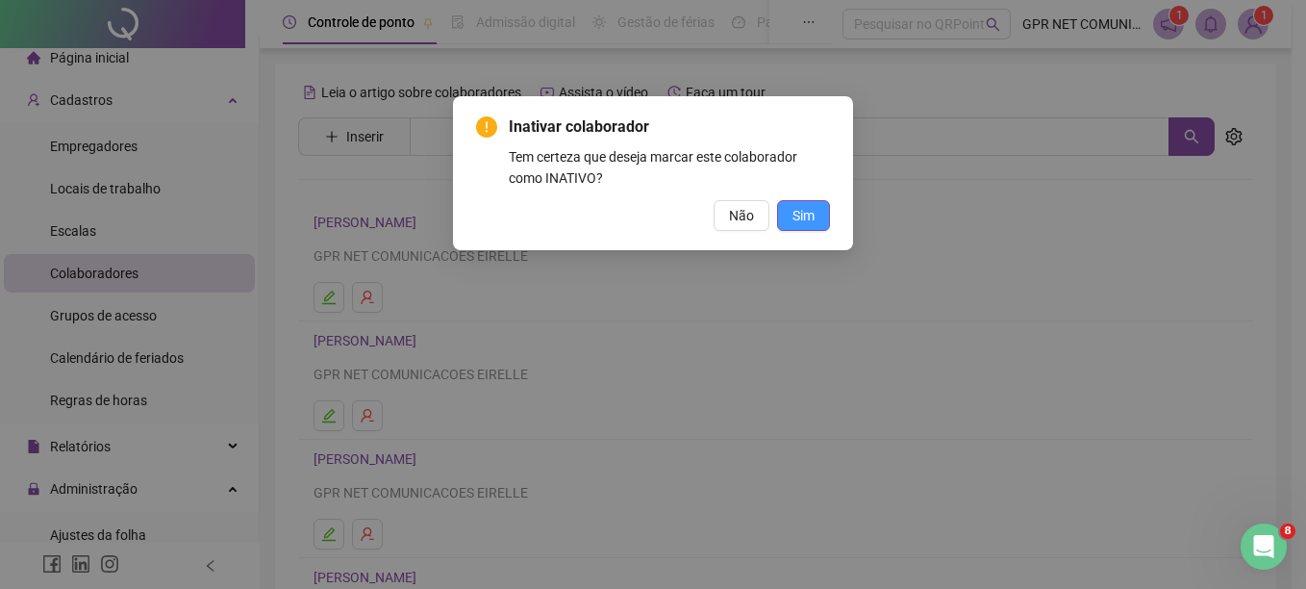
click at [793, 212] on span "Sim" at bounding box center [804, 215] width 22 height 21
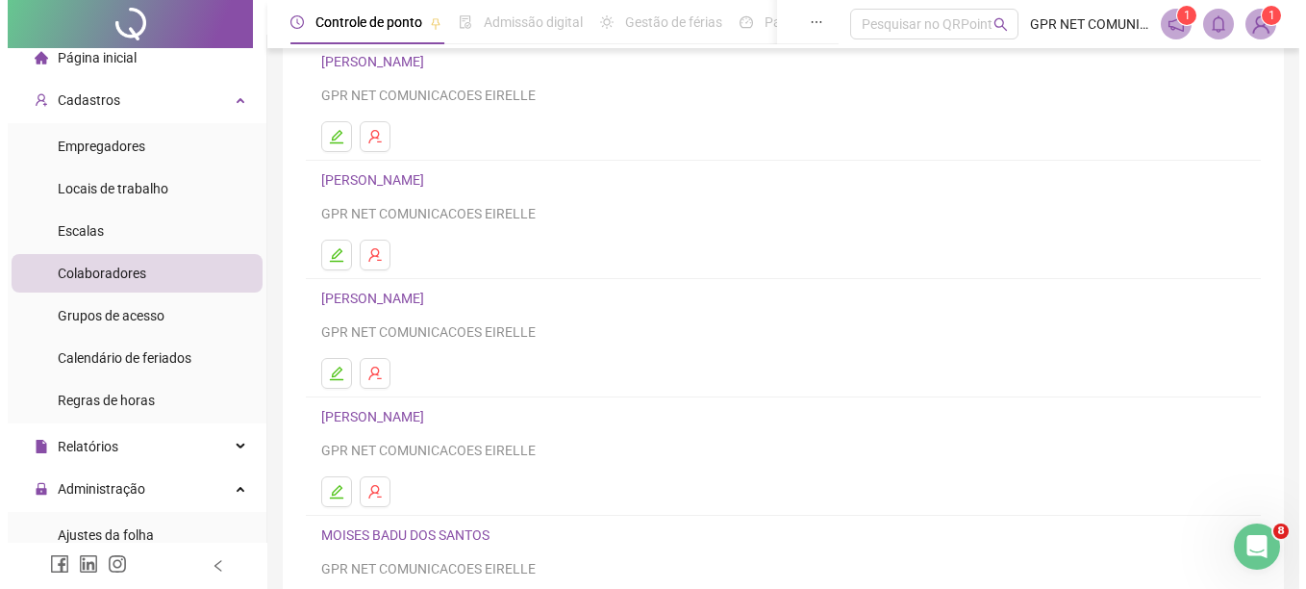
scroll to position [164, 0]
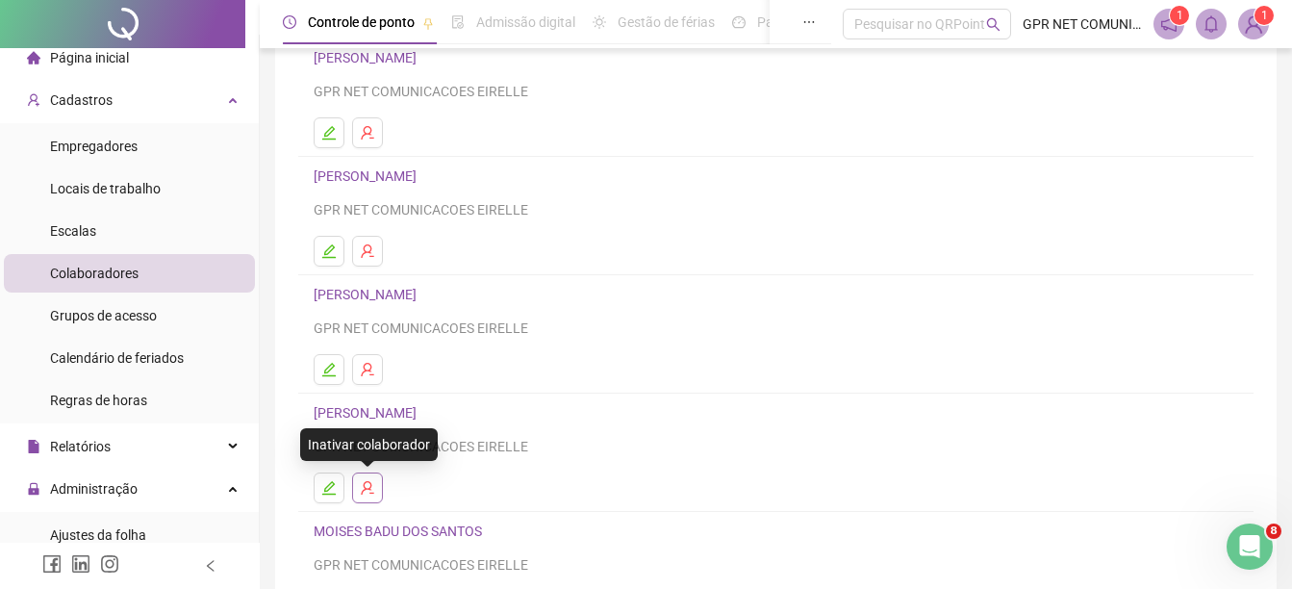
click at [365, 487] on icon "user-delete" at bounding box center [367, 487] width 13 height 13
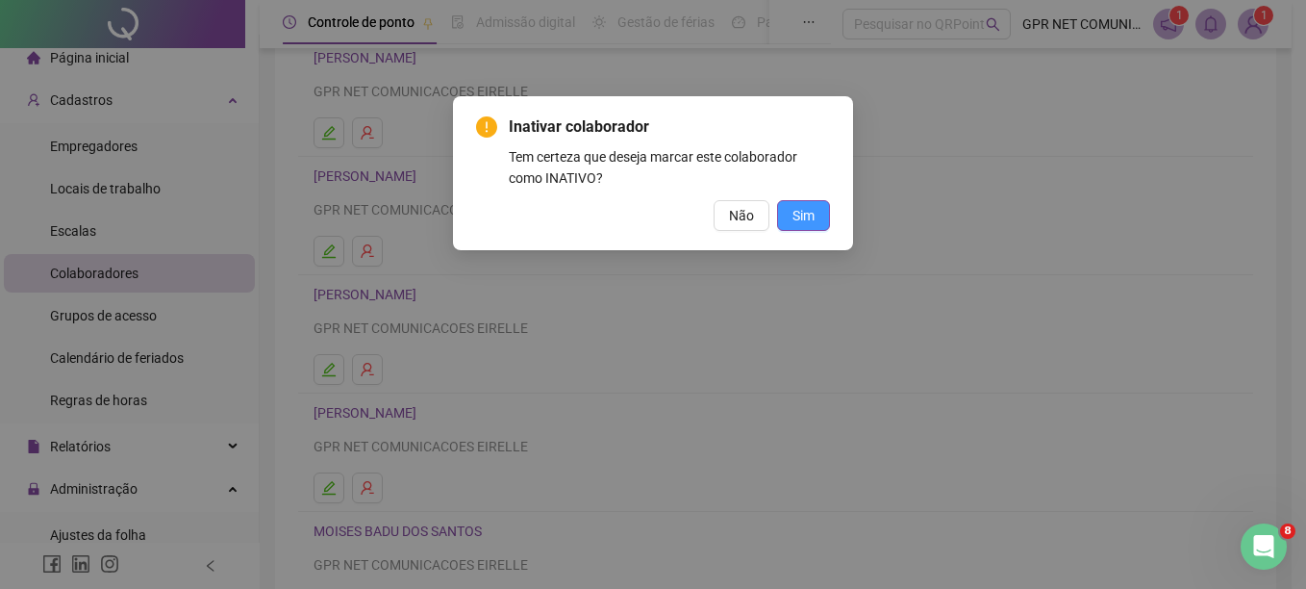
click at [806, 222] on span "Sim" at bounding box center [804, 215] width 22 height 21
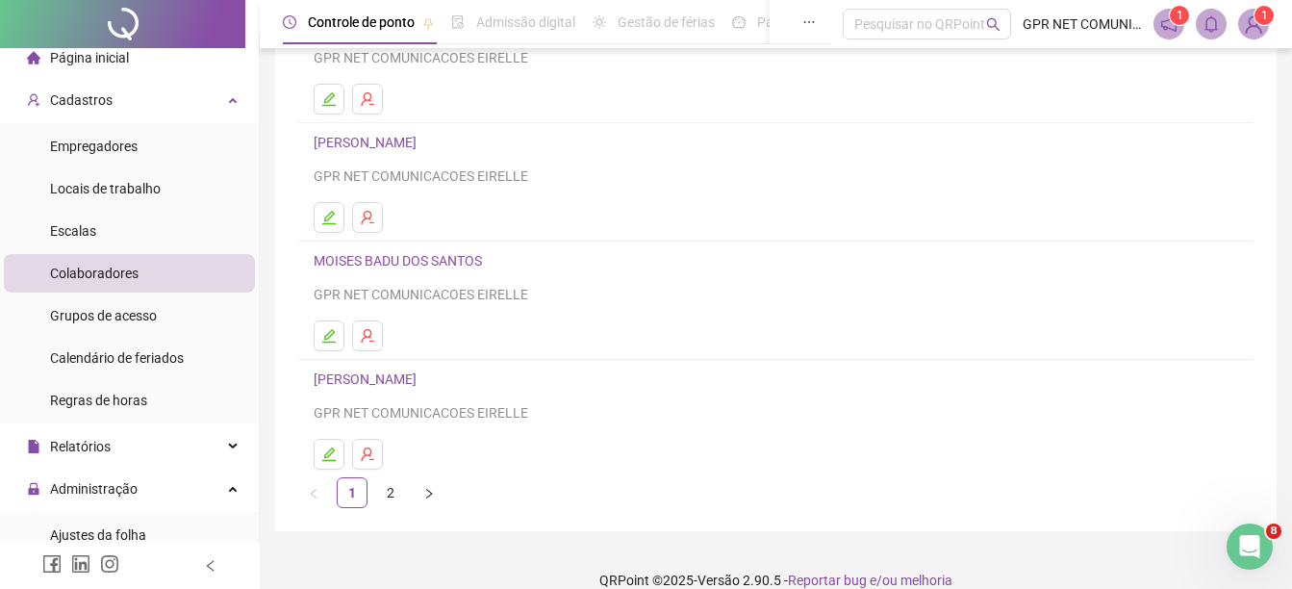
scroll to position [320, 0]
click at [428, 487] on icon "right" at bounding box center [429, 489] width 6 height 10
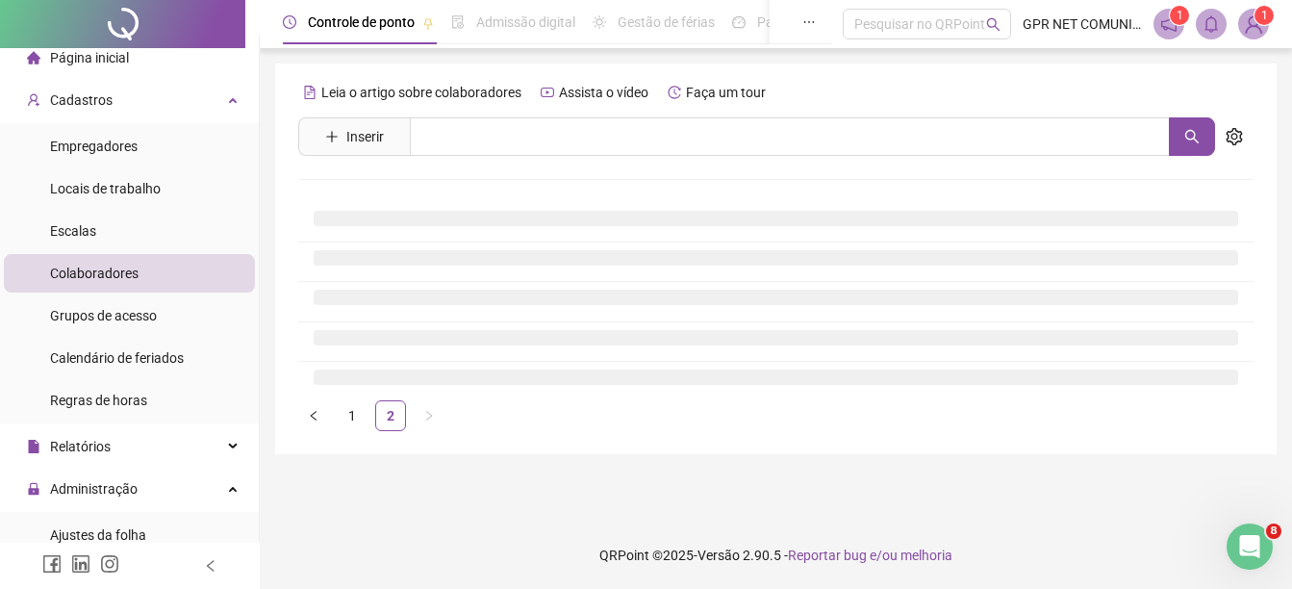
scroll to position [0, 0]
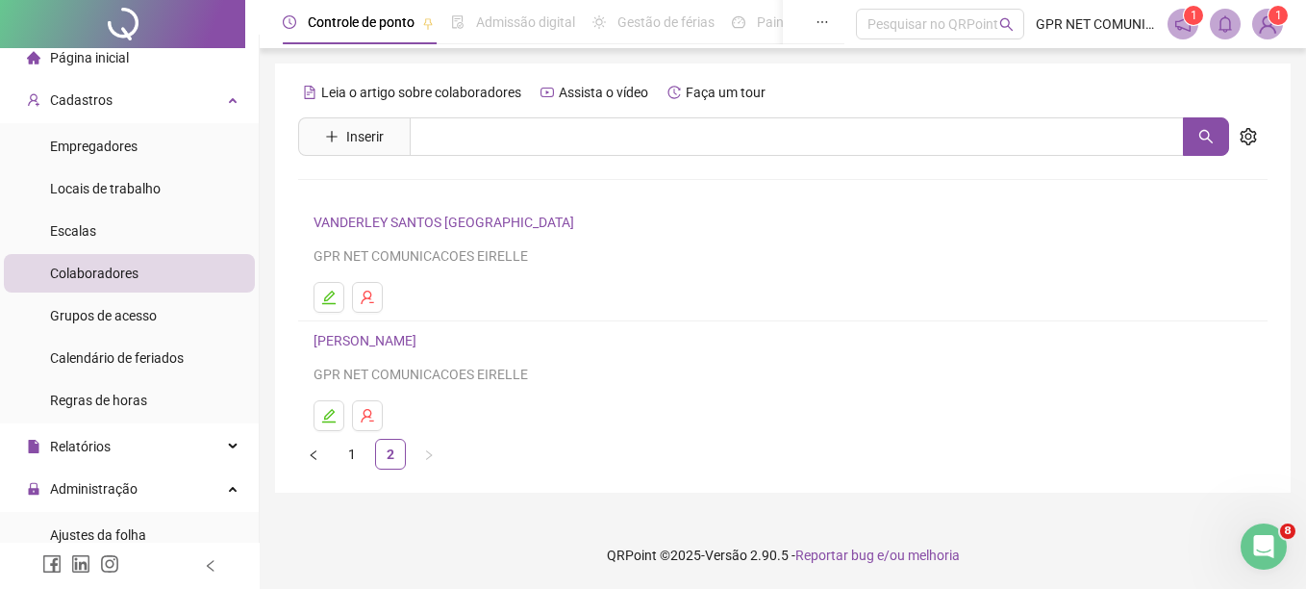
click at [405, 346] on link "[PERSON_NAME]" at bounding box center [368, 340] width 109 height 15
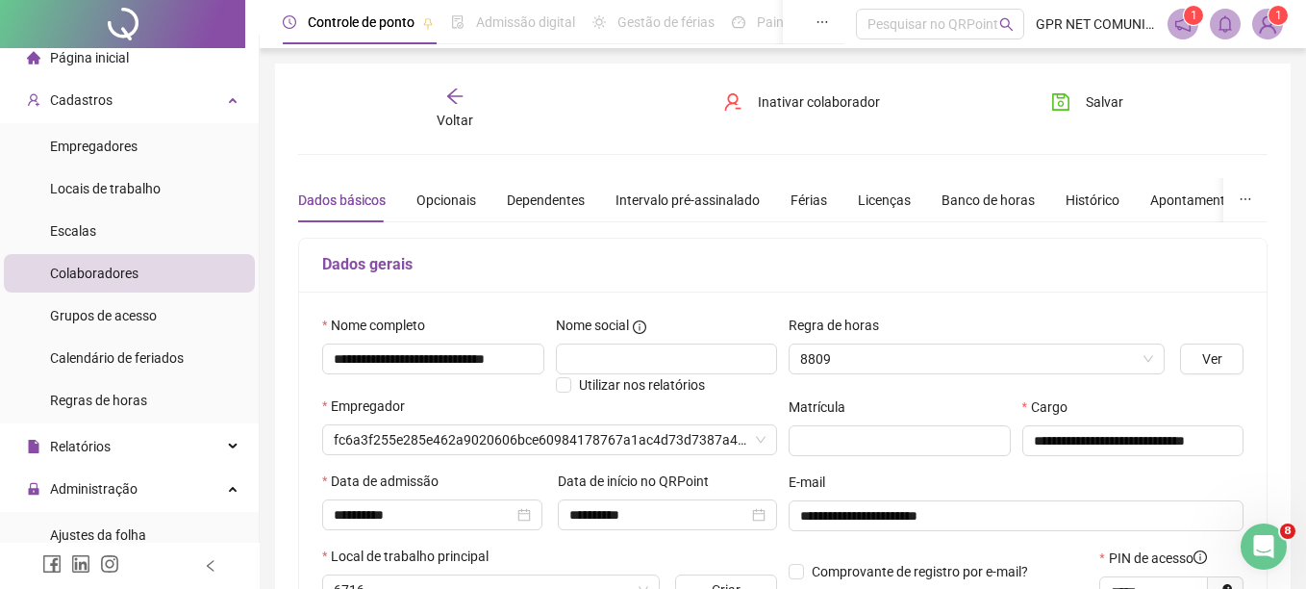
type input "**********"
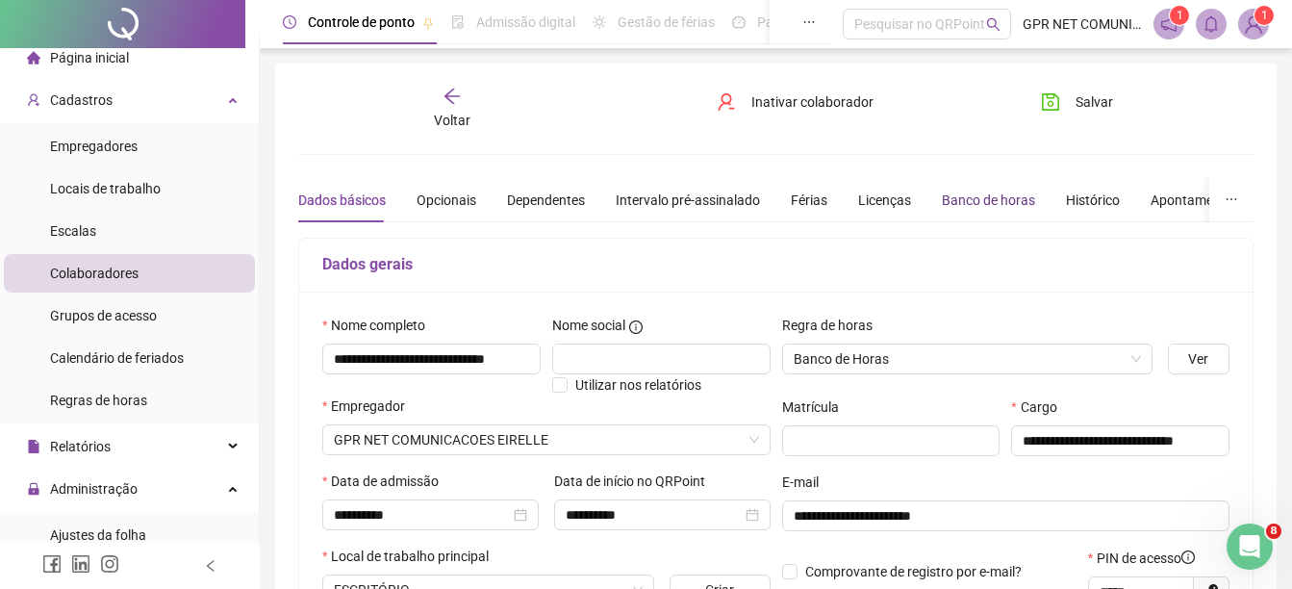
click at [989, 201] on div "Banco de horas" at bounding box center [988, 199] width 93 height 21
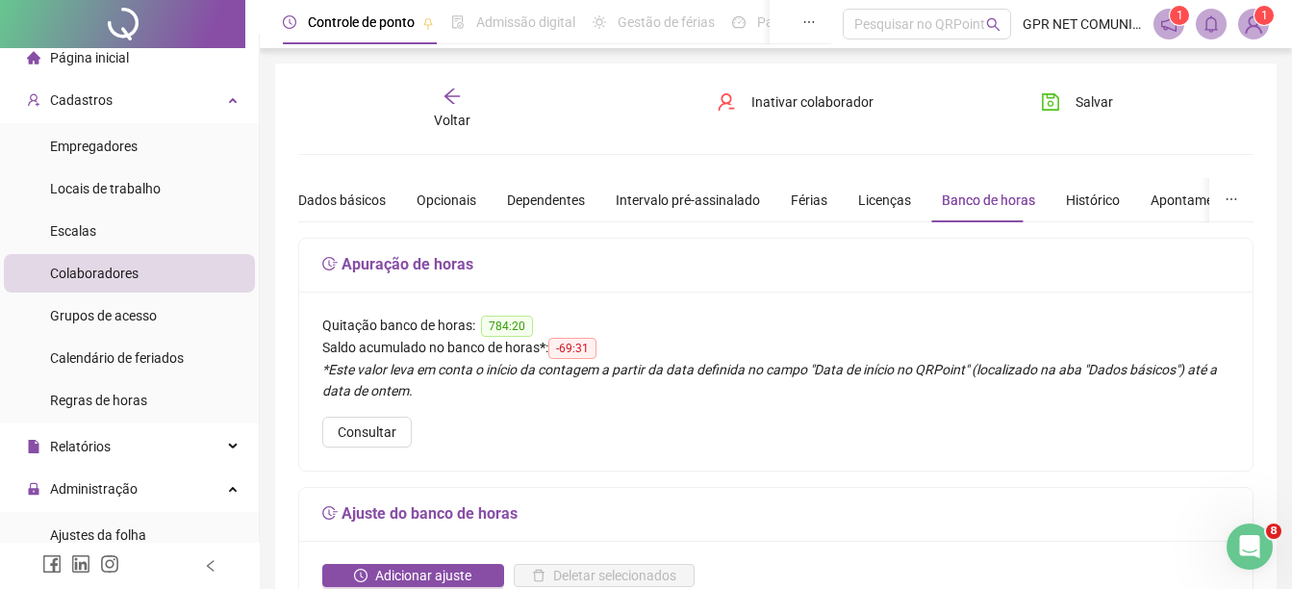
click at [987, 199] on div "Banco de horas" at bounding box center [988, 199] width 93 height 21
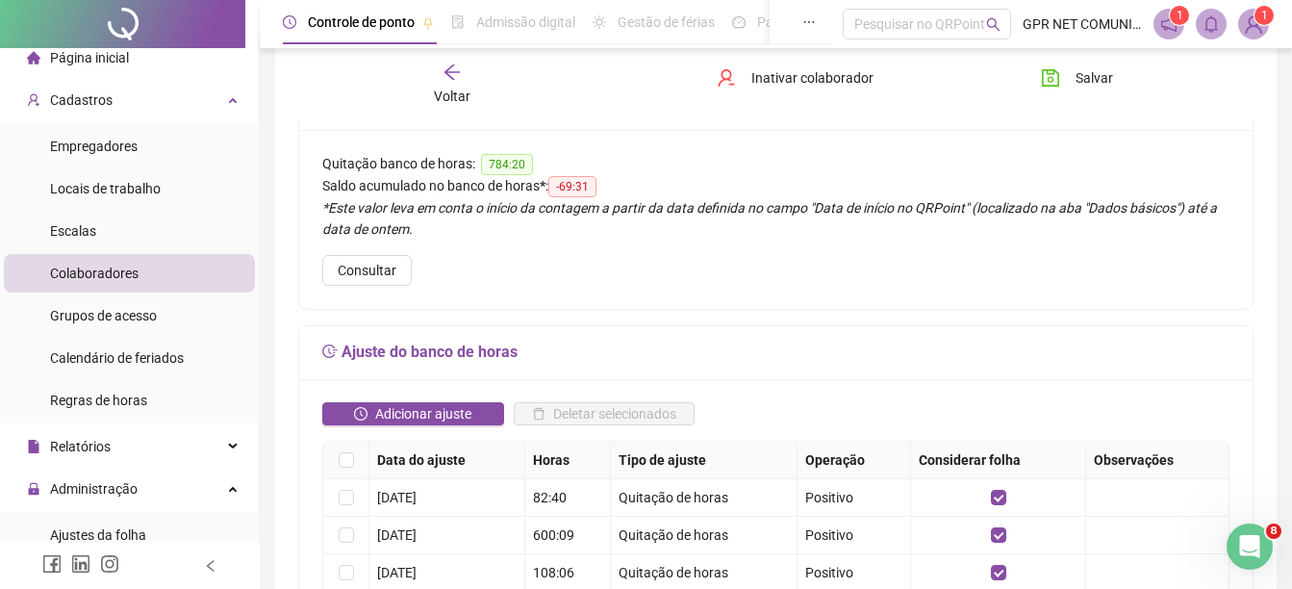
scroll to position [164, 0]
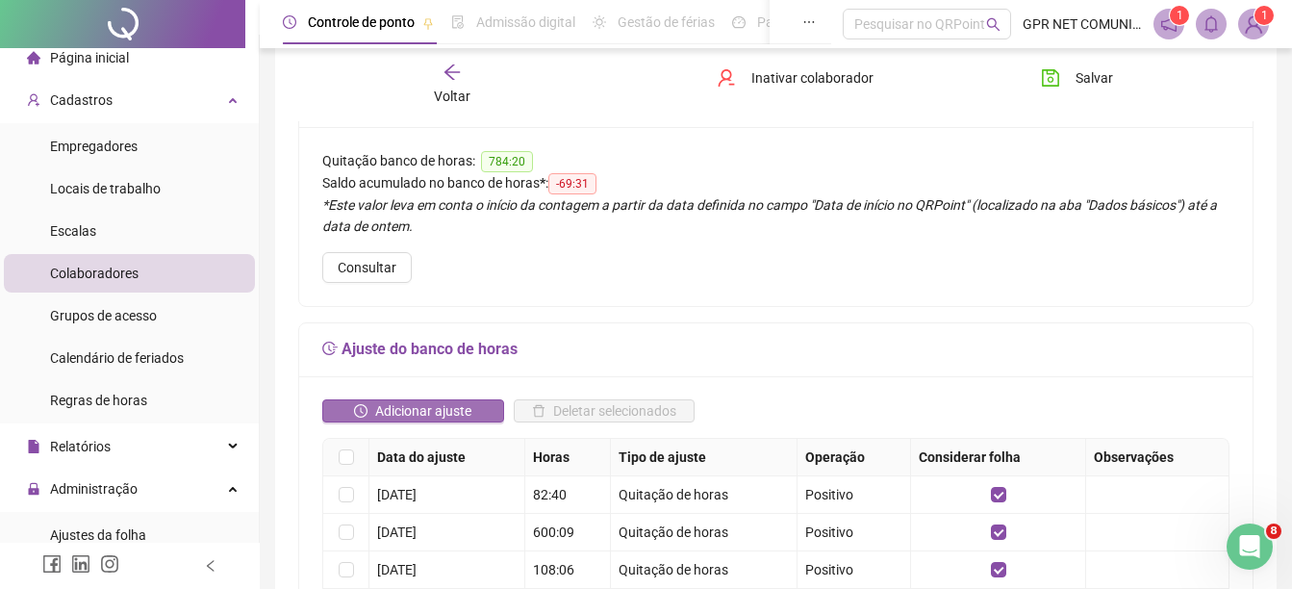
click at [480, 410] on button "Adicionar ajuste" at bounding box center [413, 410] width 182 height 23
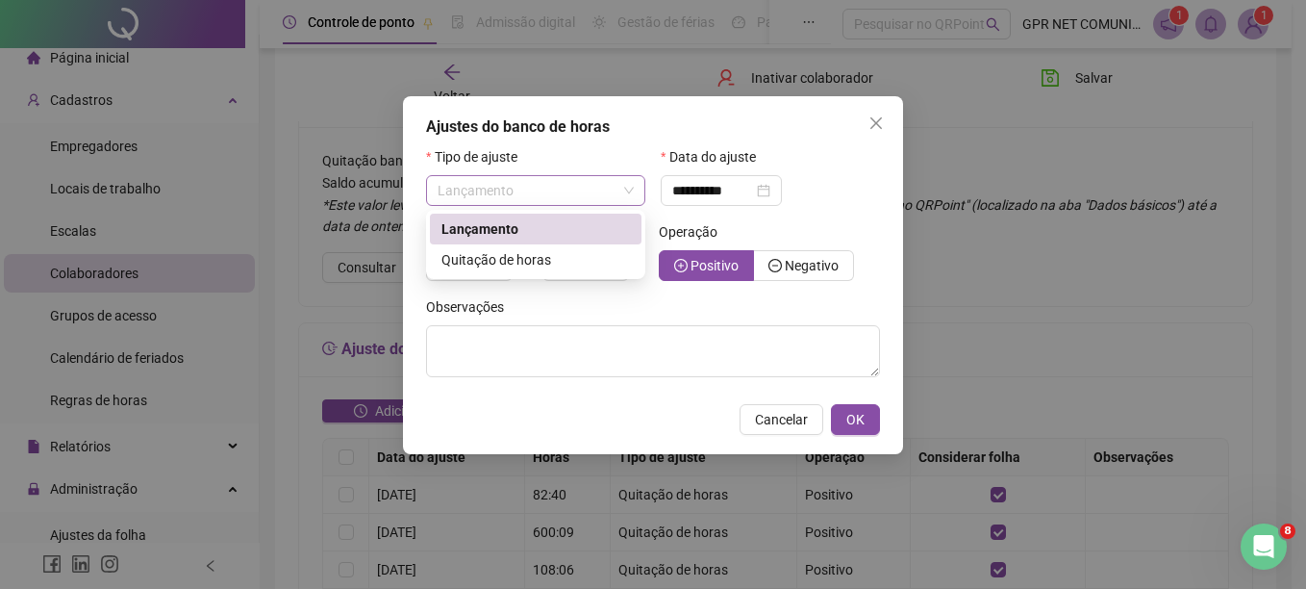
click at [573, 185] on span "Lançamento" at bounding box center [536, 190] width 196 height 29
click at [547, 264] on span "Quitação de horas" at bounding box center [496, 259] width 110 height 15
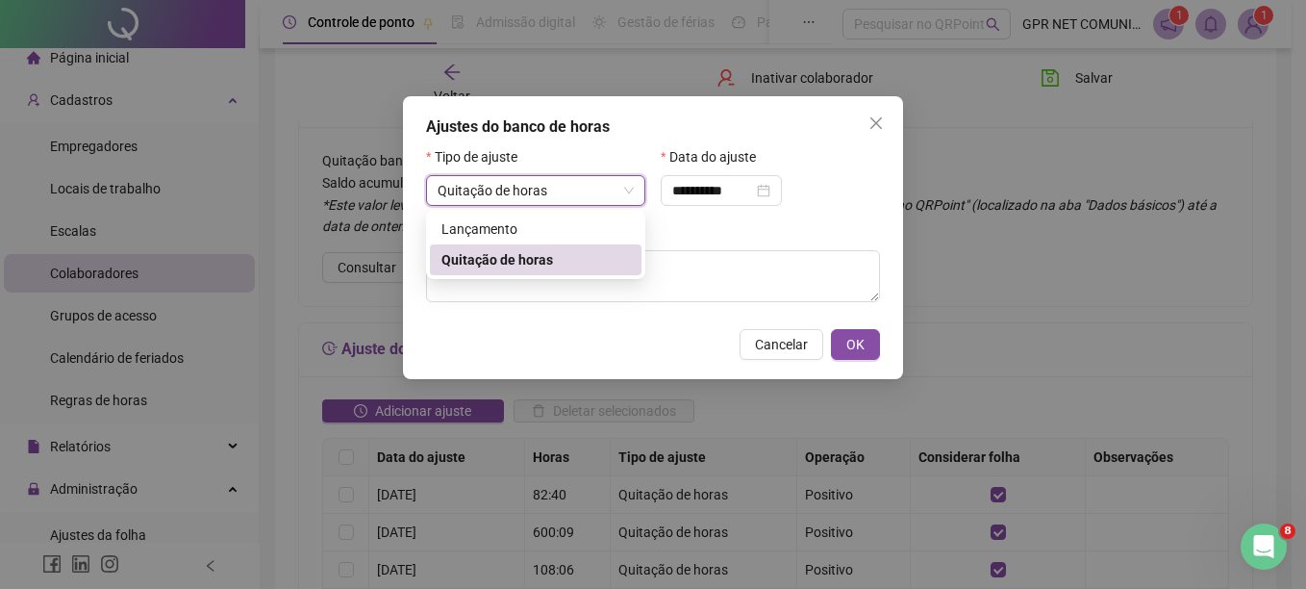
type input "**********"
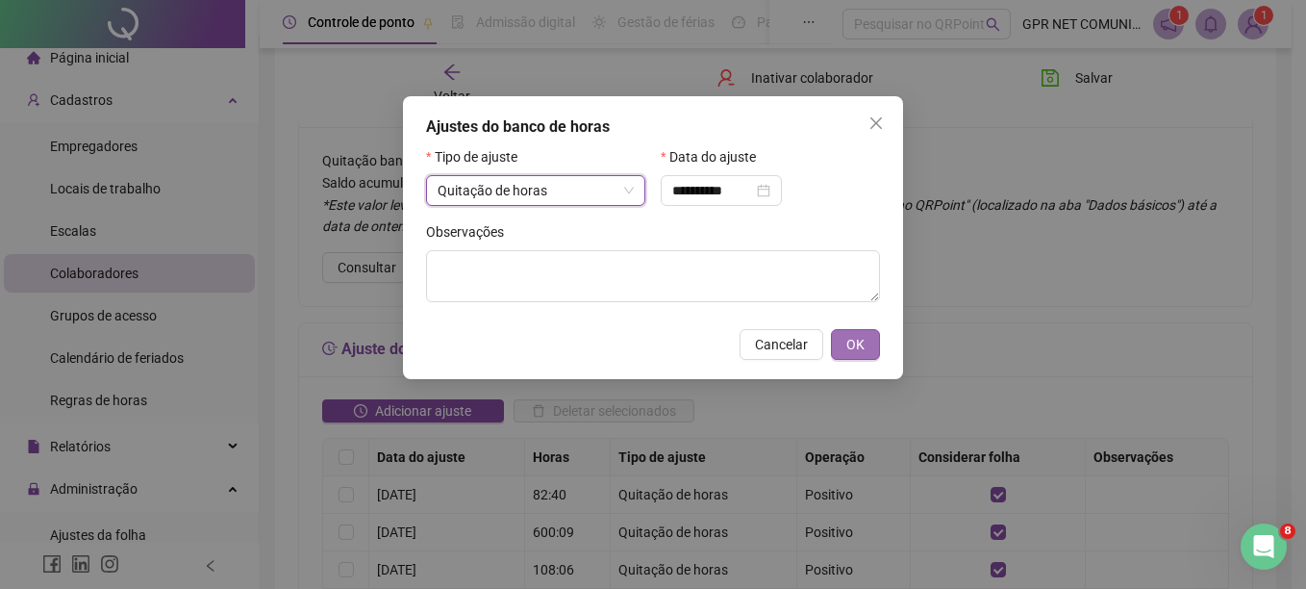
click at [853, 336] on span "OK" at bounding box center [855, 344] width 18 height 21
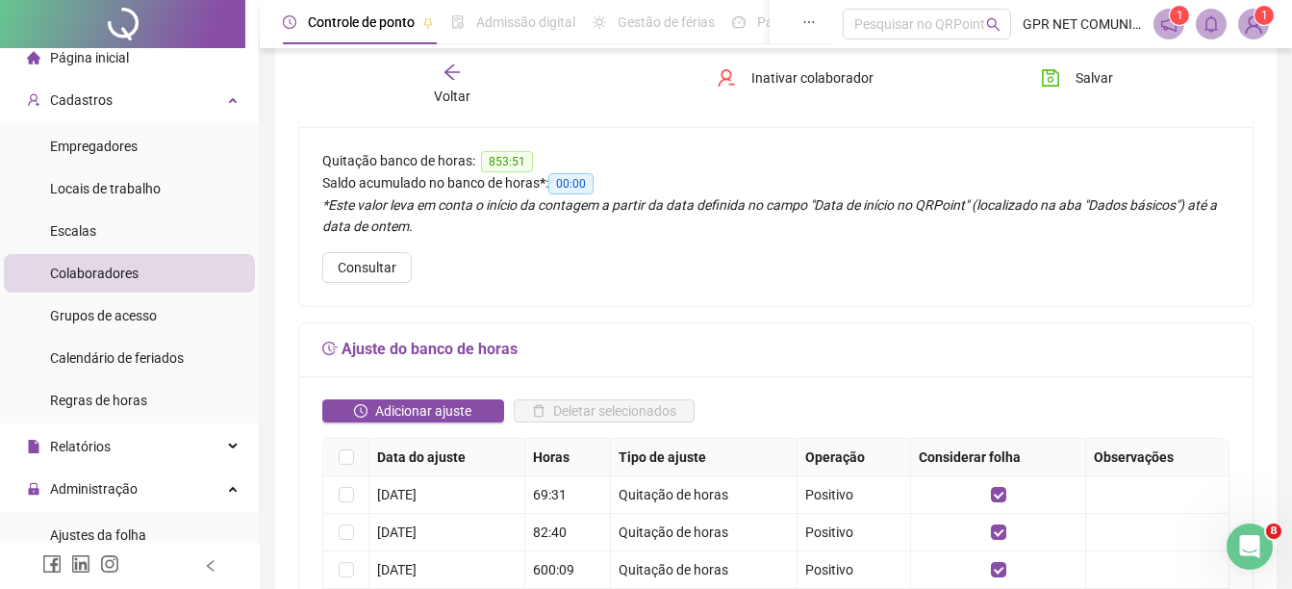
click at [454, 73] on icon "arrow-left" at bounding box center [451, 72] width 19 height 19
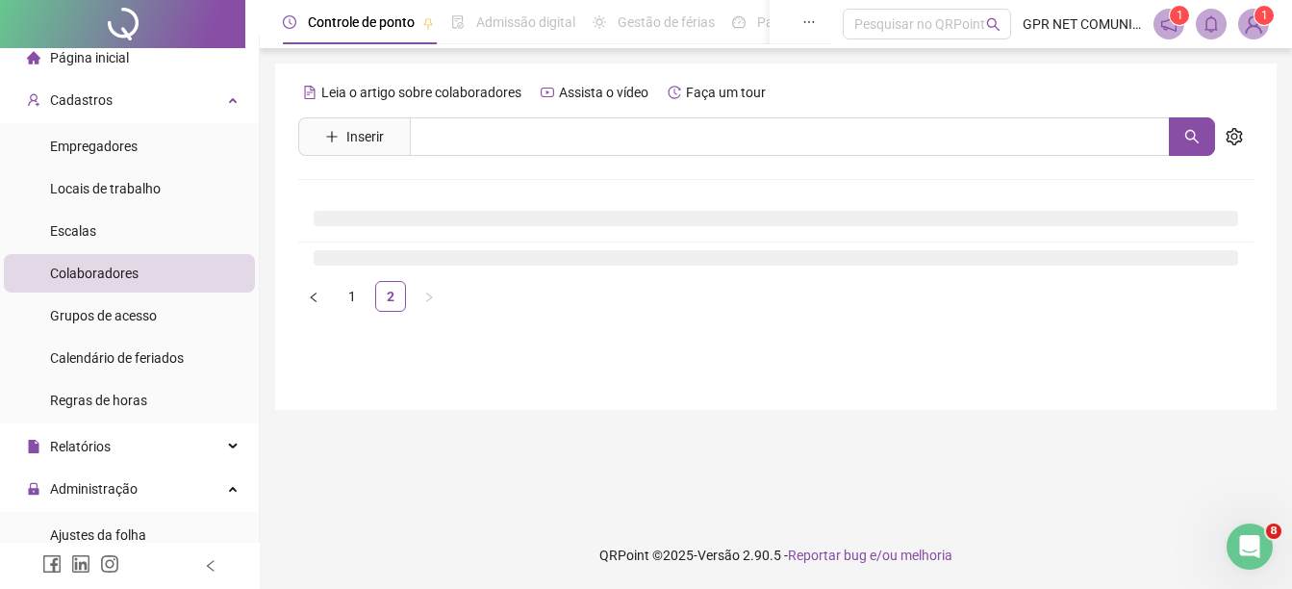
scroll to position [0, 0]
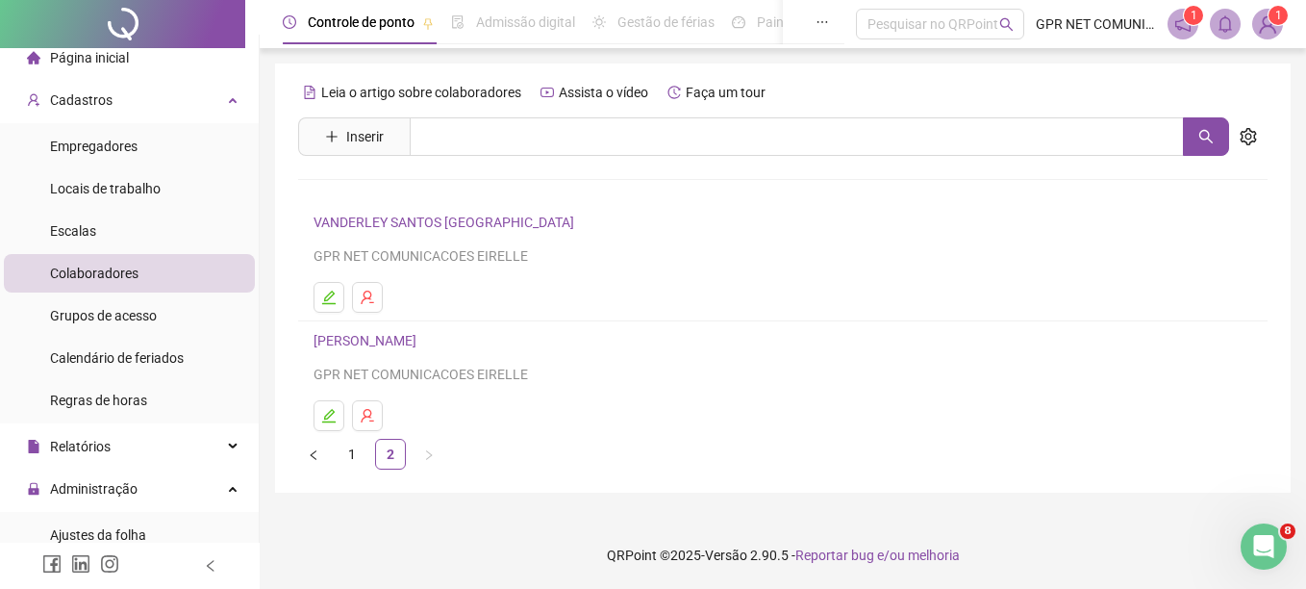
click at [444, 215] on link "VANDERLEY SANTOS [GEOGRAPHIC_DATA]" at bounding box center [447, 221] width 266 height 15
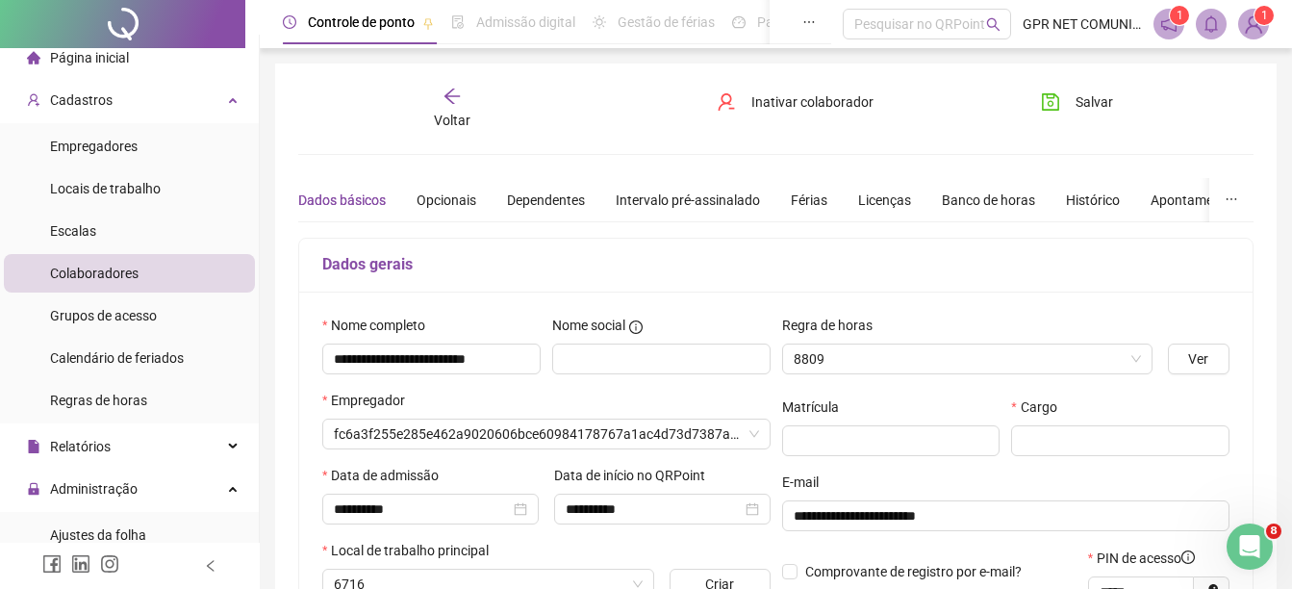
type input "**********"
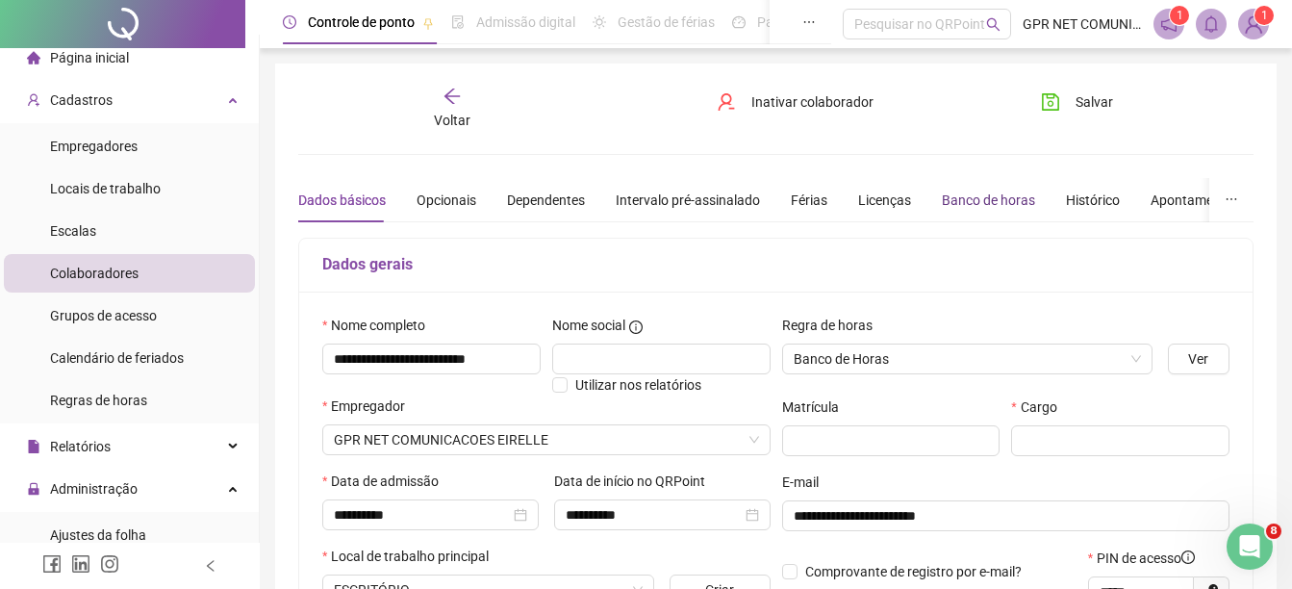
click at [982, 193] on div "Banco de horas" at bounding box center [988, 199] width 93 height 21
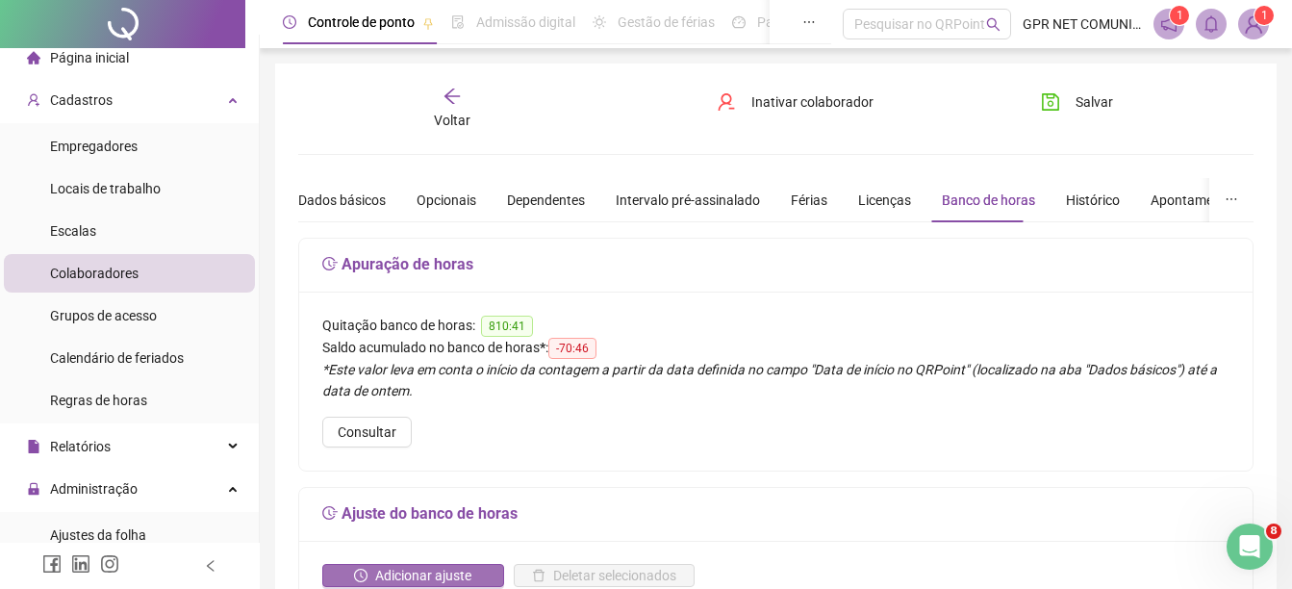
click at [421, 565] on span "Adicionar ajuste" at bounding box center [423, 575] width 96 height 21
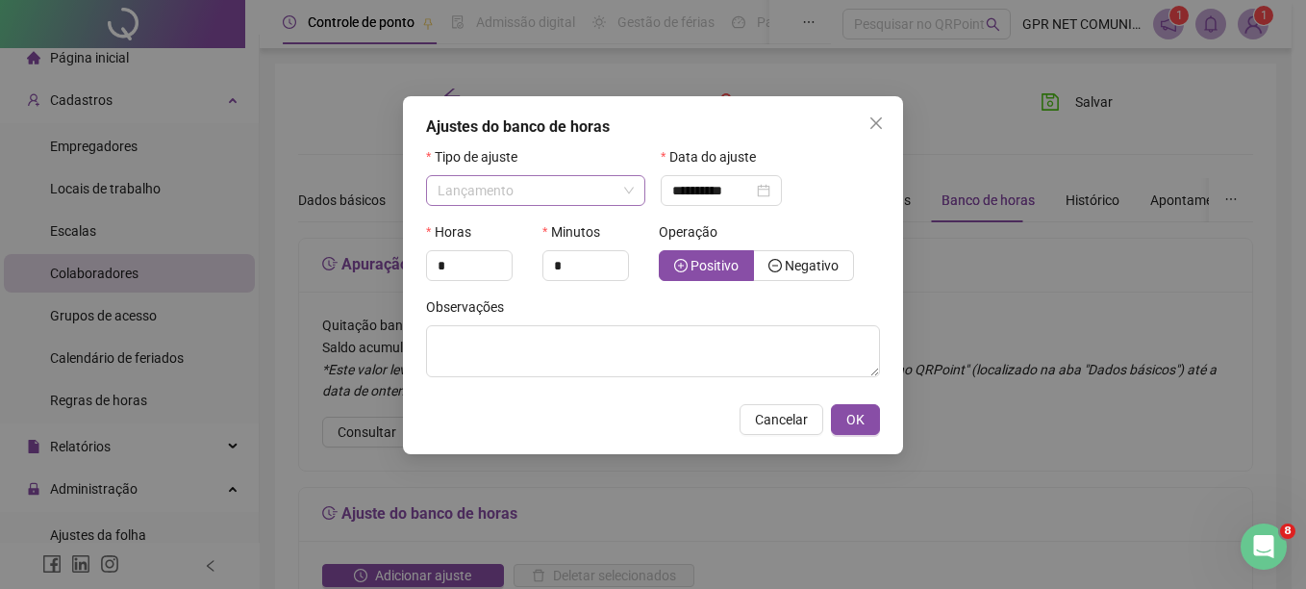
click at [555, 180] on span "Lançamento" at bounding box center [536, 190] width 196 height 29
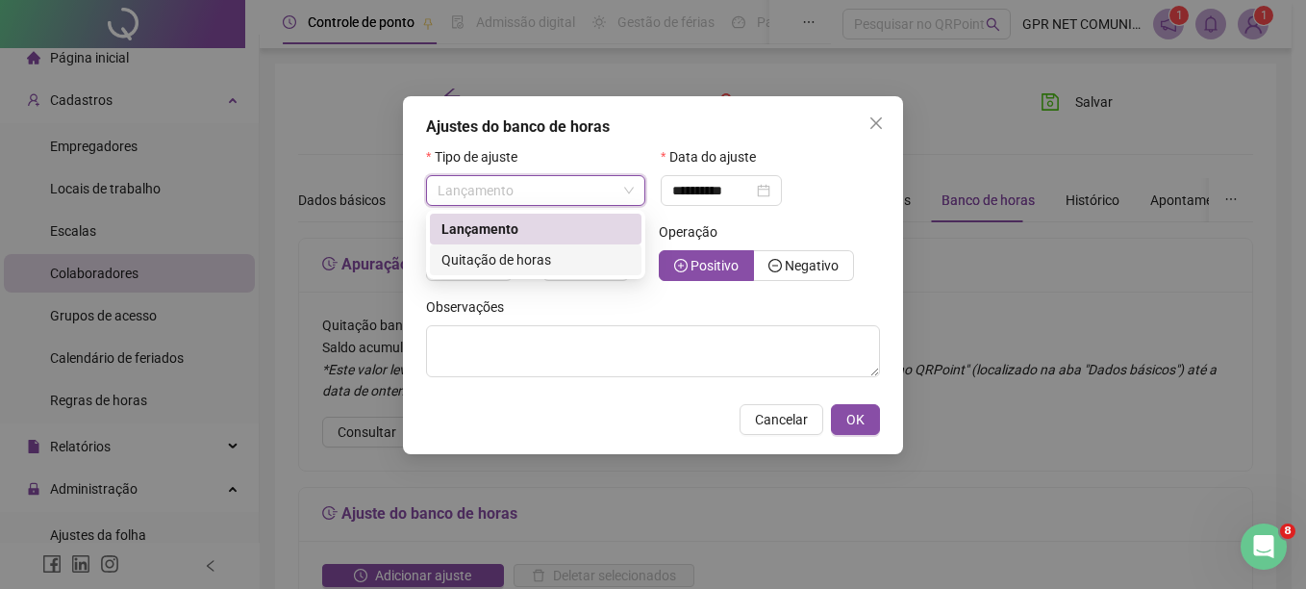
click at [530, 256] on span "Quitação de horas" at bounding box center [496, 259] width 110 height 15
type input "**********"
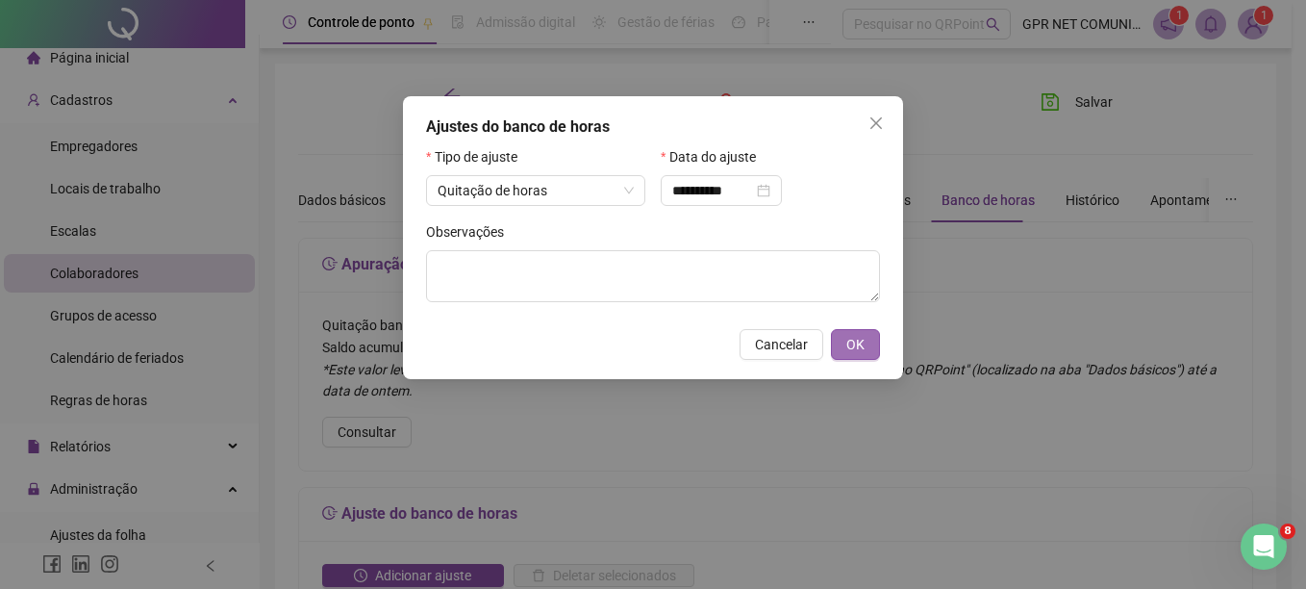
click at [864, 340] on span "OK" at bounding box center [855, 344] width 18 height 21
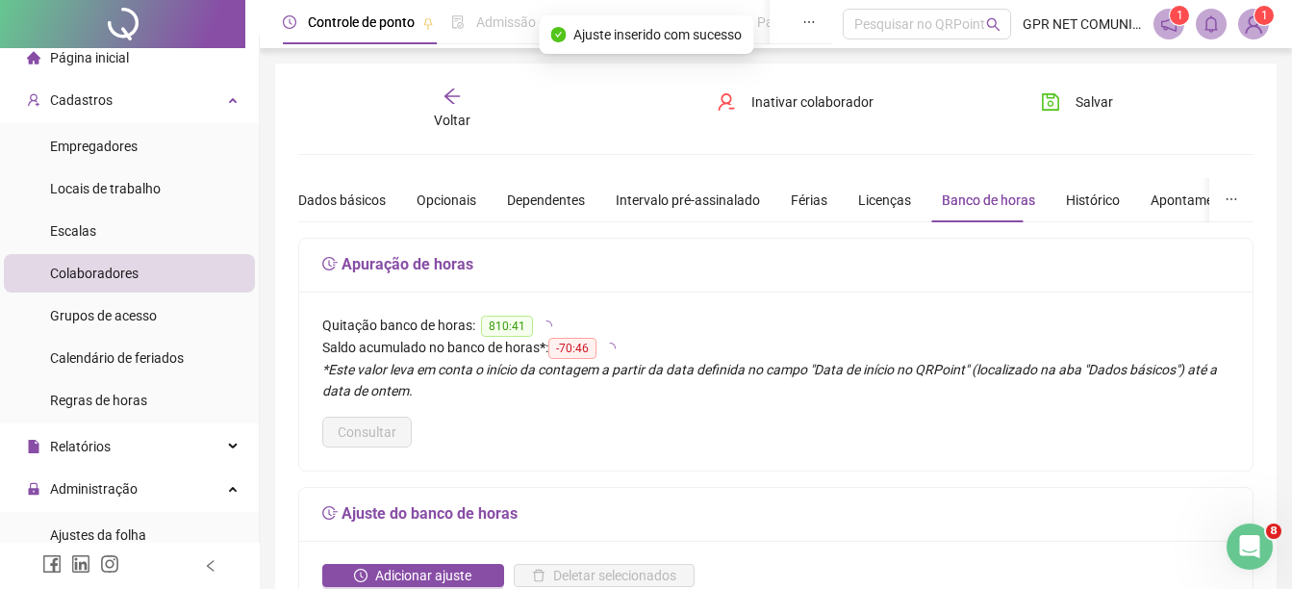
click at [455, 102] on icon "arrow-left" at bounding box center [451, 96] width 19 height 19
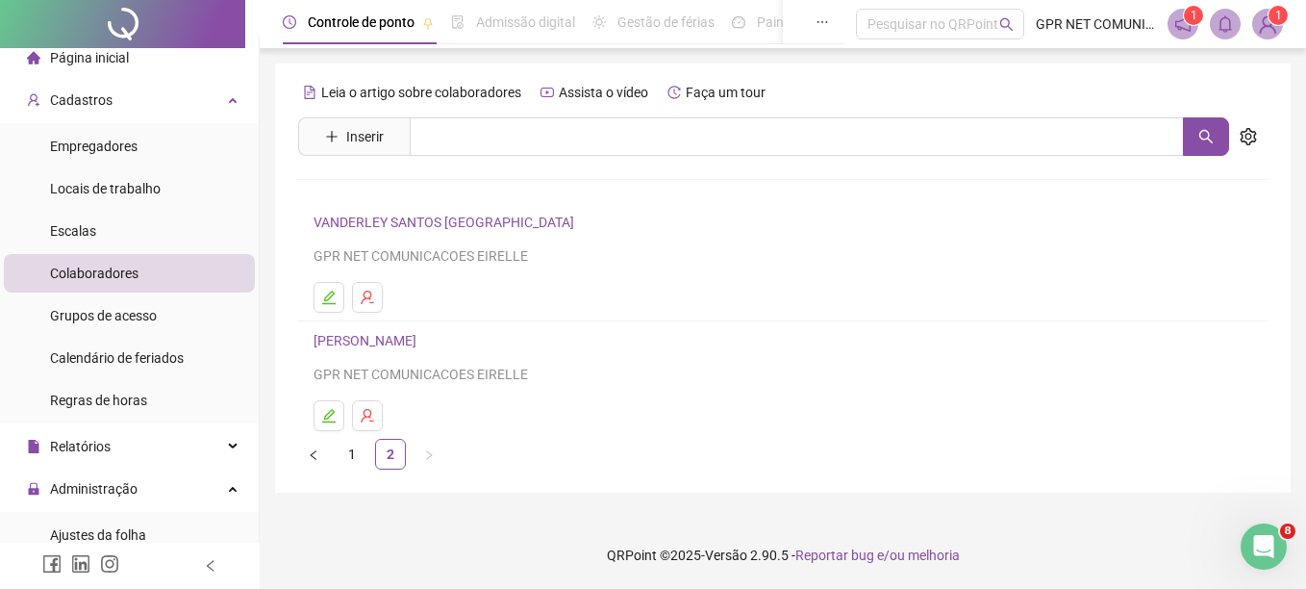
click at [433, 224] on link "VANDERLEY SANTOS [GEOGRAPHIC_DATA]" at bounding box center [447, 221] width 266 height 15
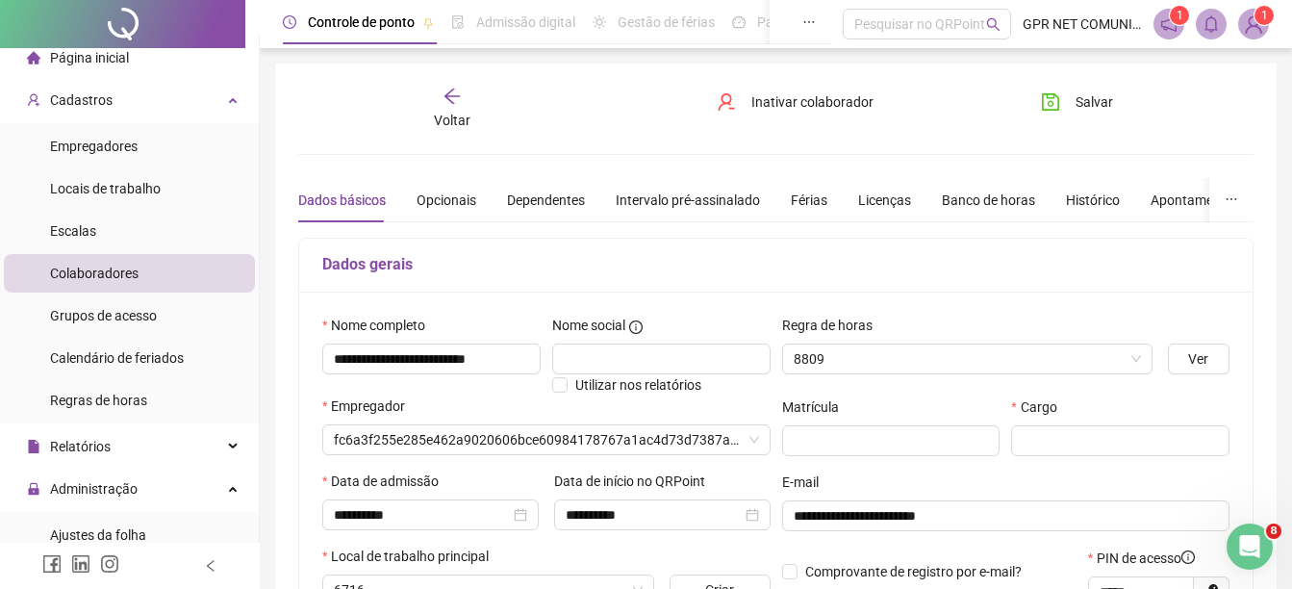
type input "**********"
click at [948, 193] on div "Banco de horas" at bounding box center [988, 199] width 93 height 21
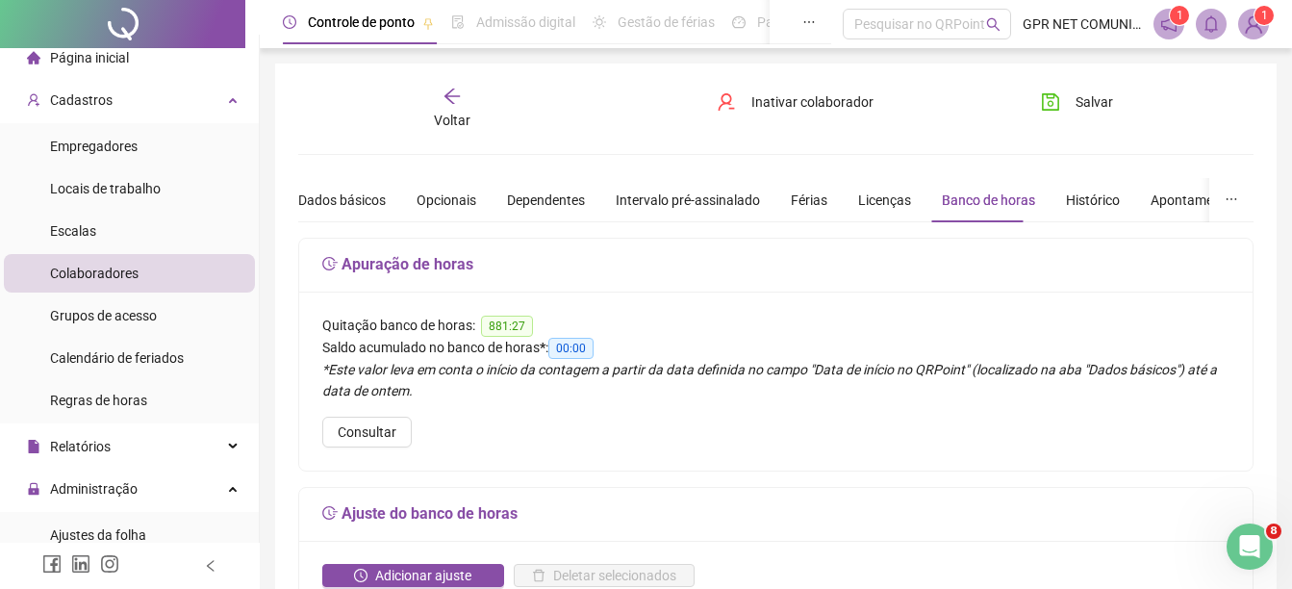
click at [450, 120] on span "Voltar" at bounding box center [452, 120] width 37 height 15
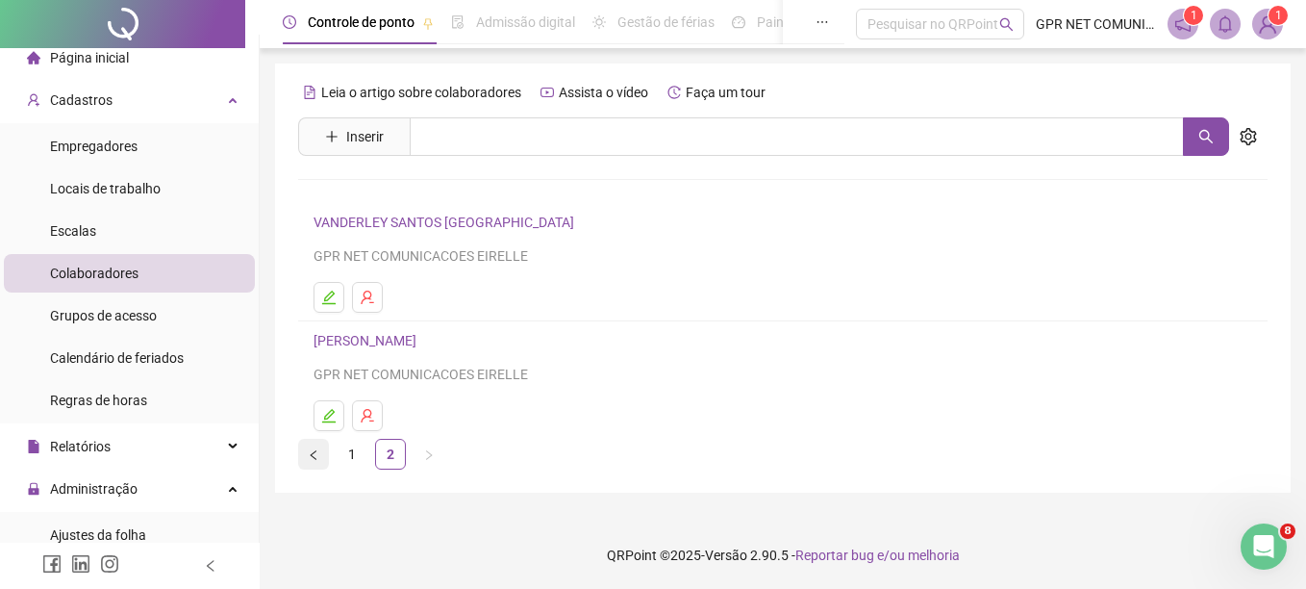
click at [311, 451] on icon "left" at bounding box center [314, 455] width 12 height 12
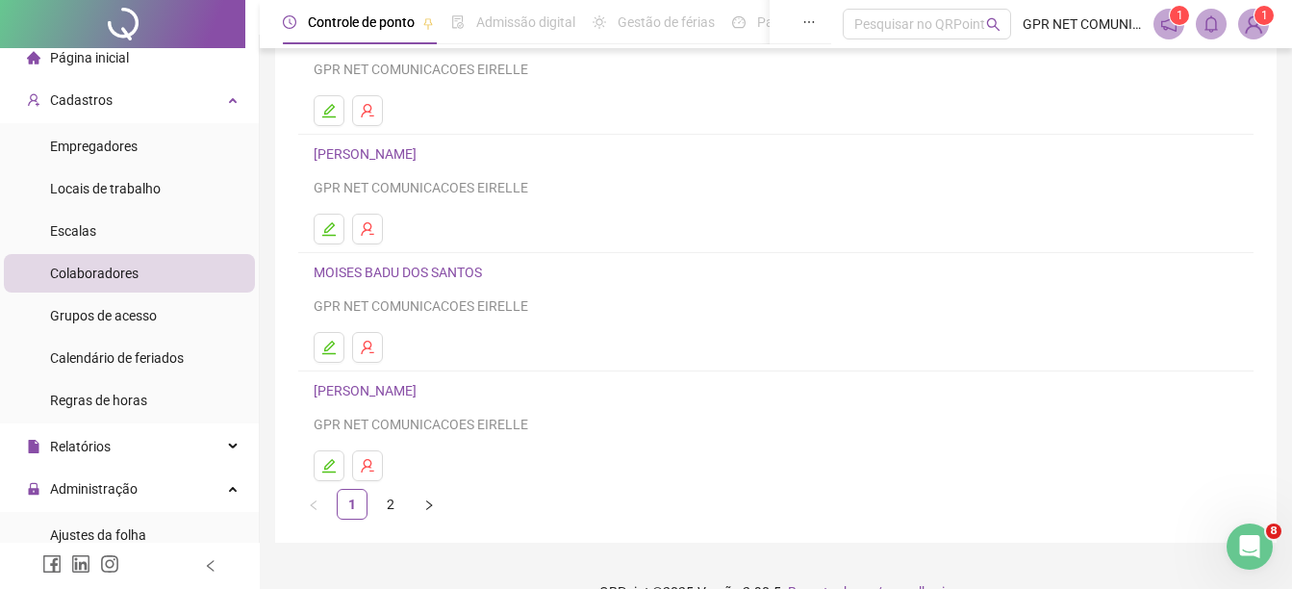
scroll to position [307, 0]
click at [363, 390] on link "[PERSON_NAME]" at bounding box center [368, 388] width 109 height 15
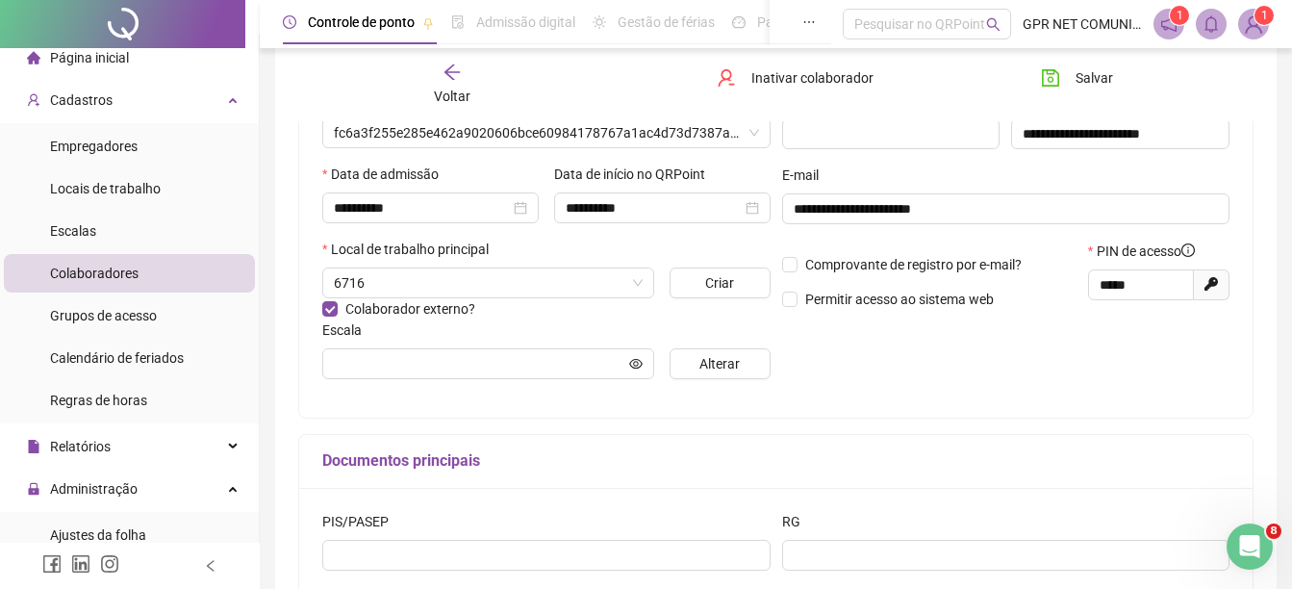
scroll to position [316, 0]
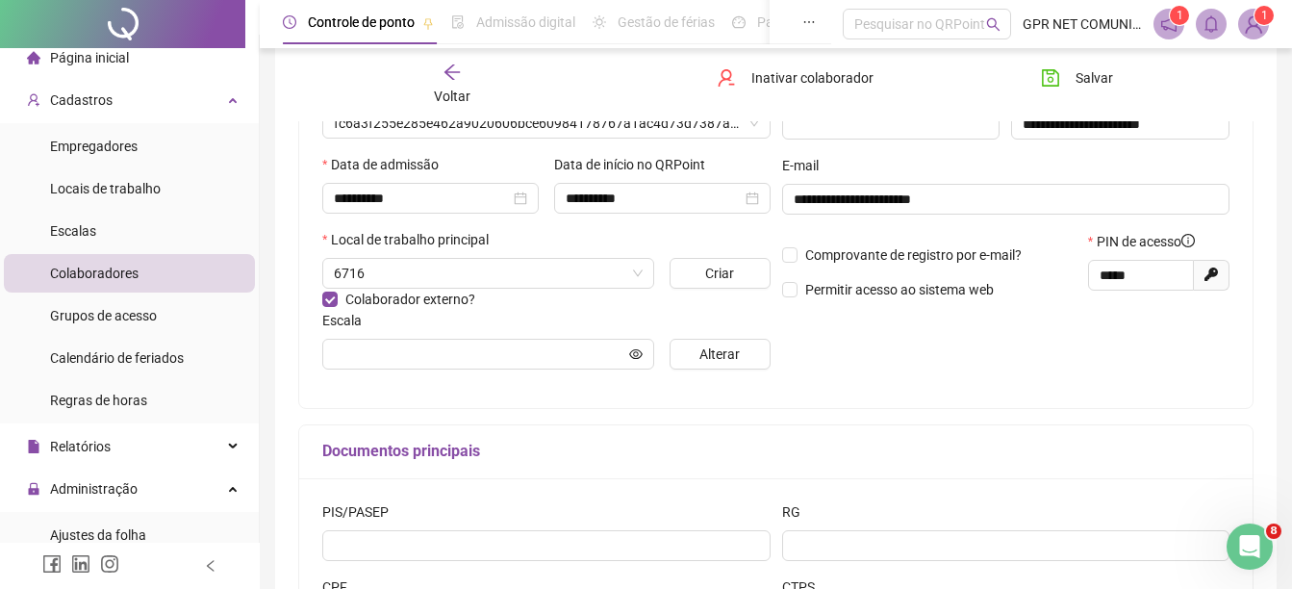
type input "**********"
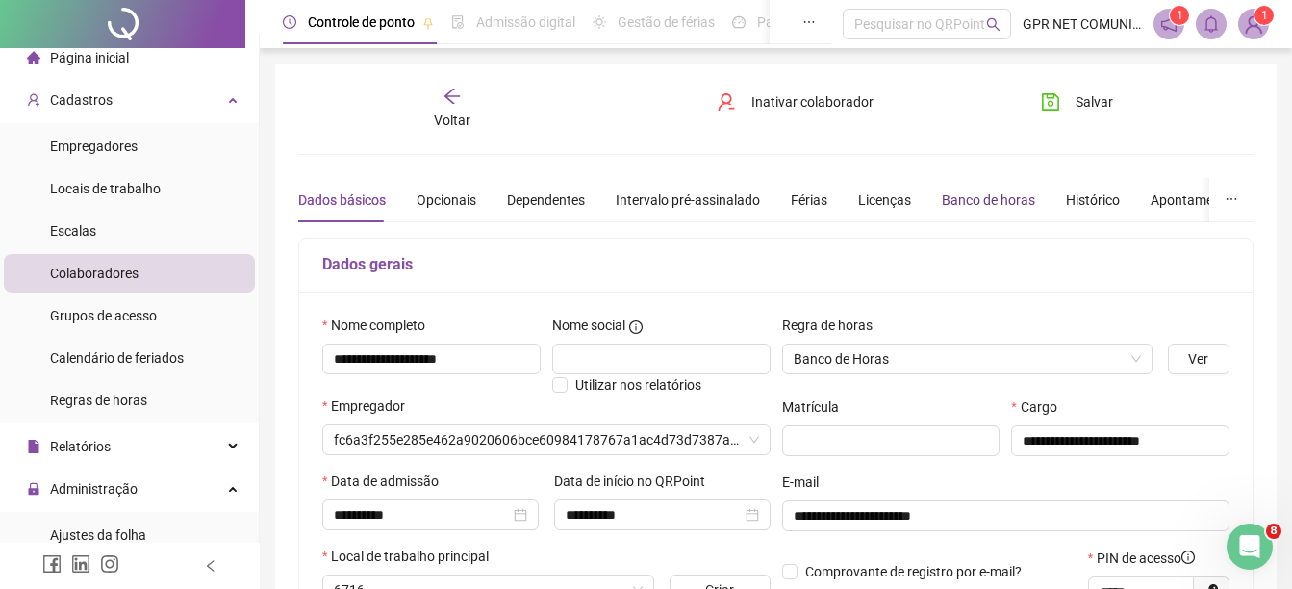
click at [975, 195] on div "Banco de horas" at bounding box center [988, 199] width 93 height 21
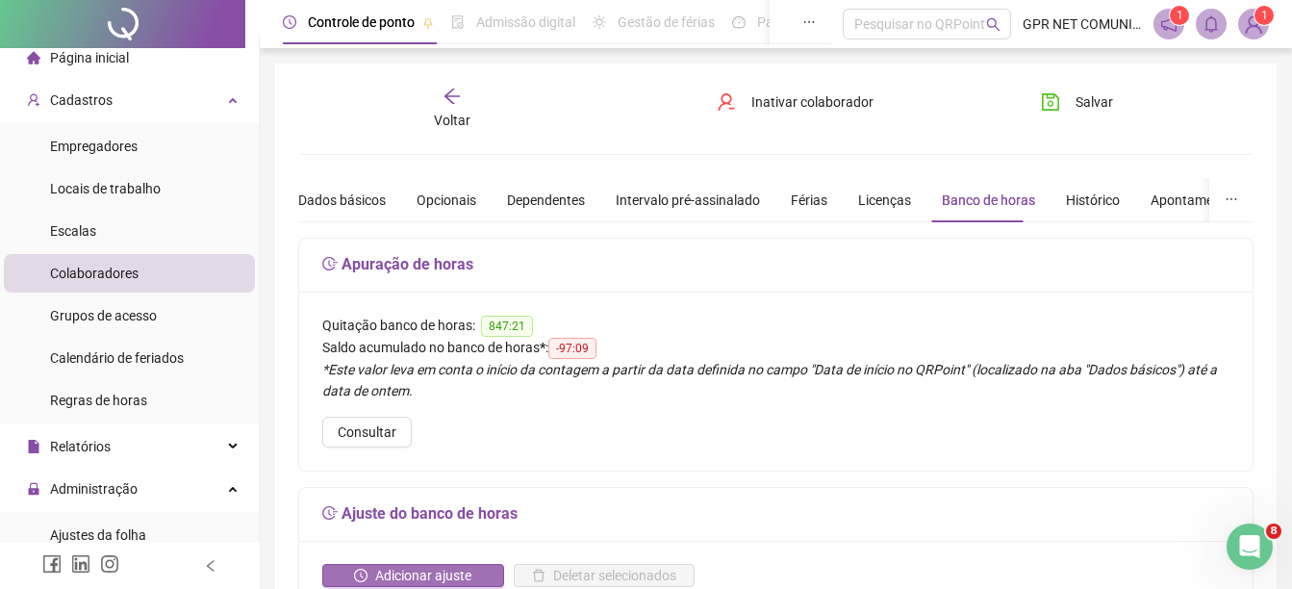
click at [361, 571] on icon "clock-circle" at bounding box center [360, 574] width 13 height 13
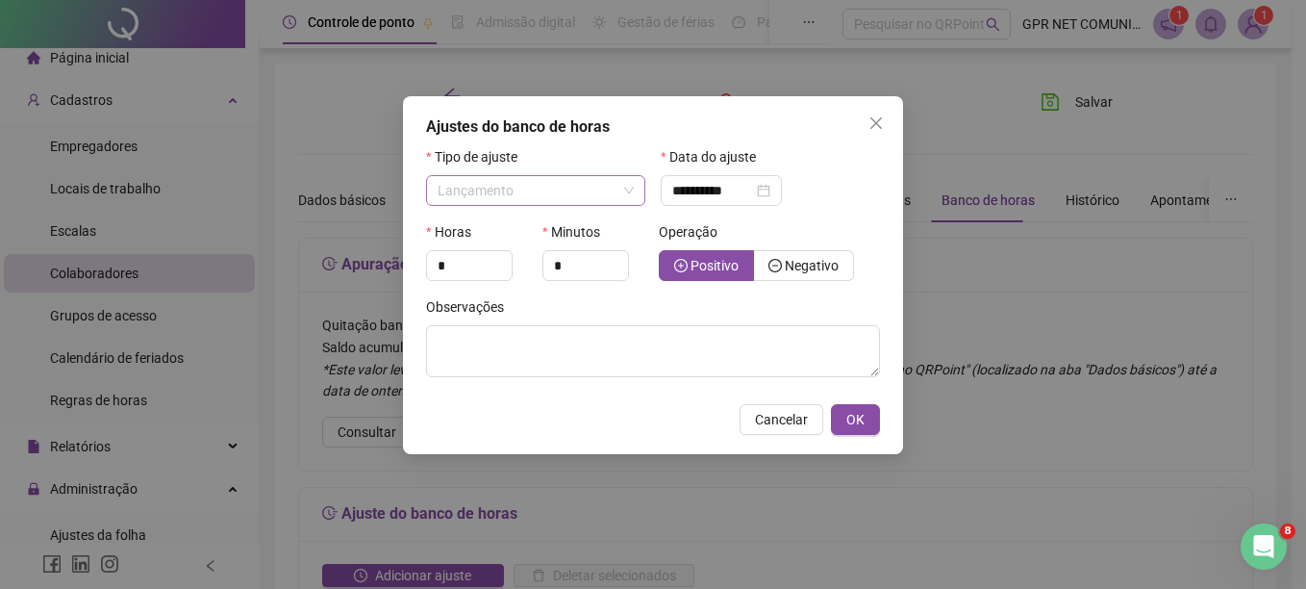
click at [583, 193] on span "Lançamento" at bounding box center [536, 190] width 196 height 29
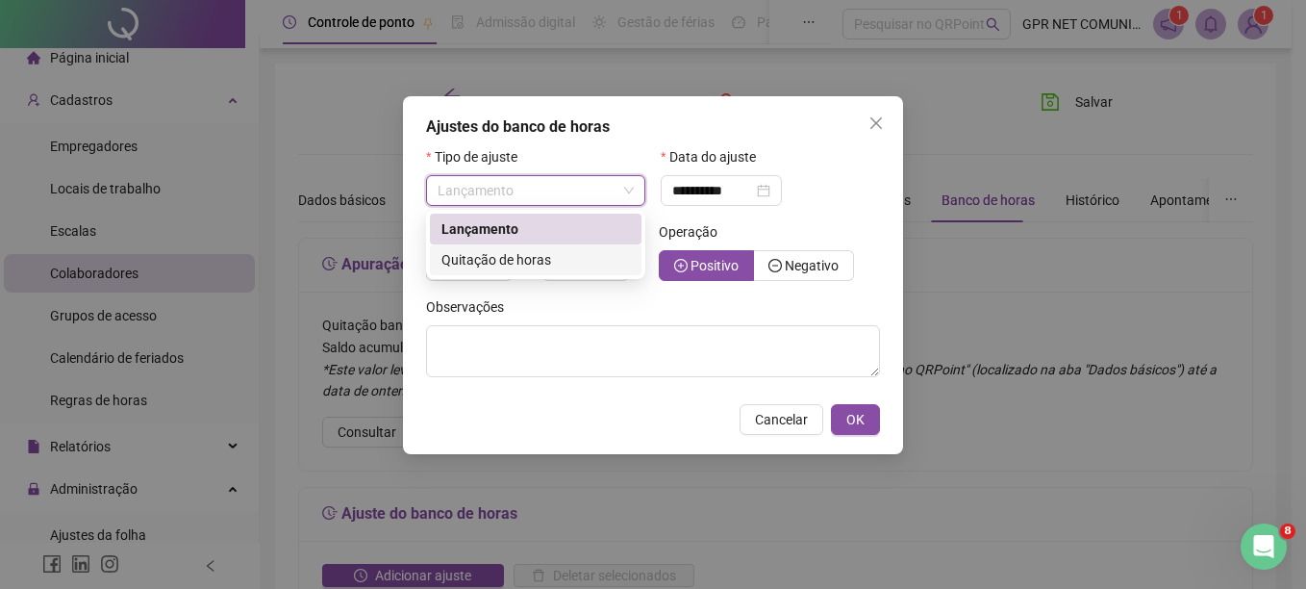
click at [548, 256] on span "Quitação de horas" at bounding box center [496, 259] width 110 height 15
type input "**********"
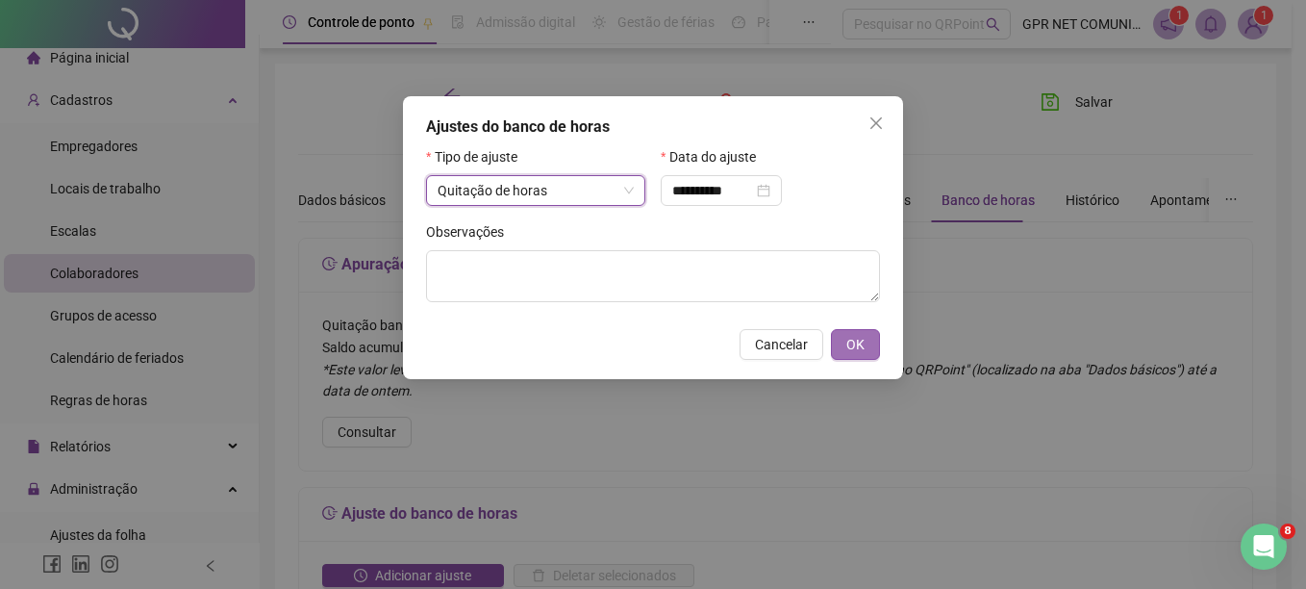
click at [865, 339] on button "OK" at bounding box center [855, 344] width 49 height 31
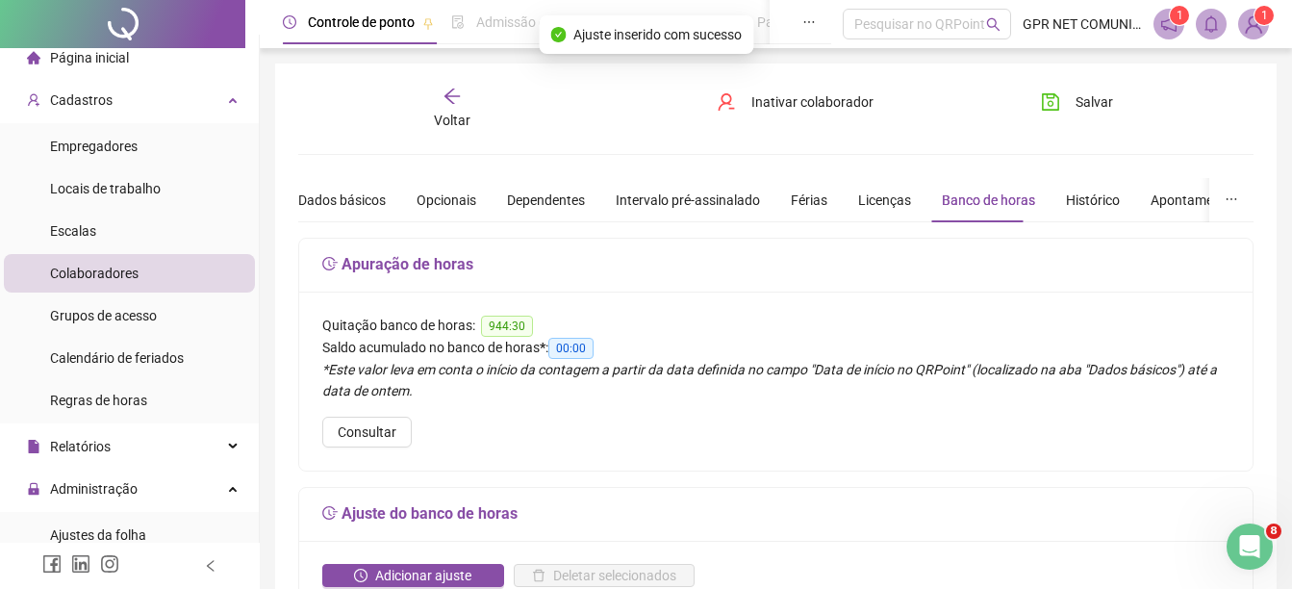
click at [464, 101] on div "Voltar" at bounding box center [452, 109] width 146 height 44
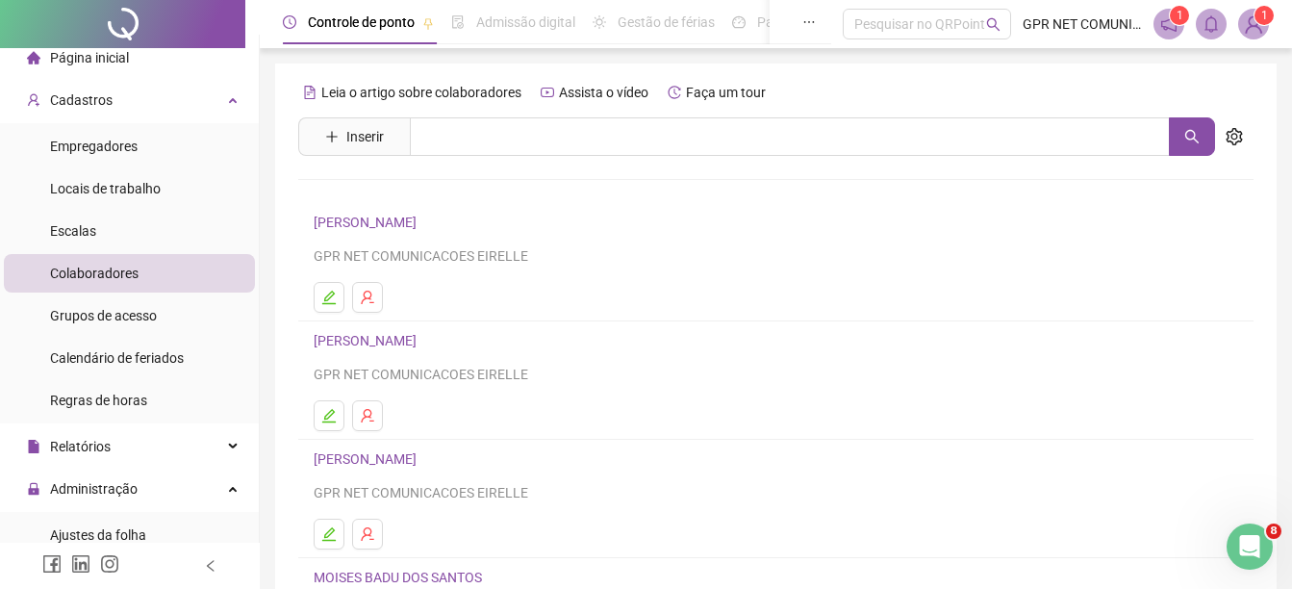
click at [402, 335] on link "[PERSON_NAME]" at bounding box center [368, 340] width 109 height 15
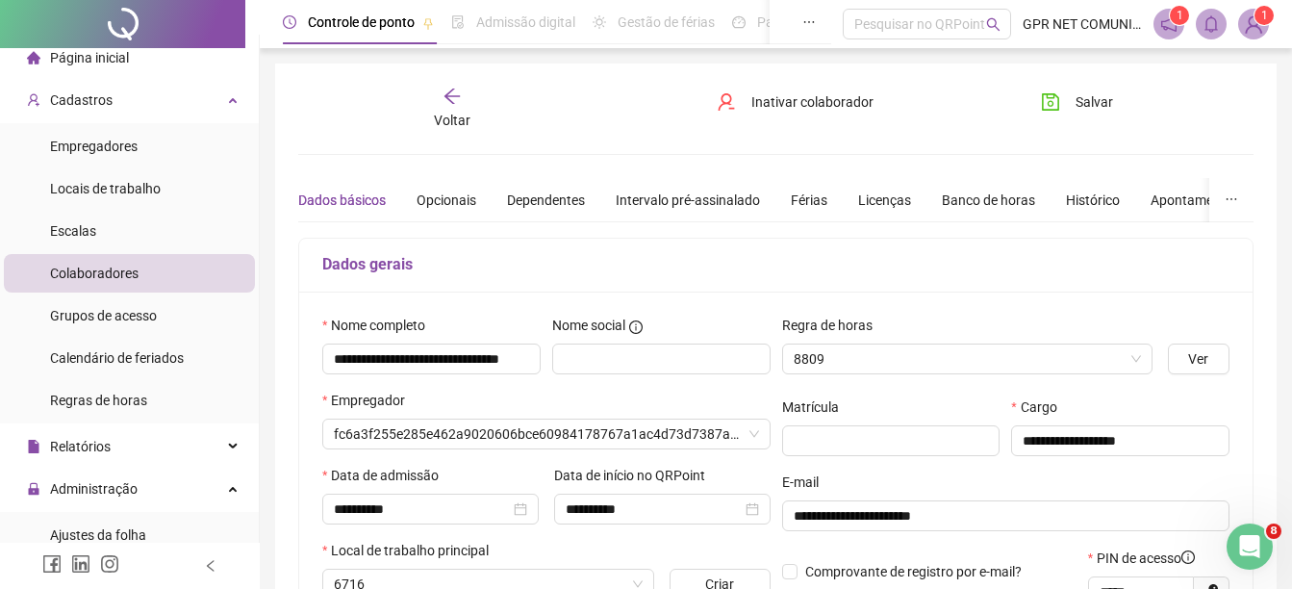
type input "**********"
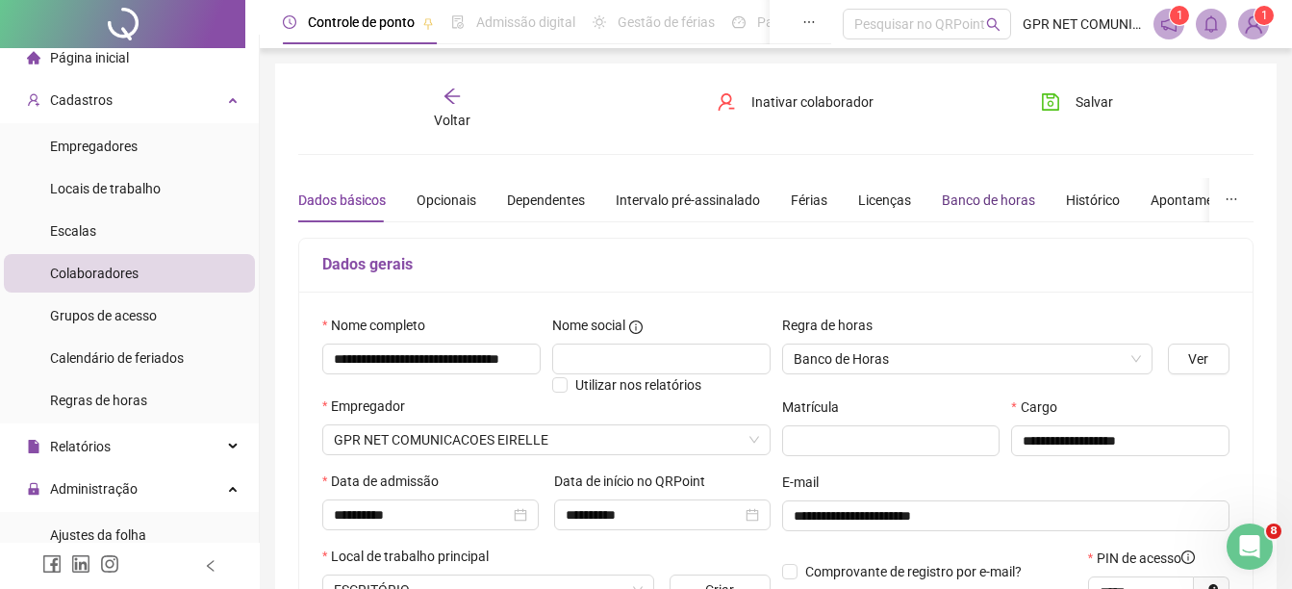
click at [963, 203] on div "Banco de horas" at bounding box center [988, 199] width 93 height 21
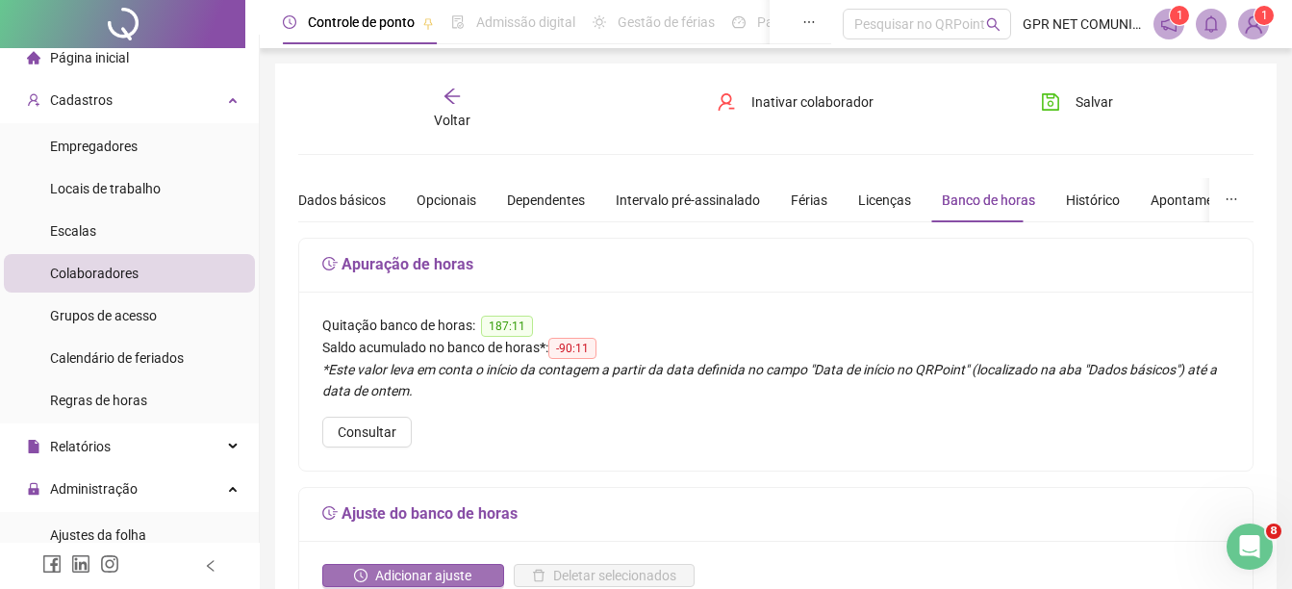
click at [366, 571] on icon "clock-circle" at bounding box center [360, 574] width 13 height 13
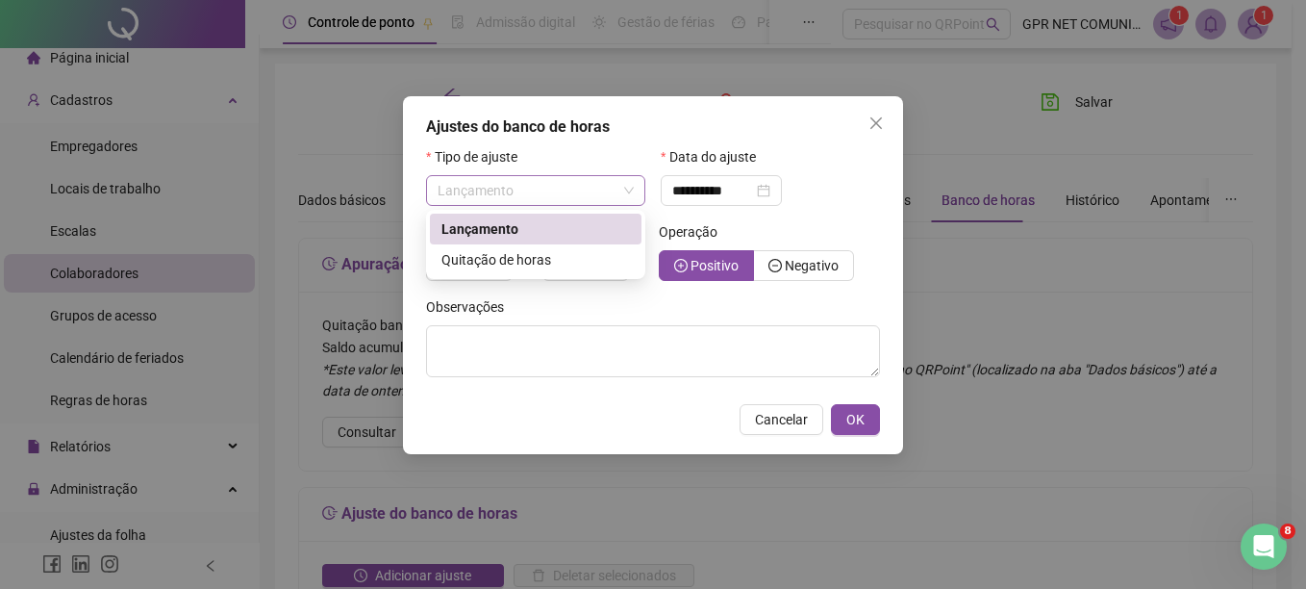
click at [550, 200] on span "Lançamento" at bounding box center [536, 190] width 196 height 29
click at [534, 255] on span "Quitação de horas" at bounding box center [496, 259] width 110 height 15
type input "**********"
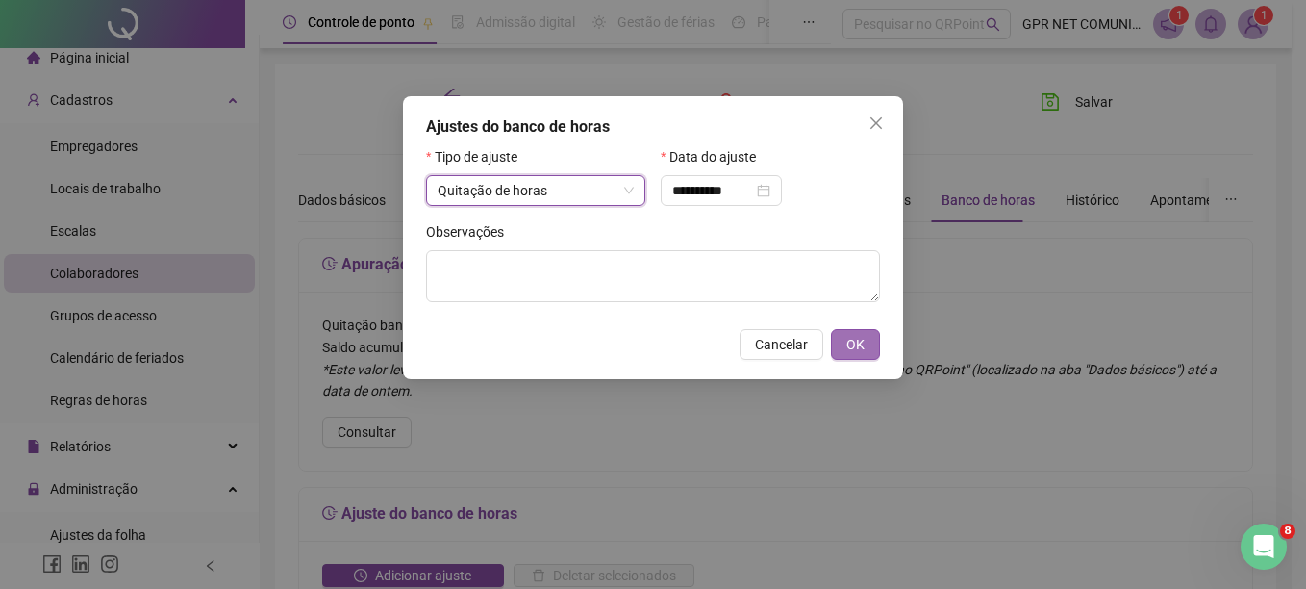
click at [844, 341] on button "OK" at bounding box center [855, 344] width 49 height 31
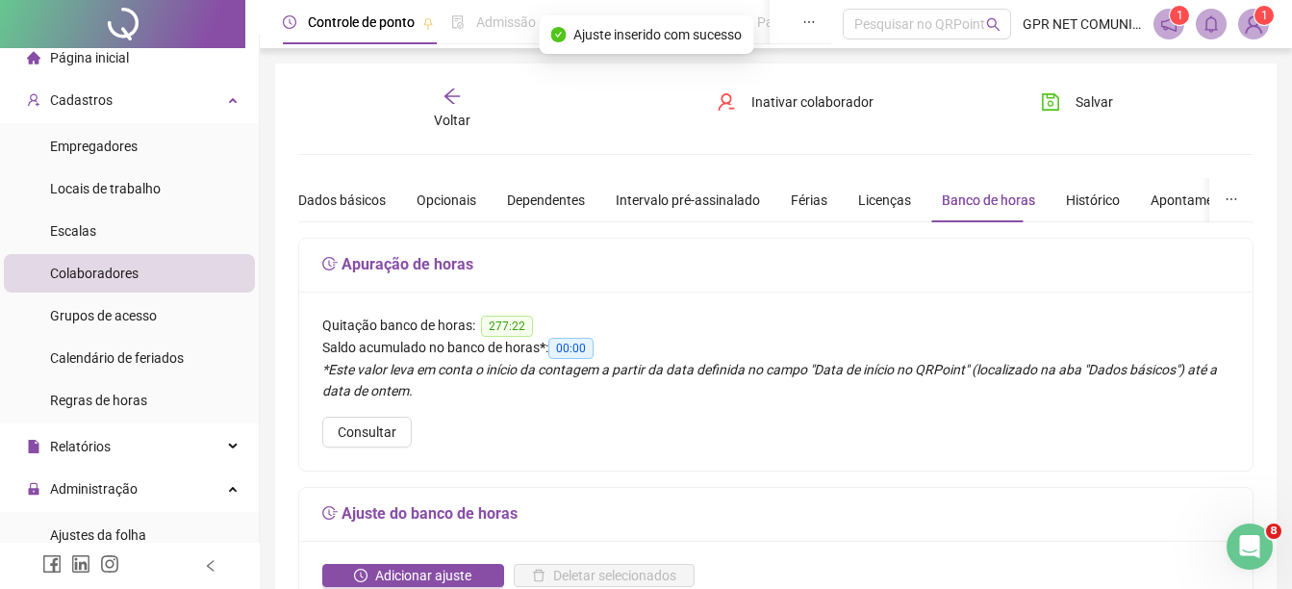
click at [457, 122] on span "Voltar" at bounding box center [452, 120] width 37 height 15
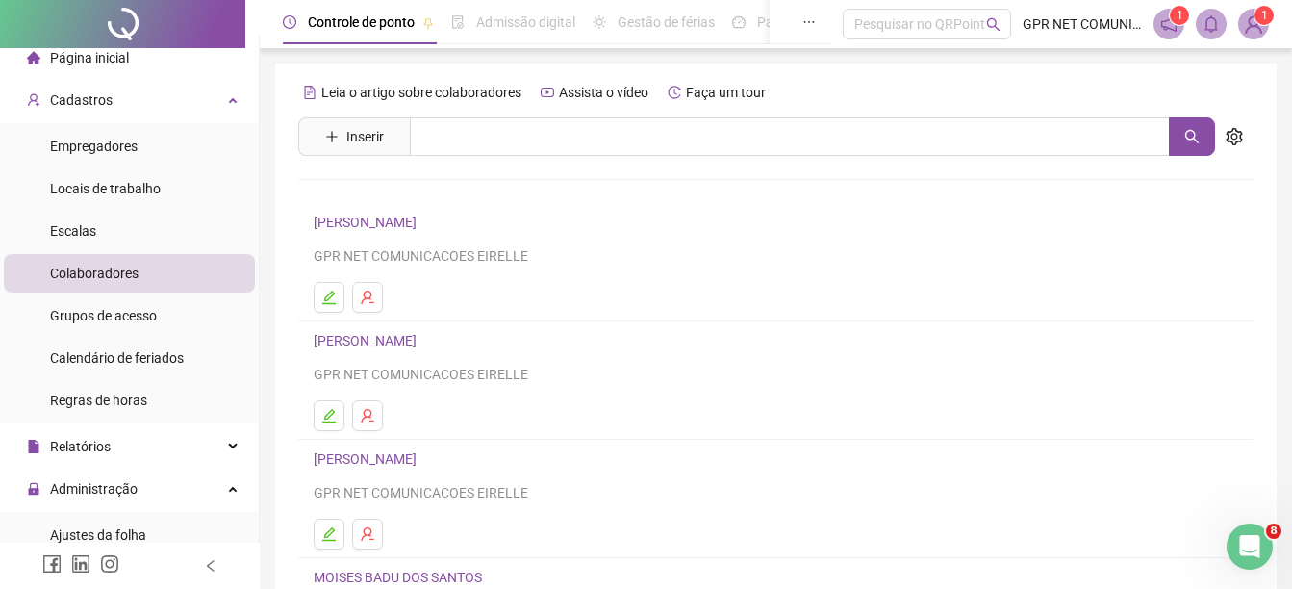
click at [412, 214] on link "[PERSON_NAME]" at bounding box center [368, 221] width 109 height 15
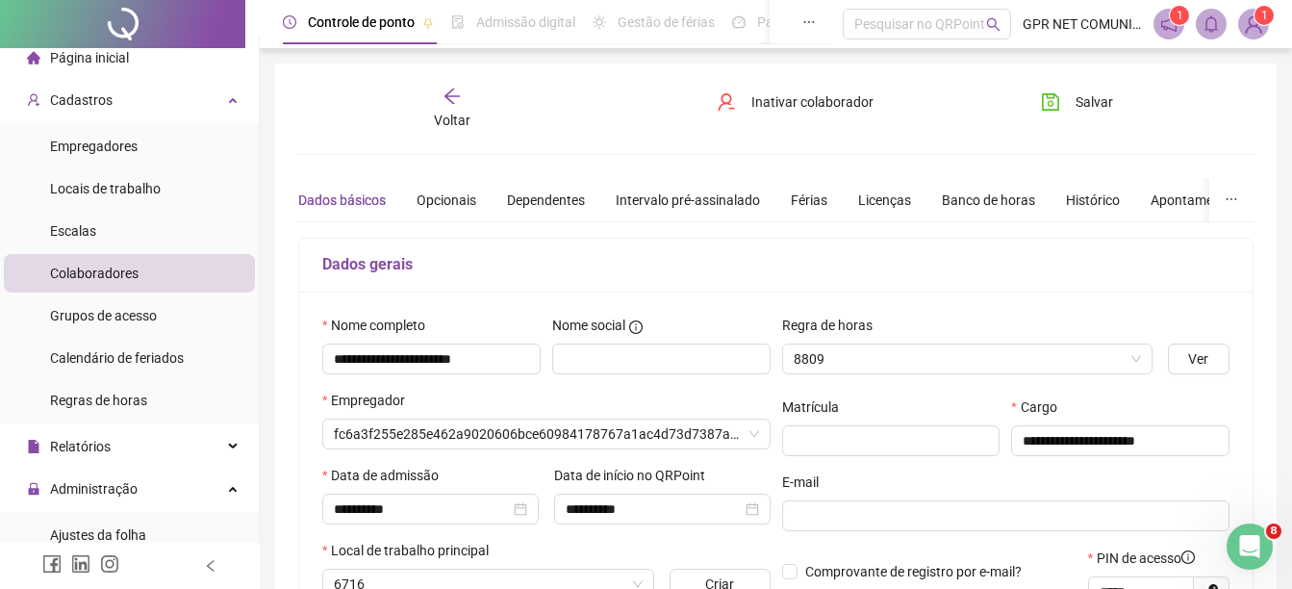
type input "**********"
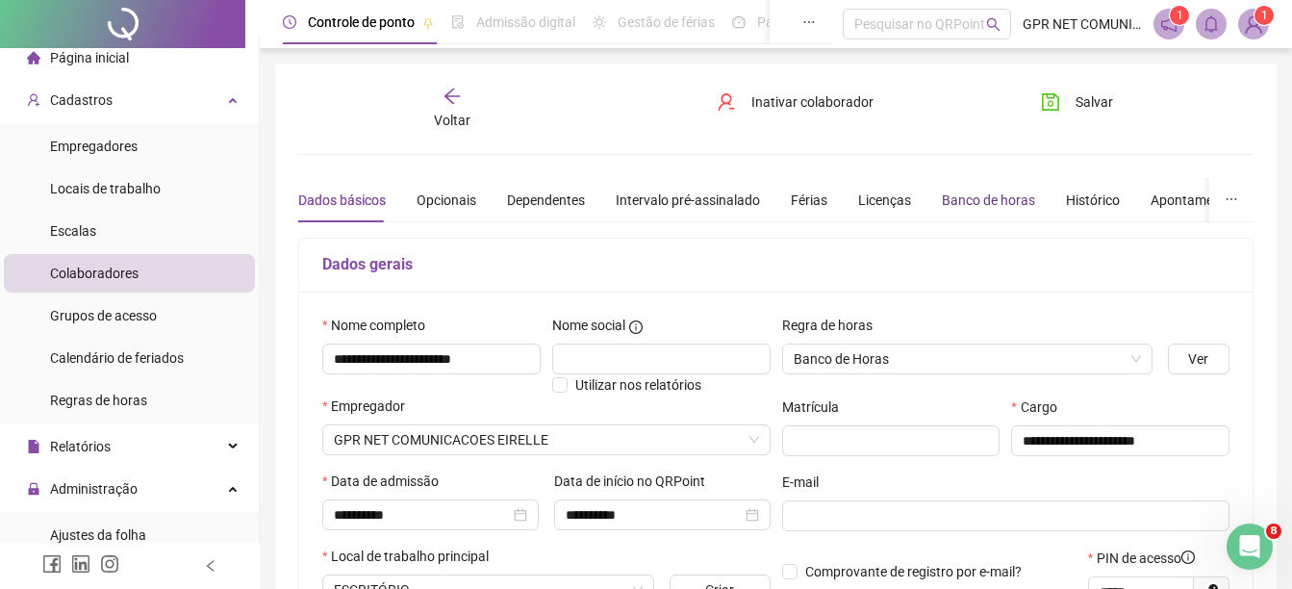
click at [948, 191] on div "Banco de horas" at bounding box center [988, 199] width 93 height 21
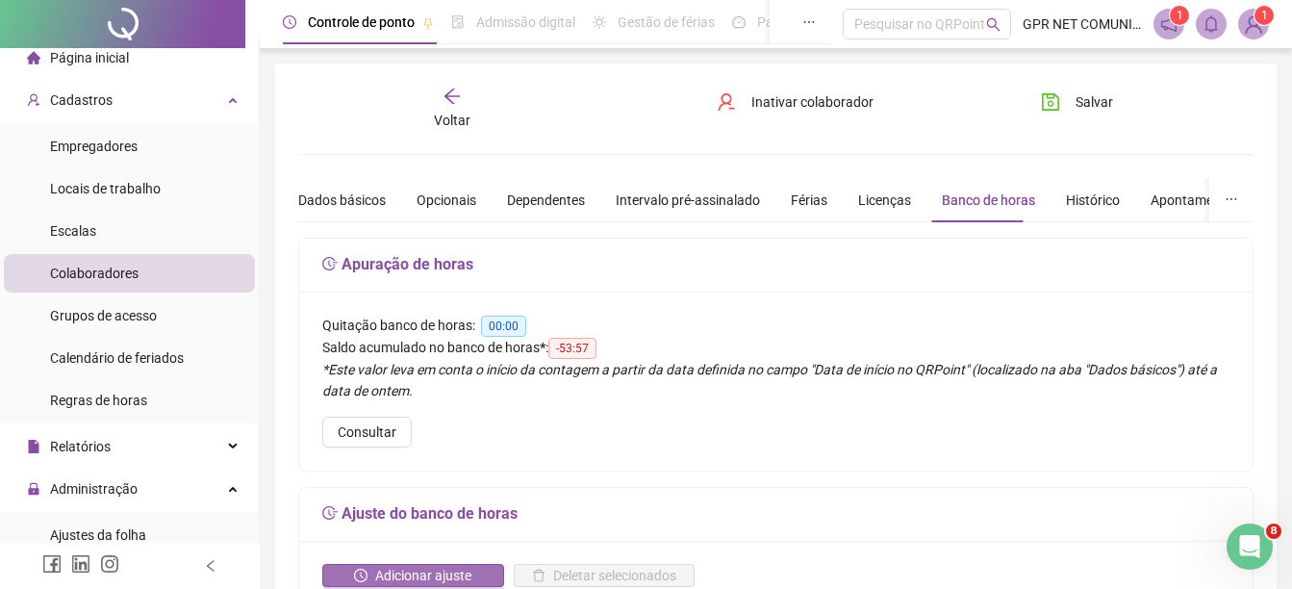
click at [383, 573] on span "Adicionar ajuste" at bounding box center [423, 575] width 96 height 21
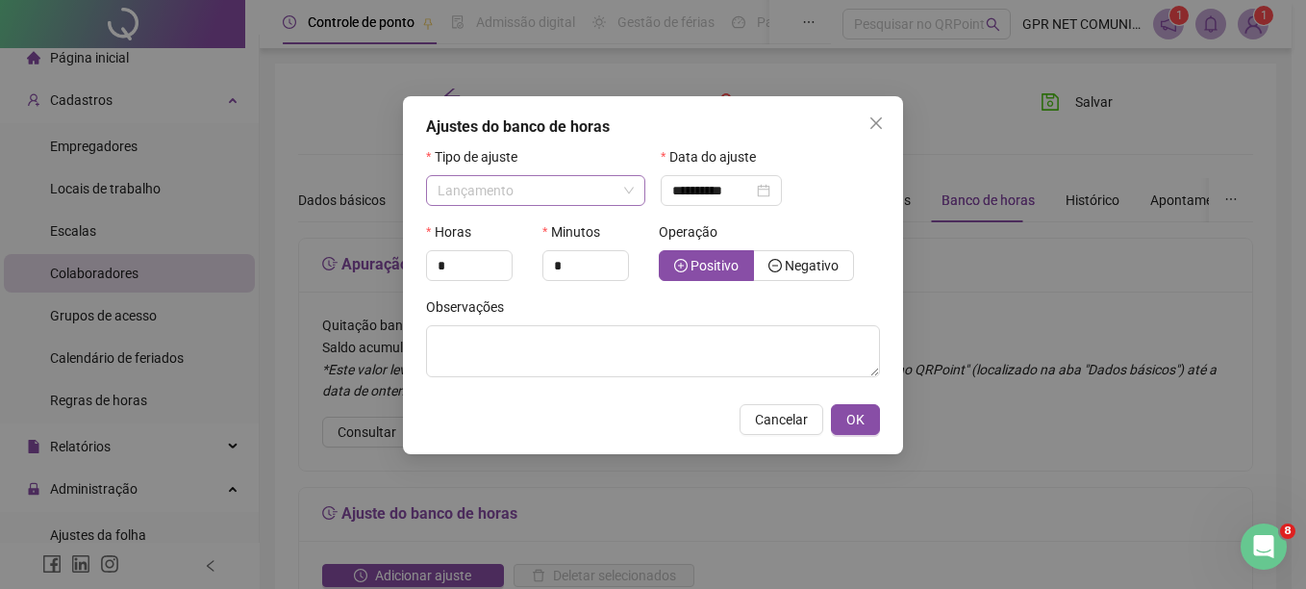
click at [559, 191] on span "Lançamento" at bounding box center [536, 190] width 196 height 29
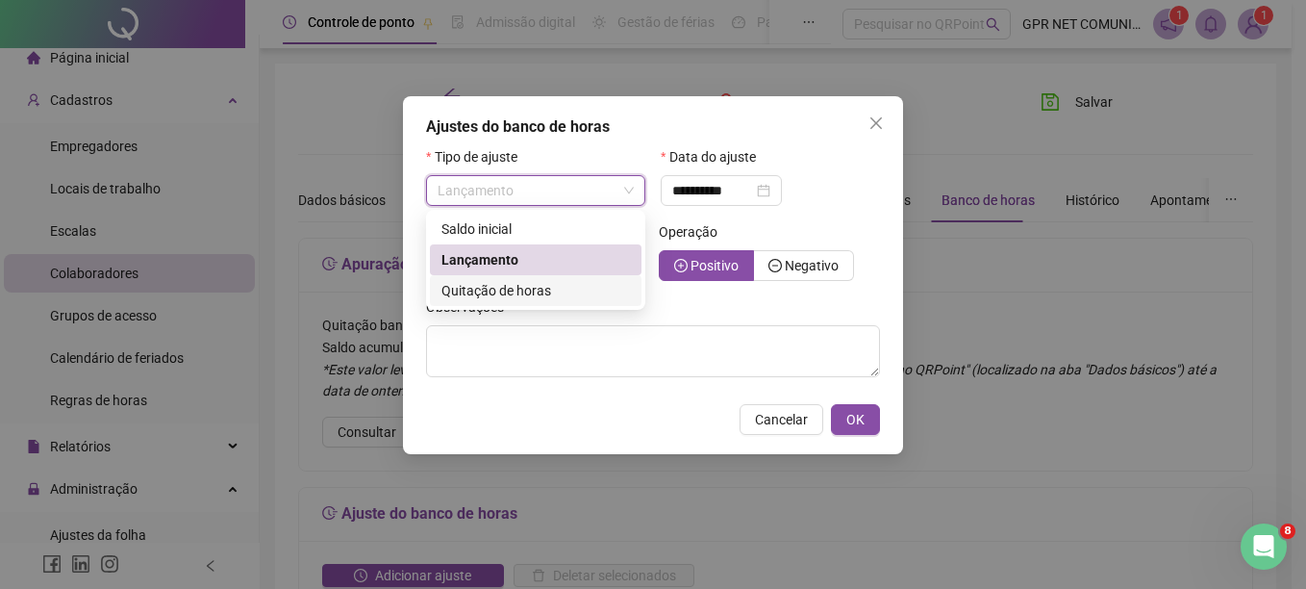
click at [530, 290] on span "Quitação de horas" at bounding box center [496, 290] width 110 height 15
type input "**********"
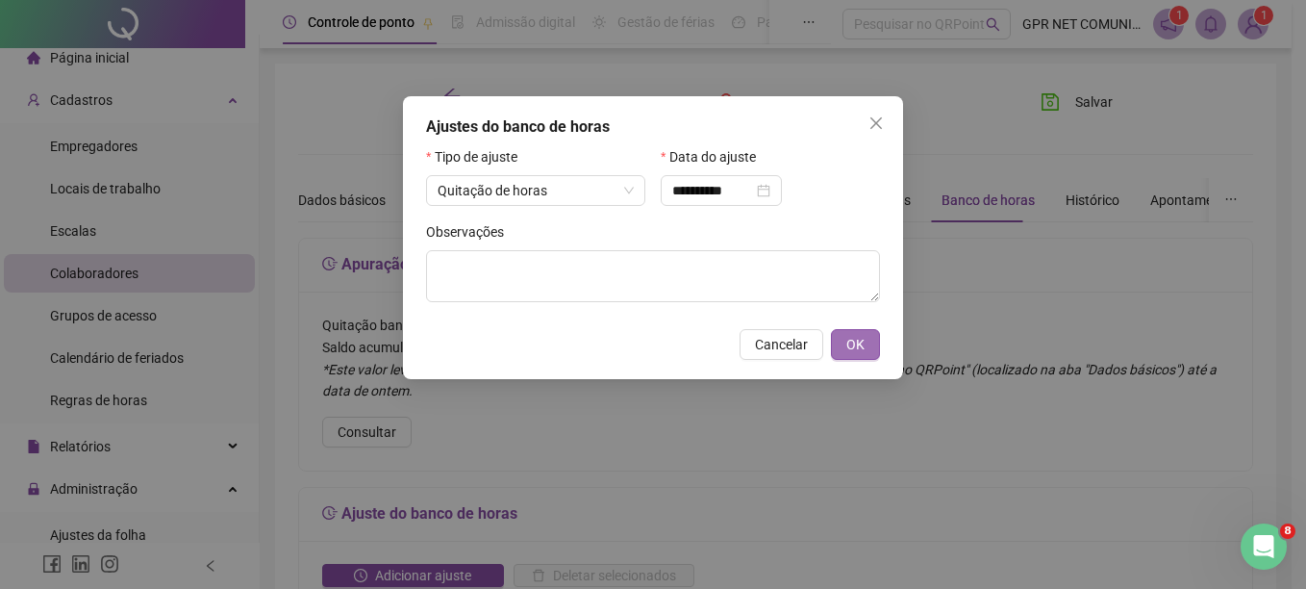
click at [850, 342] on span "OK" at bounding box center [855, 344] width 18 height 21
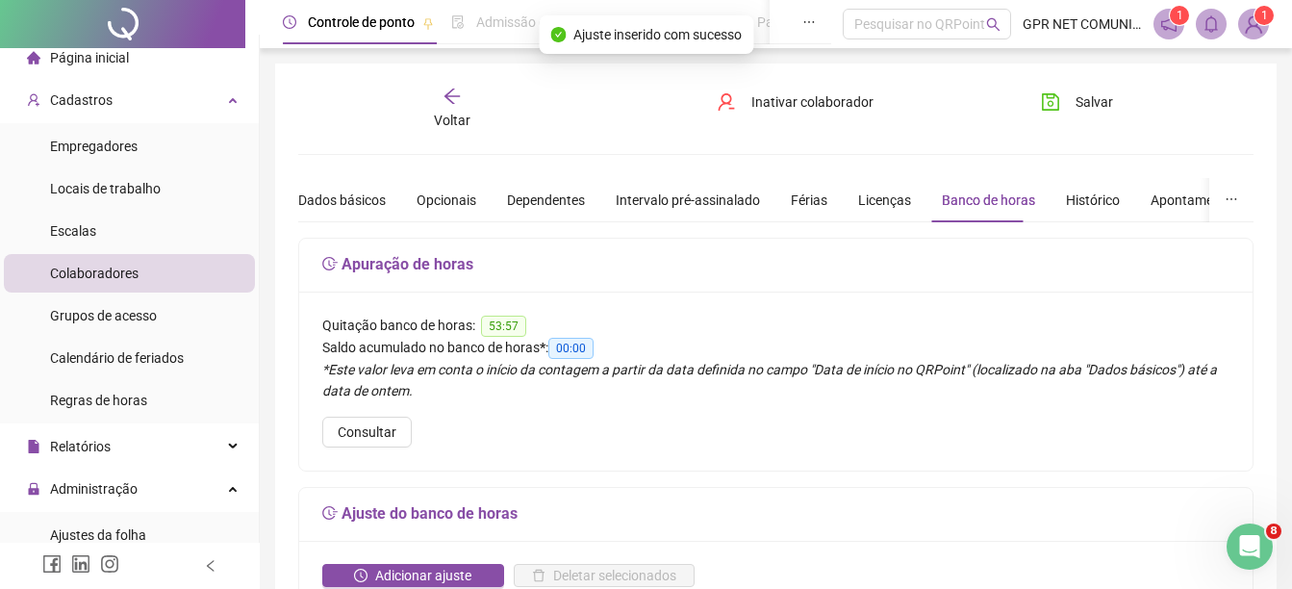
click at [446, 95] on icon "arrow-left" at bounding box center [451, 95] width 15 height 15
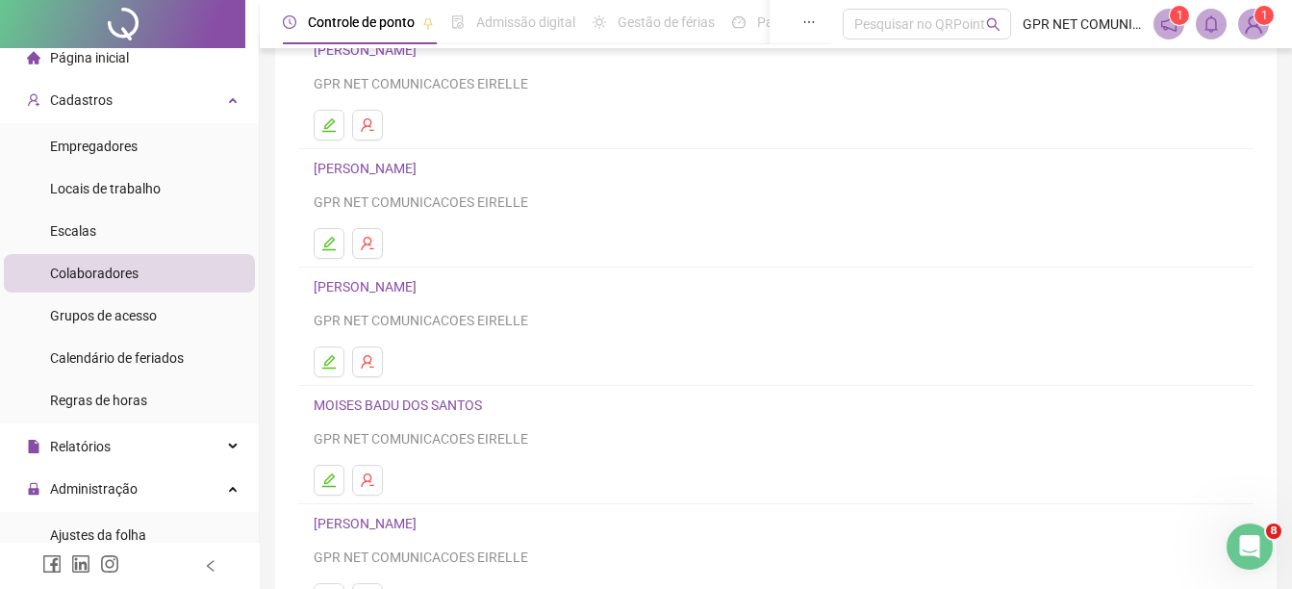
scroll to position [177, 0]
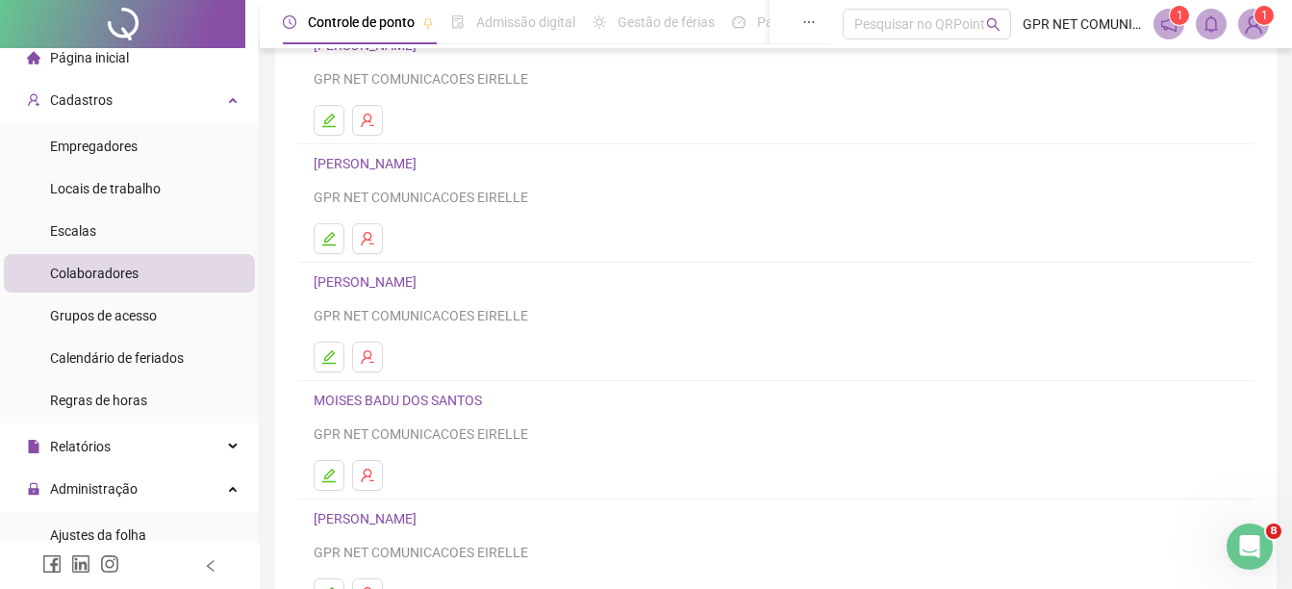
click at [322, 392] on link "MOISES BADU DOS SANTOS" at bounding box center [401, 399] width 174 height 15
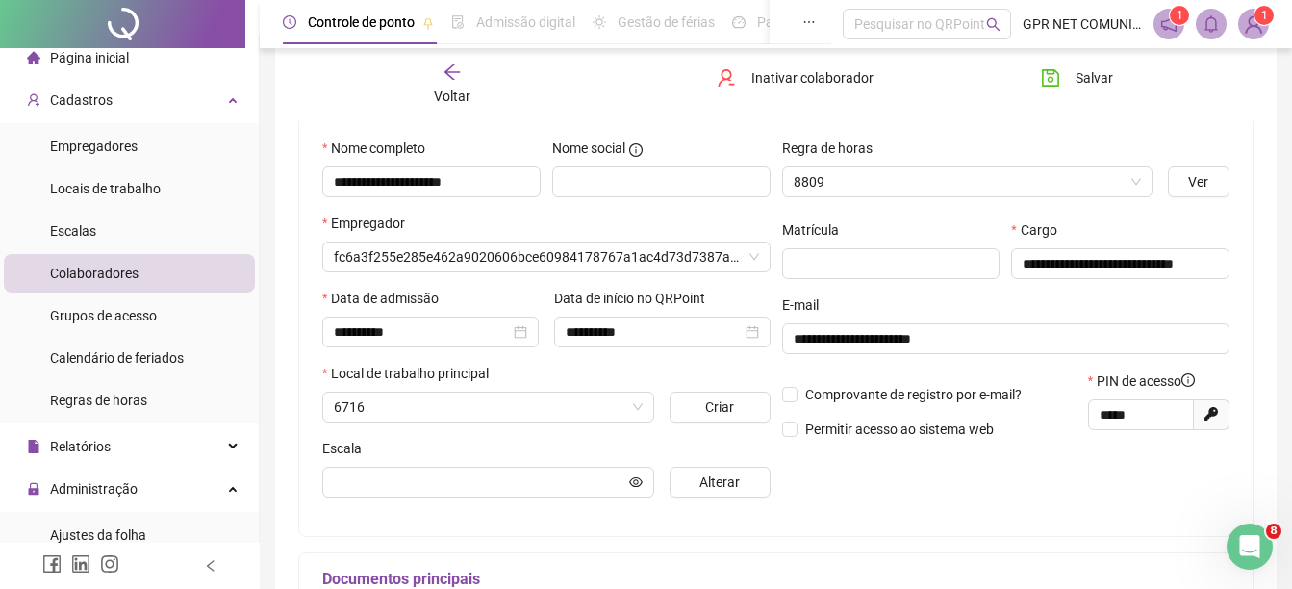
scroll to position [187, 0]
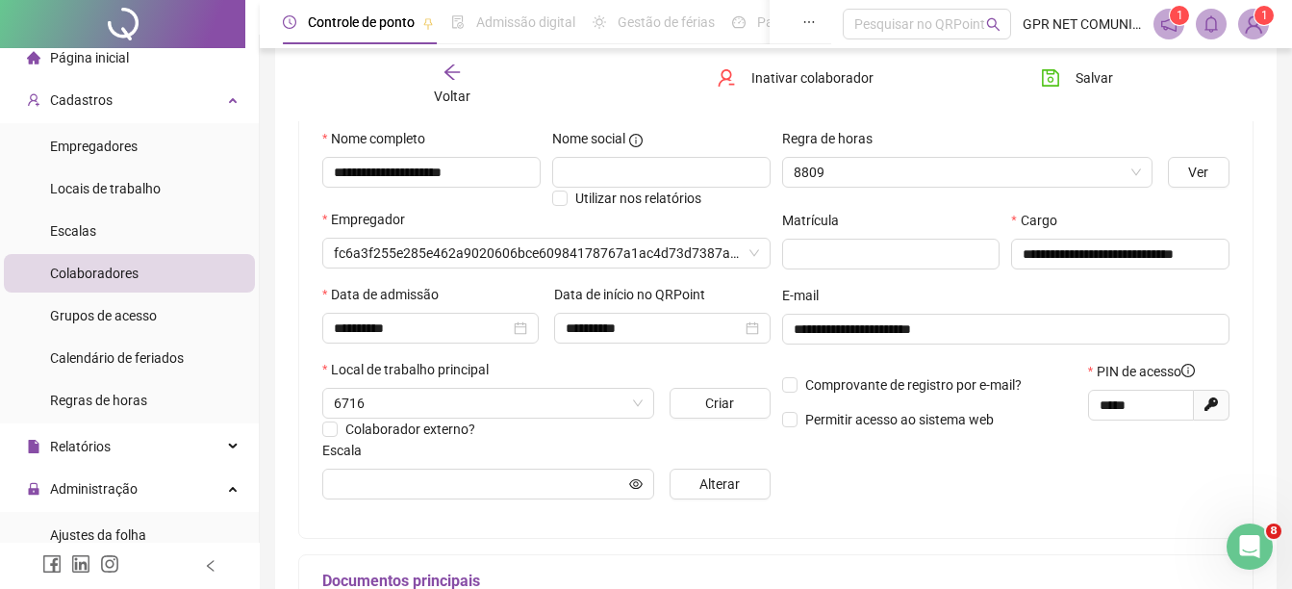
type input "**********"
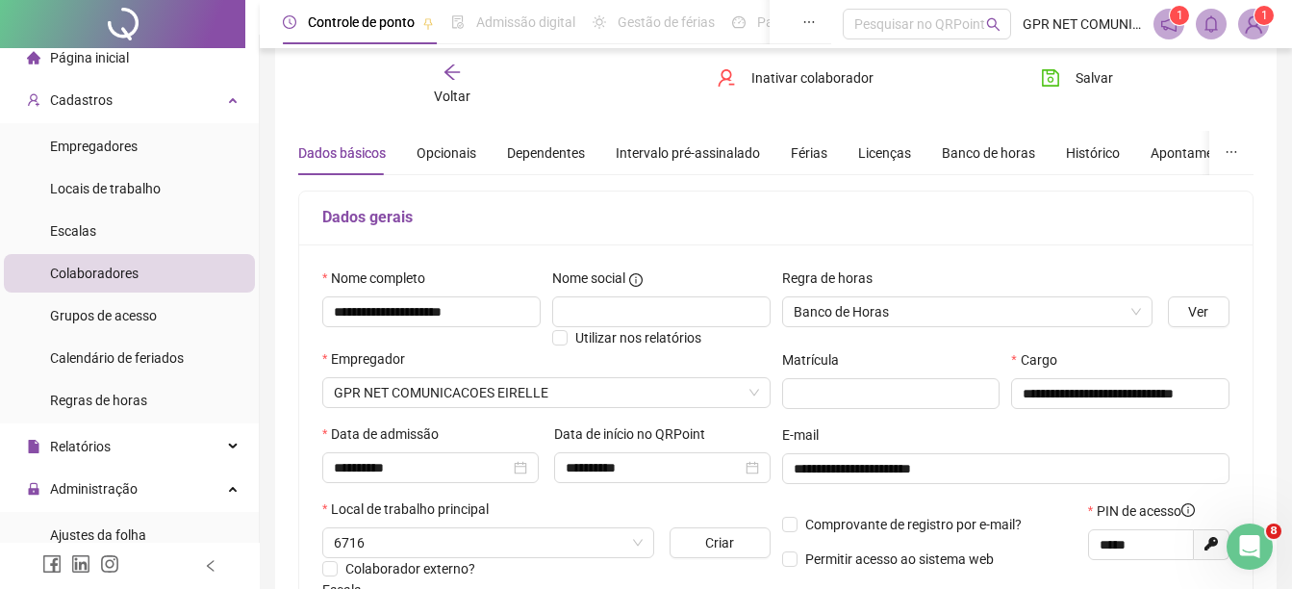
scroll to position [32, 0]
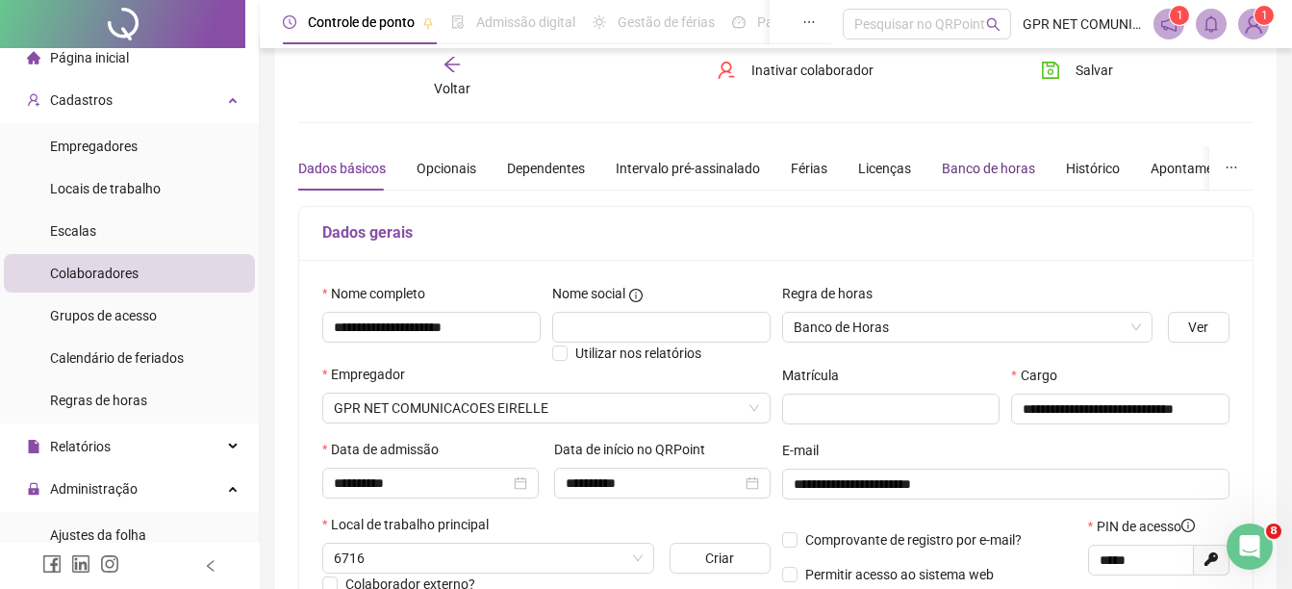
click at [973, 168] on div "Banco de horas" at bounding box center [988, 168] width 93 height 21
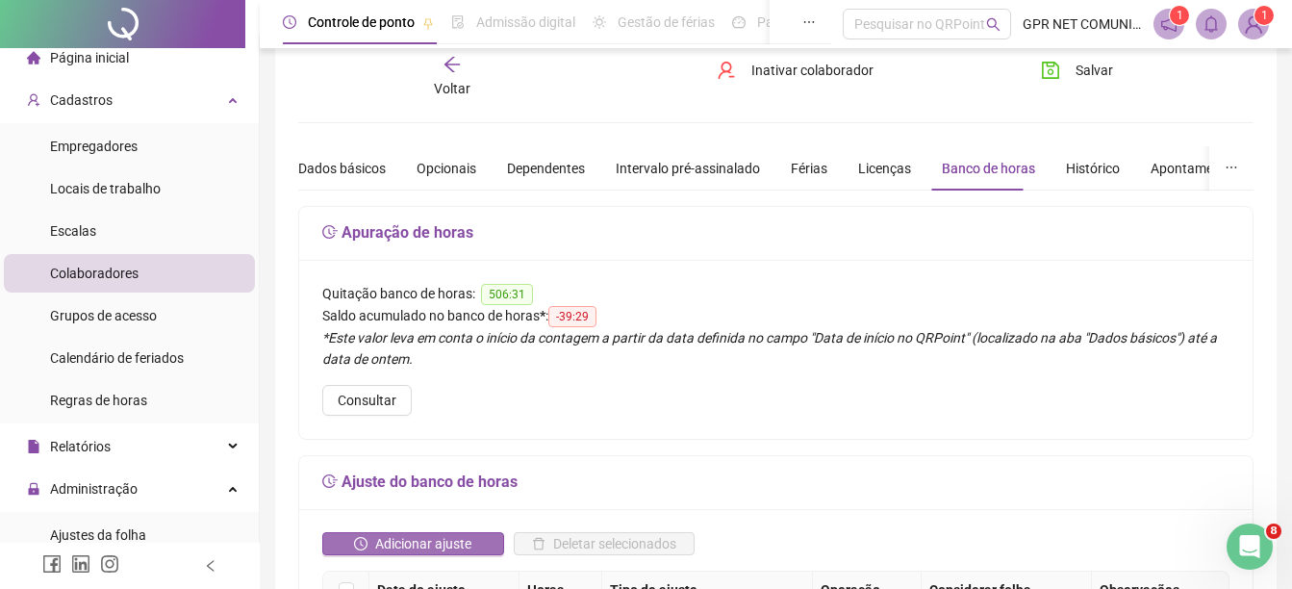
click at [381, 536] on span "Adicionar ajuste" at bounding box center [423, 543] width 96 height 21
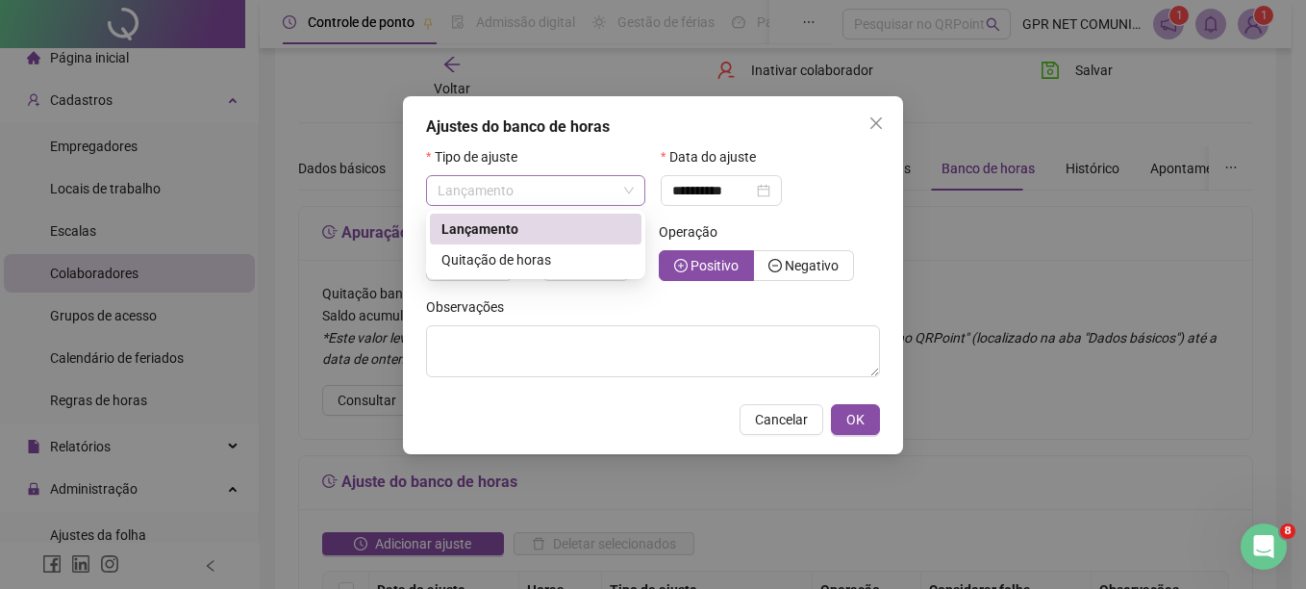
click at [613, 196] on span "Lançamento" at bounding box center [536, 190] width 196 height 29
click at [572, 260] on div "Quitação de horas" at bounding box center [535, 259] width 189 height 21
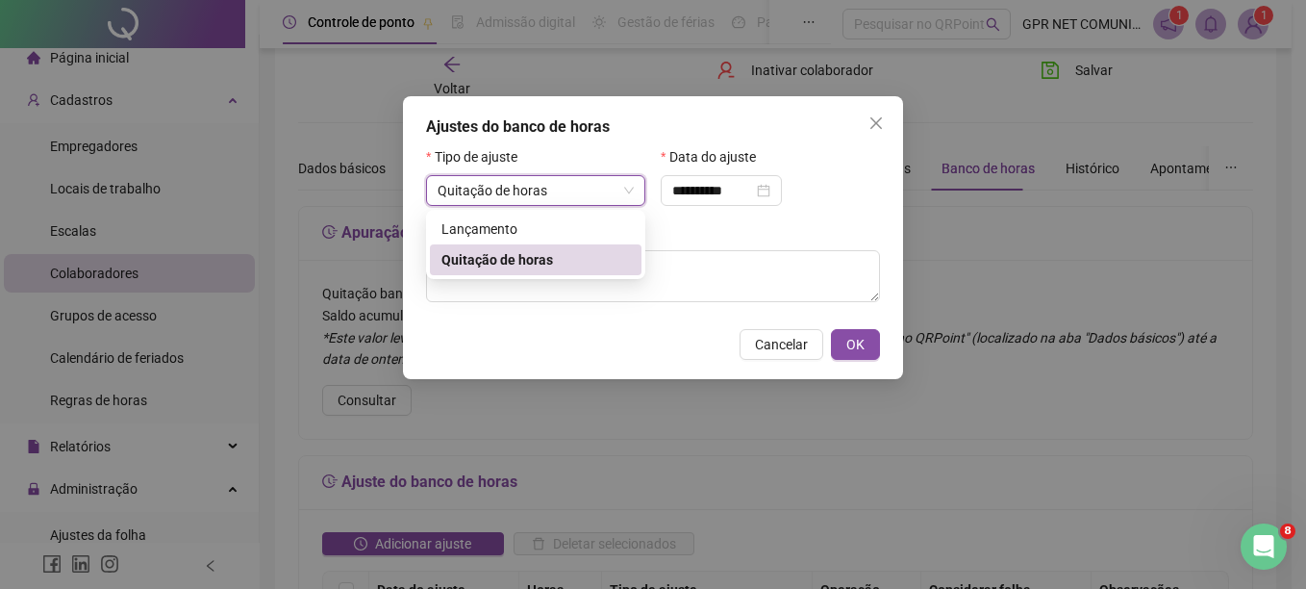
type input "**********"
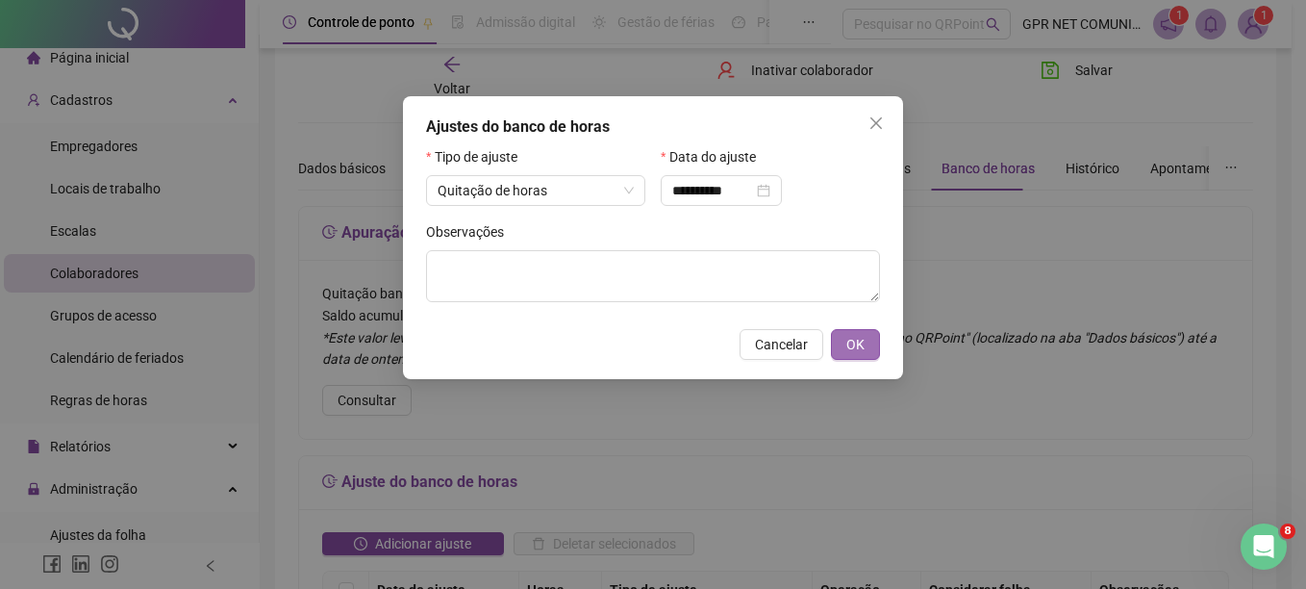
click at [854, 345] on span "OK" at bounding box center [855, 344] width 18 height 21
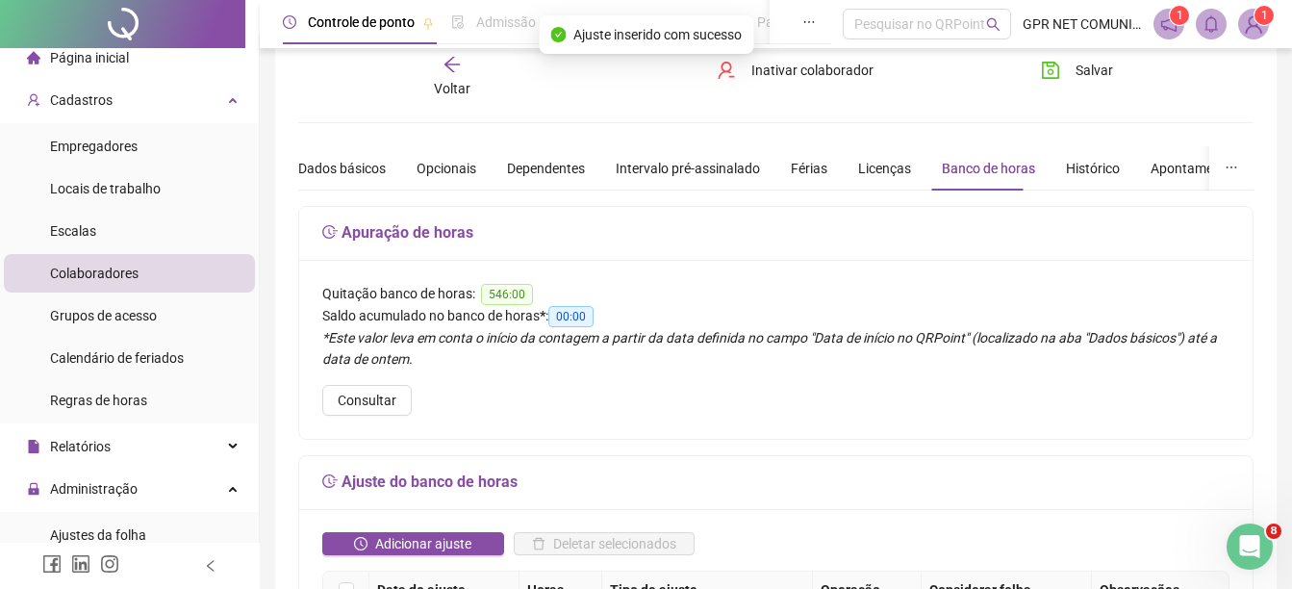
click at [450, 83] on span "Voltar" at bounding box center [452, 88] width 37 height 15
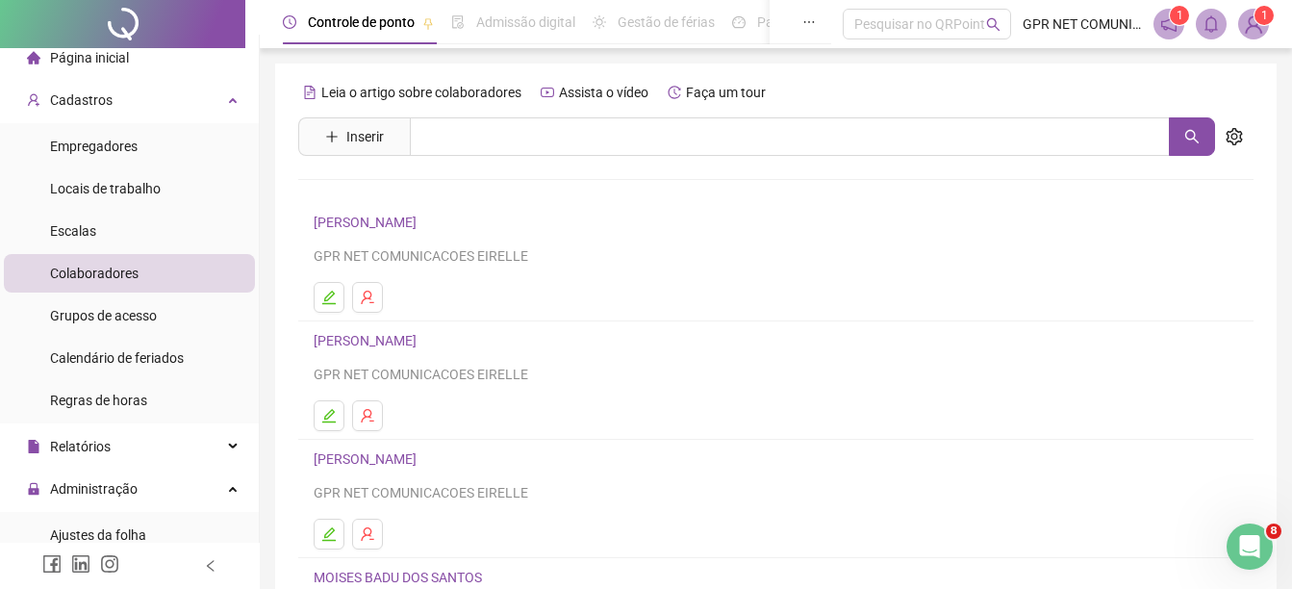
click at [420, 457] on link "[PERSON_NAME]" at bounding box center [368, 458] width 109 height 15
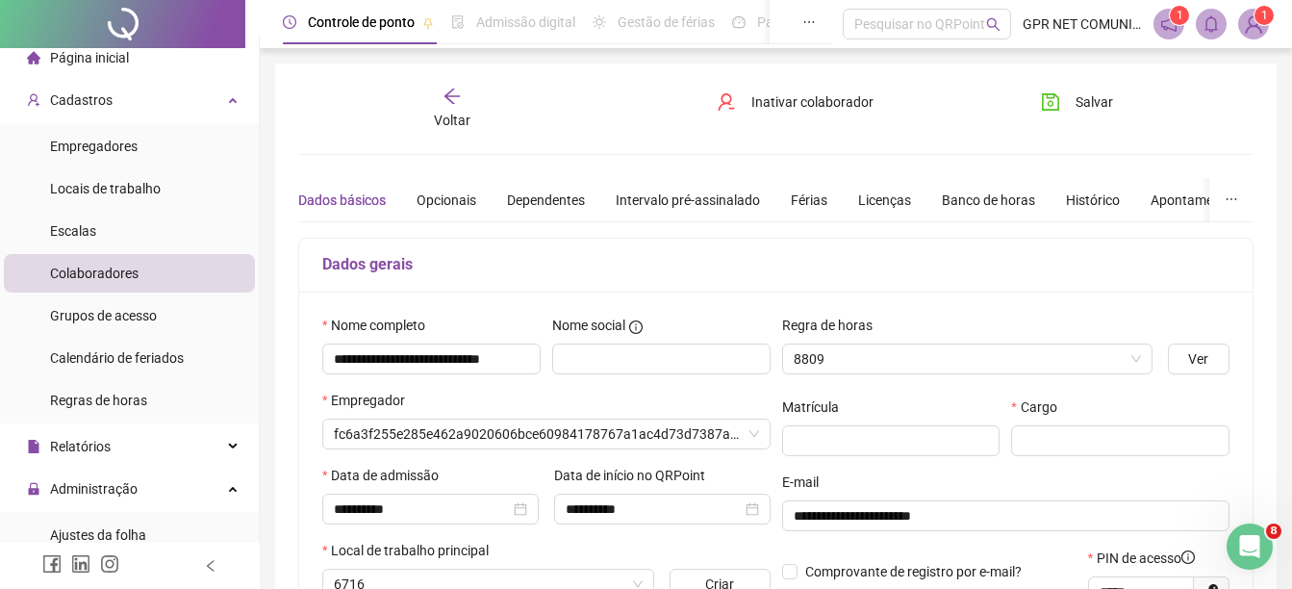
type input "**********"
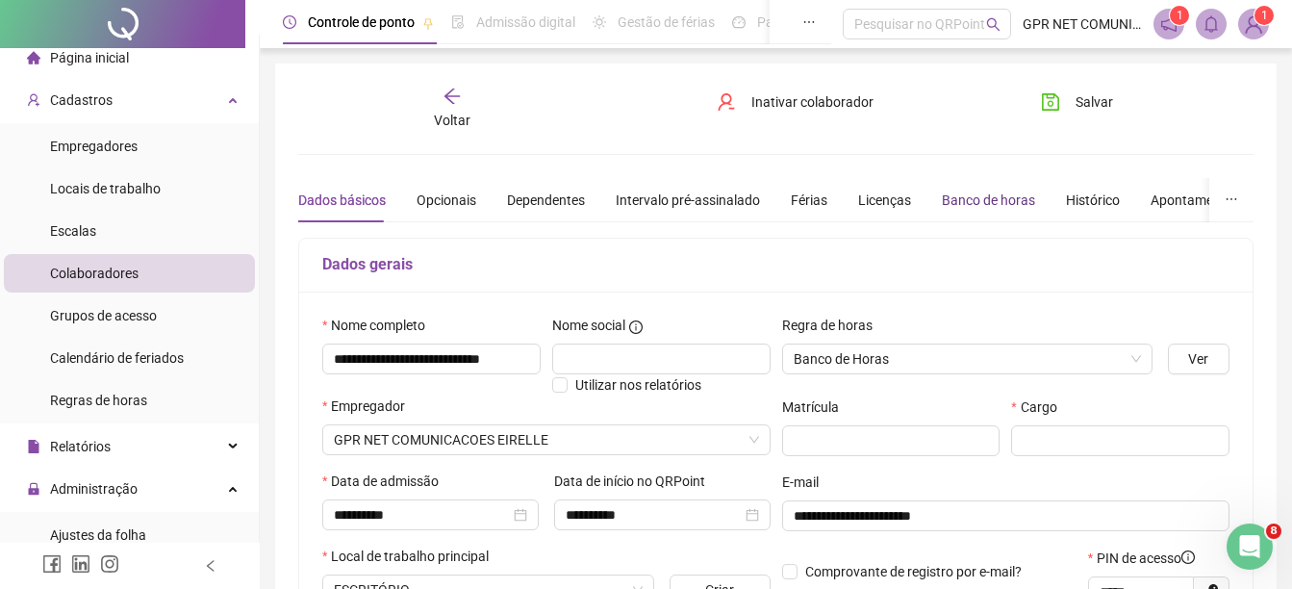
click at [999, 193] on div "Banco de horas" at bounding box center [988, 199] width 93 height 21
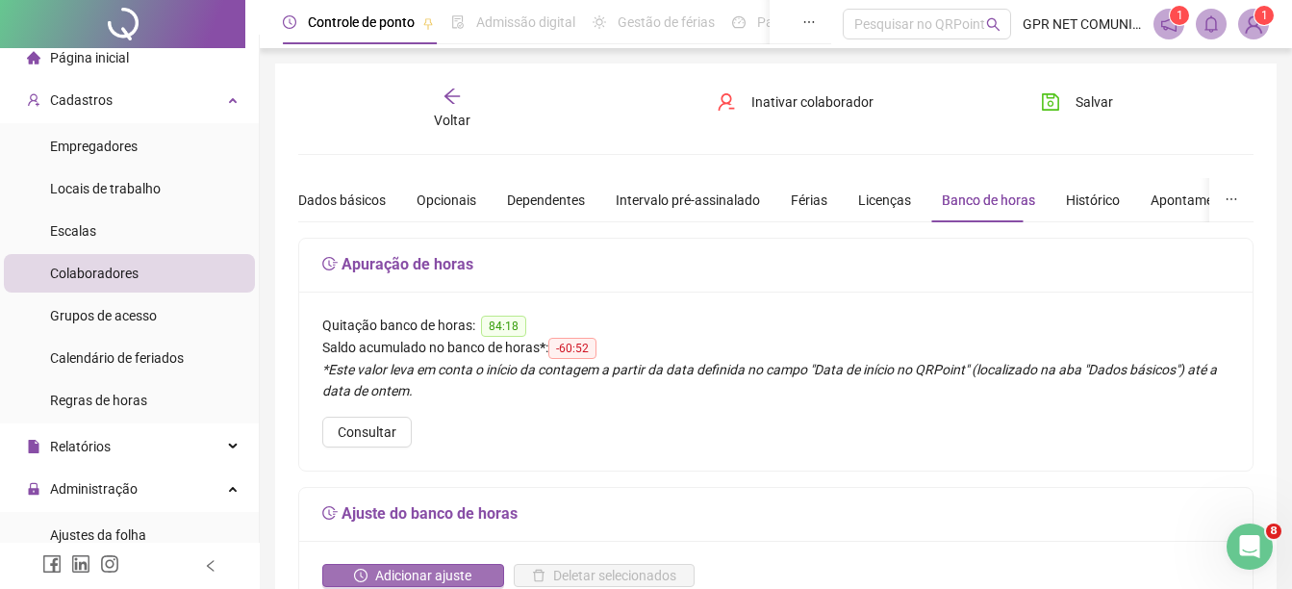
click at [385, 573] on span "Adicionar ajuste" at bounding box center [423, 575] width 96 height 21
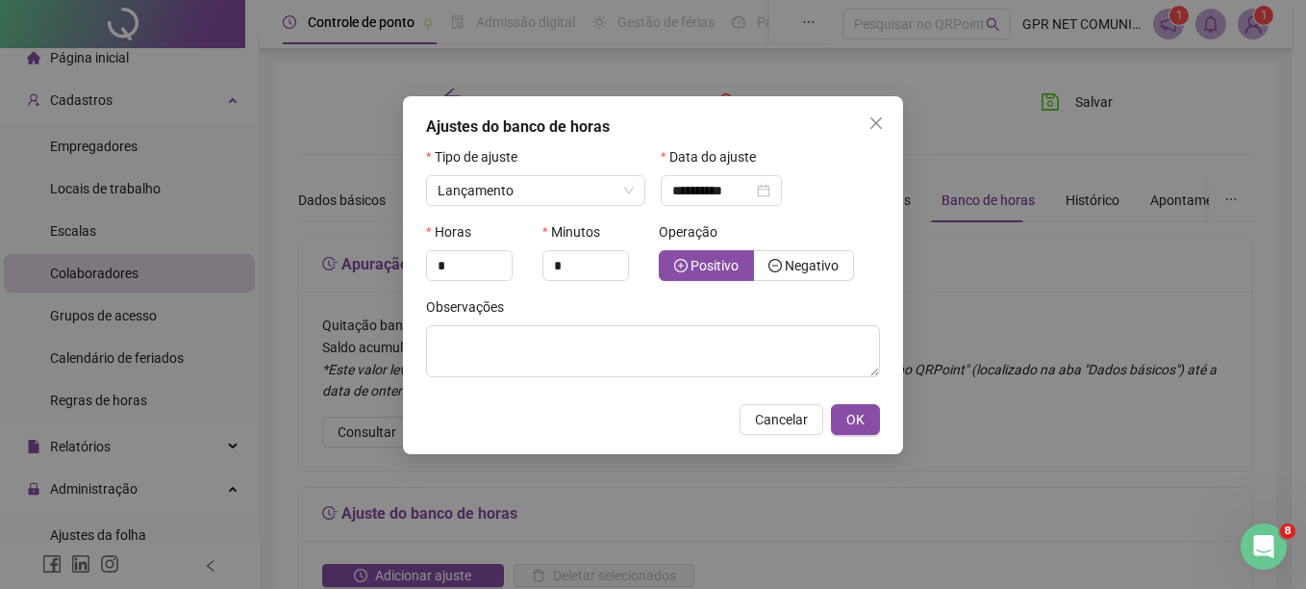
click at [578, 169] on div "Tipo de ajuste" at bounding box center [535, 160] width 219 height 29
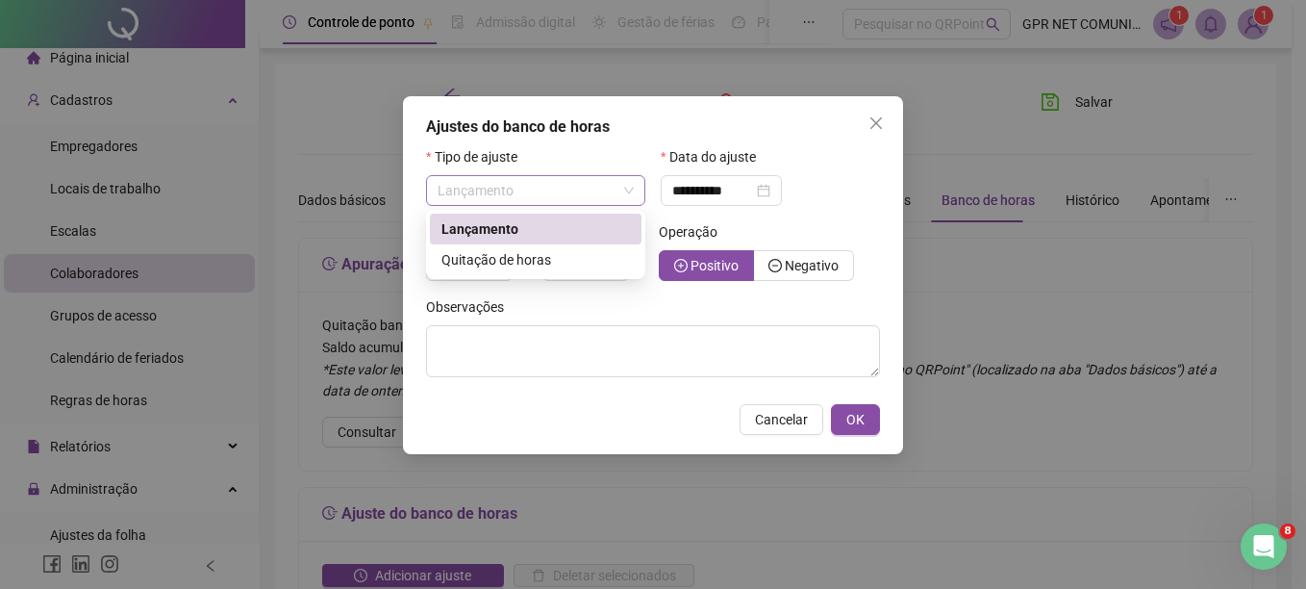
click at [577, 183] on span "Lançamento" at bounding box center [536, 190] width 196 height 29
click at [540, 261] on span "Quitação de horas" at bounding box center [496, 259] width 110 height 15
type input "**********"
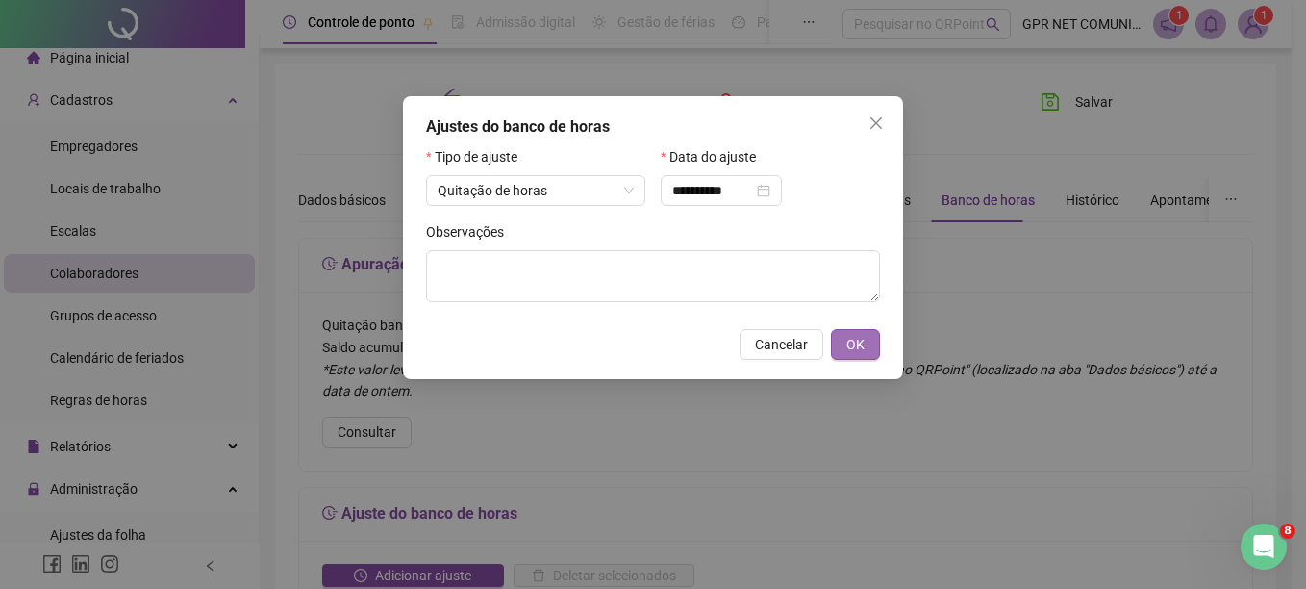
click at [869, 342] on button "OK" at bounding box center [855, 344] width 49 height 31
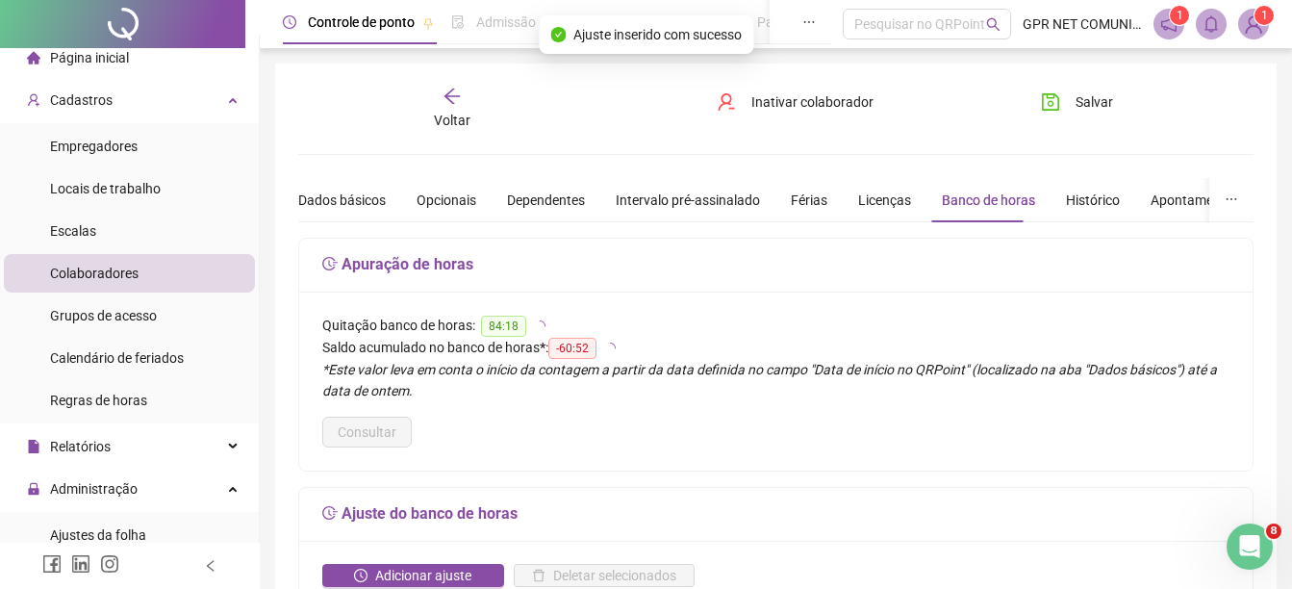
click at [465, 126] on span "Voltar" at bounding box center [452, 120] width 37 height 15
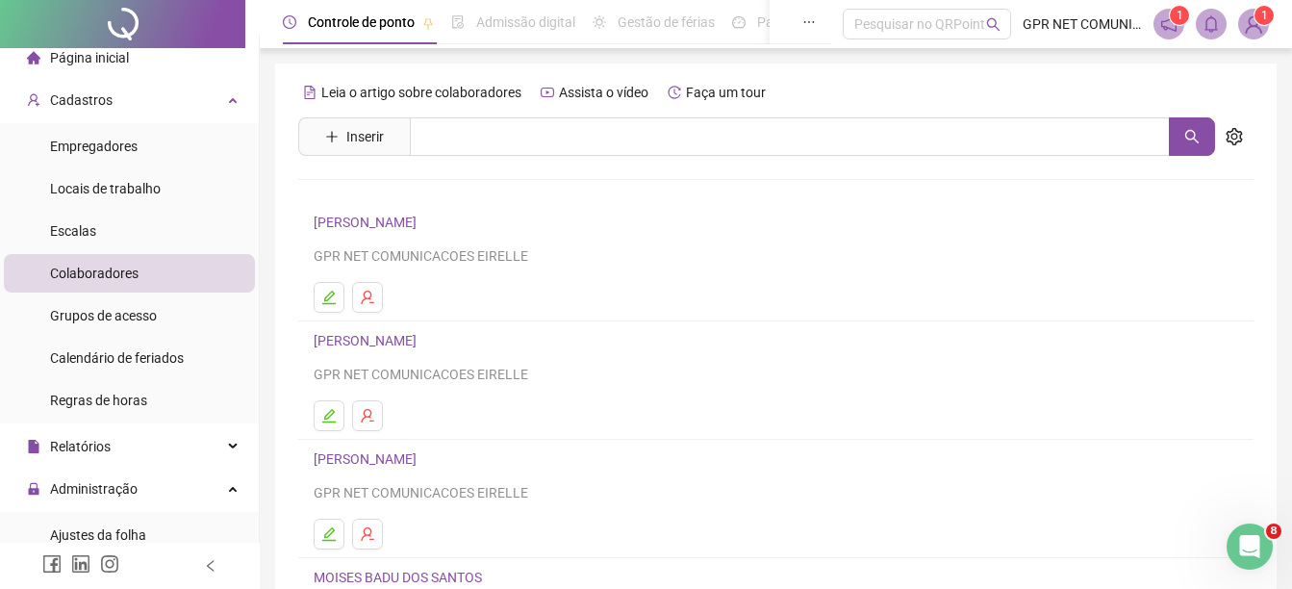
click at [75, 58] on span "Página inicial" at bounding box center [89, 57] width 79 height 15
